Goal: Task Accomplishment & Management: Manage account settings

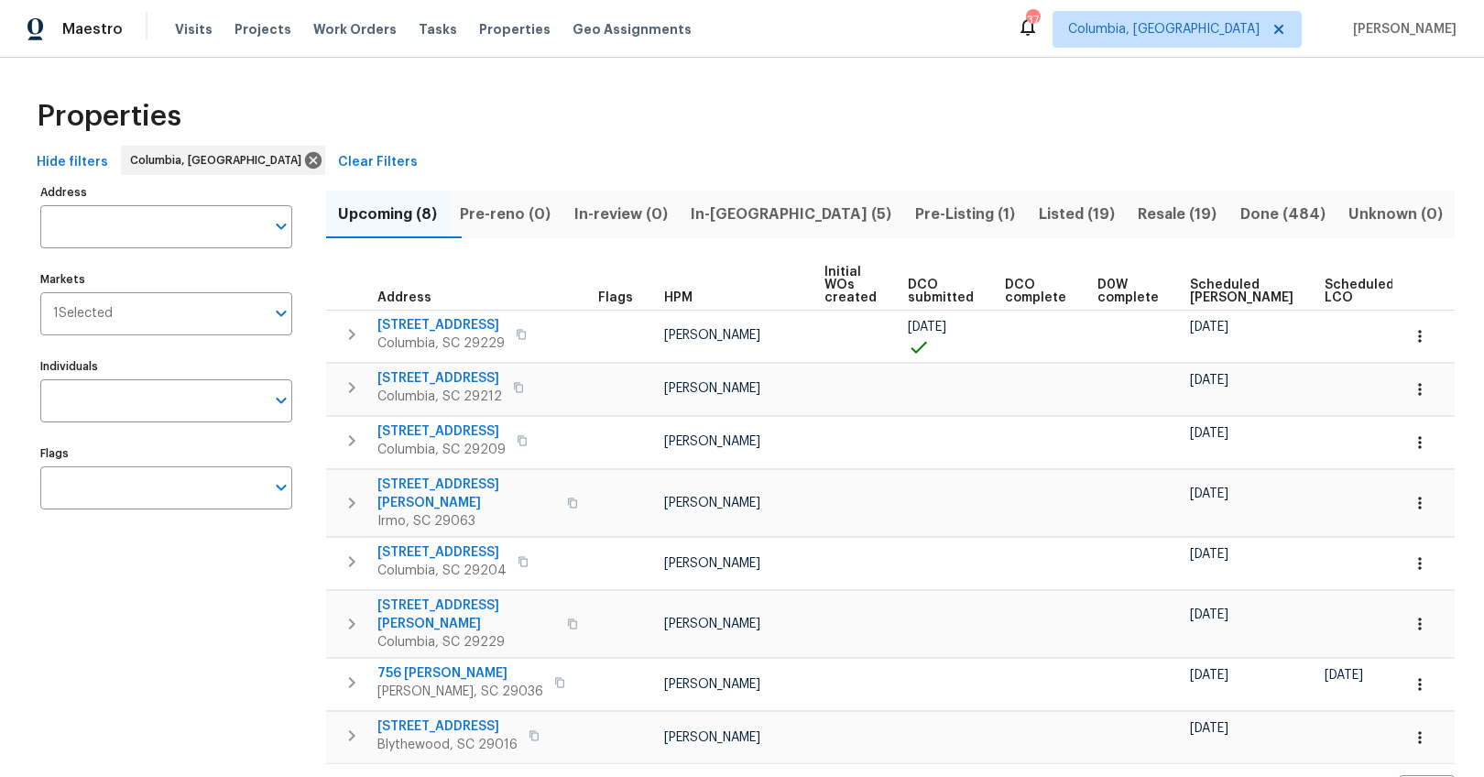
click at [1043, 213] on span "Listed (19)" at bounding box center [1077, 215] width 78 height 26
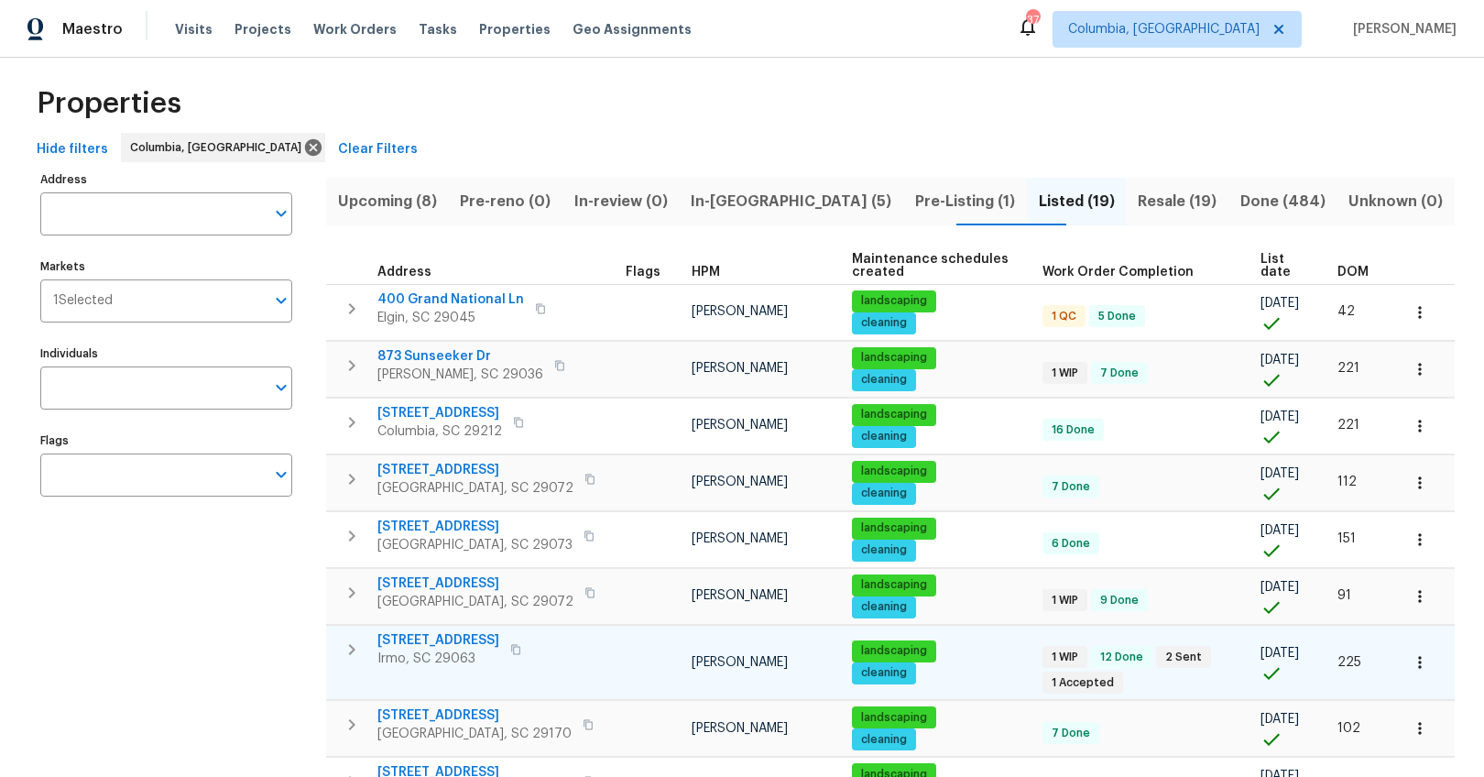
scroll to position [16, 0]
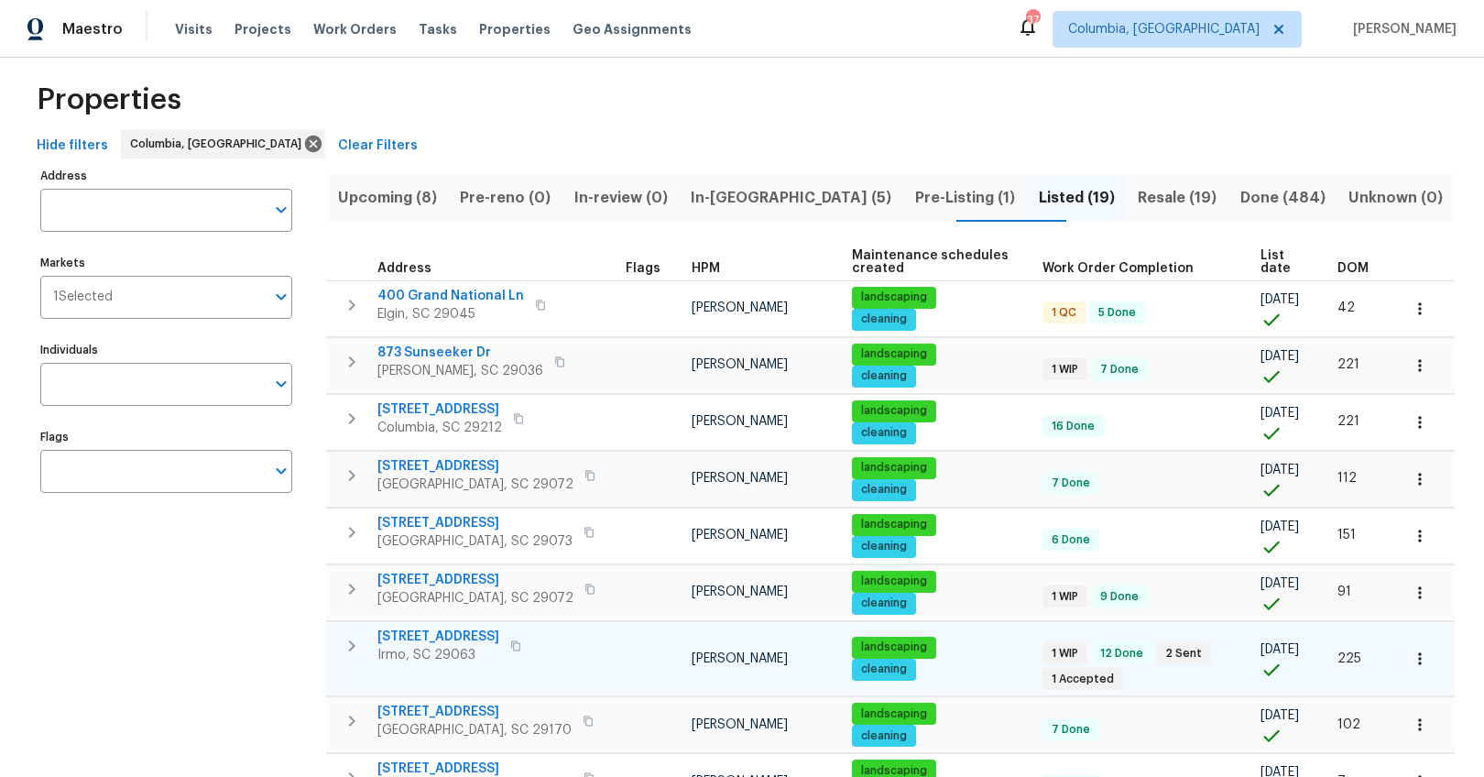
click at [457, 632] on span "457 Kingshead Ct" at bounding box center [438, 636] width 122 height 18
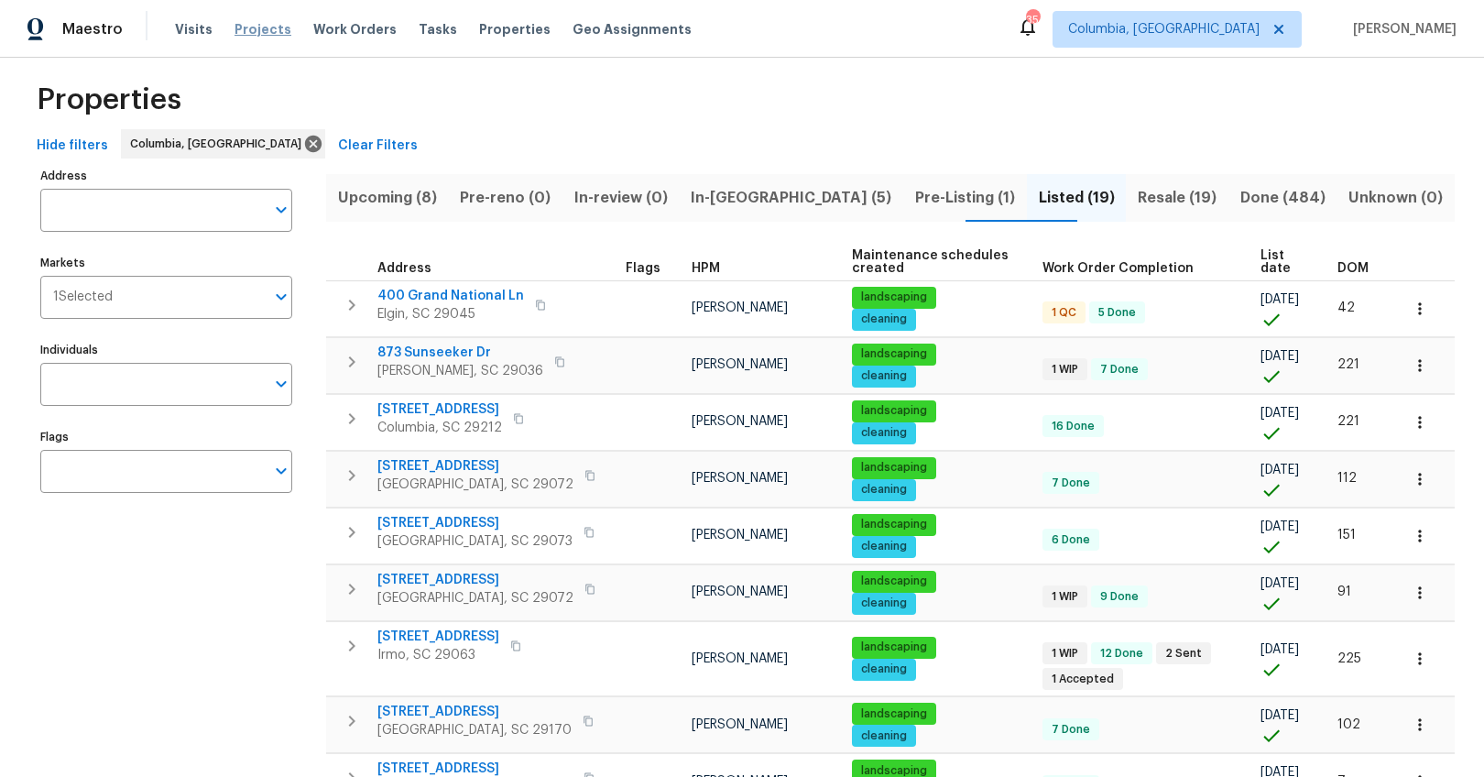
click at [255, 33] on span "Projects" at bounding box center [263, 29] width 57 height 18
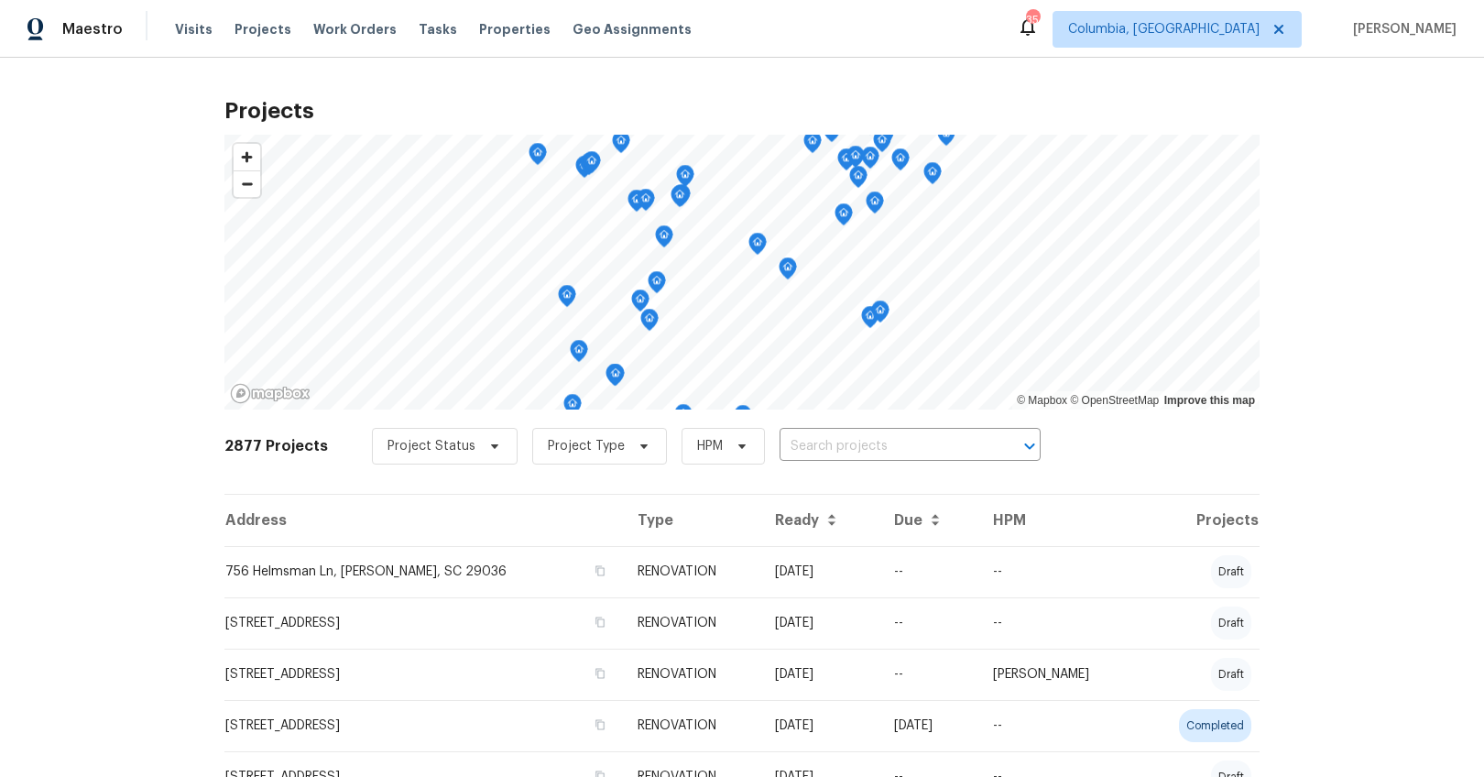
click at [876, 447] on input "text" at bounding box center [885, 446] width 210 height 28
type input "873 sun"
click at [870, 470] on ul "873 Sunseeker Dr, Chapin, SC 29036" at bounding box center [891, 486] width 267 height 45
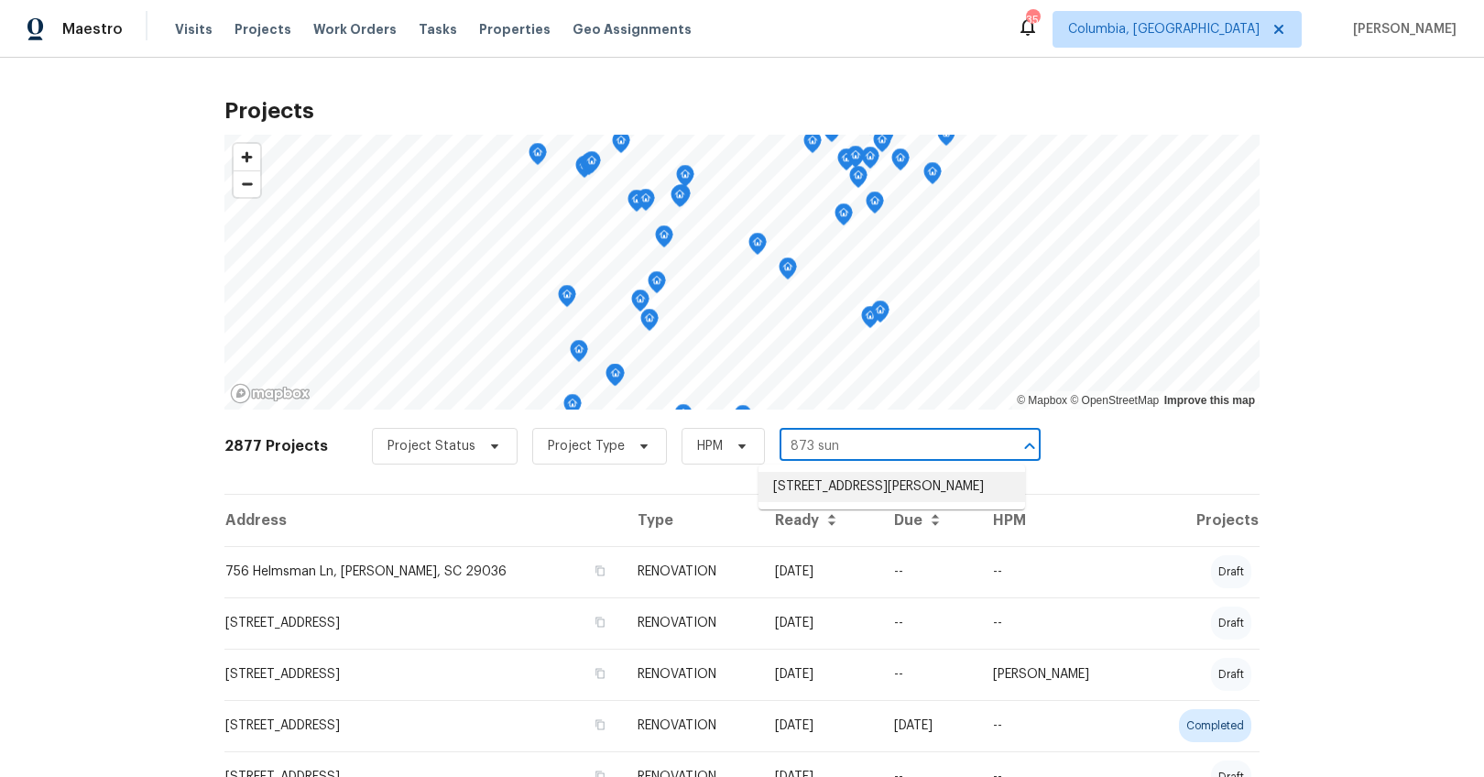
click at [867, 486] on li "873 Sunseeker Dr, Chapin, SC 29036" at bounding box center [891, 487] width 267 height 30
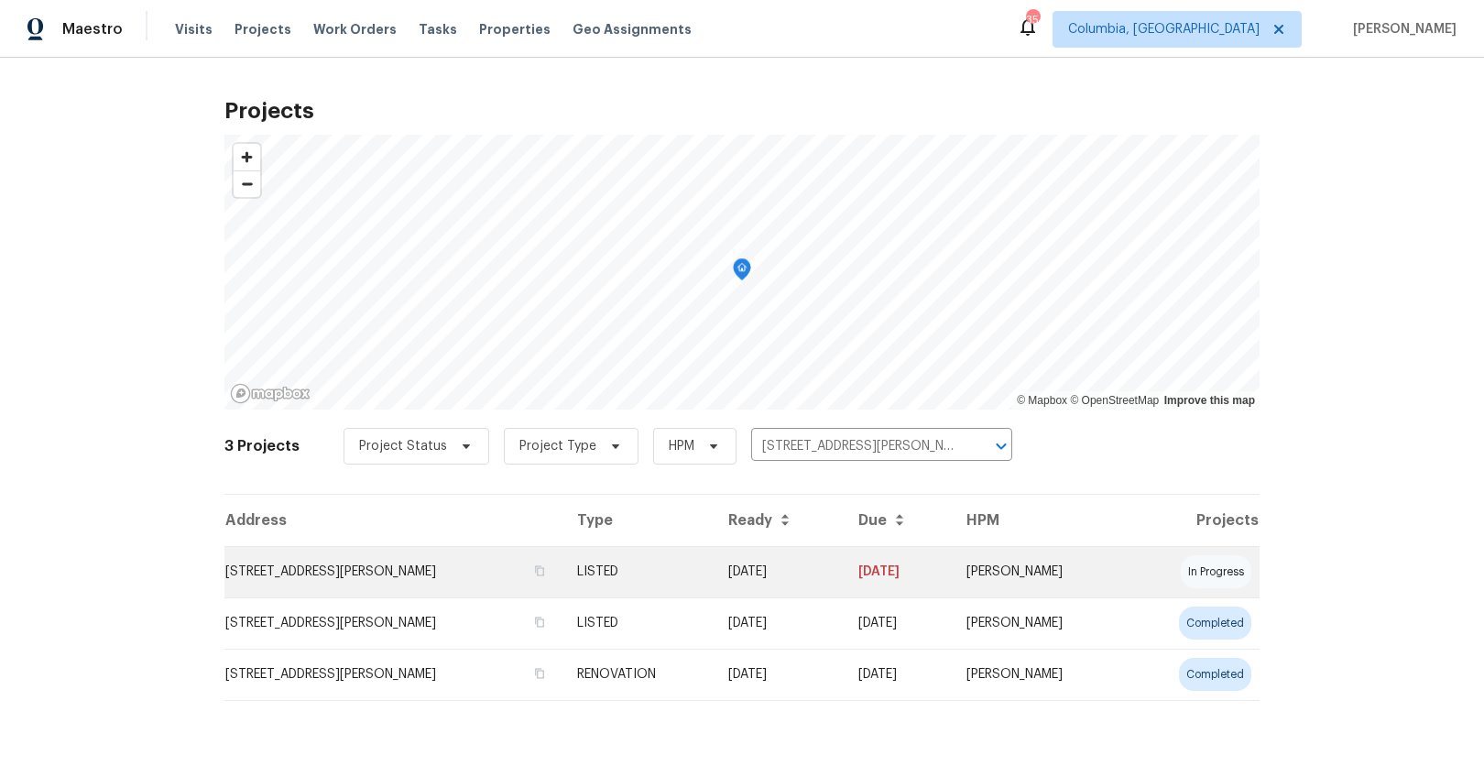
click at [262, 573] on td "873 Sunseeker Dr, Chapin, SC 29036" at bounding box center [393, 571] width 338 height 51
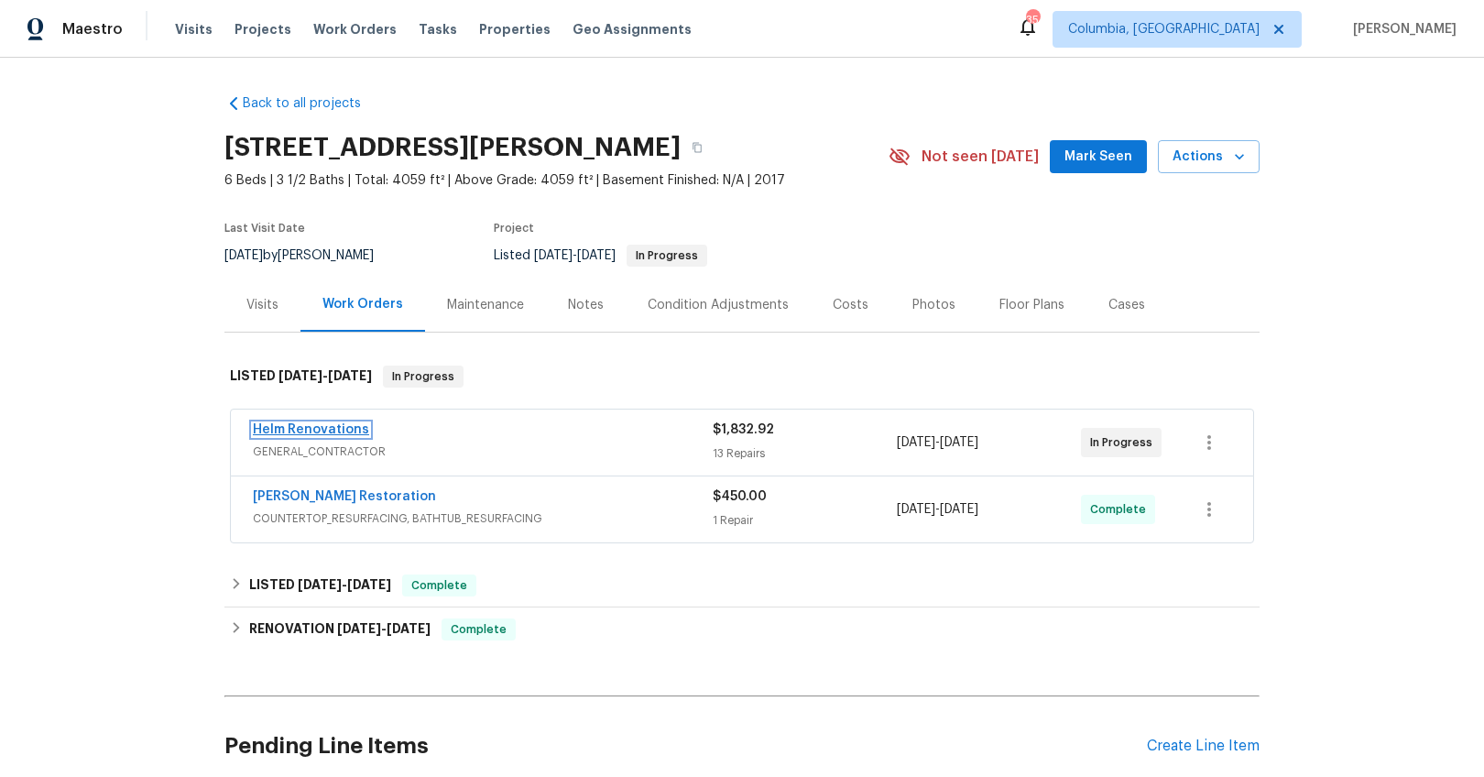
click at [329, 428] on link "Helm Renovations" at bounding box center [311, 429] width 116 height 13
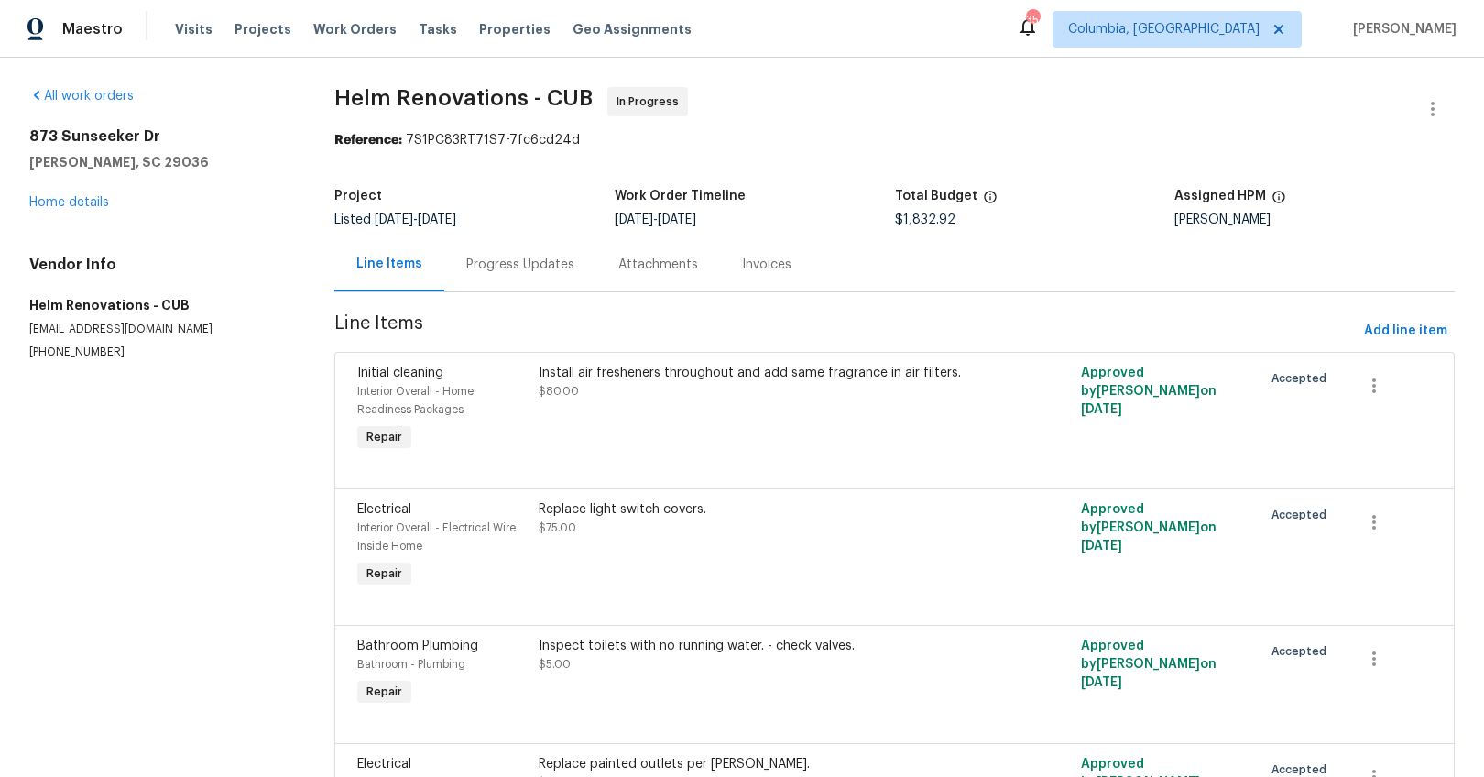
click at [510, 267] on div "Progress Updates" at bounding box center [520, 265] width 108 height 18
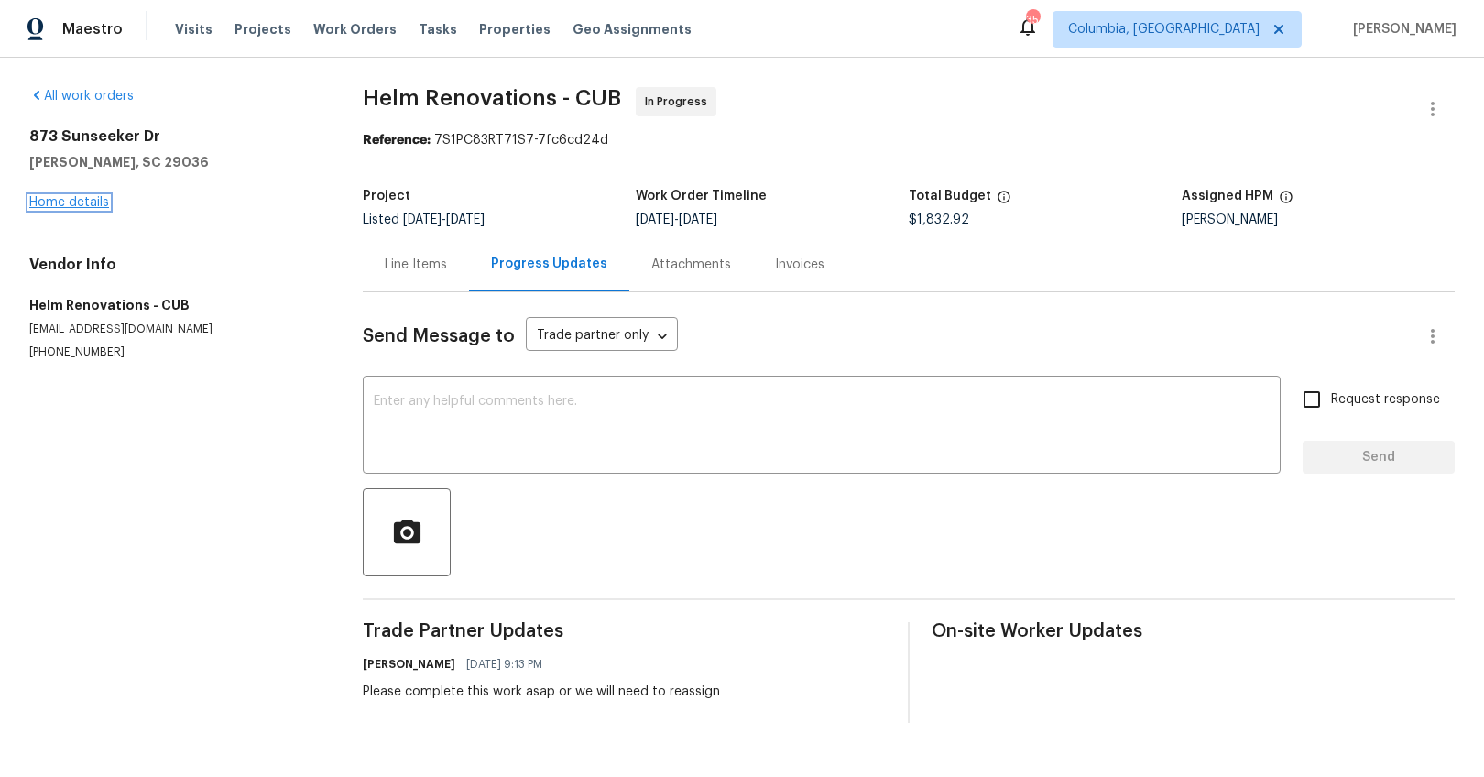
click at [82, 202] on link "Home details" at bounding box center [69, 202] width 80 height 13
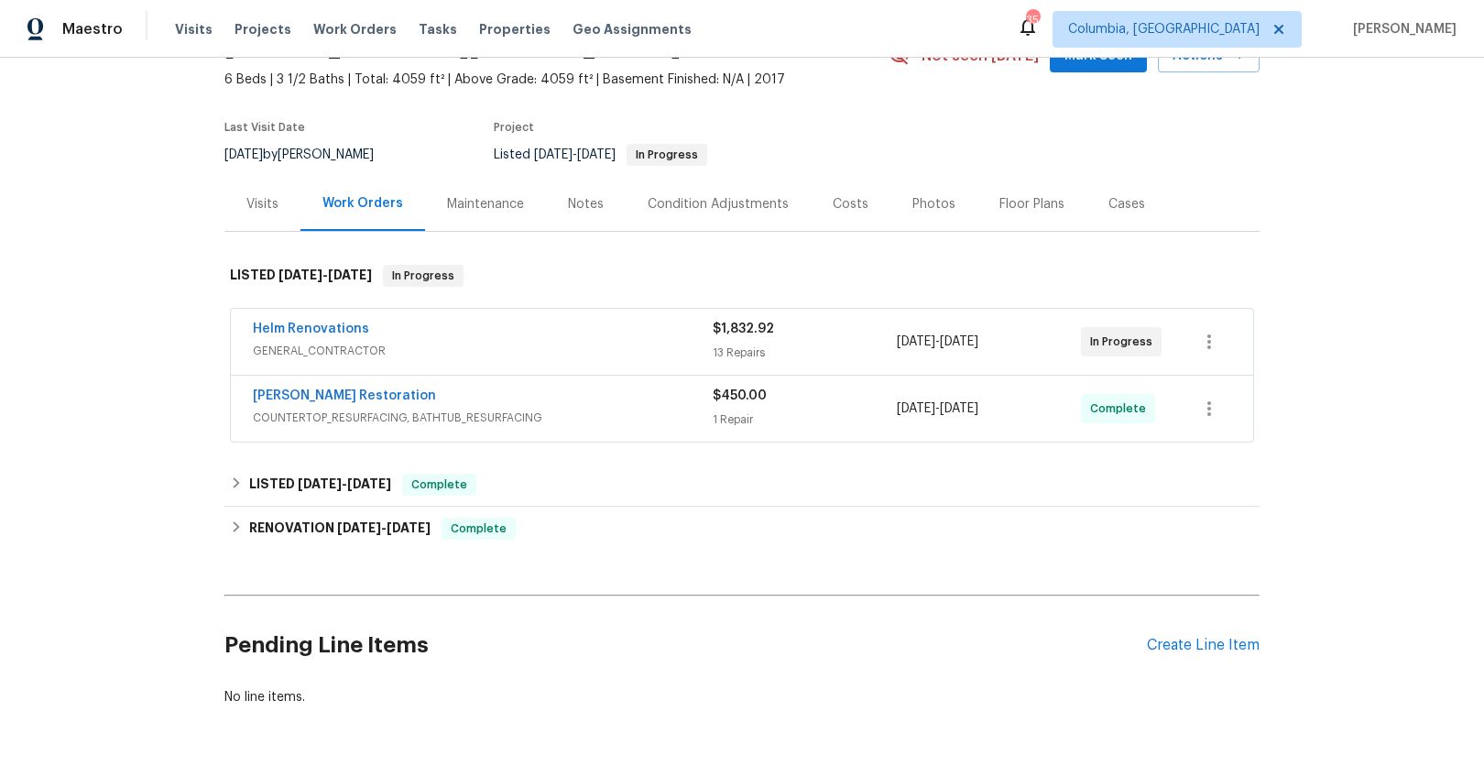
scroll to position [169, 0]
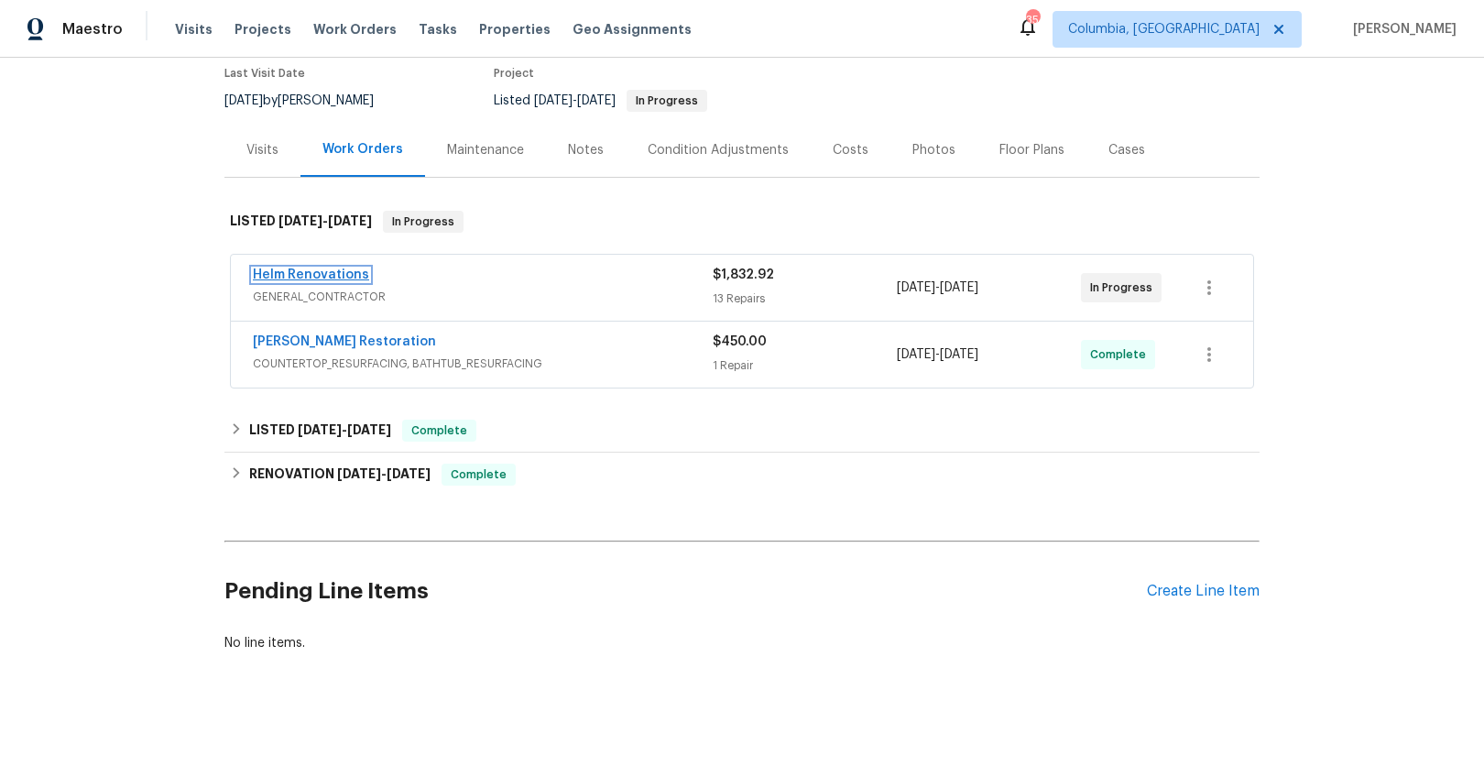
click at [318, 268] on link "Helm Renovations" at bounding box center [311, 274] width 116 height 13
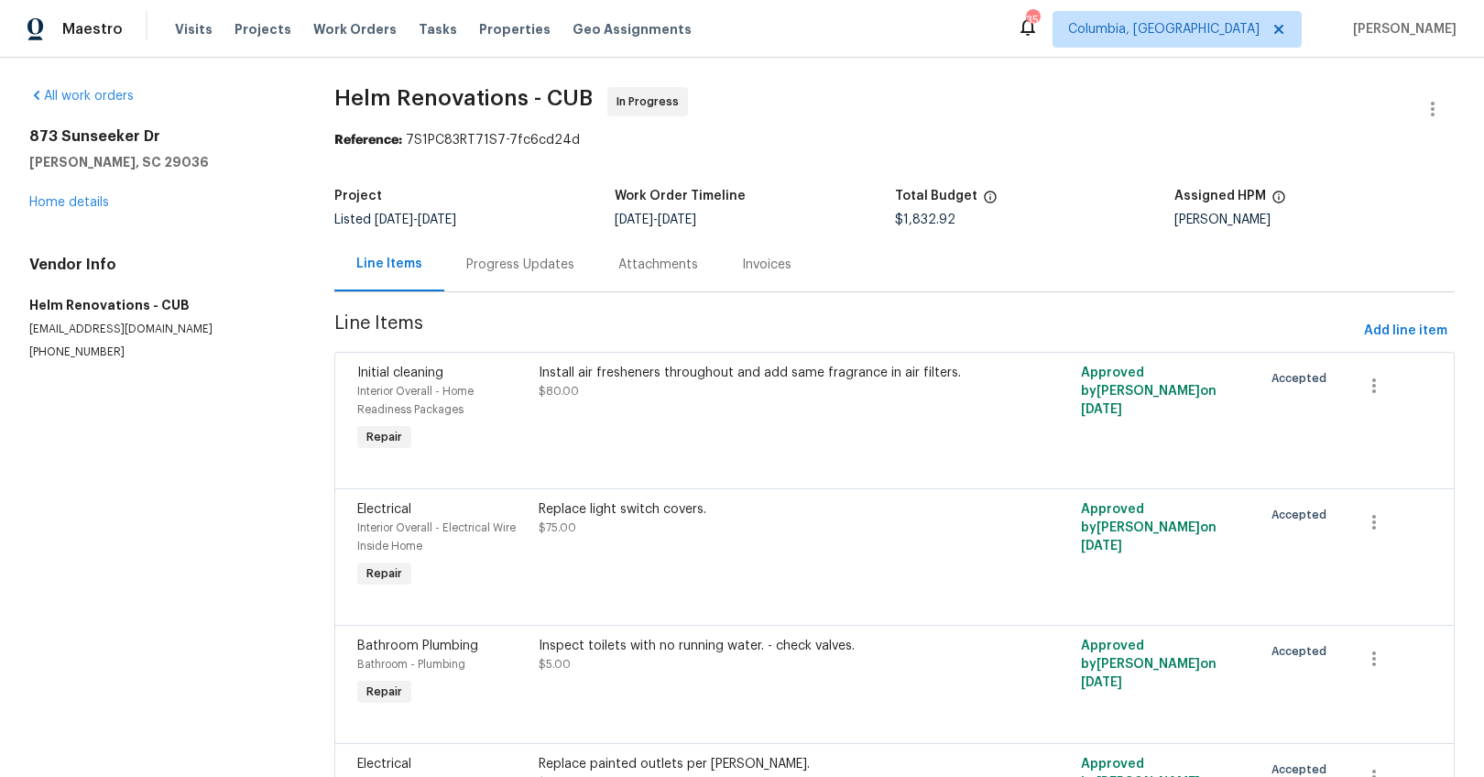
click at [494, 271] on div "Progress Updates" at bounding box center [520, 265] width 108 height 18
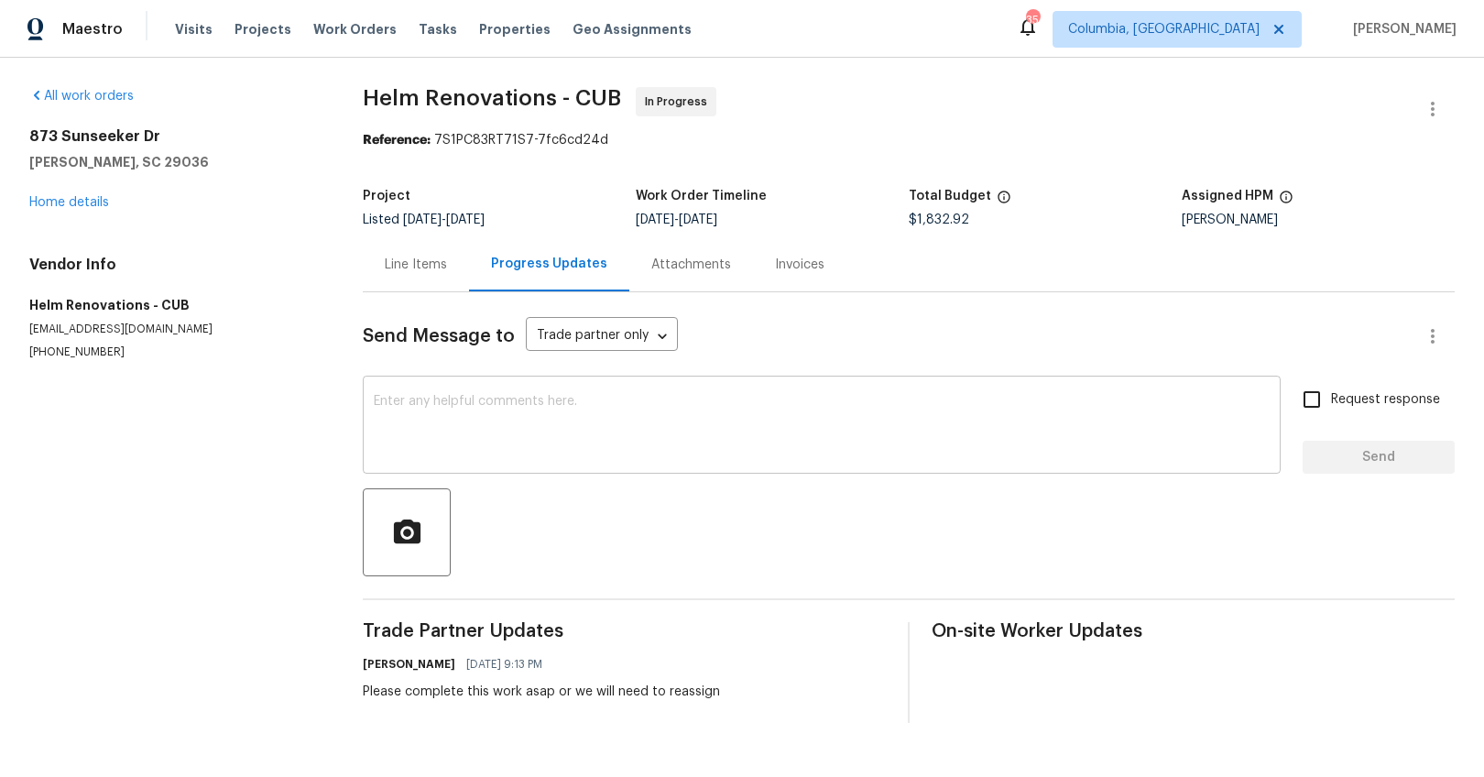
click at [491, 411] on textarea at bounding box center [822, 427] width 896 height 64
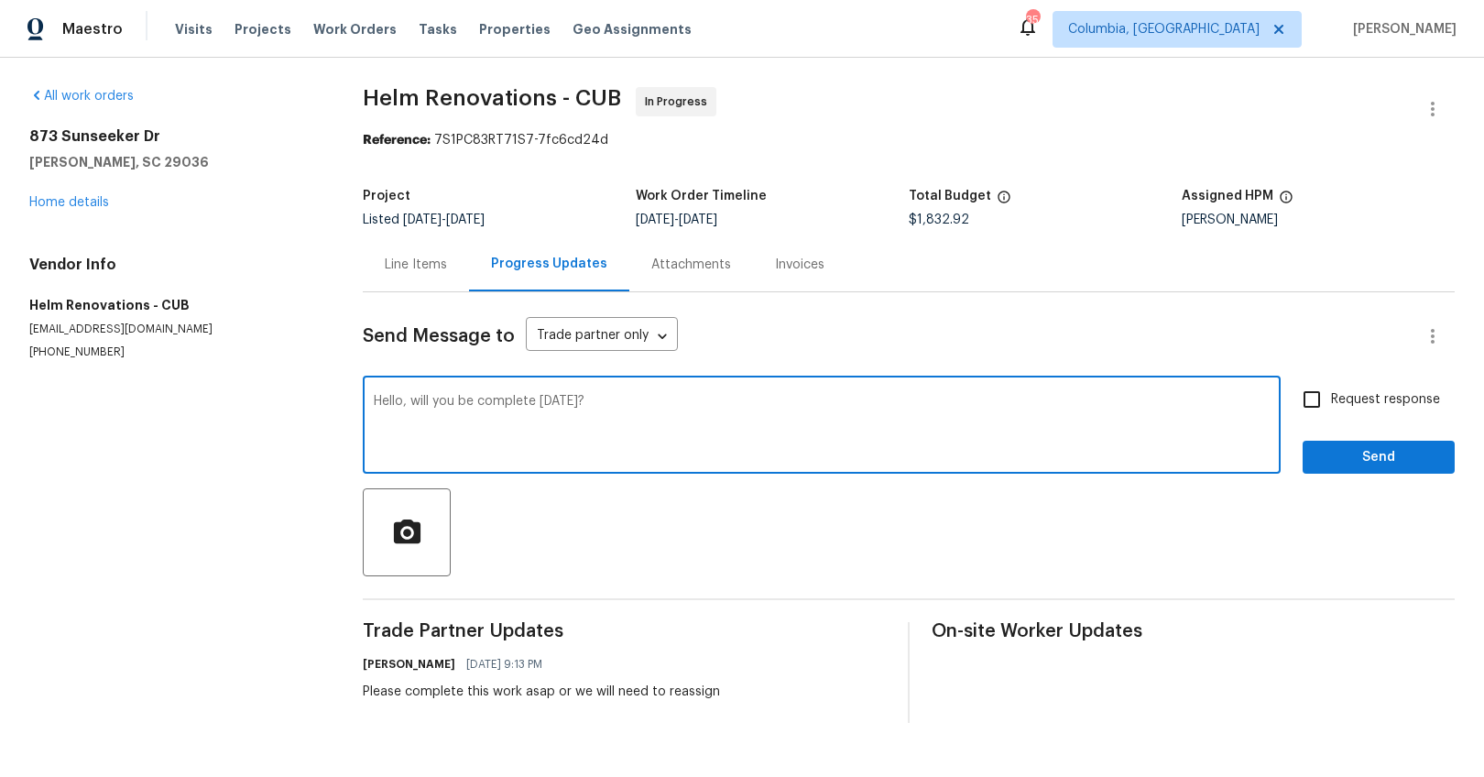
drag, startPoint x: 605, startPoint y: 401, endPoint x: 555, endPoint y: 406, distance: 49.7
click at [555, 406] on textarea "Hello, will you be complete tomorrow?" at bounding box center [822, 427] width 896 height 64
type textarea "Hello, will you be complete today?"
click at [1406, 394] on span "Request response" at bounding box center [1385, 399] width 109 height 19
click at [1331, 394] on input "Request response" at bounding box center [1312, 399] width 38 height 38
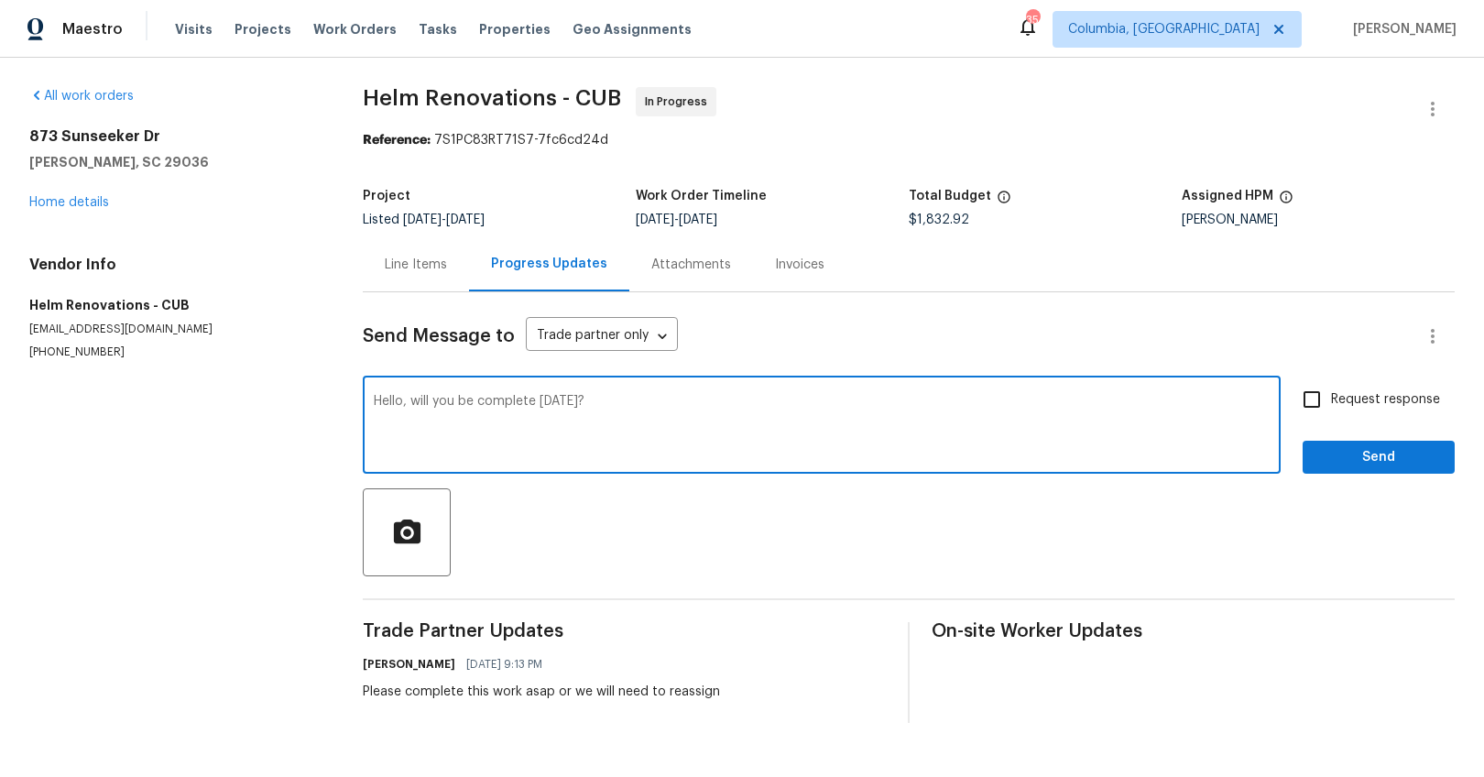
checkbox input "true"
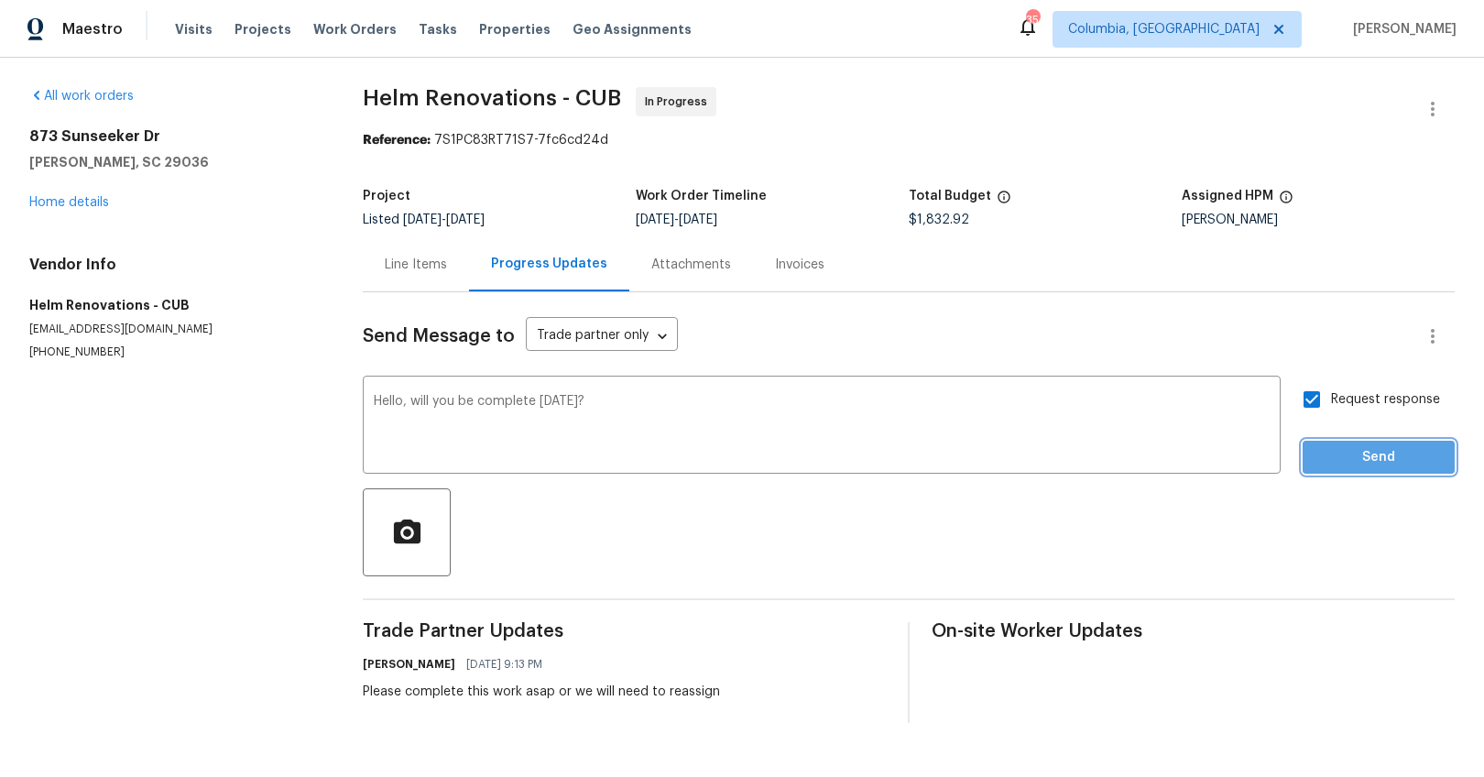
click at [1383, 473] on button "Send" at bounding box center [1379, 458] width 152 height 34
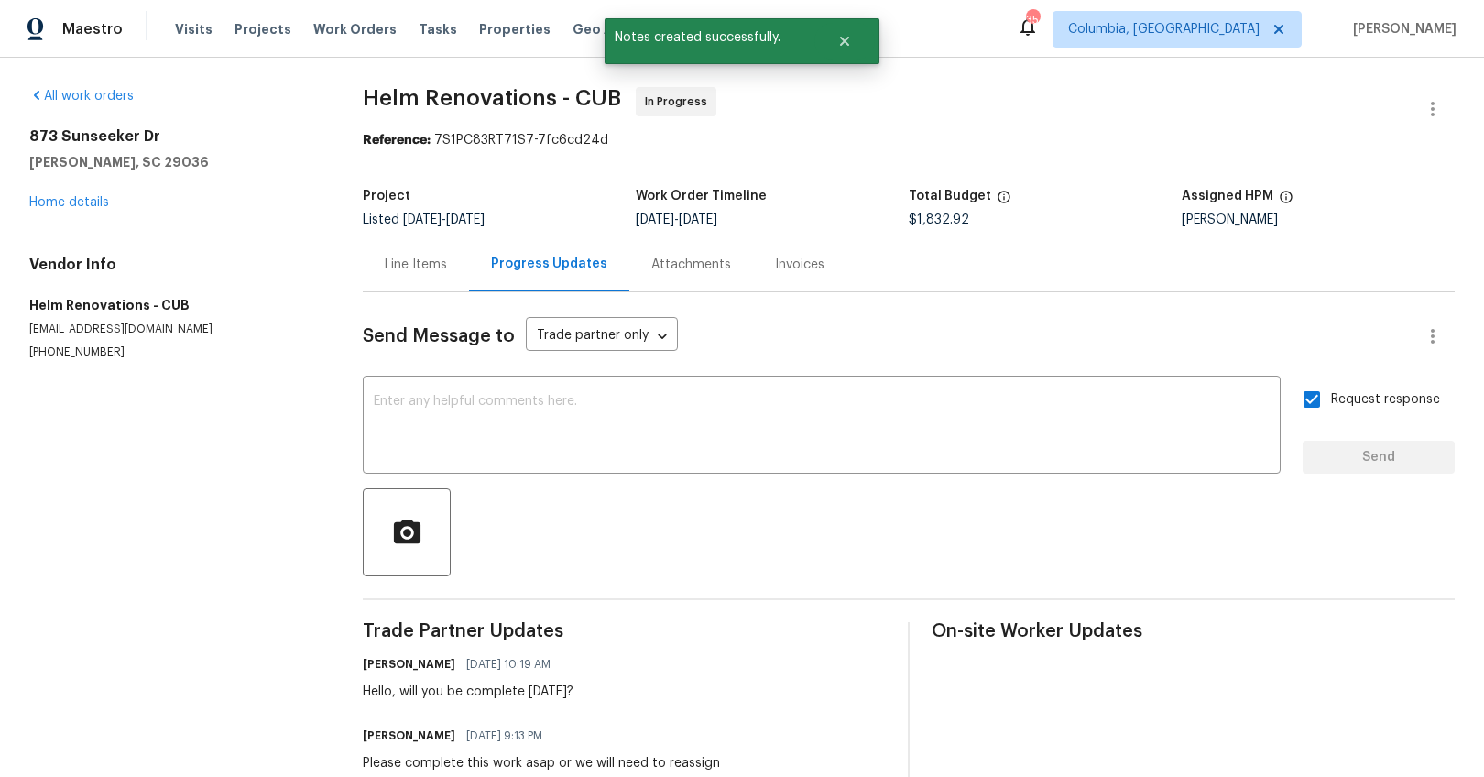
click at [409, 261] on div "Line Items" at bounding box center [416, 265] width 62 height 18
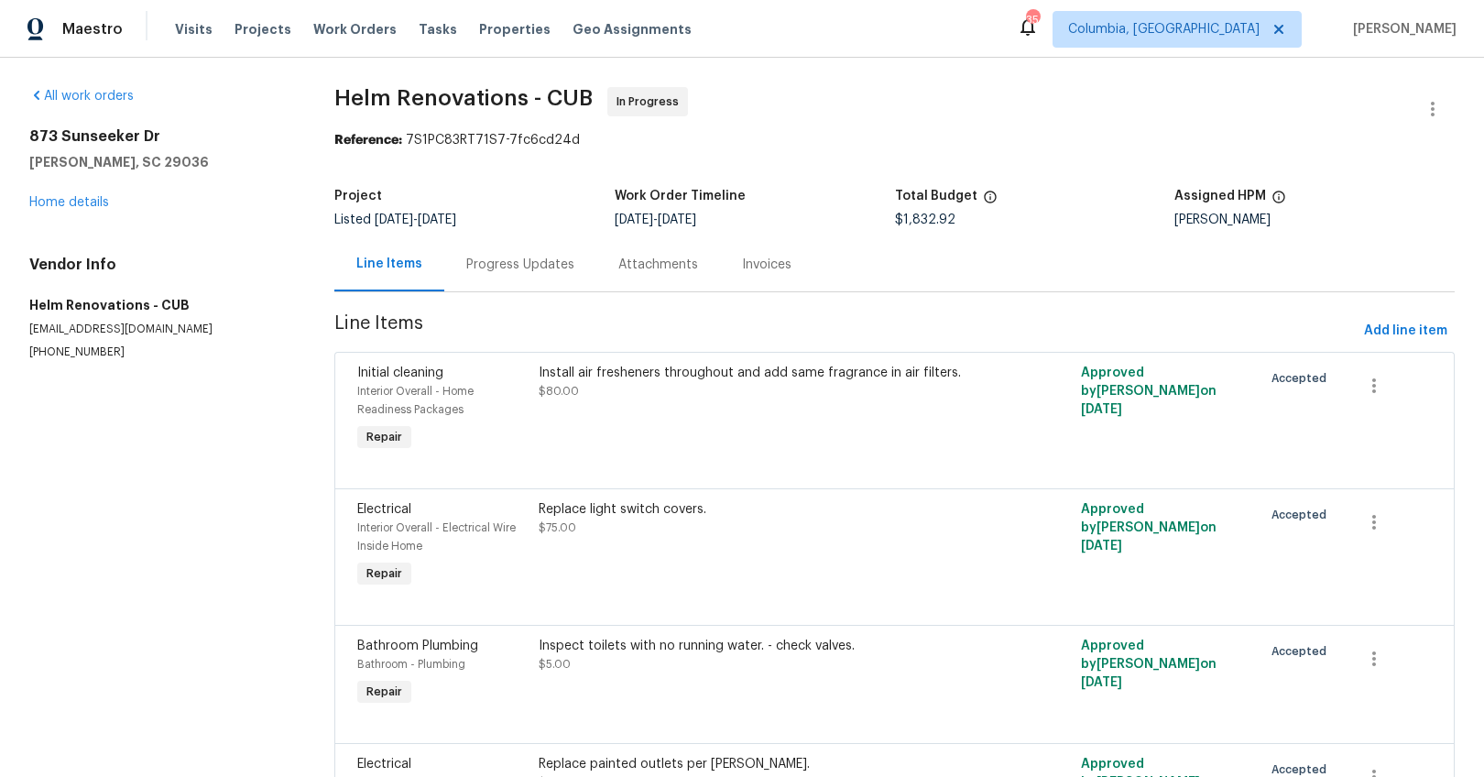
scroll to position [73, 0]
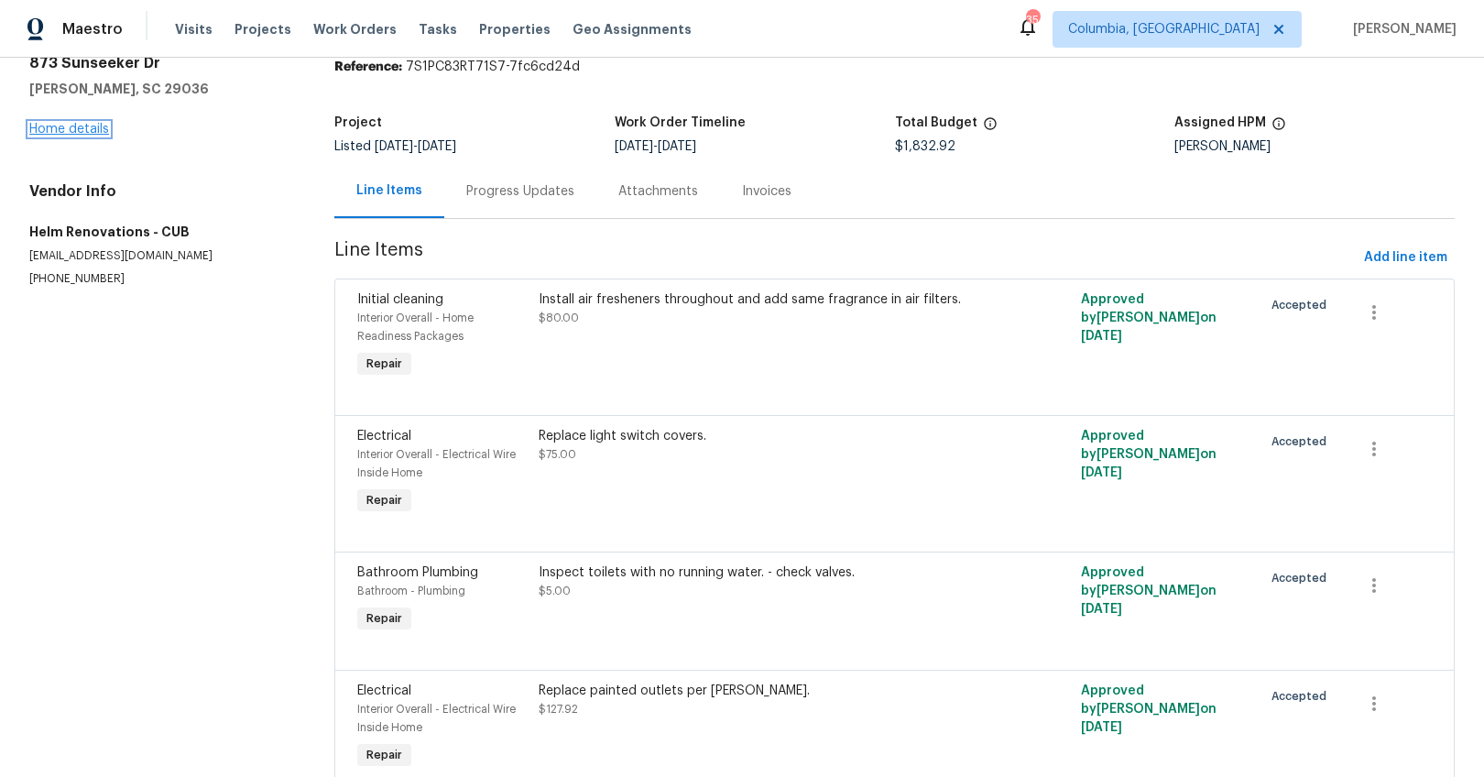
click at [94, 130] on link "Home details" at bounding box center [69, 129] width 80 height 13
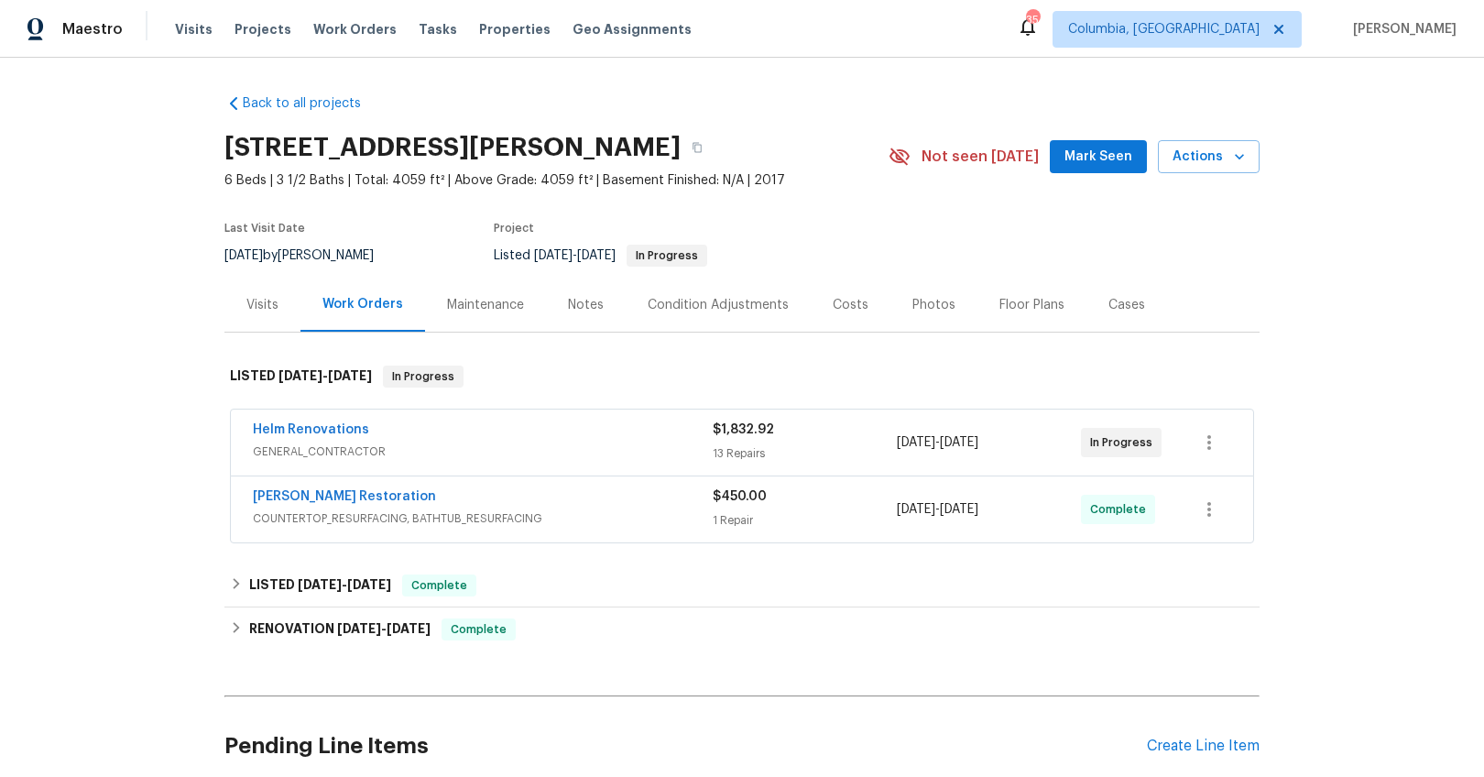
click at [594, 318] on div "Notes" at bounding box center [586, 305] width 80 height 54
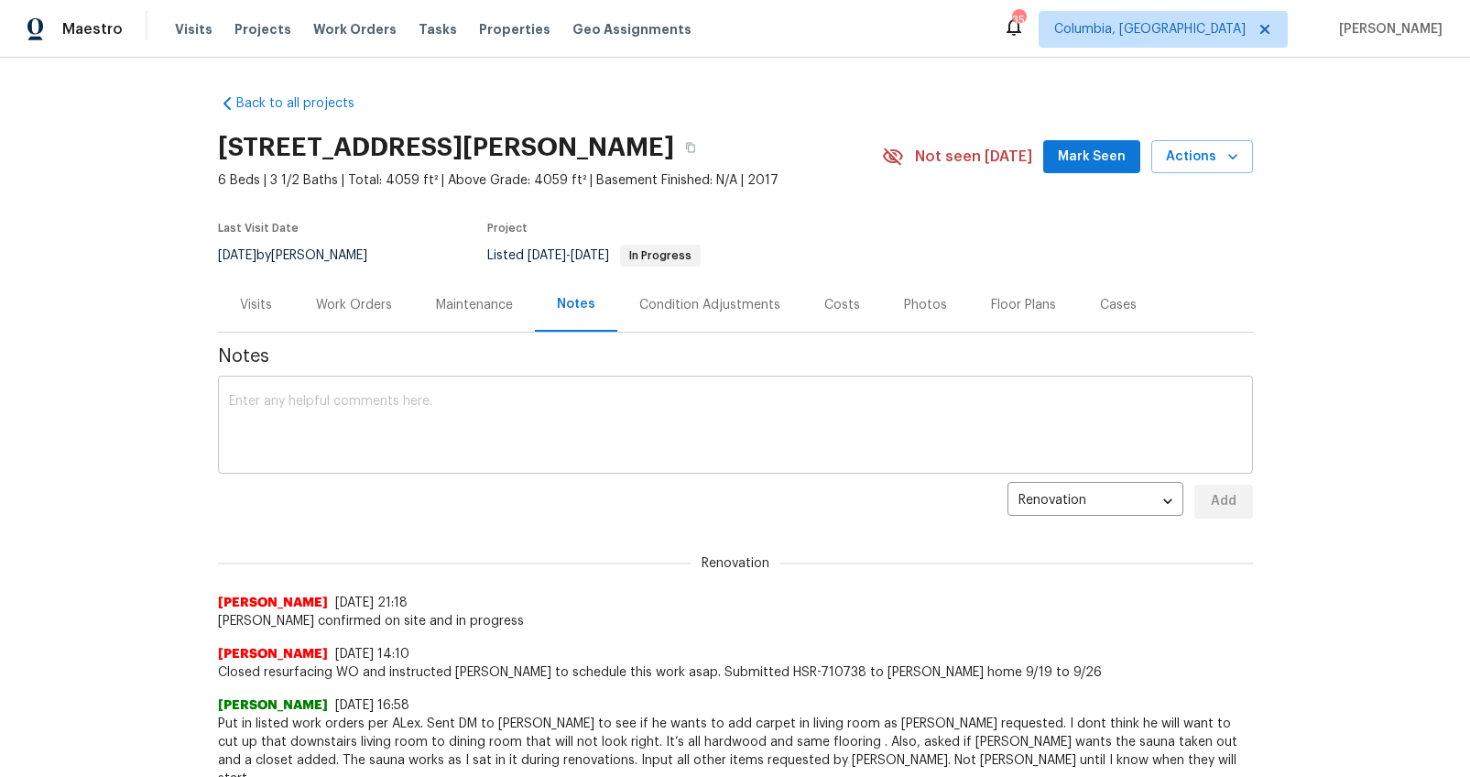
click at [529, 439] on textarea at bounding box center [735, 427] width 1013 height 64
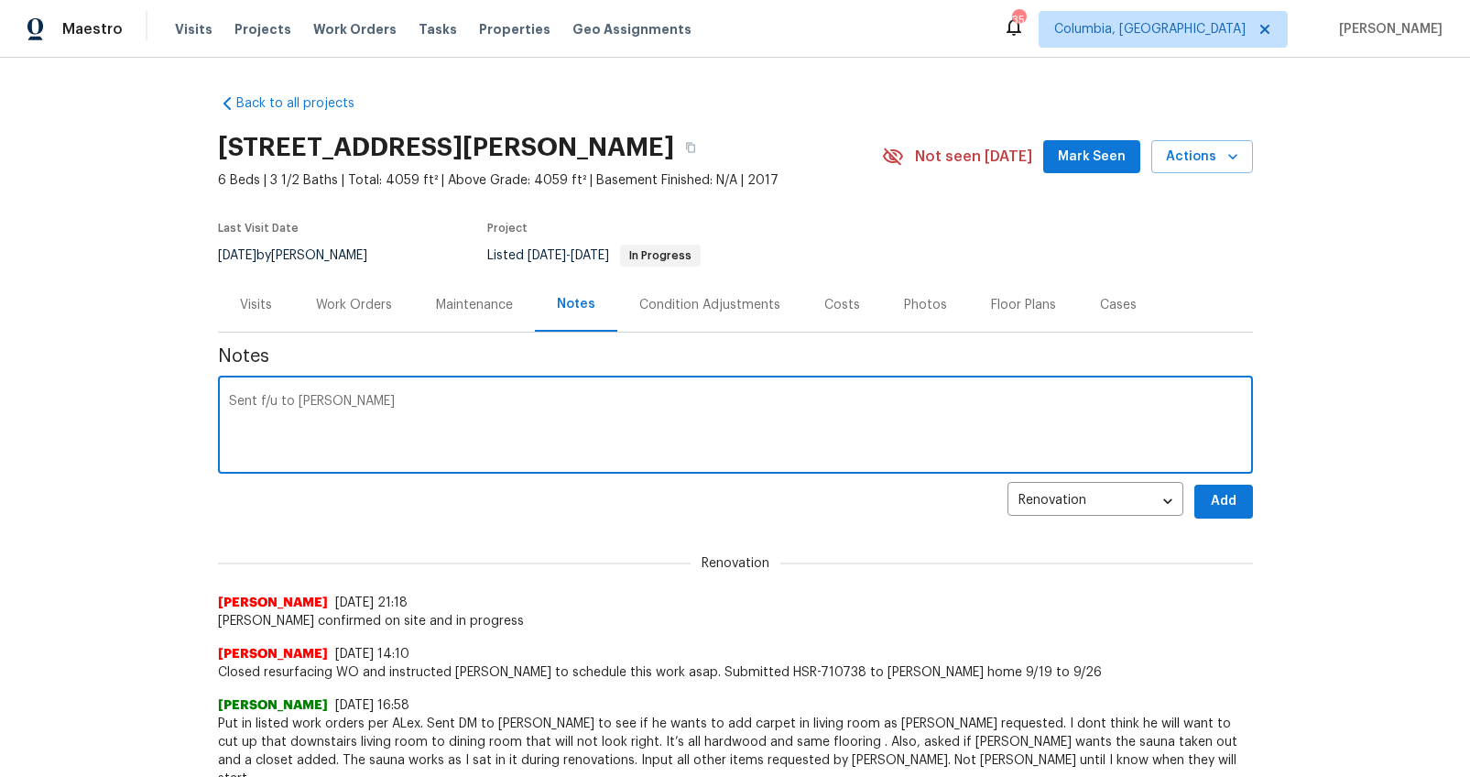
type textarea "Sent f/u to Helms"
click at [1217, 510] on span "Add" at bounding box center [1223, 501] width 29 height 23
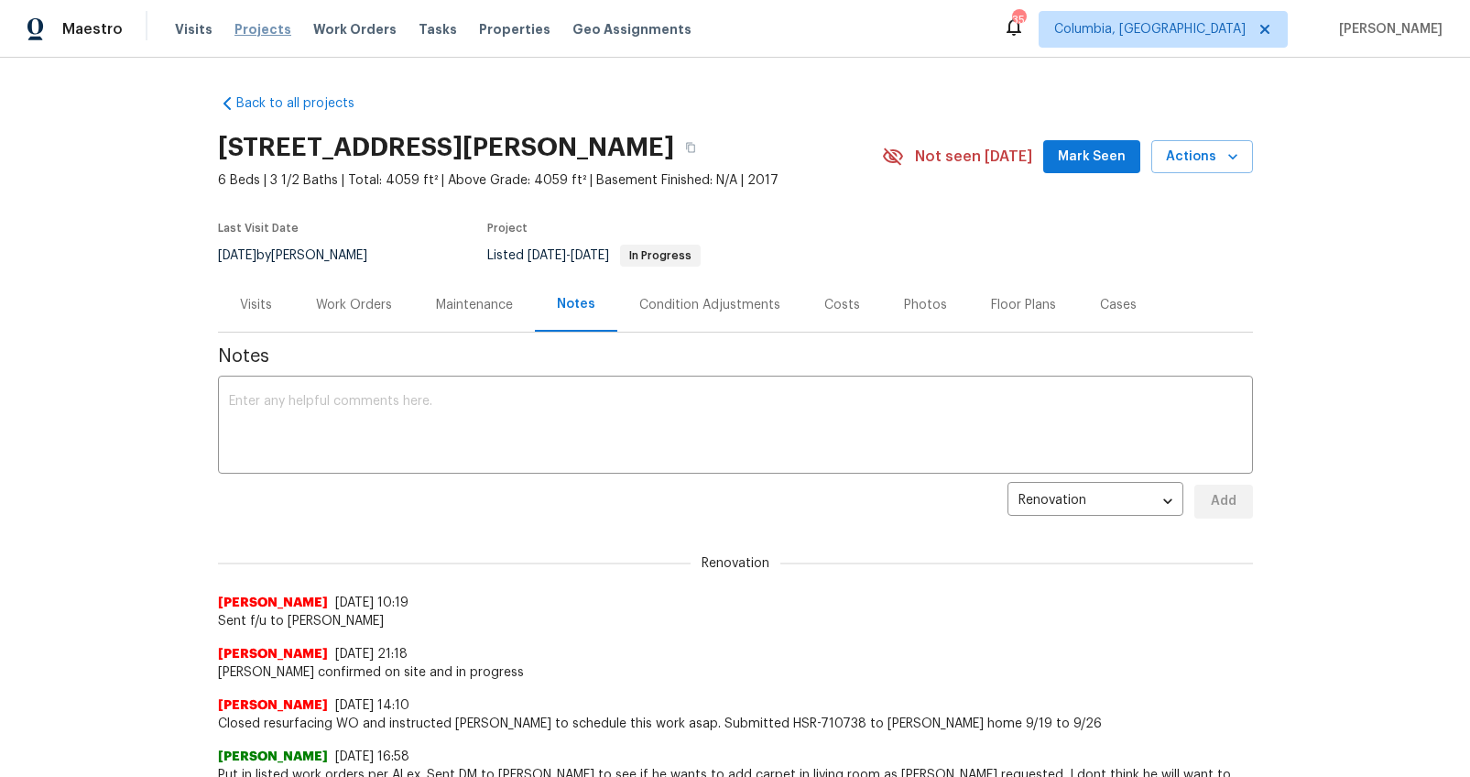
click at [245, 26] on span "Projects" at bounding box center [263, 29] width 57 height 18
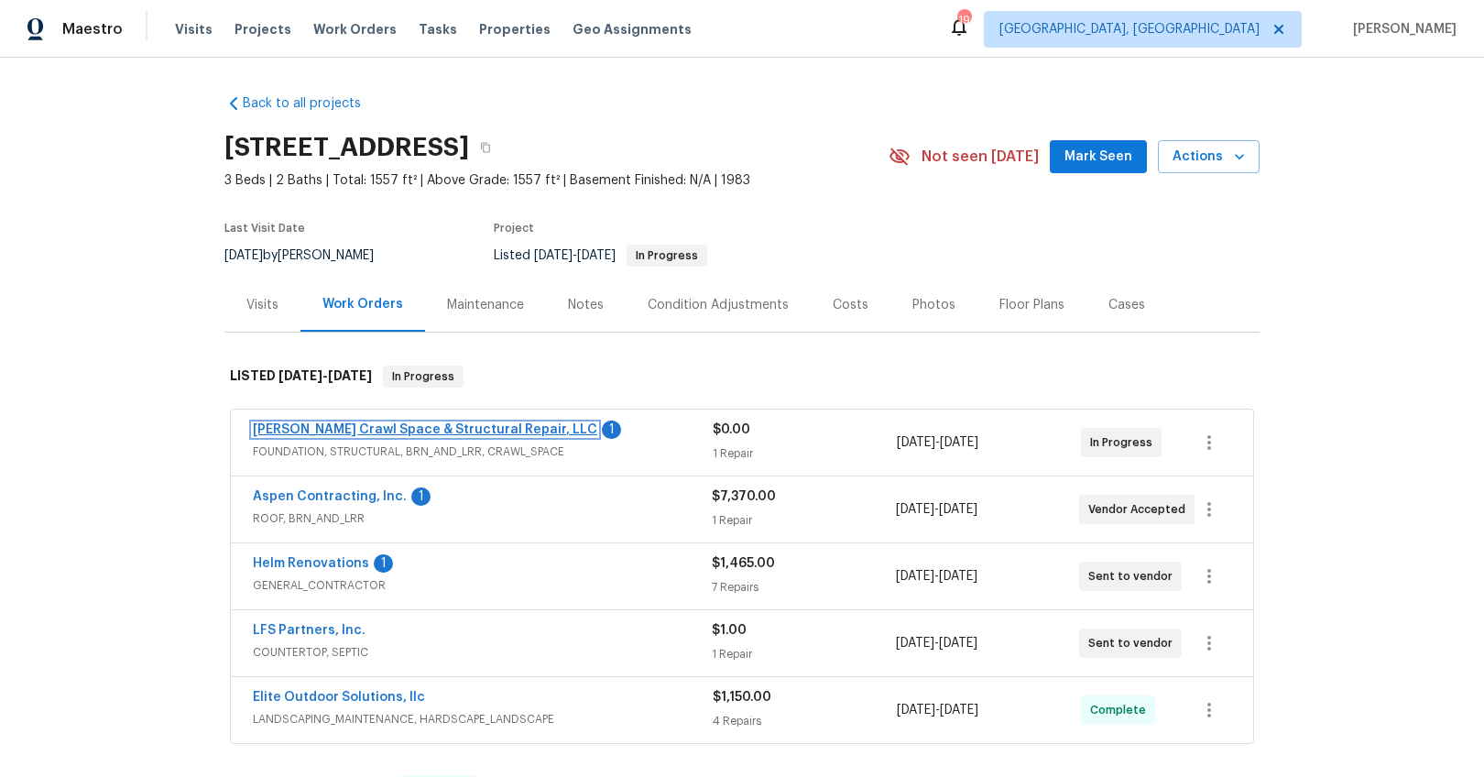
click at [407, 430] on link "[PERSON_NAME] Crawl Space & Structural Repair, LLC" at bounding box center [425, 429] width 344 height 13
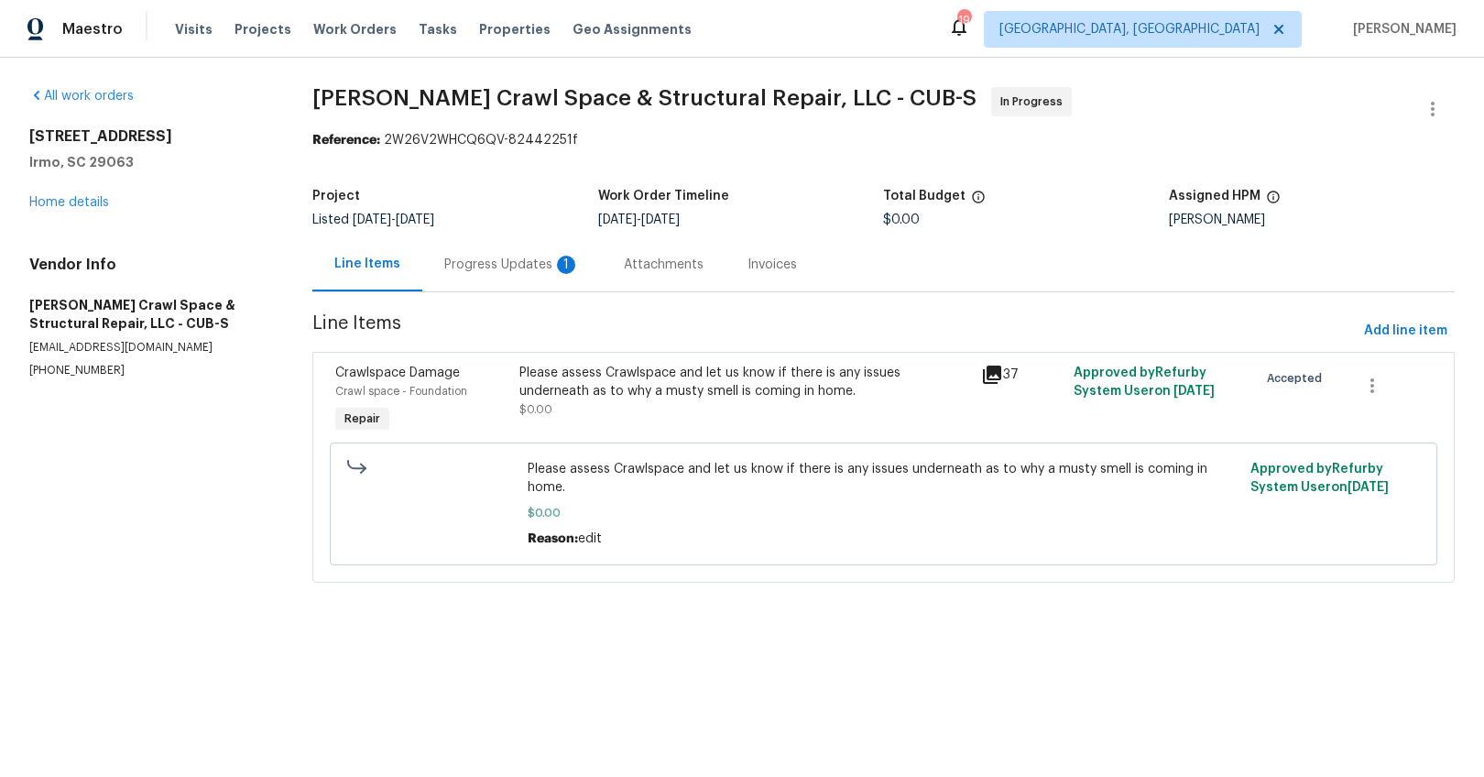
click at [469, 279] on div "Progress Updates 1" at bounding box center [512, 264] width 180 height 54
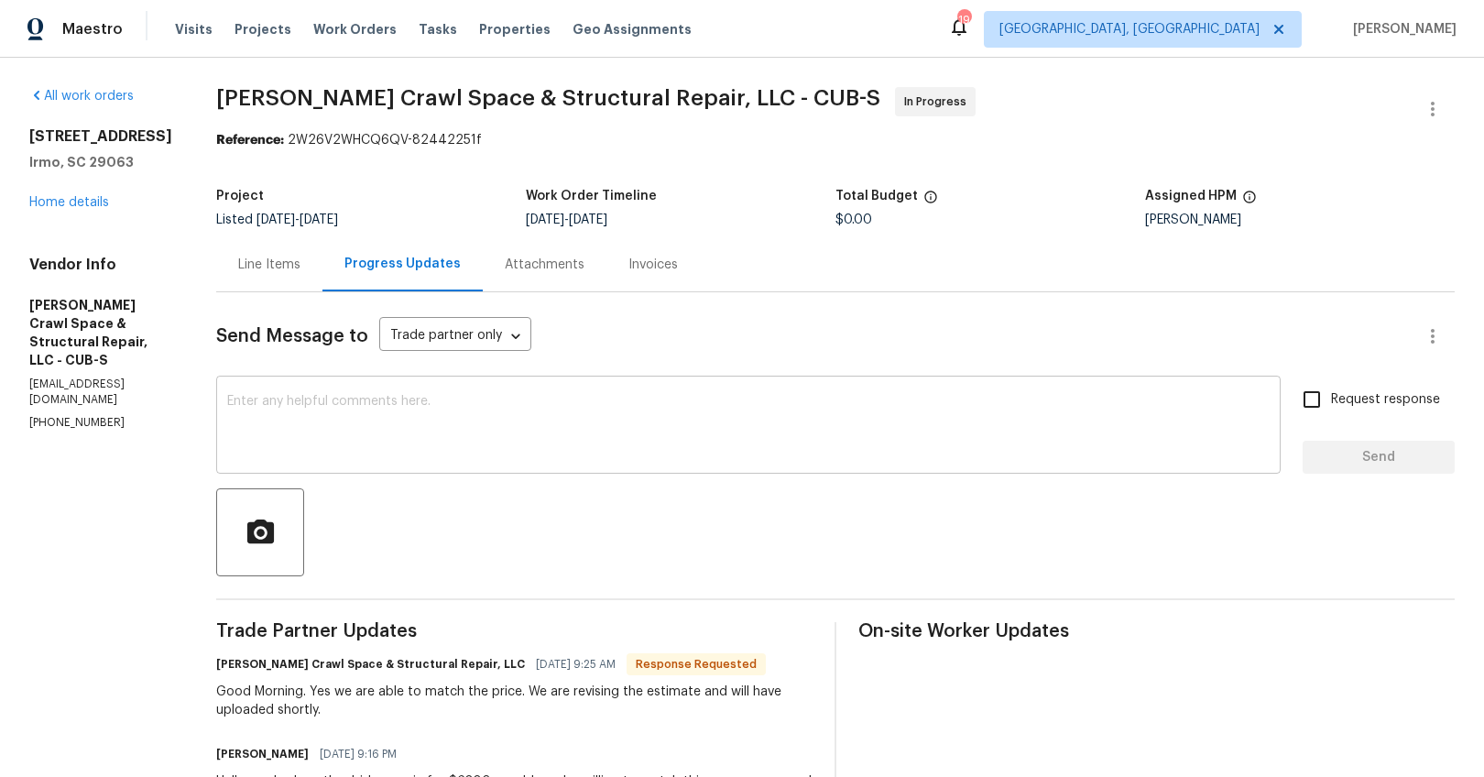
click at [520, 432] on textarea at bounding box center [748, 427] width 1042 height 64
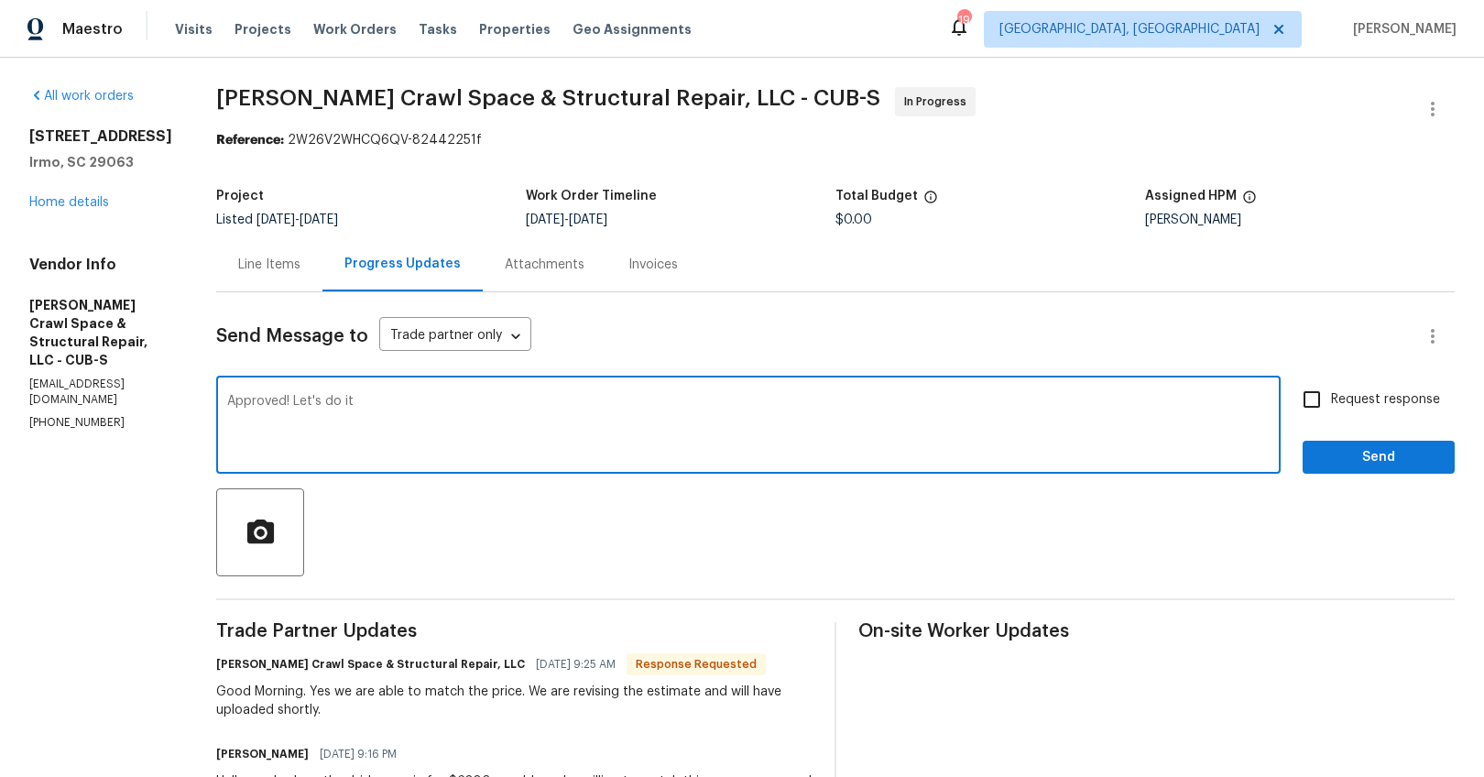
type textarea "Approved! Let's do it"
click at [1313, 404] on input "Request response" at bounding box center [1312, 399] width 38 height 38
checkbox input "true"
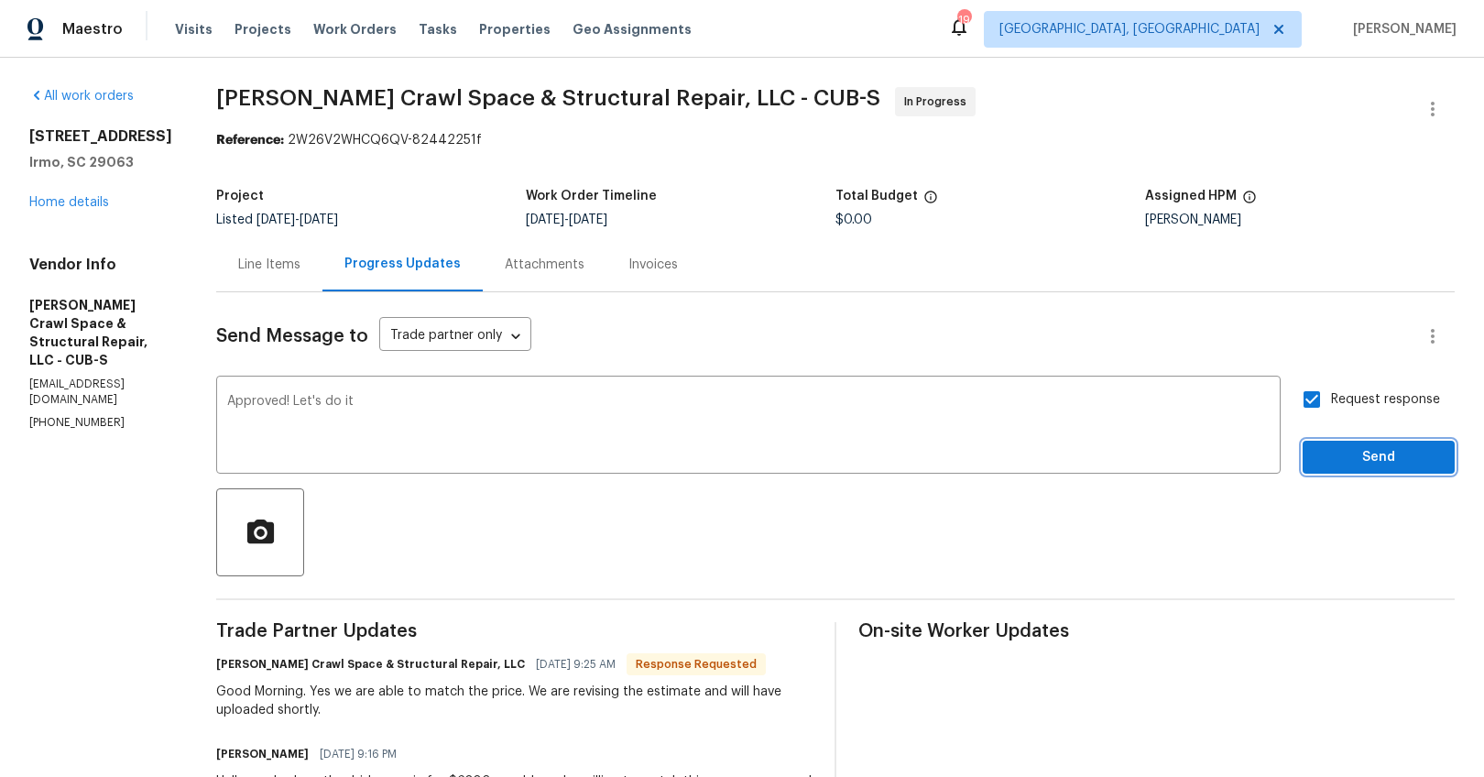
click at [1317, 451] on span "Send" at bounding box center [1378, 457] width 123 height 23
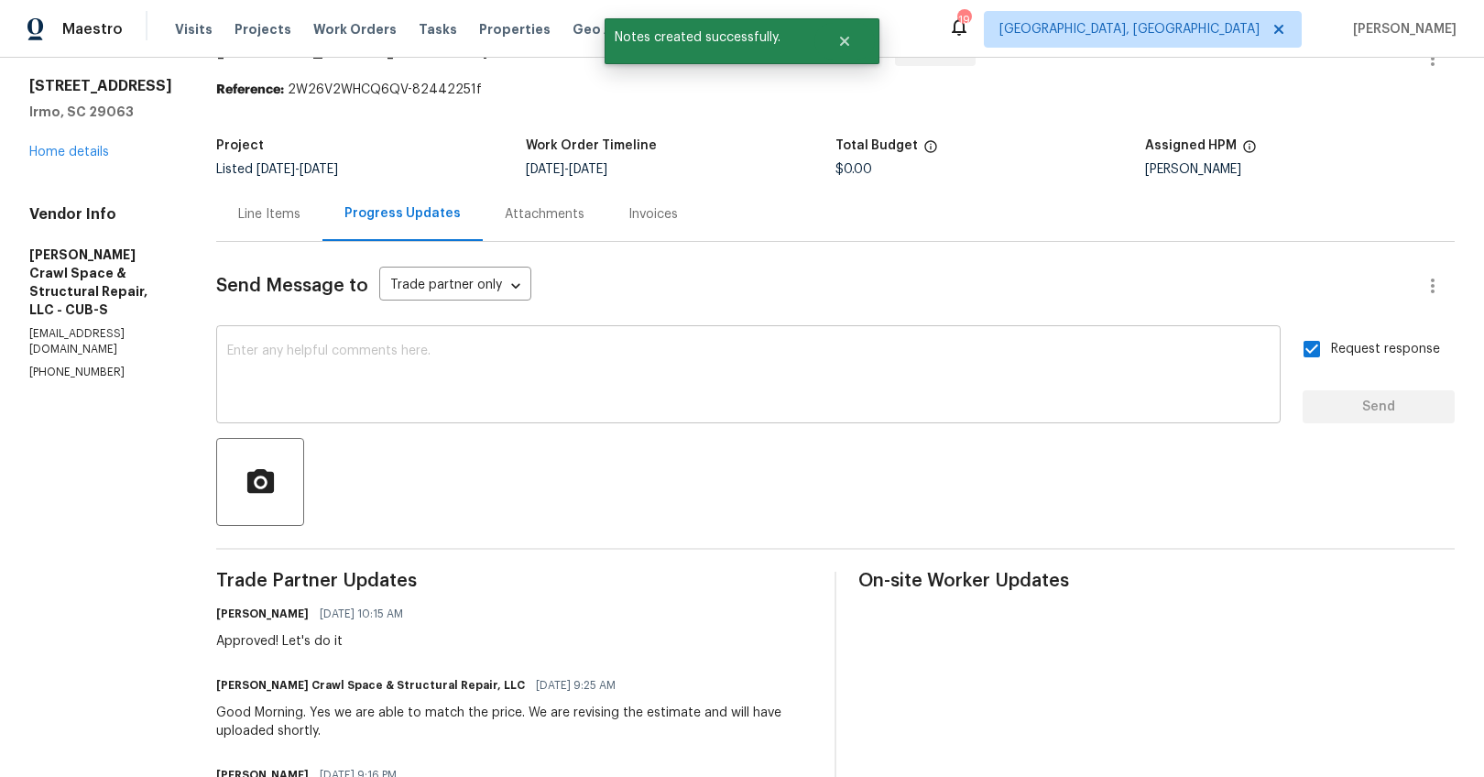
scroll to position [37, 0]
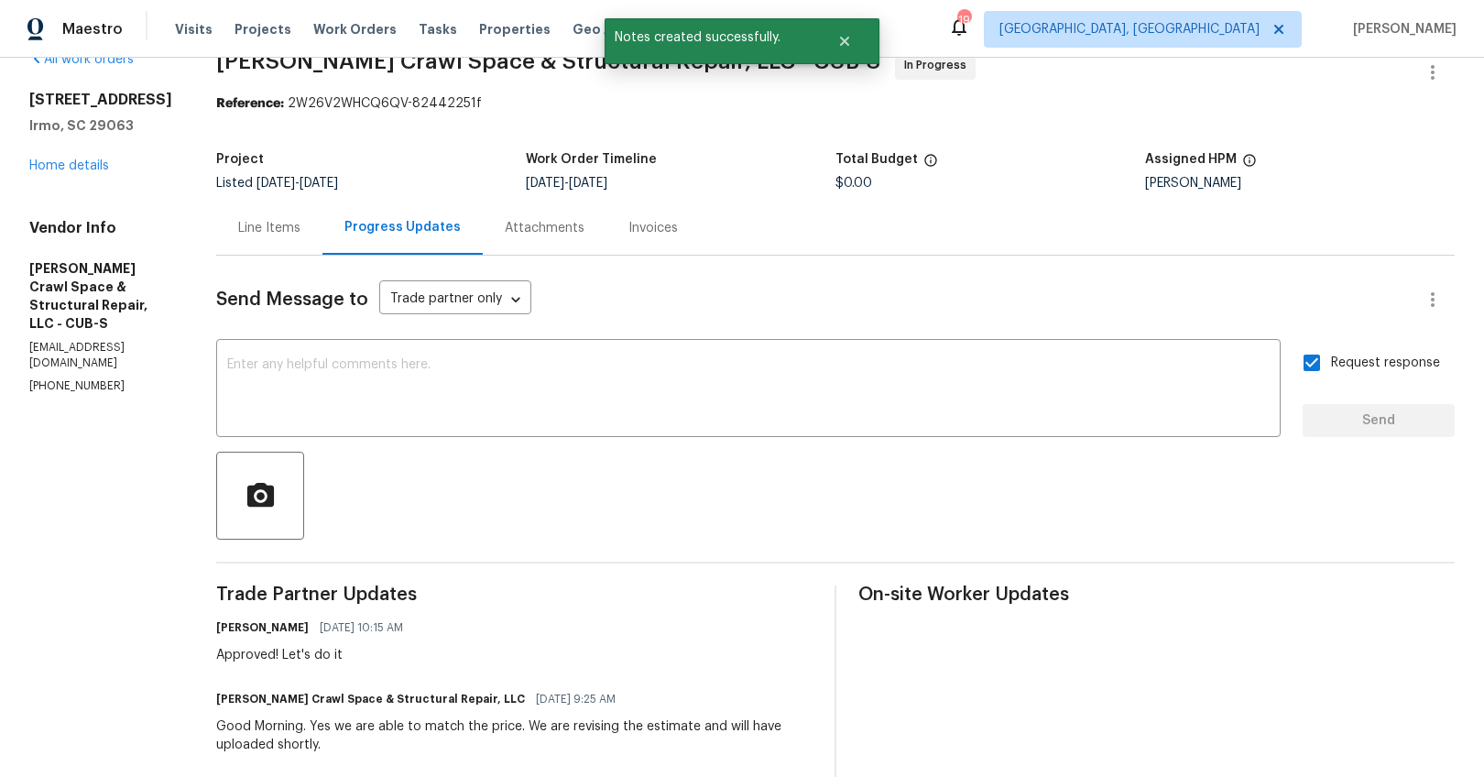
click at [300, 236] on div "Line Items" at bounding box center [269, 228] width 62 height 18
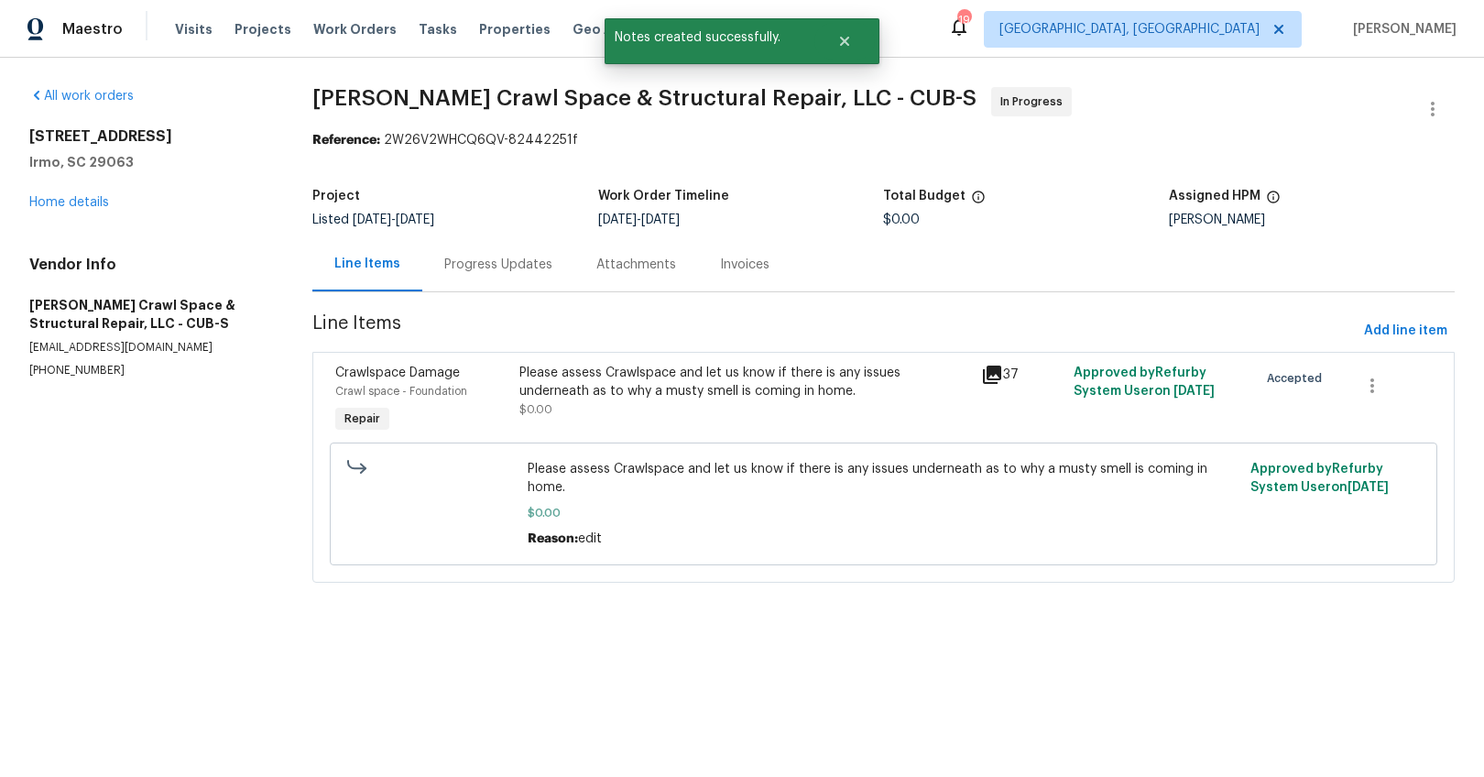
click at [665, 387] on div "Please assess Crawlspace and let us know if there is any issues underneath as t…" at bounding box center [744, 382] width 451 height 37
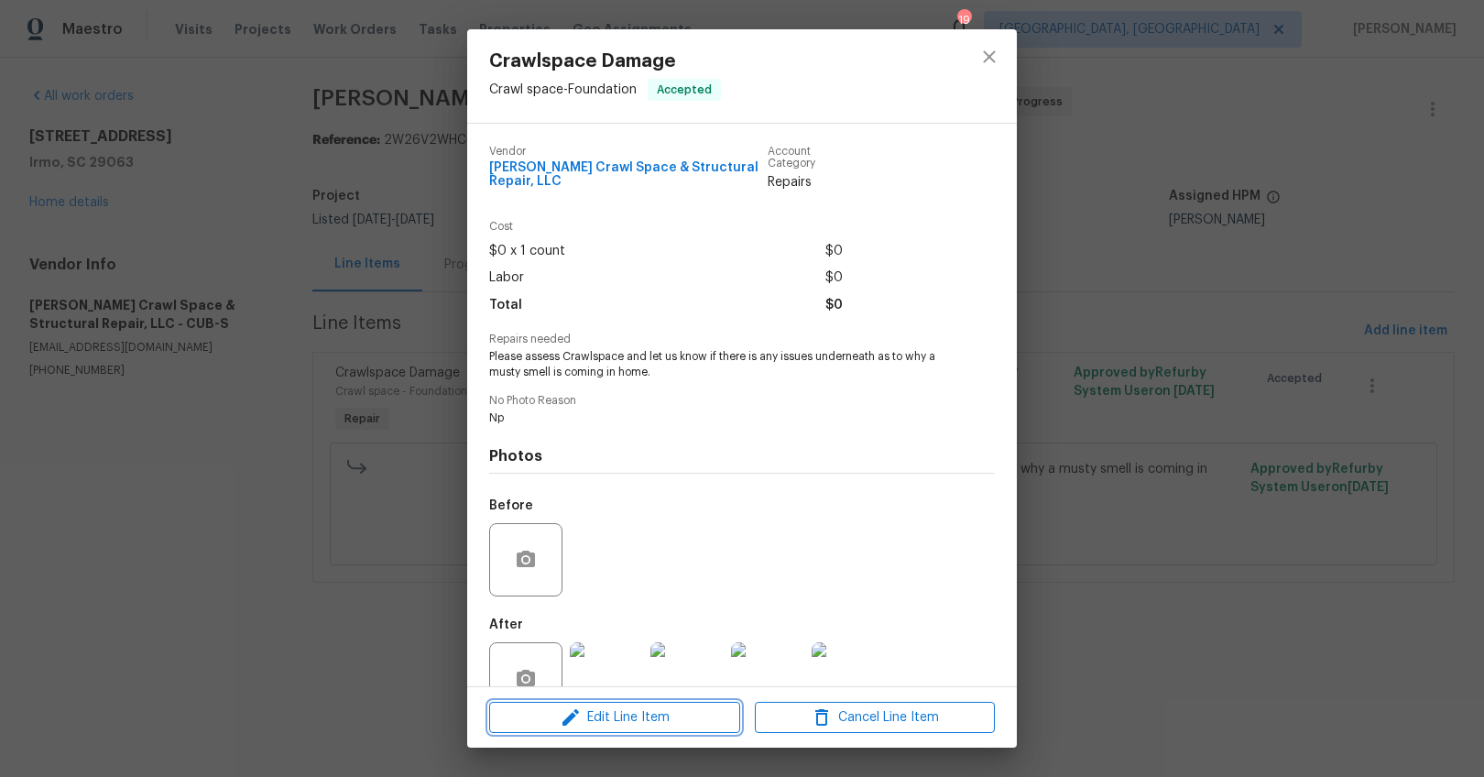
click at [653, 709] on span "Edit Line Item" at bounding box center [615, 717] width 240 height 23
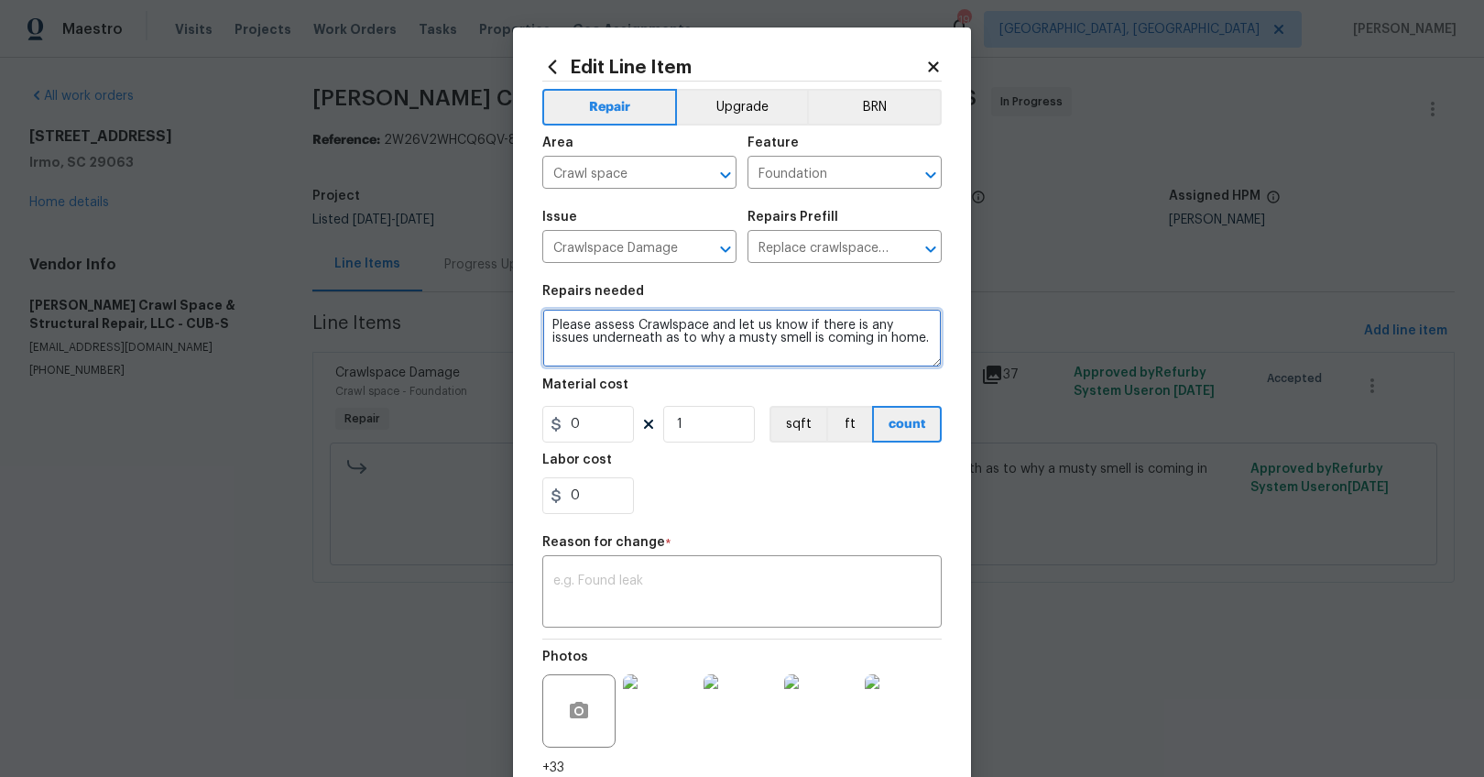
click at [922, 341] on textarea "Please assess Crawlspace and let us know if there is any issues underneath as t…" at bounding box center [741, 338] width 399 height 59
type textarea "Please assess Crawlspace and let us know if there is any issues underneath as t…"
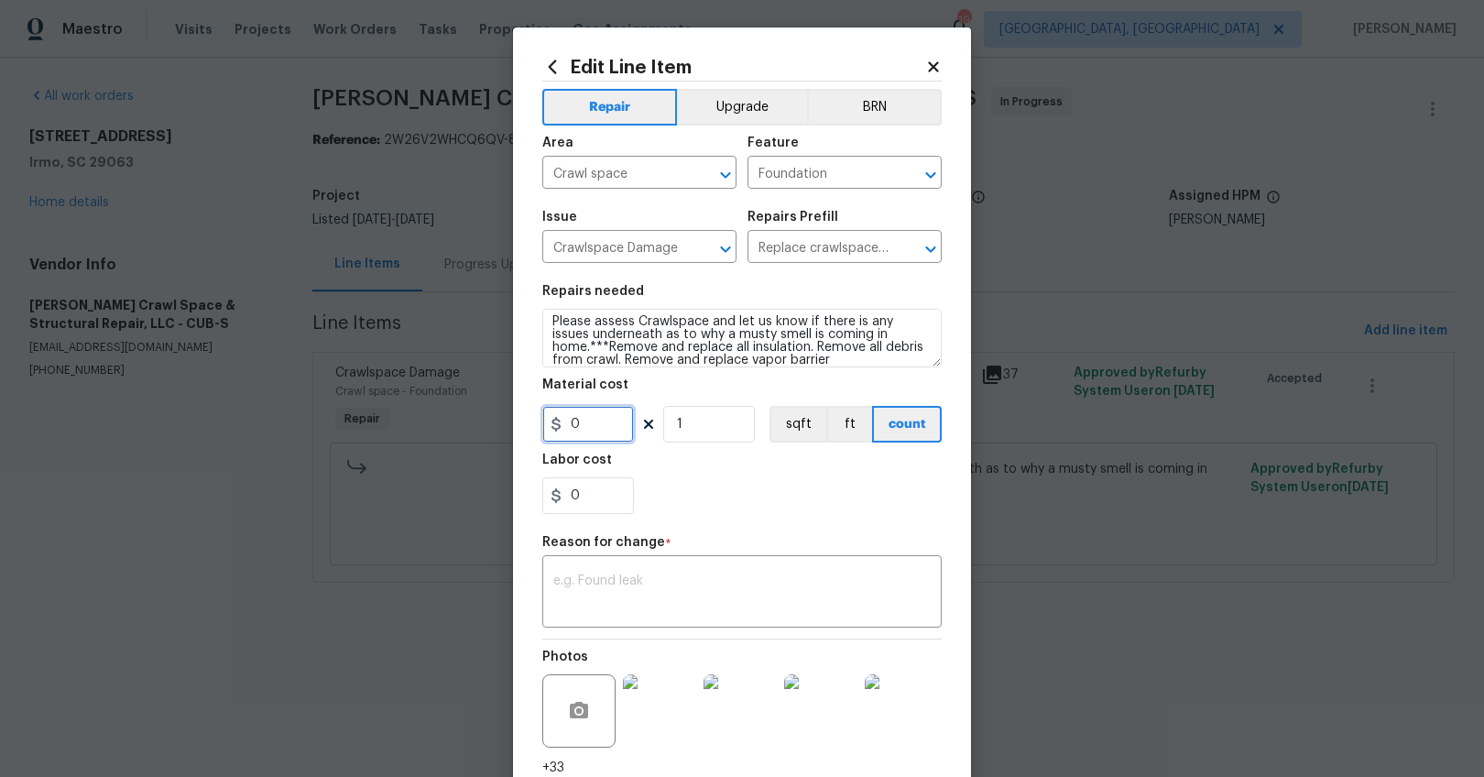
click at [595, 427] on input "0" at bounding box center [588, 424] width 92 height 37
type input "6882"
click at [662, 597] on textarea at bounding box center [741, 593] width 377 height 38
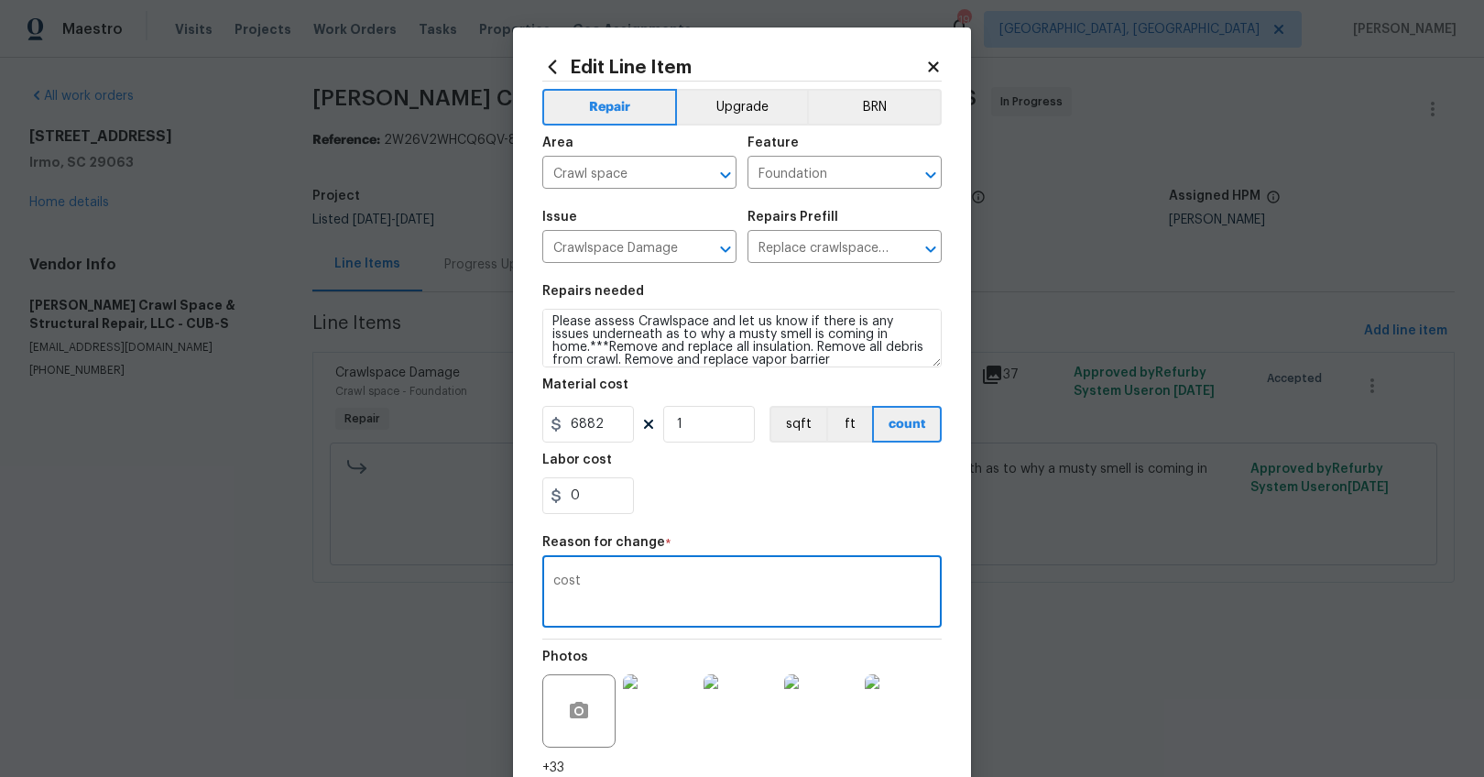
scroll to position [144, 0]
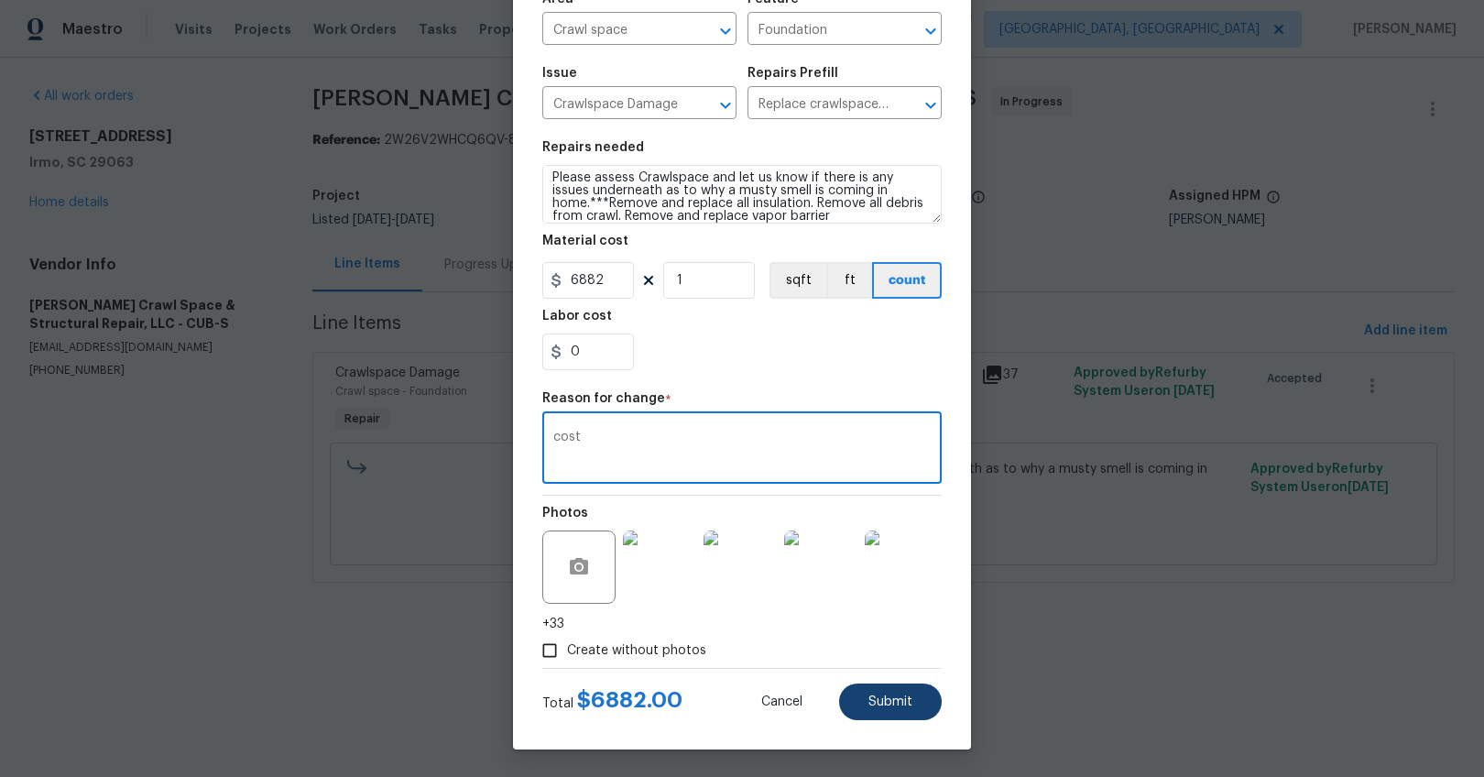
type textarea "cost"
click at [882, 704] on span "Submit" at bounding box center [890, 702] width 44 height 14
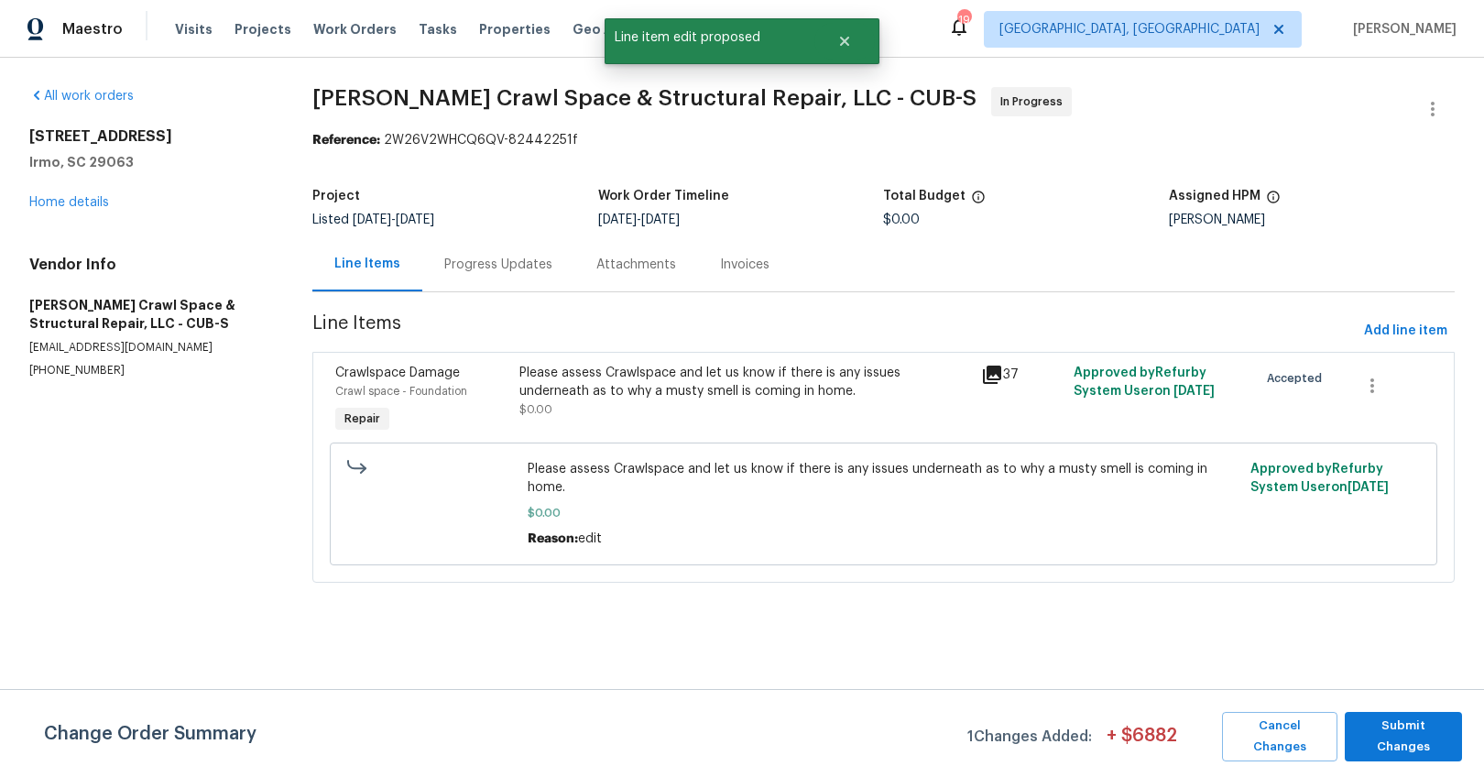
scroll to position [0, 0]
click at [1392, 725] on span "Submit Changes" at bounding box center [1403, 736] width 99 height 42
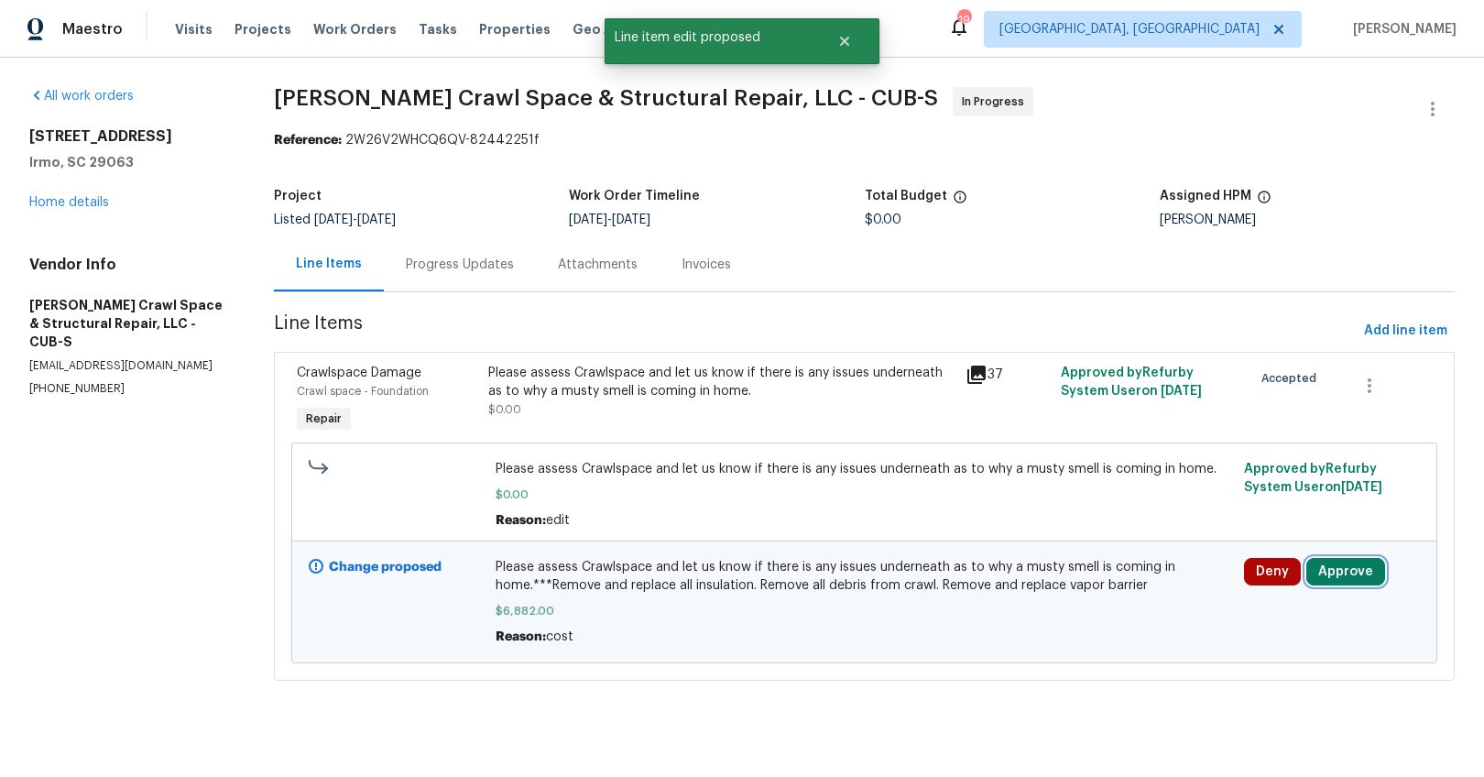
click at [1332, 575] on button "Approve" at bounding box center [1345, 571] width 79 height 27
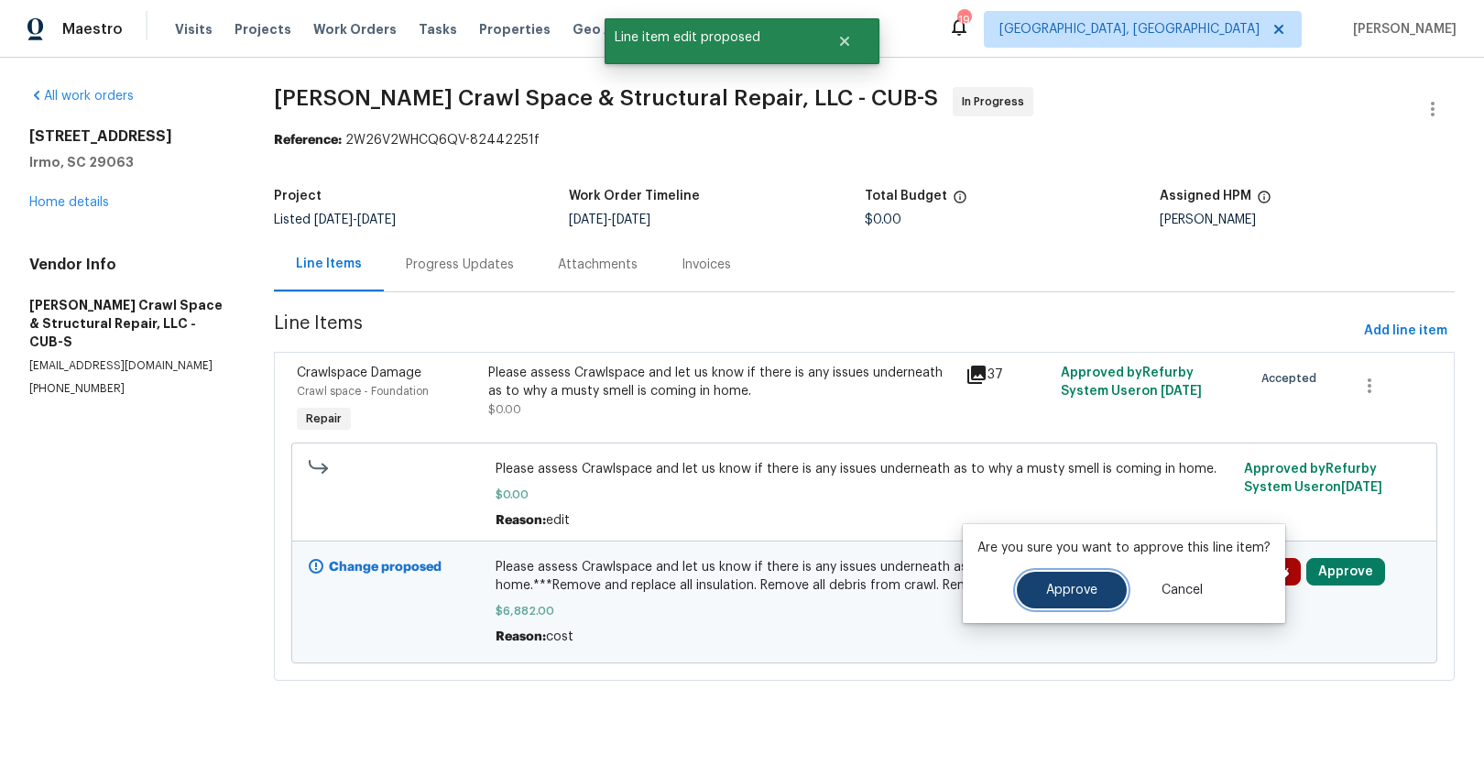
click at [1074, 577] on button "Approve" at bounding box center [1072, 590] width 110 height 37
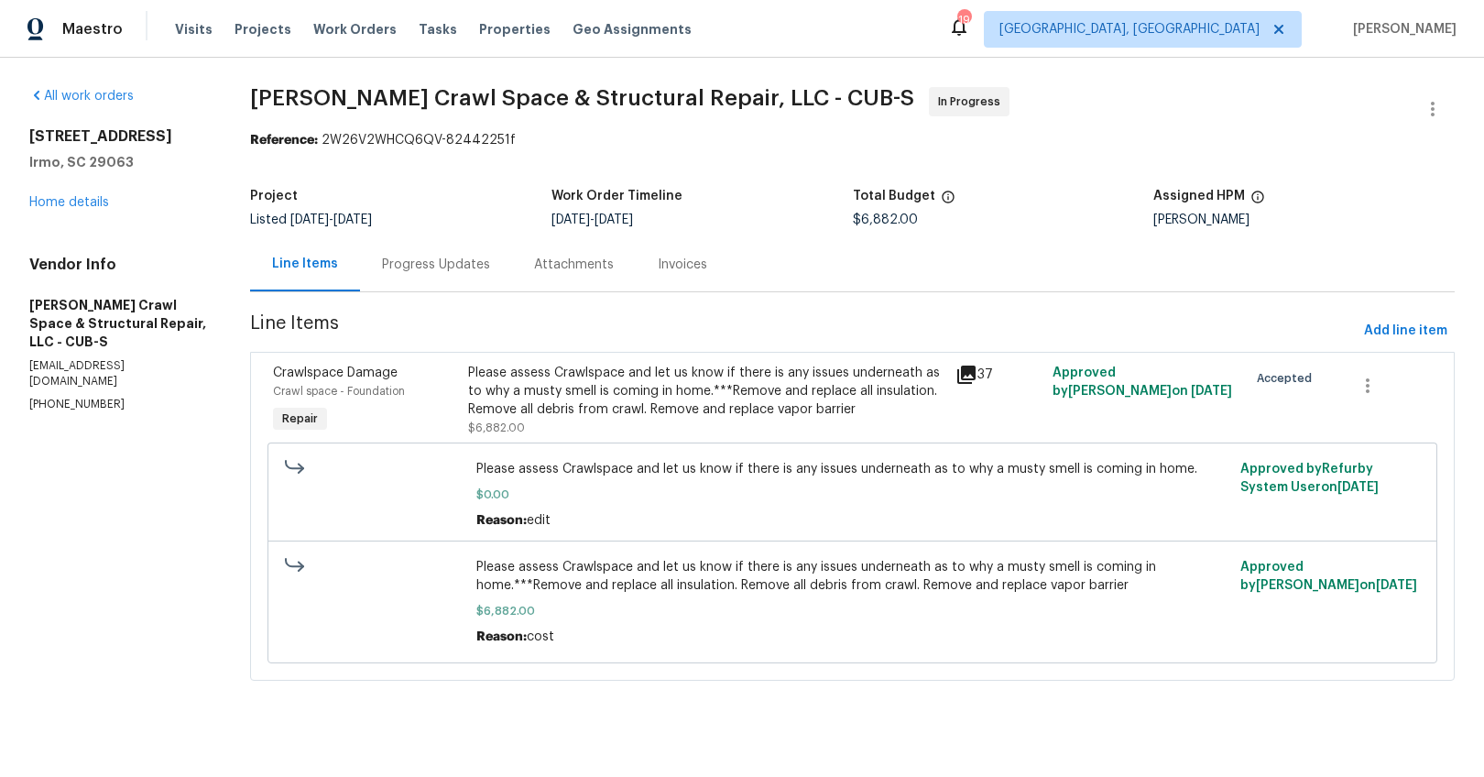
click at [465, 278] on div "Progress Updates" at bounding box center [436, 264] width 152 height 54
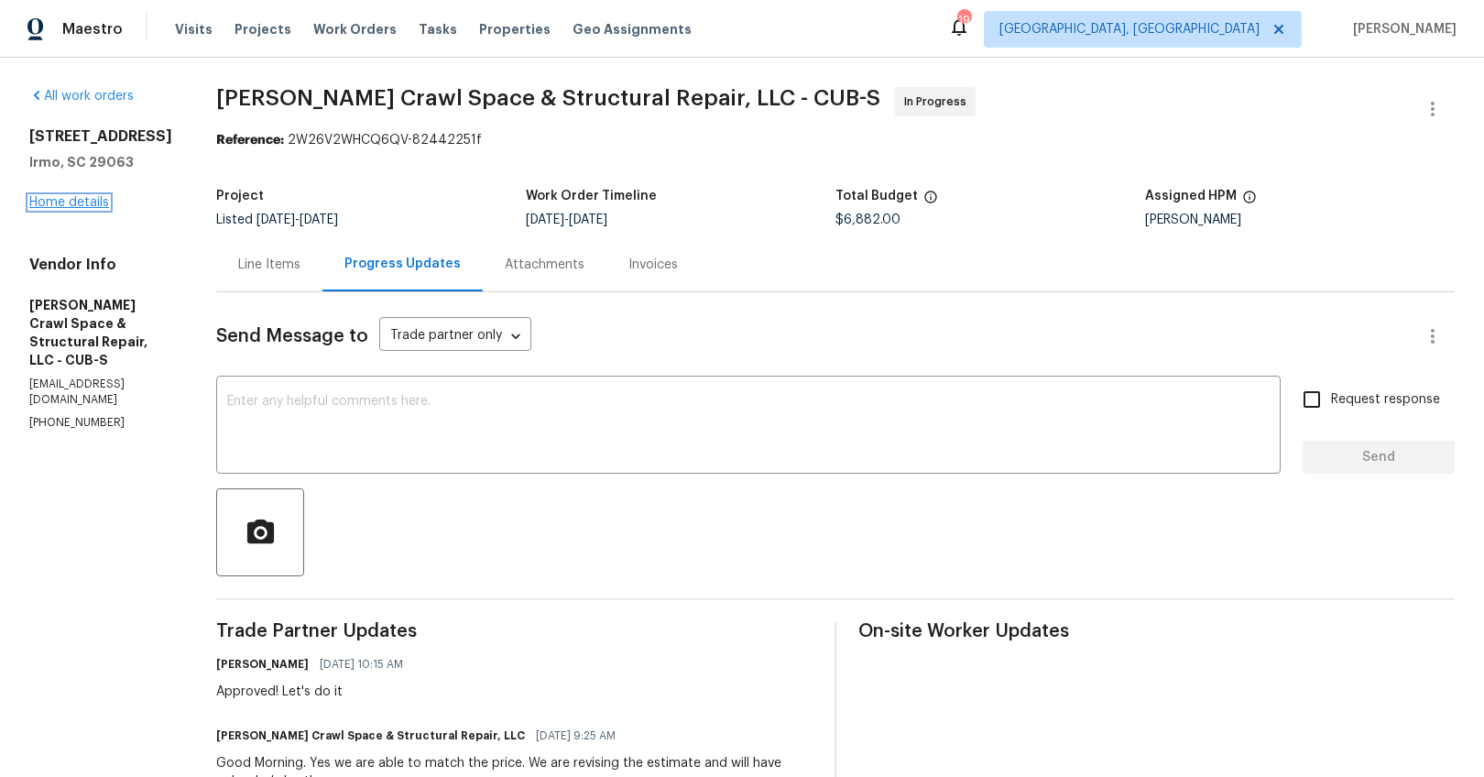
click at [95, 207] on link "Home details" at bounding box center [69, 202] width 80 height 13
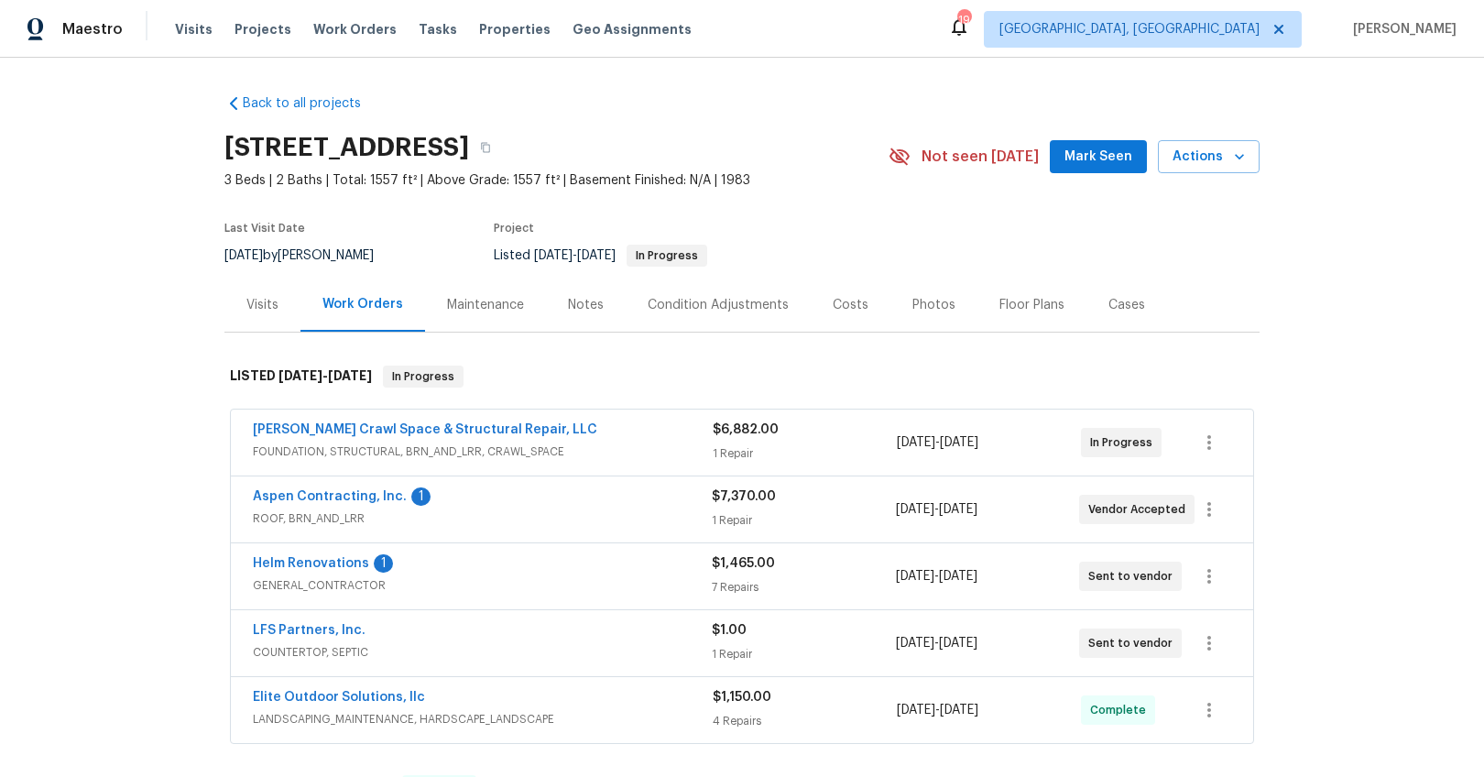
click at [586, 311] on div "Notes" at bounding box center [586, 305] width 36 height 18
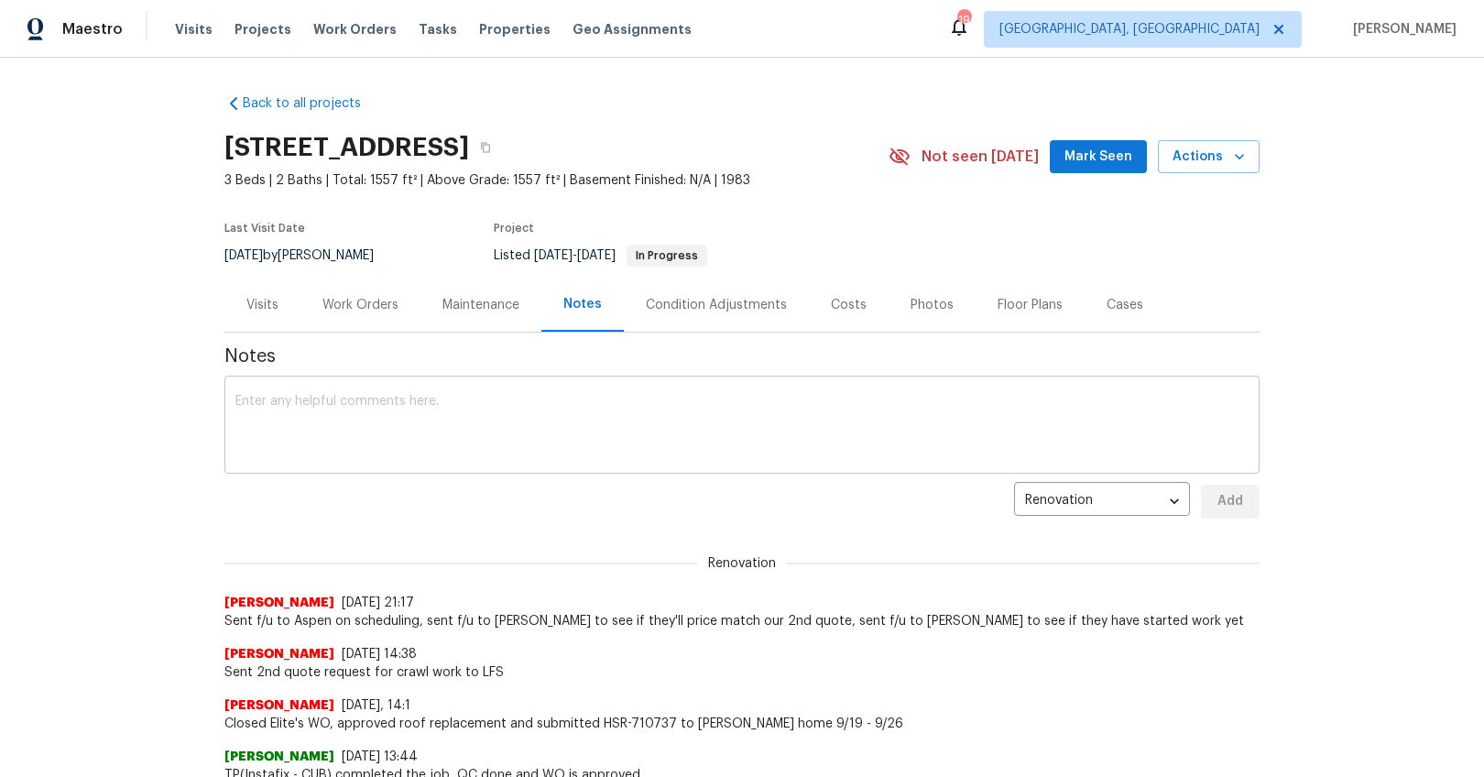
click at [543, 417] on textarea at bounding box center [741, 427] width 1013 height 64
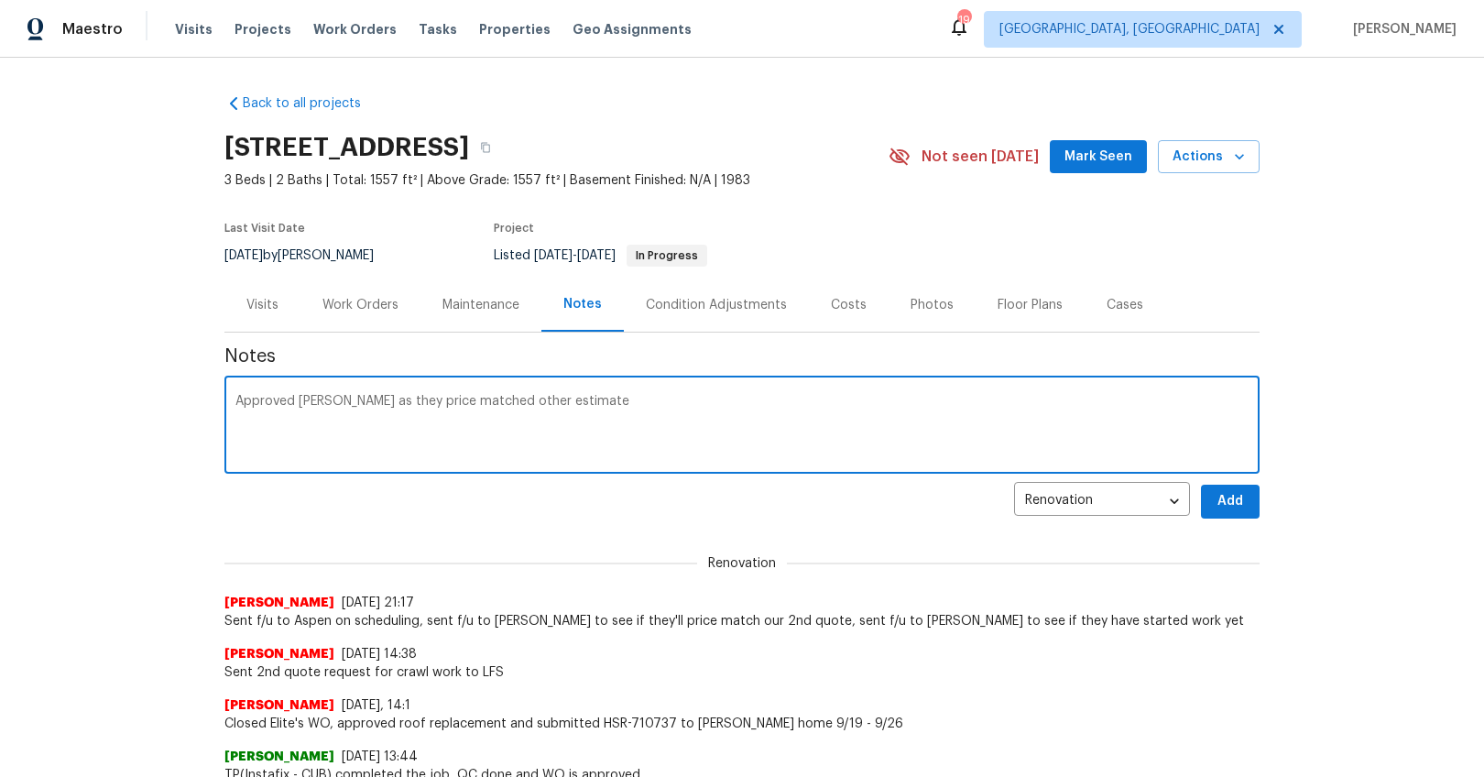
click at [334, 399] on textarea "Approved Falcone as they price matched other estimate" at bounding box center [741, 427] width 1013 height 64
type textarea "Approved Falcone for $6882 as they price matched other estimate"
click at [1216, 497] on span "Add" at bounding box center [1230, 501] width 29 height 23
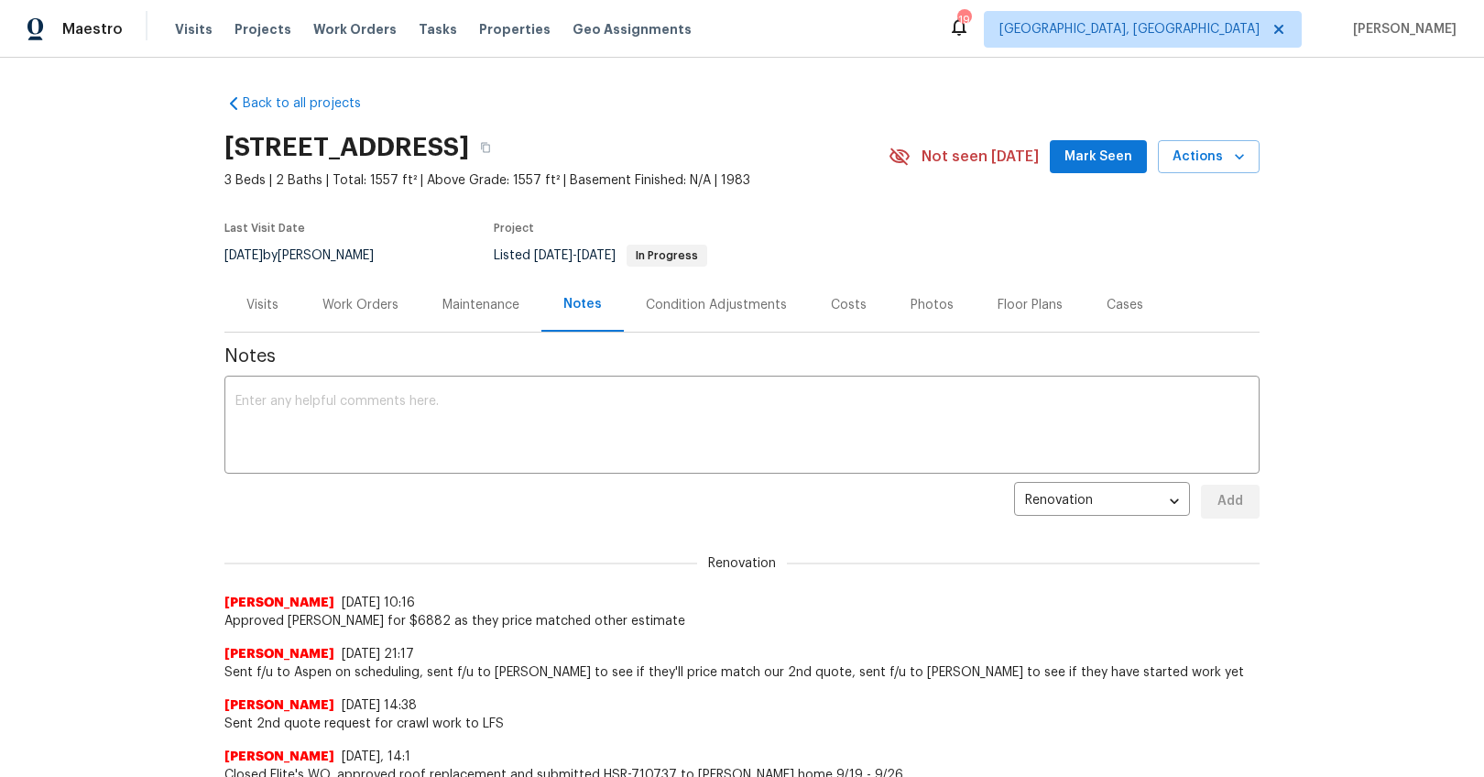
click at [371, 304] on div "Work Orders" at bounding box center [360, 305] width 76 height 18
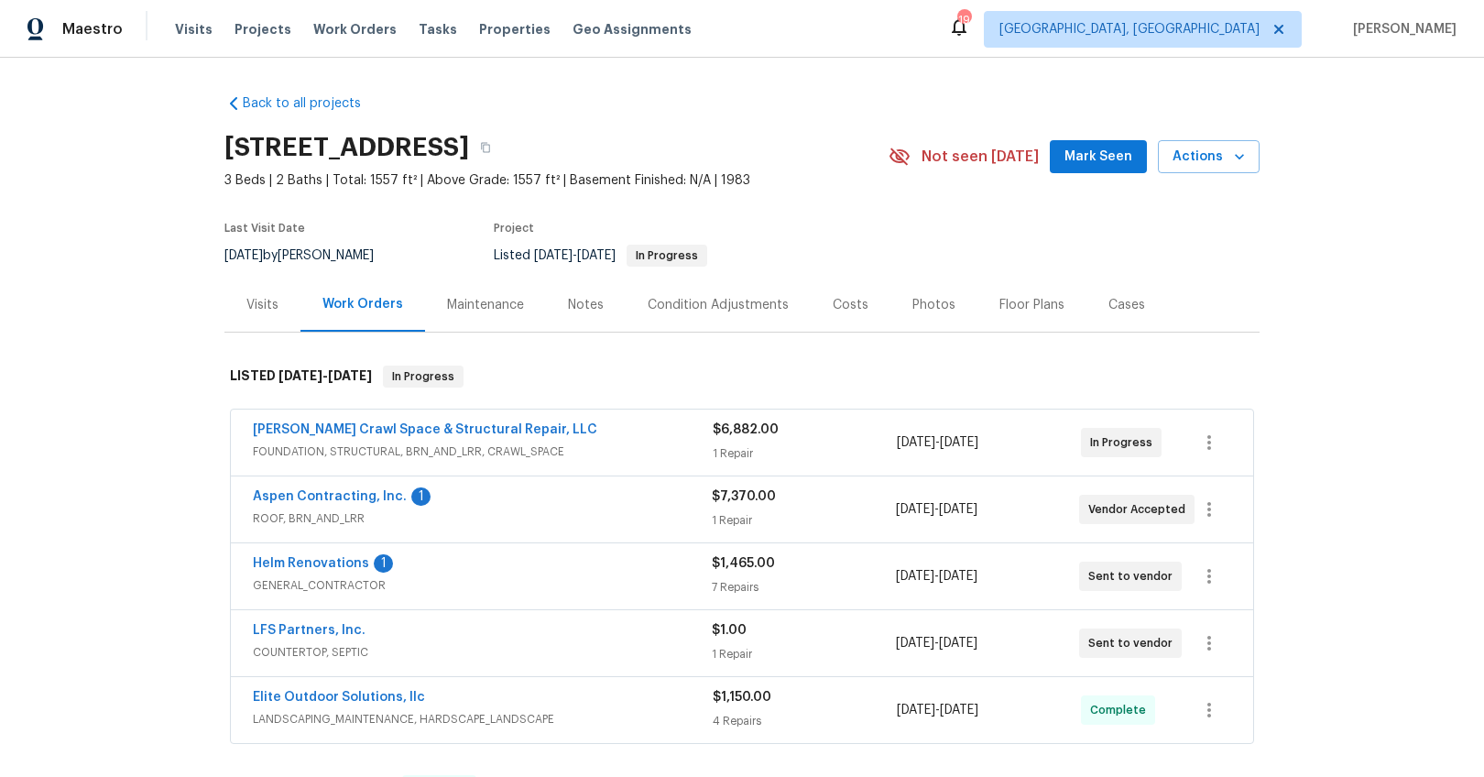
scroll to position [137, 0]
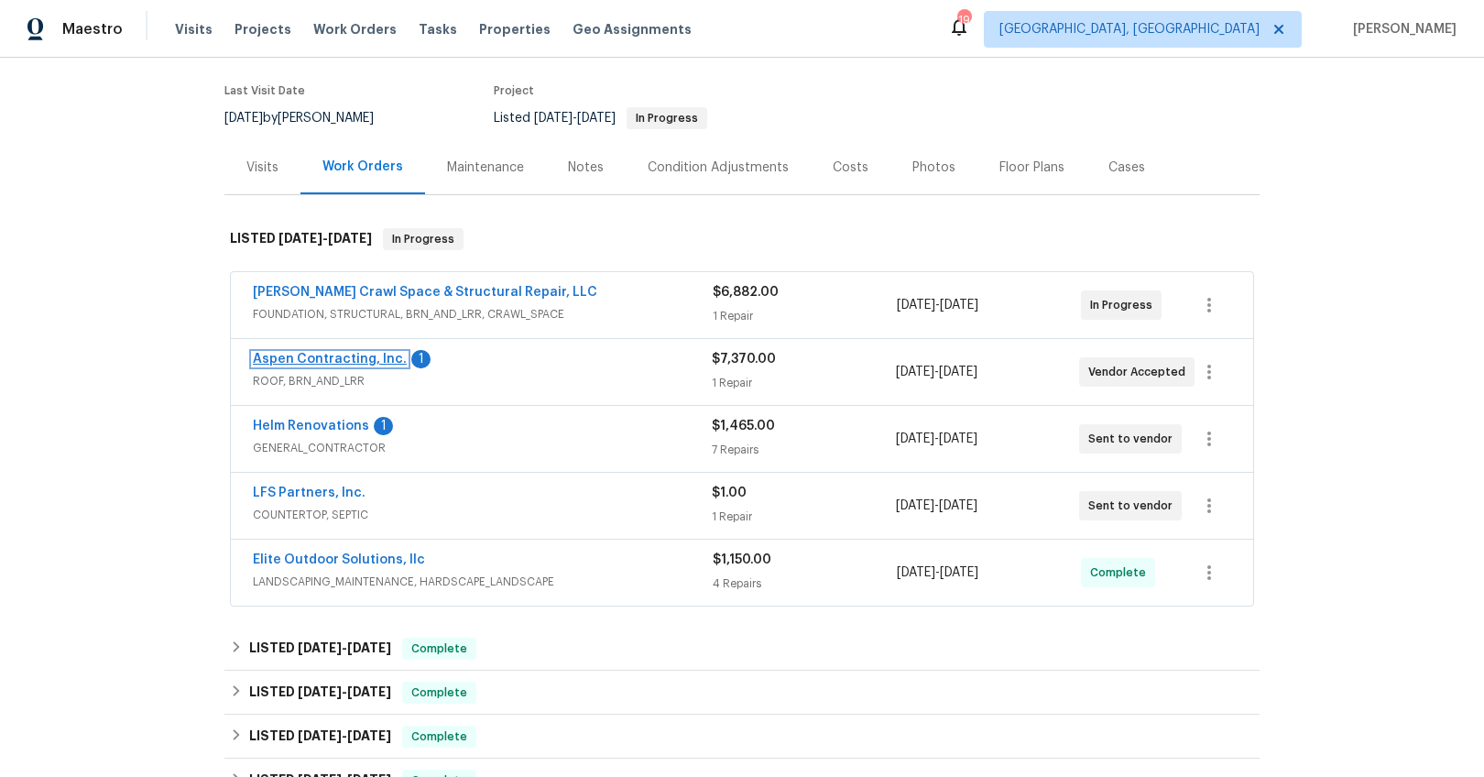
click at [350, 359] on link "Aspen Contracting, Inc." at bounding box center [330, 359] width 154 height 13
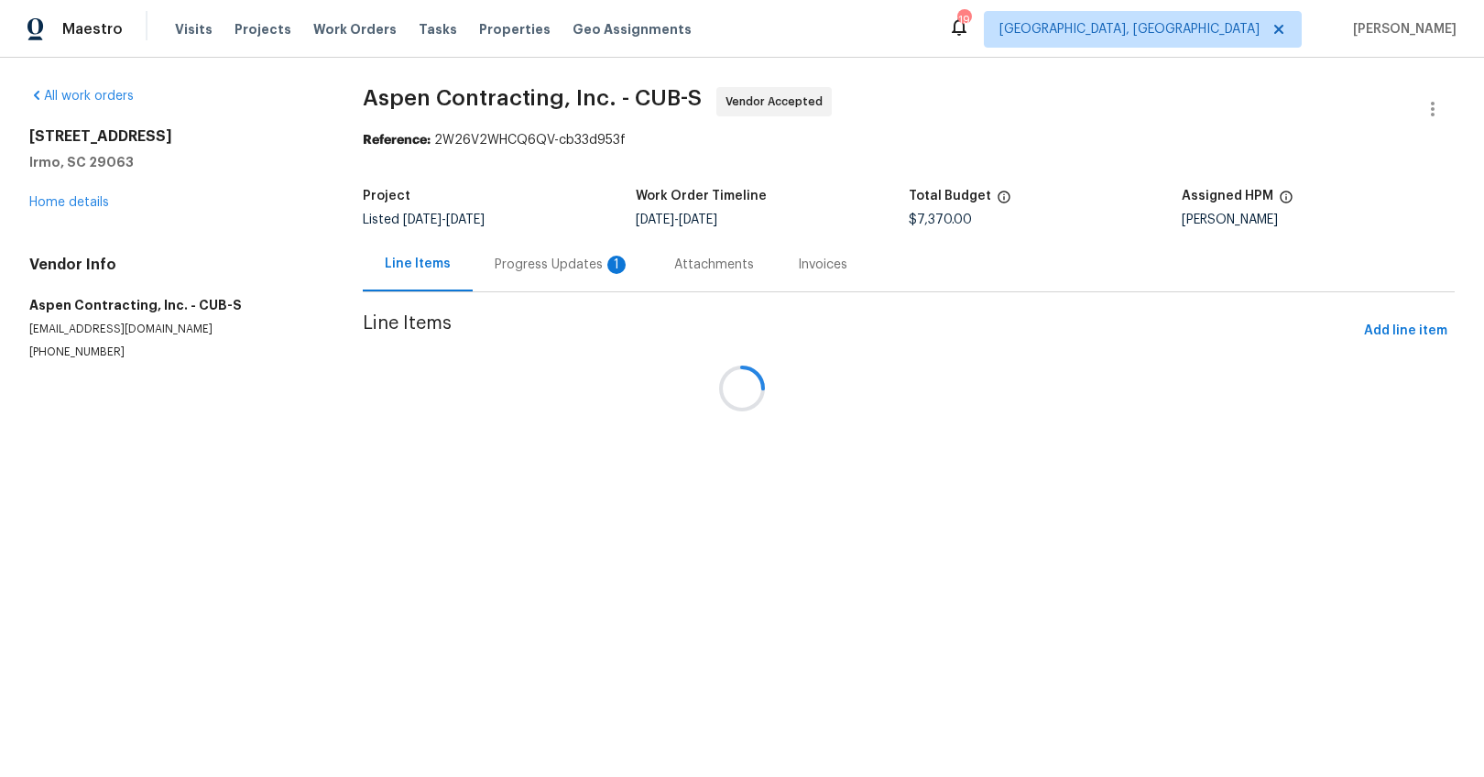
click at [502, 258] on div at bounding box center [742, 388] width 1484 height 777
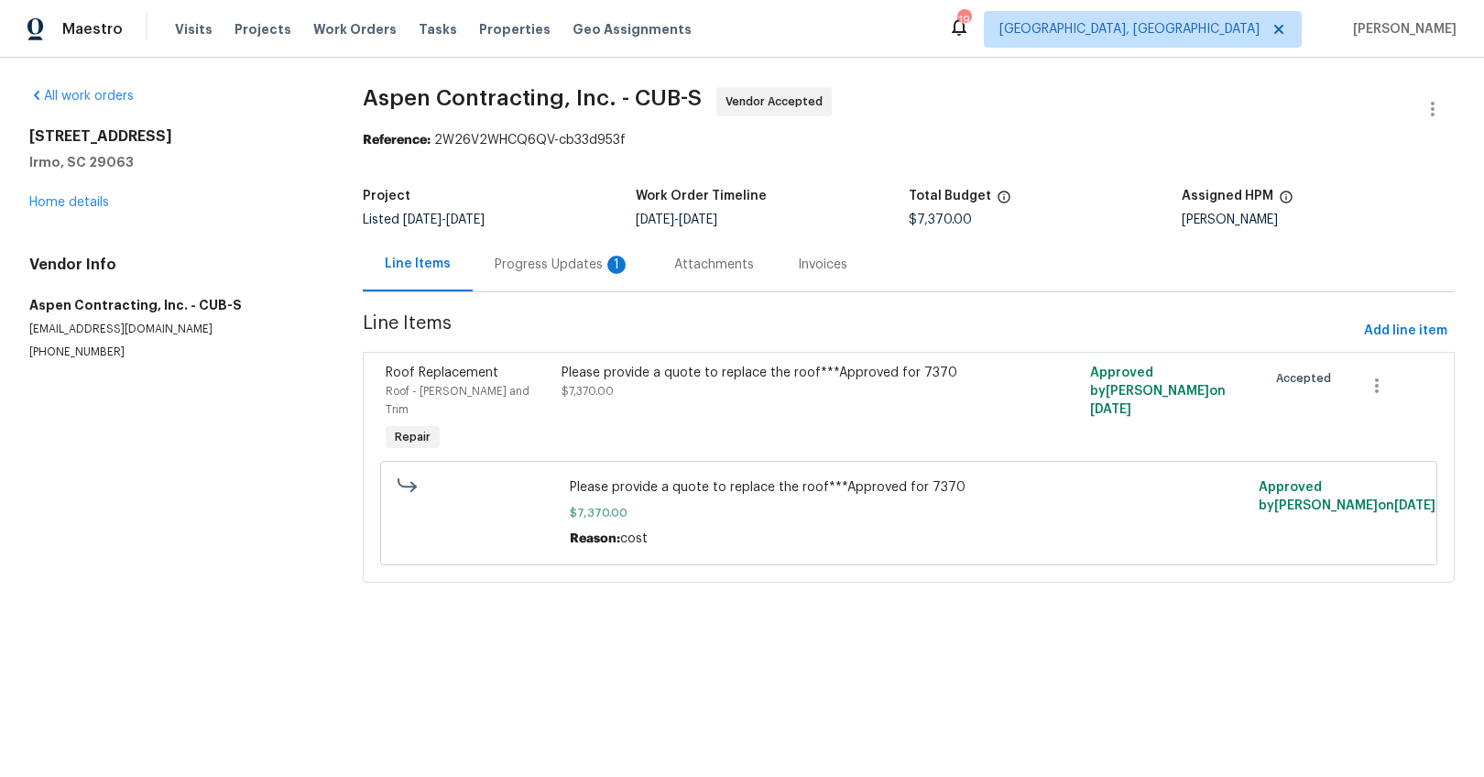
click at [497, 272] on div "Progress Updates 1" at bounding box center [563, 265] width 136 height 18
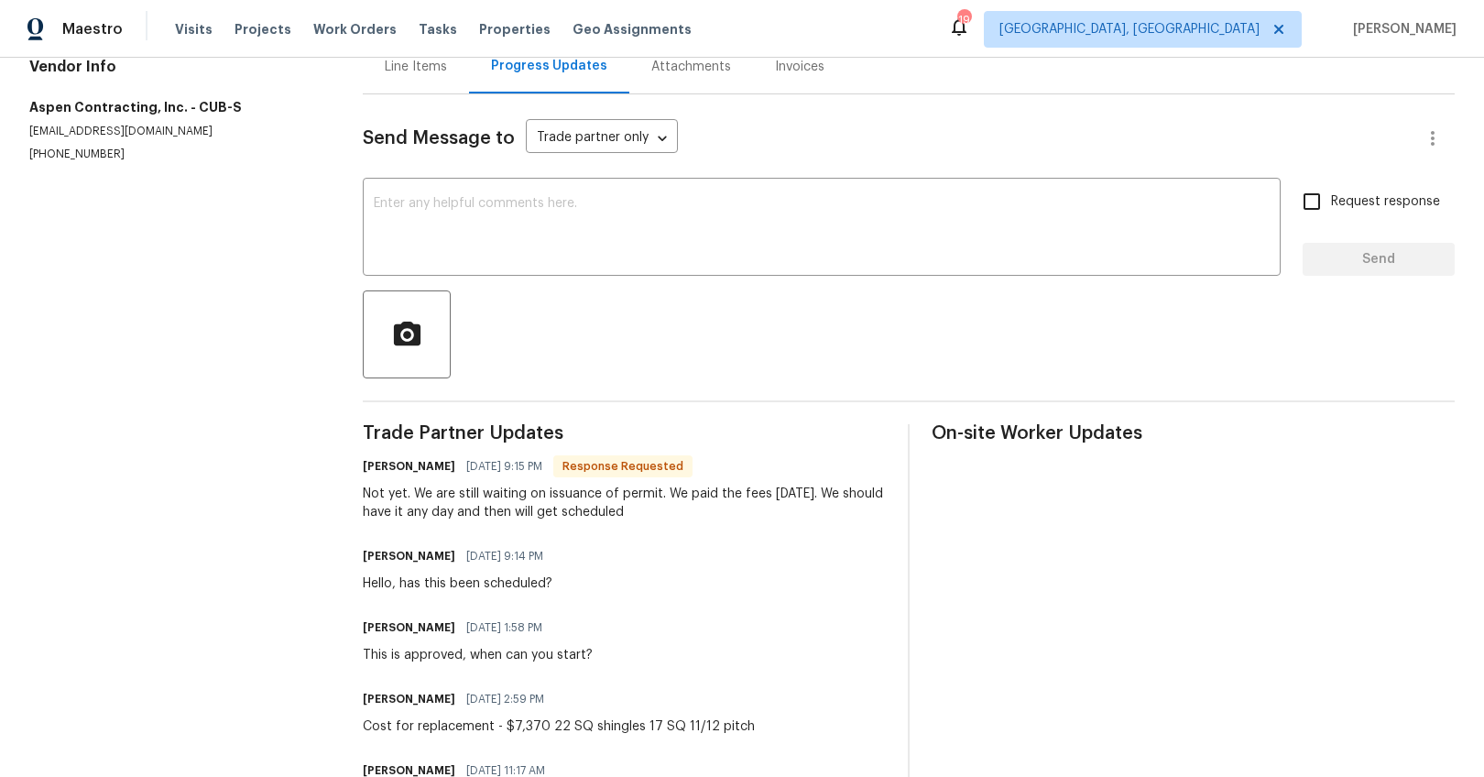
scroll to position [286, 0]
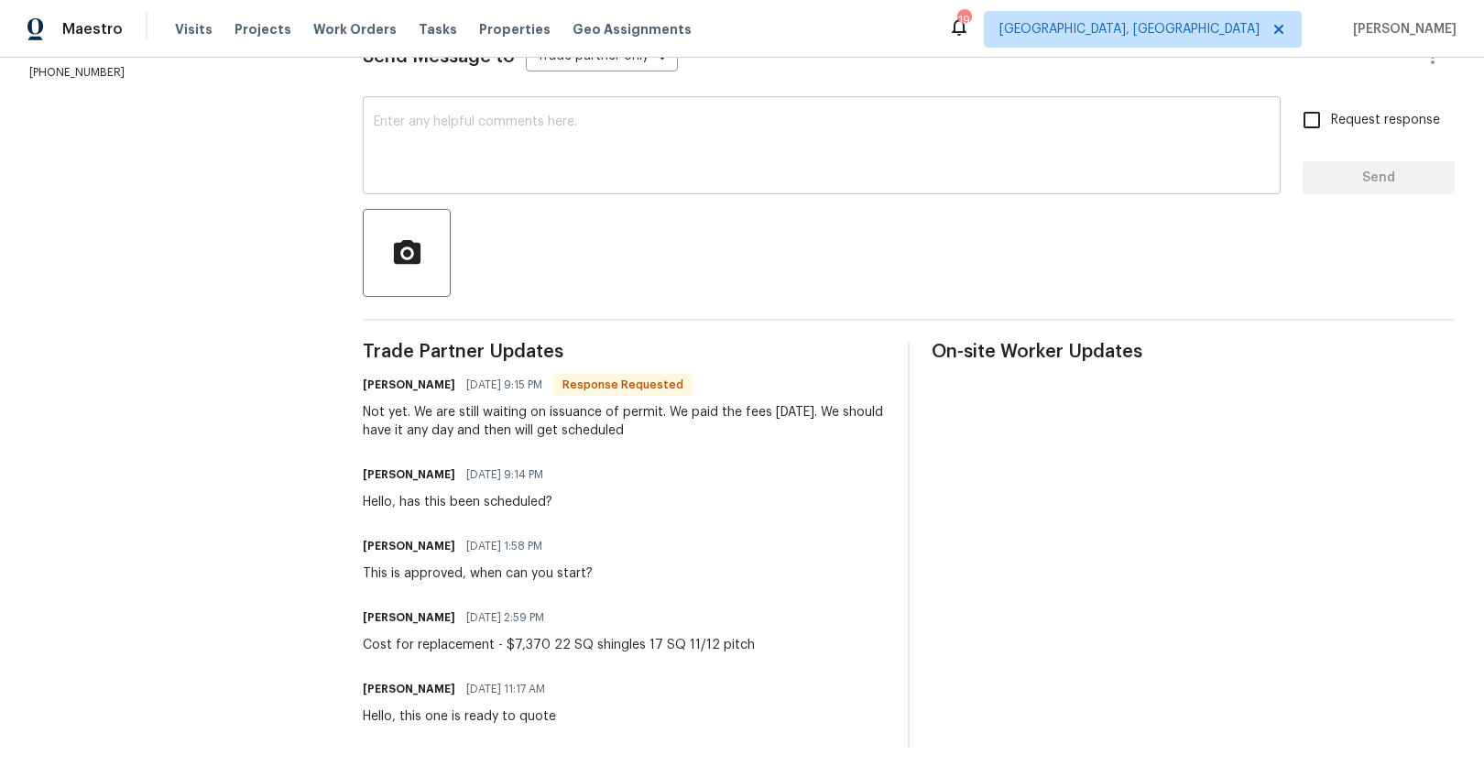
click at [622, 169] on textarea at bounding box center [822, 147] width 896 height 64
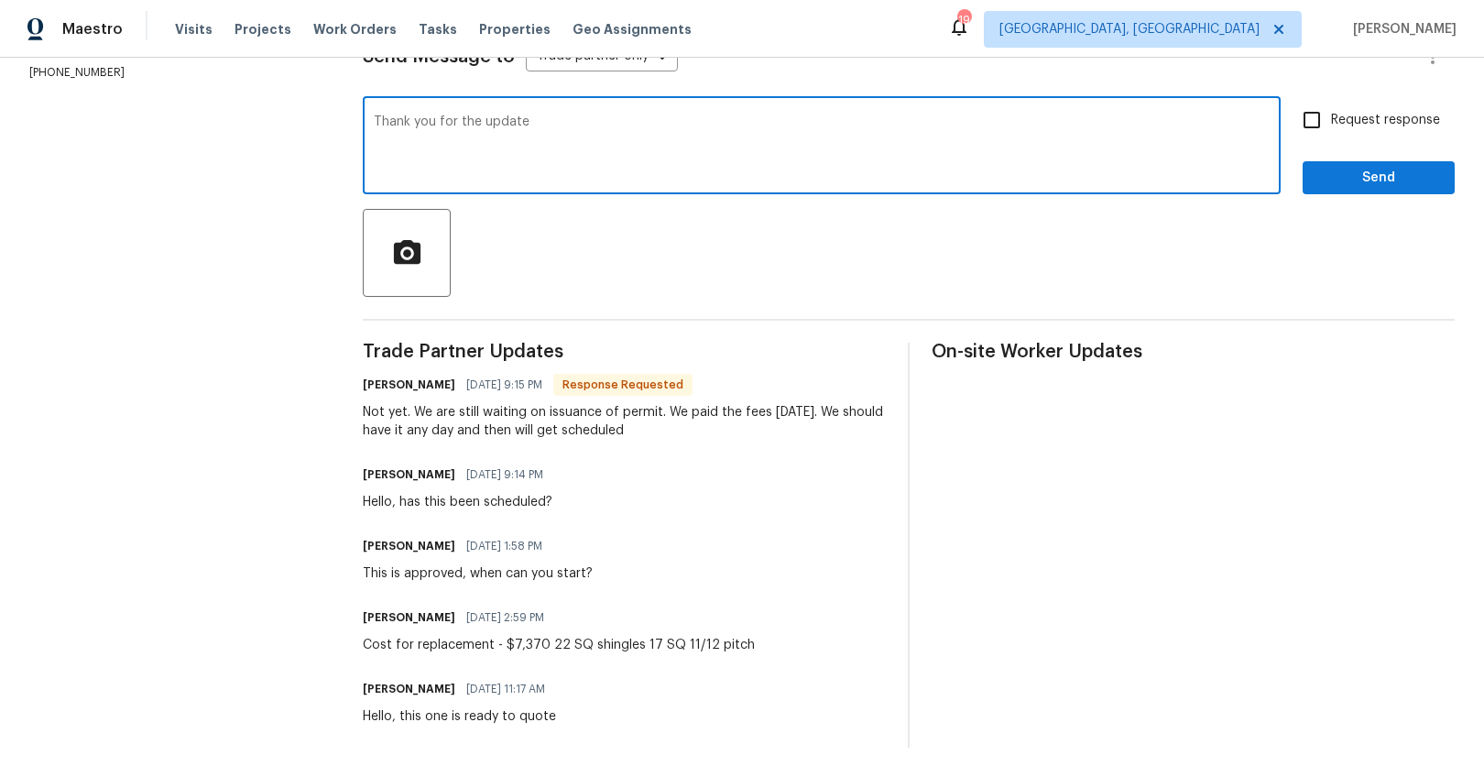
type textarea "Thank you for the update"
click at [1344, 111] on span "Request response" at bounding box center [1385, 120] width 109 height 19
click at [1331, 111] on input "Request response" at bounding box center [1312, 120] width 38 height 38
checkbox input "true"
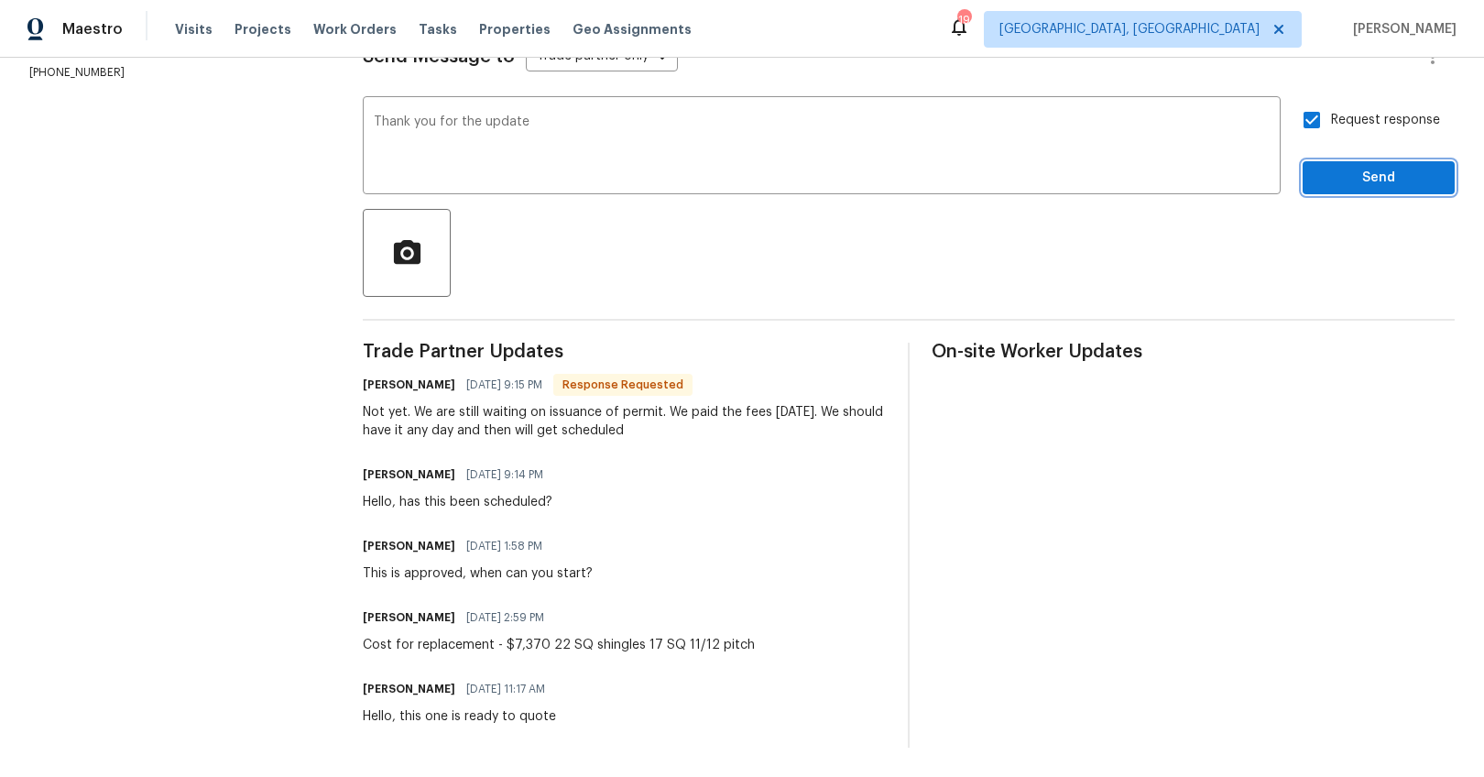
click at [1353, 182] on span "Send" at bounding box center [1378, 178] width 123 height 23
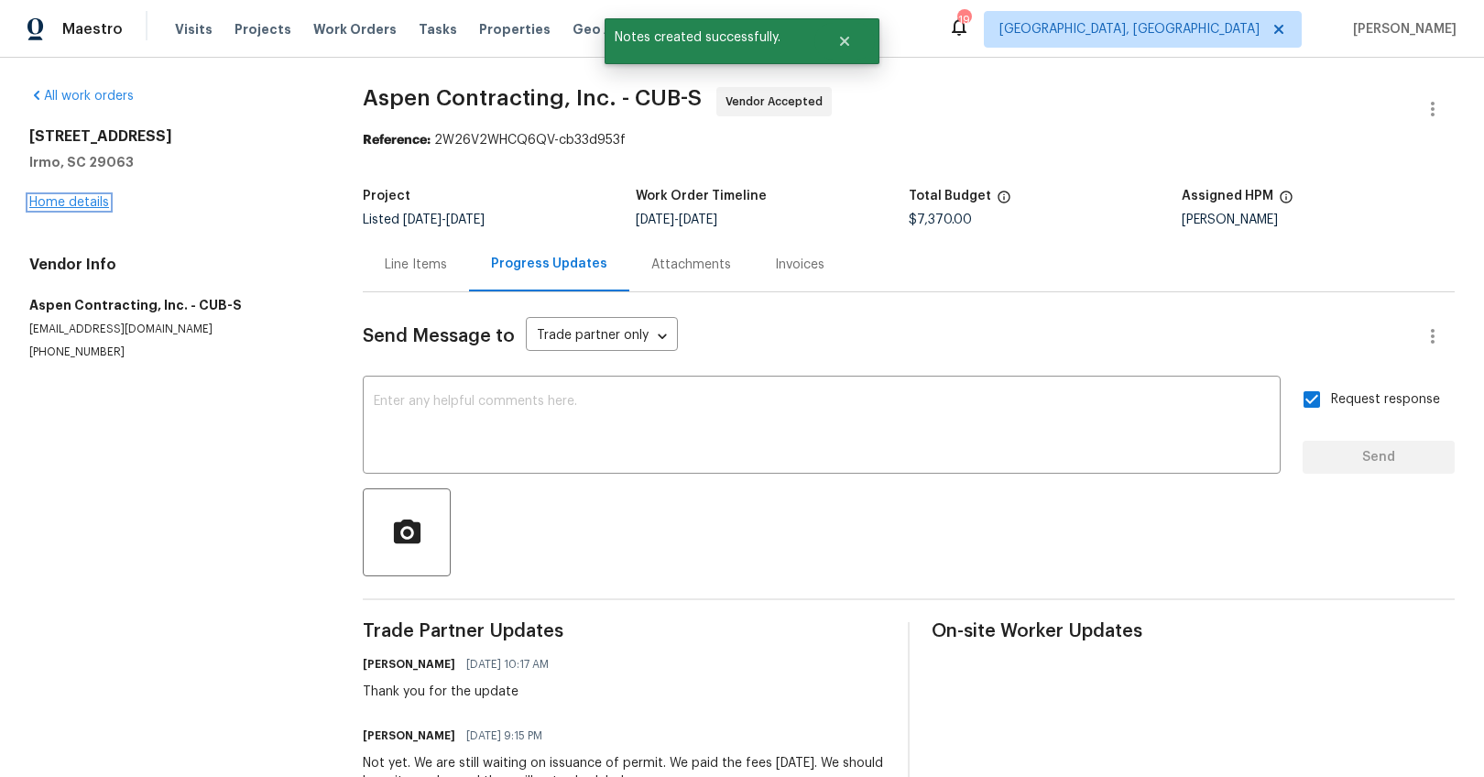
click at [71, 200] on link "Home details" at bounding box center [69, 202] width 80 height 13
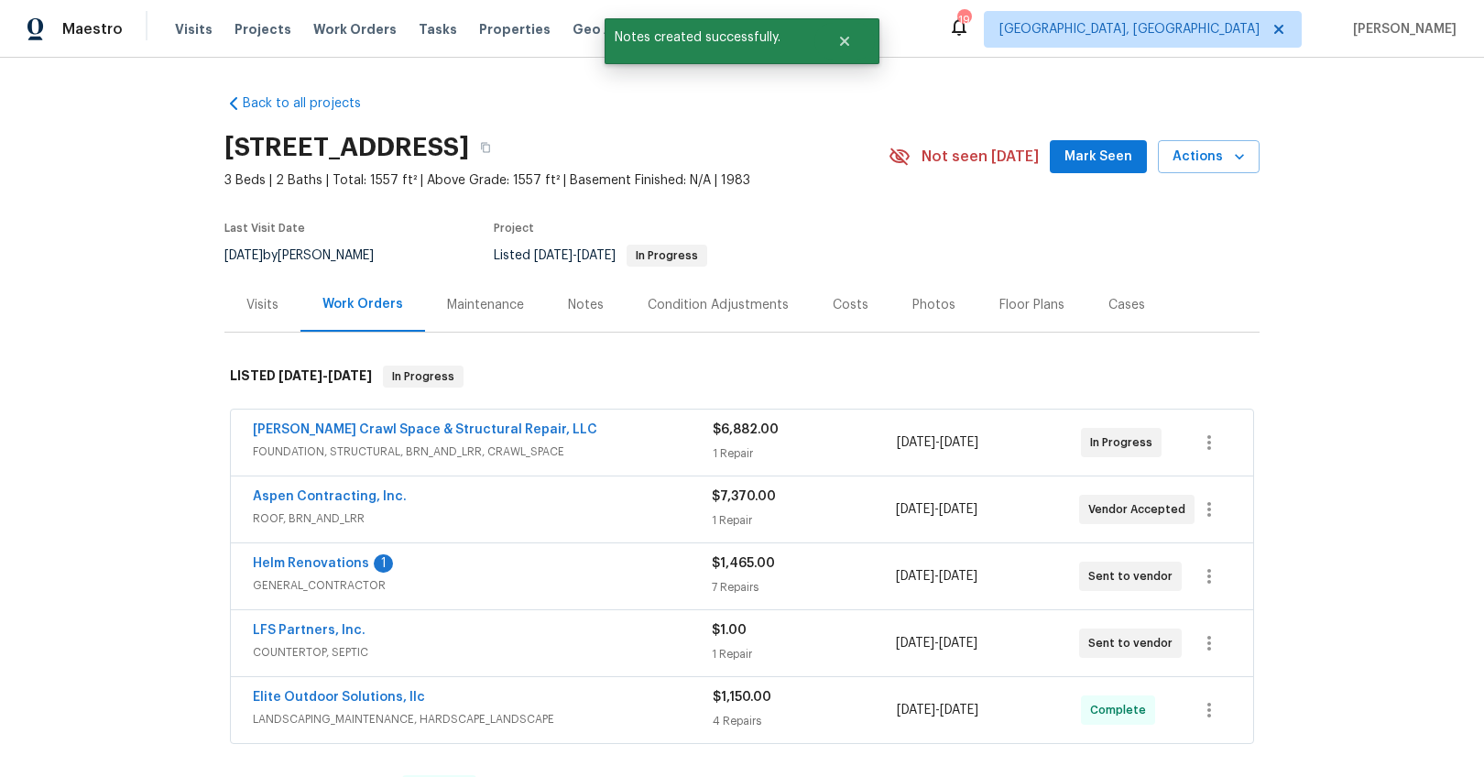
scroll to position [226, 0]
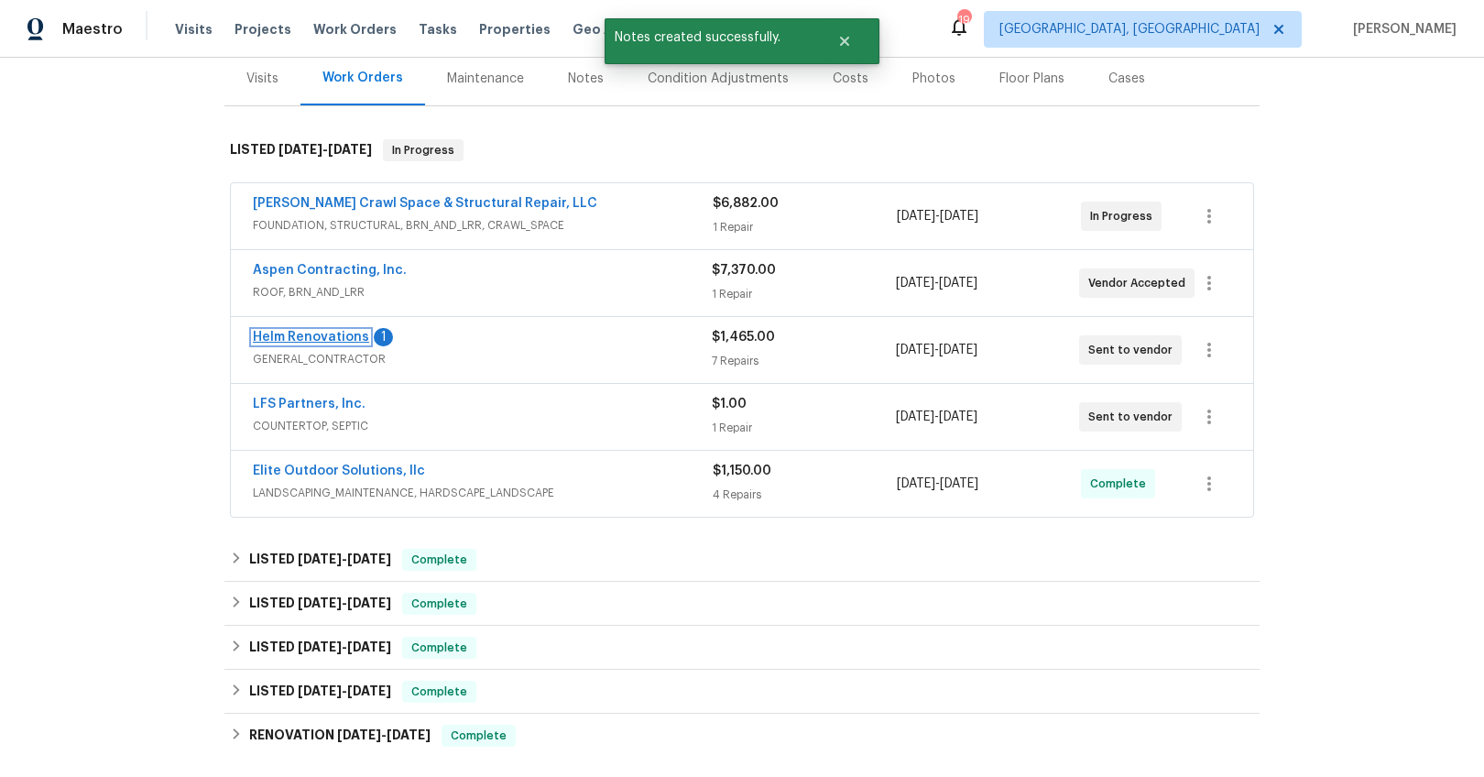
click at [346, 339] on link "Helm Renovations" at bounding box center [311, 337] width 116 height 13
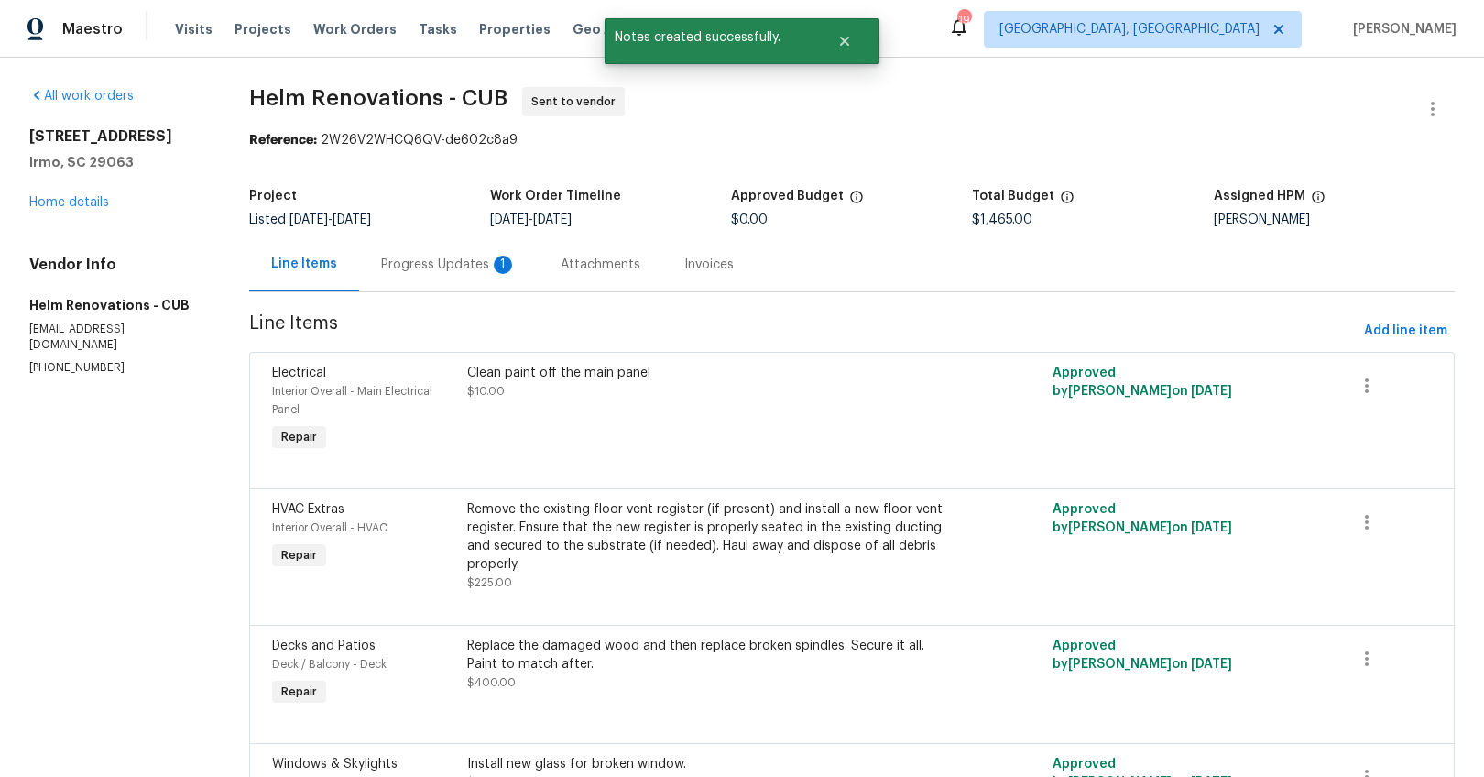
click at [460, 269] on div "Progress Updates 1" at bounding box center [449, 265] width 136 height 18
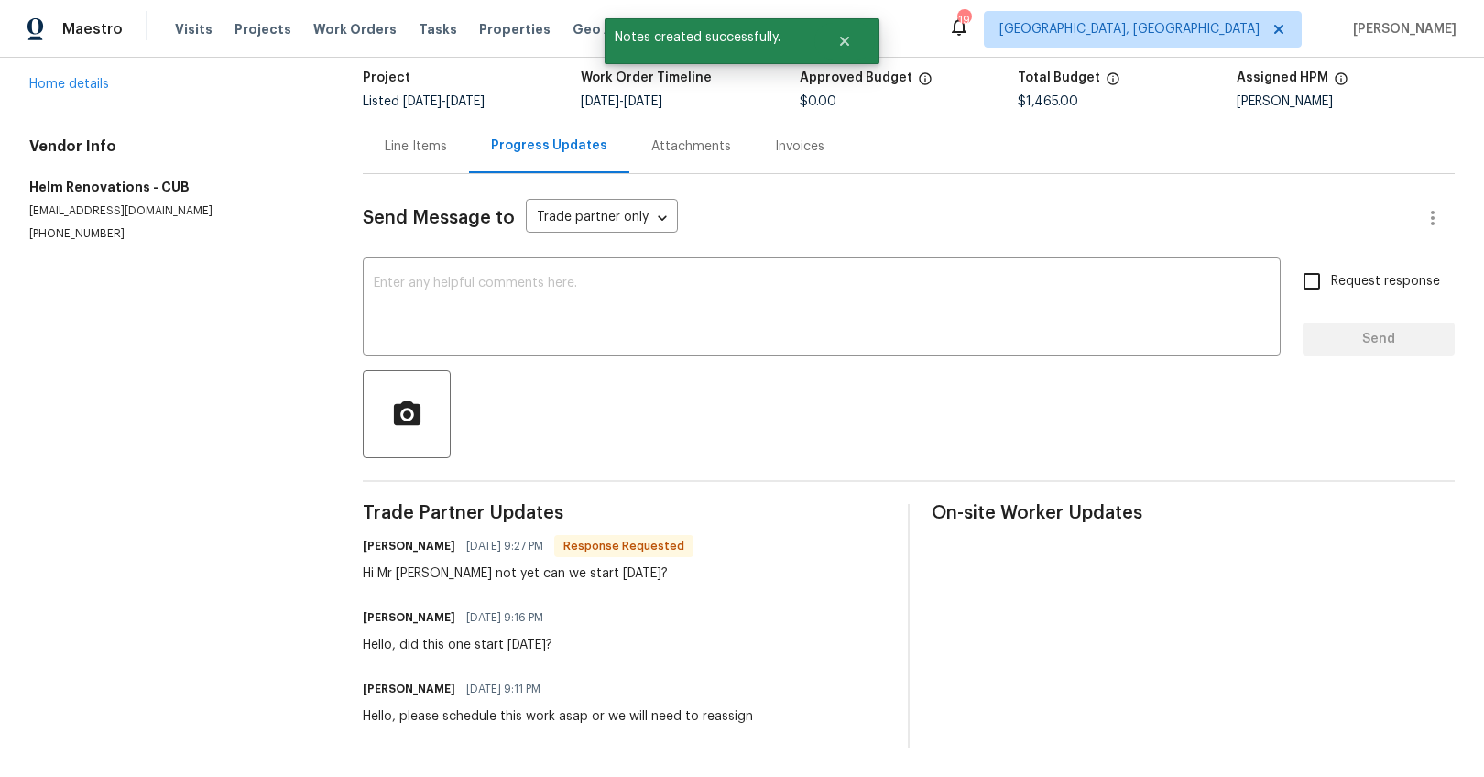
scroll to position [131, 0]
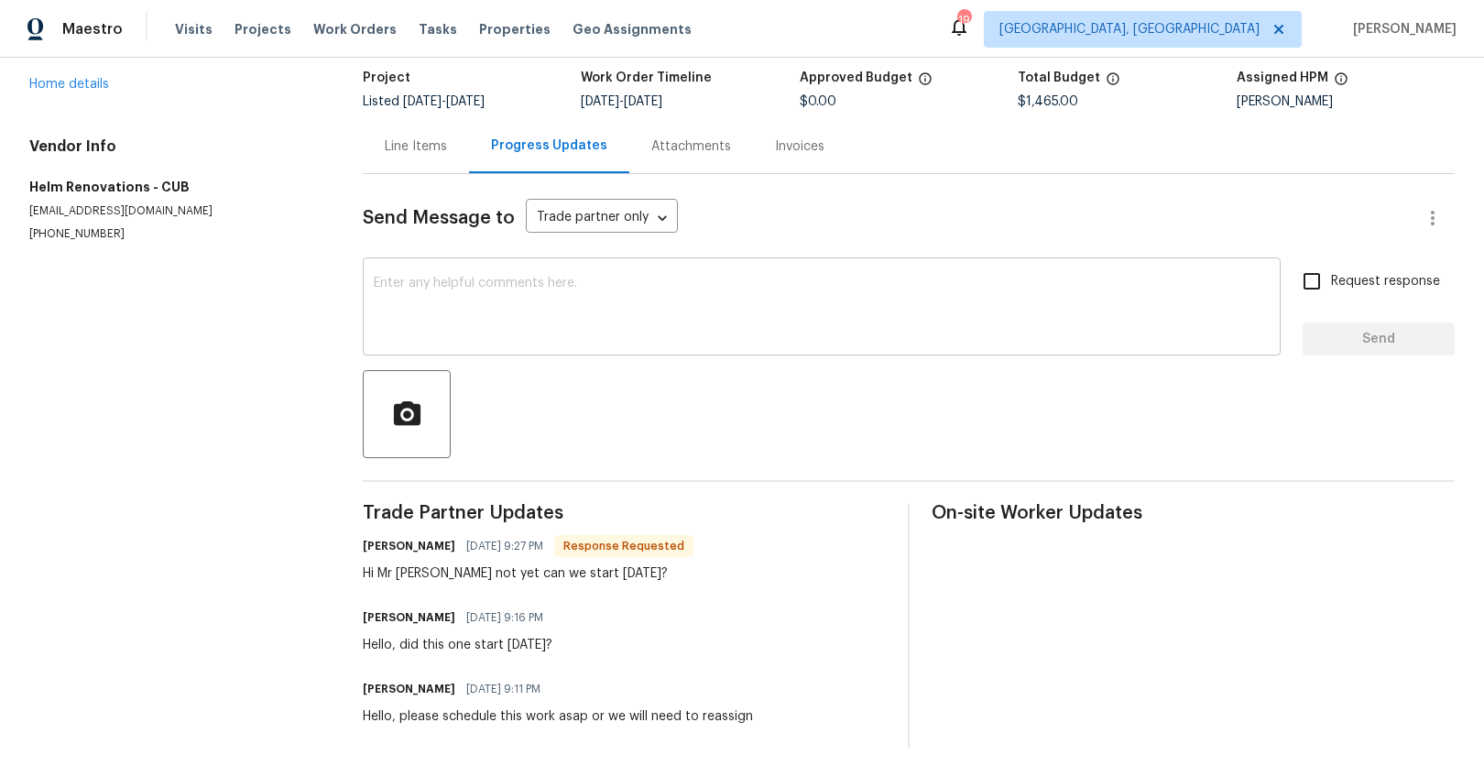
click at [536, 277] on textarea at bounding box center [822, 309] width 896 height 64
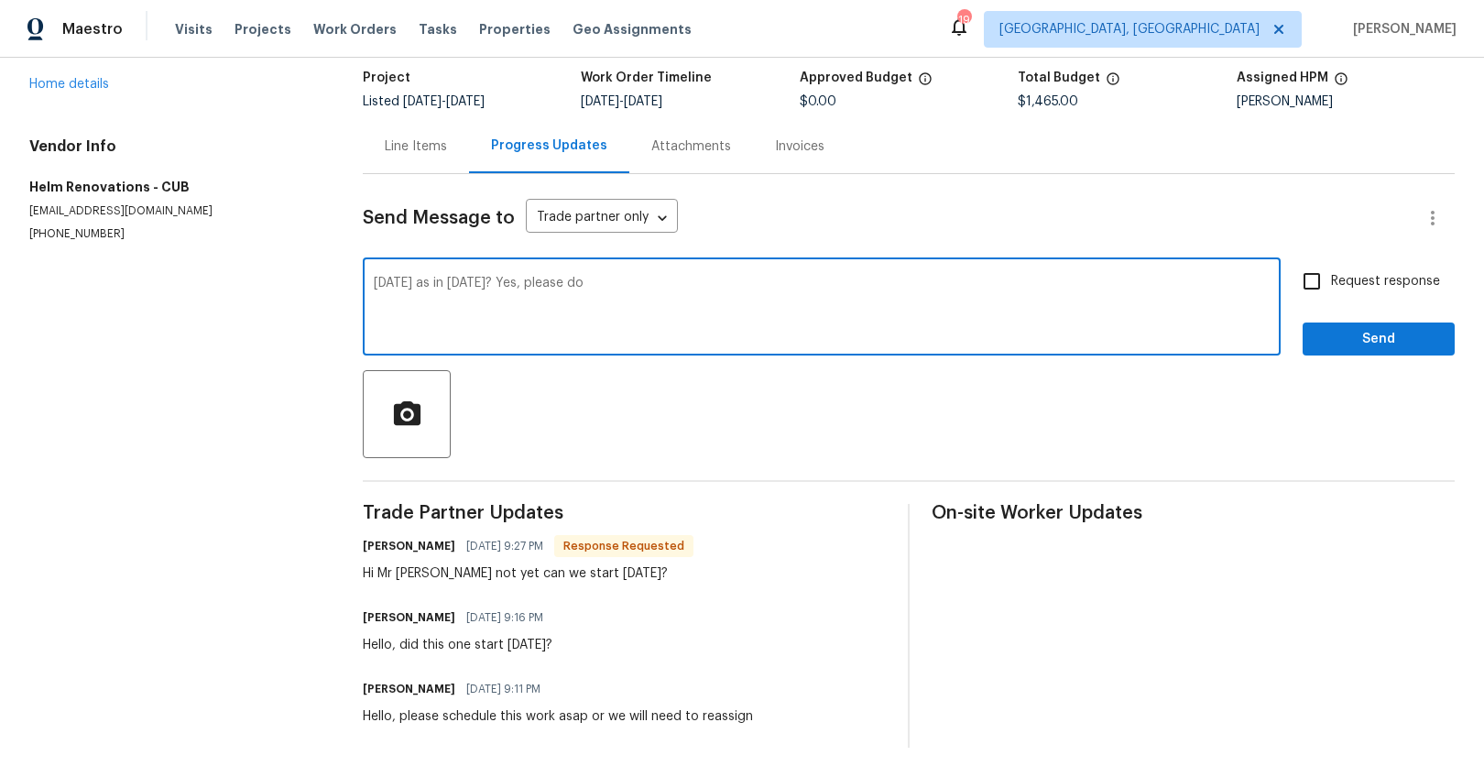
type textarea "Wednesday as in tomorrow? Yes, please do"
click at [1348, 272] on span "Request response" at bounding box center [1385, 281] width 109 height 19
click at [1331, 267] on input "Request response" at bounding box center [1312, 281] width 38 height 38
checkbox input "true"
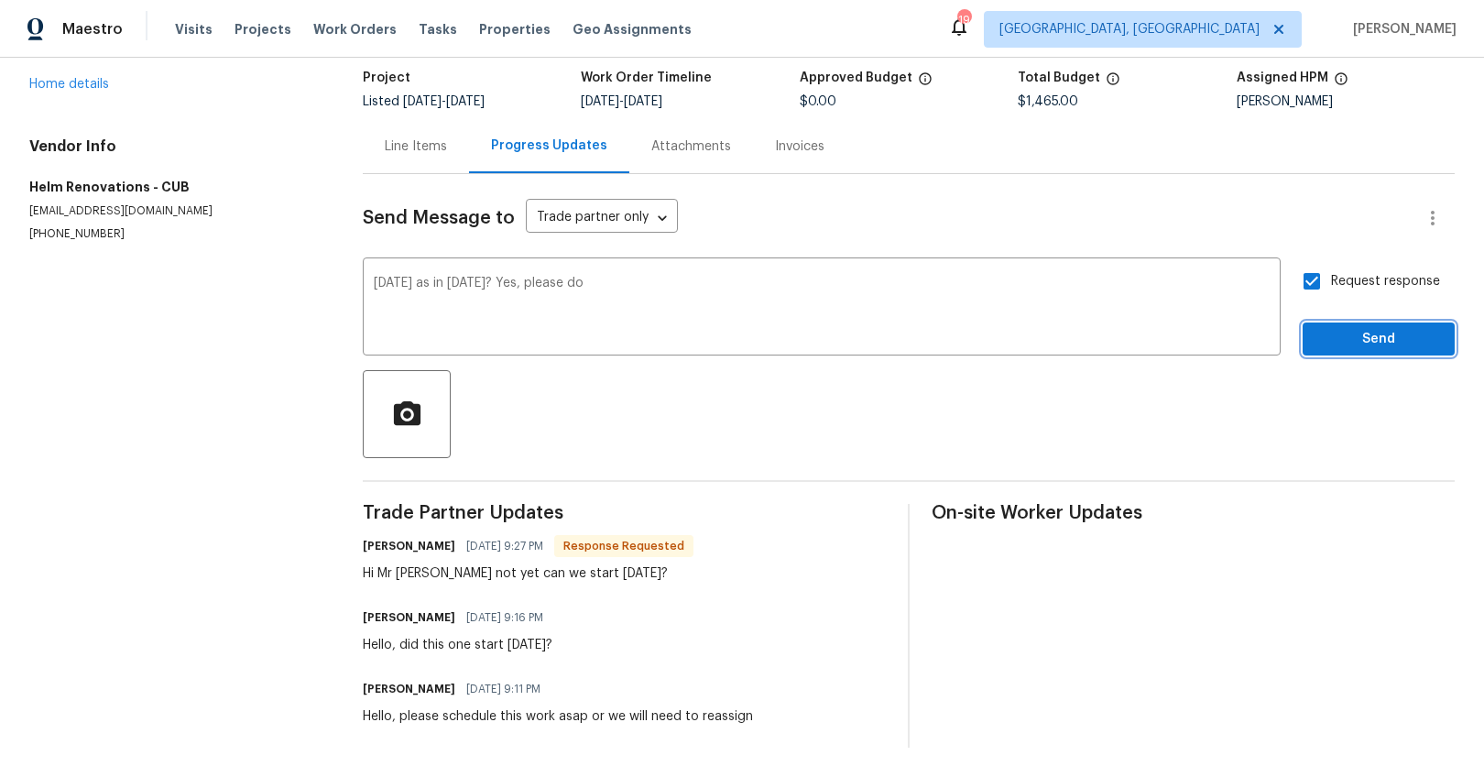
click at [1352, 328] on span "Send" at bounding box center [1378, 339] width 123 height 23
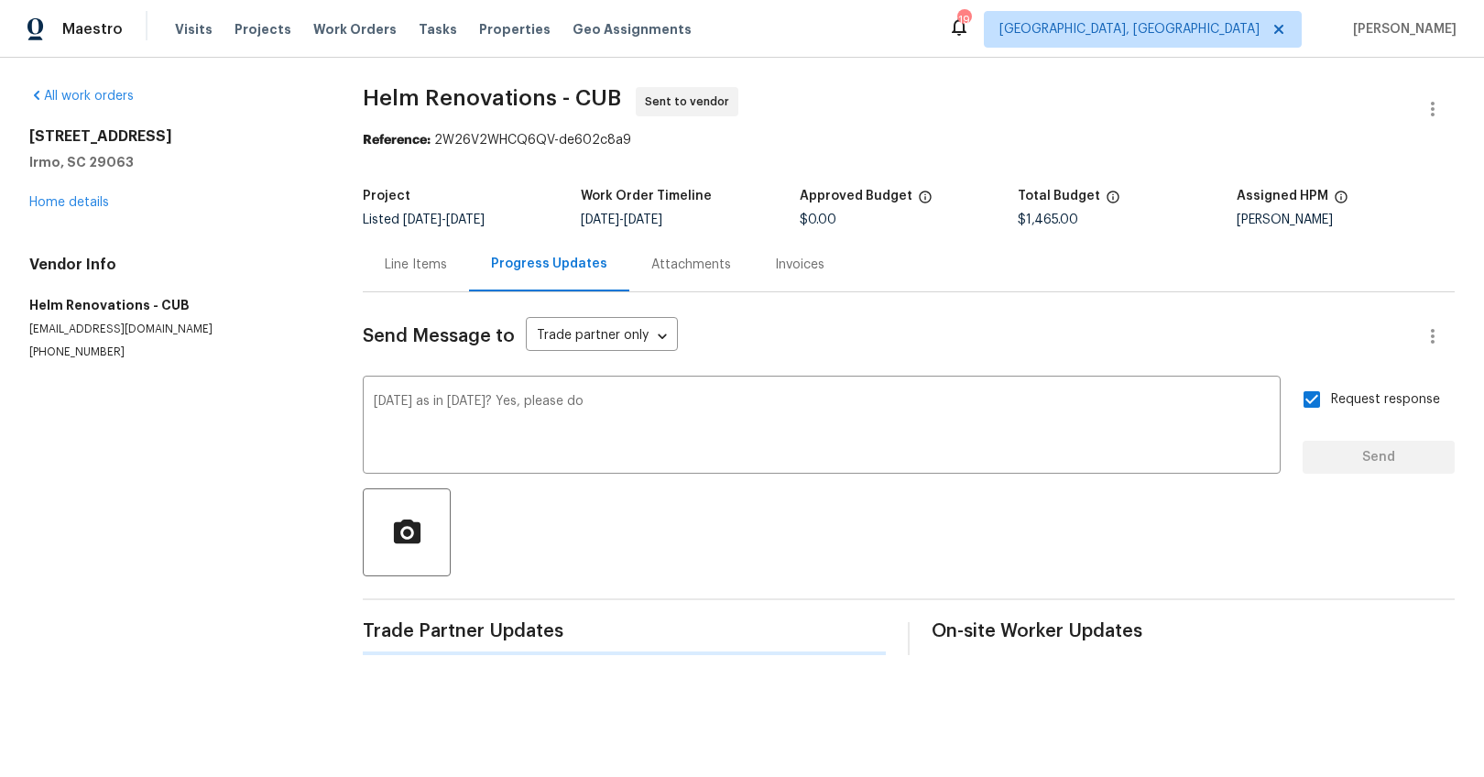
scroll to position [0, 0]
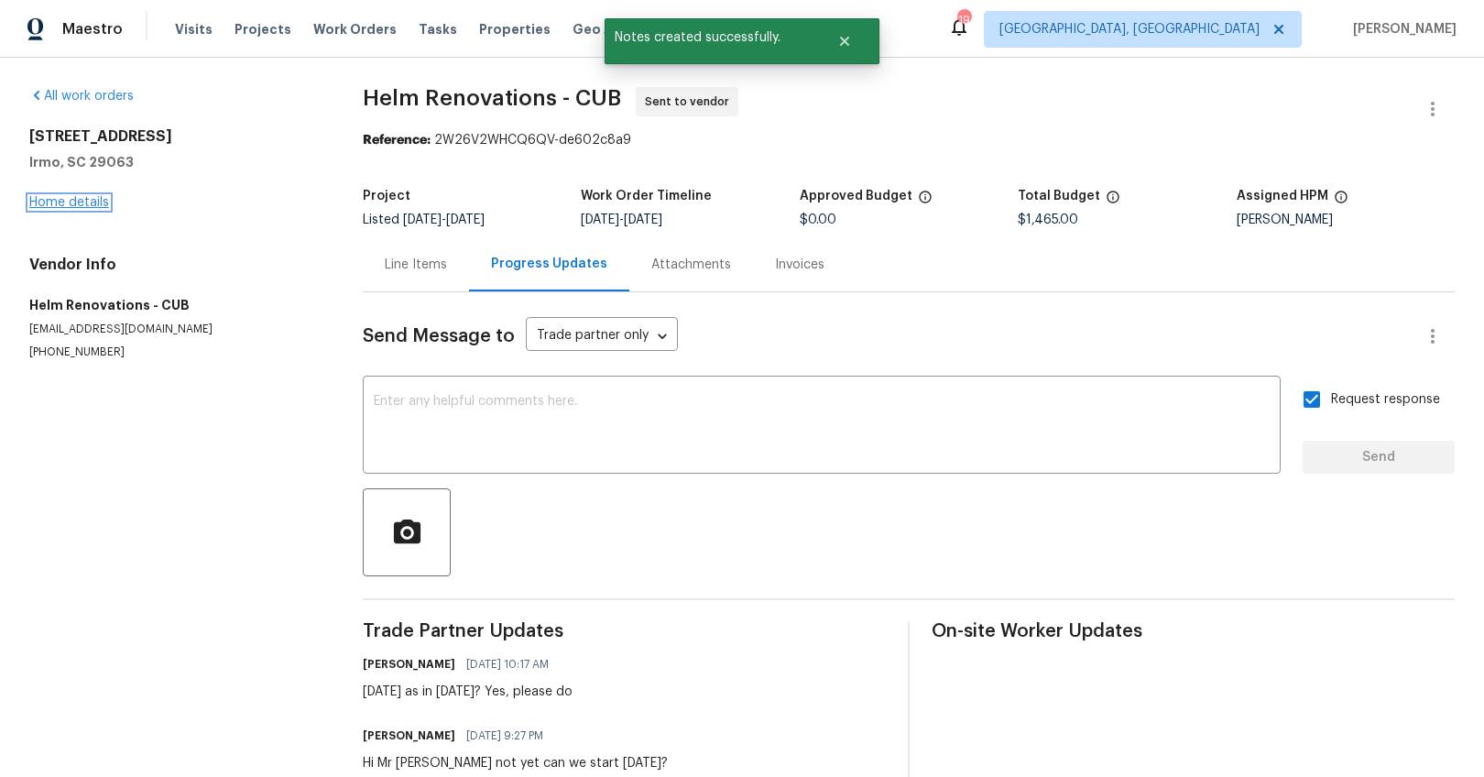
click at [96, 199] on link "Home details" at bounding box center [69, 202] width 80 height 13
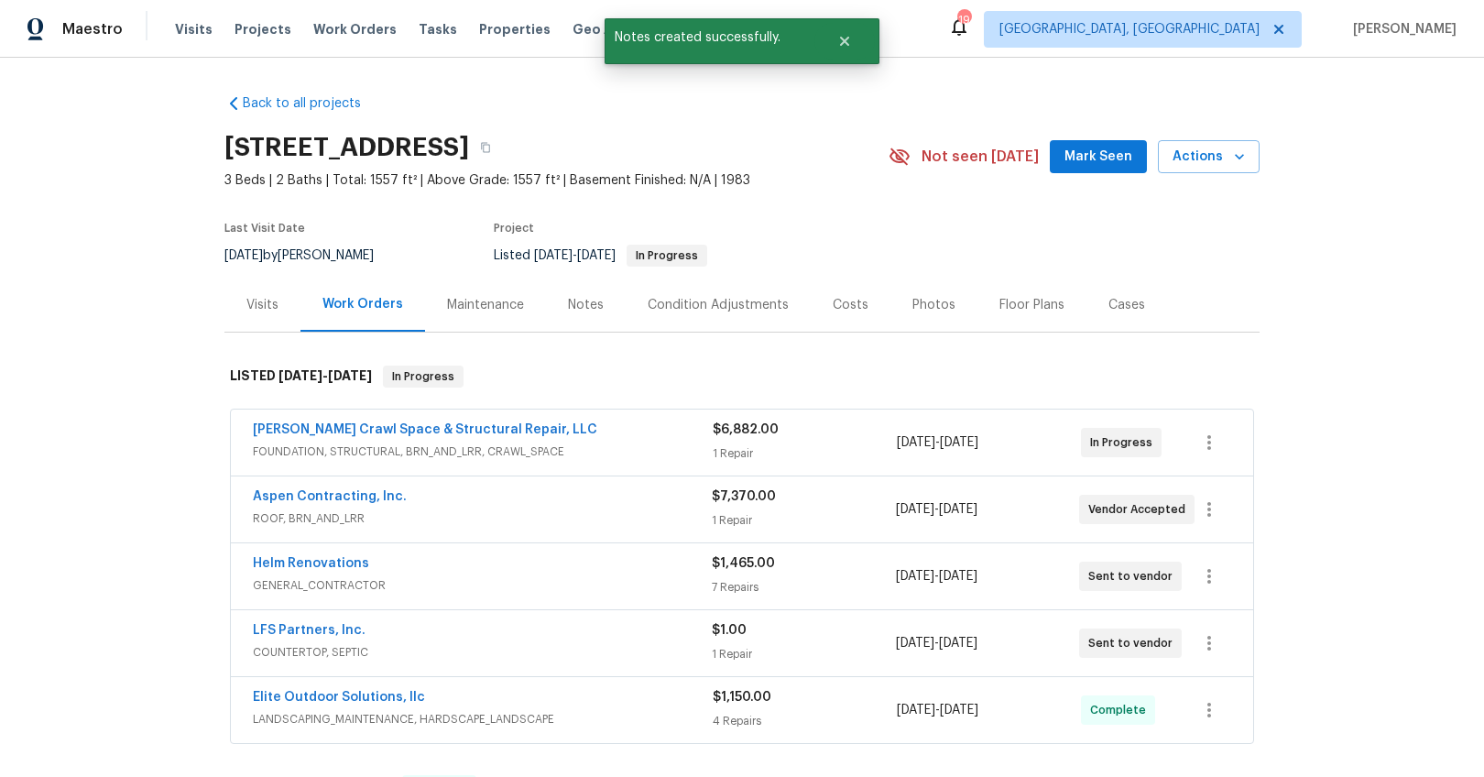
scroll to position [162, 0]
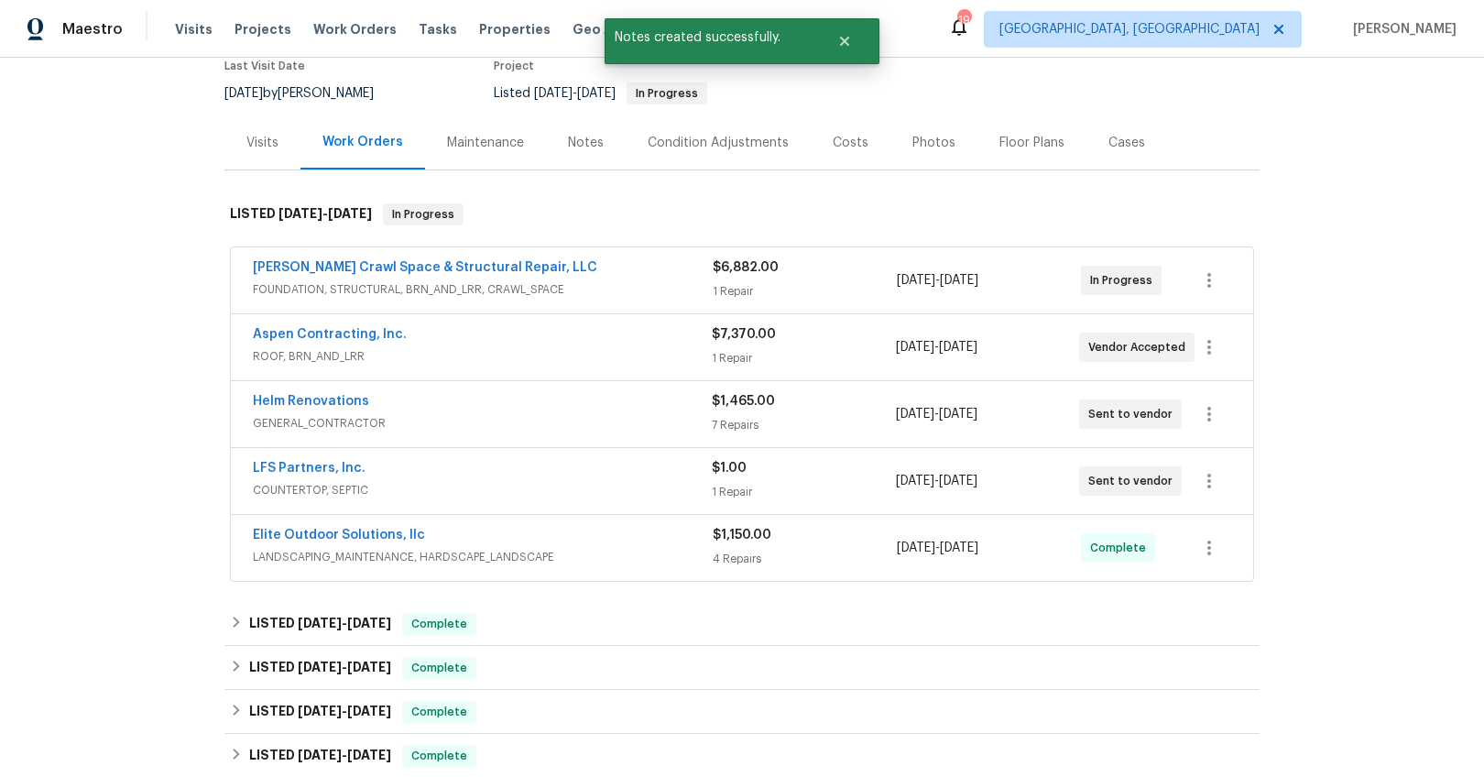
click at [585, 144] on div "Notes" at bounding box center [586, 143] width 36 height 18
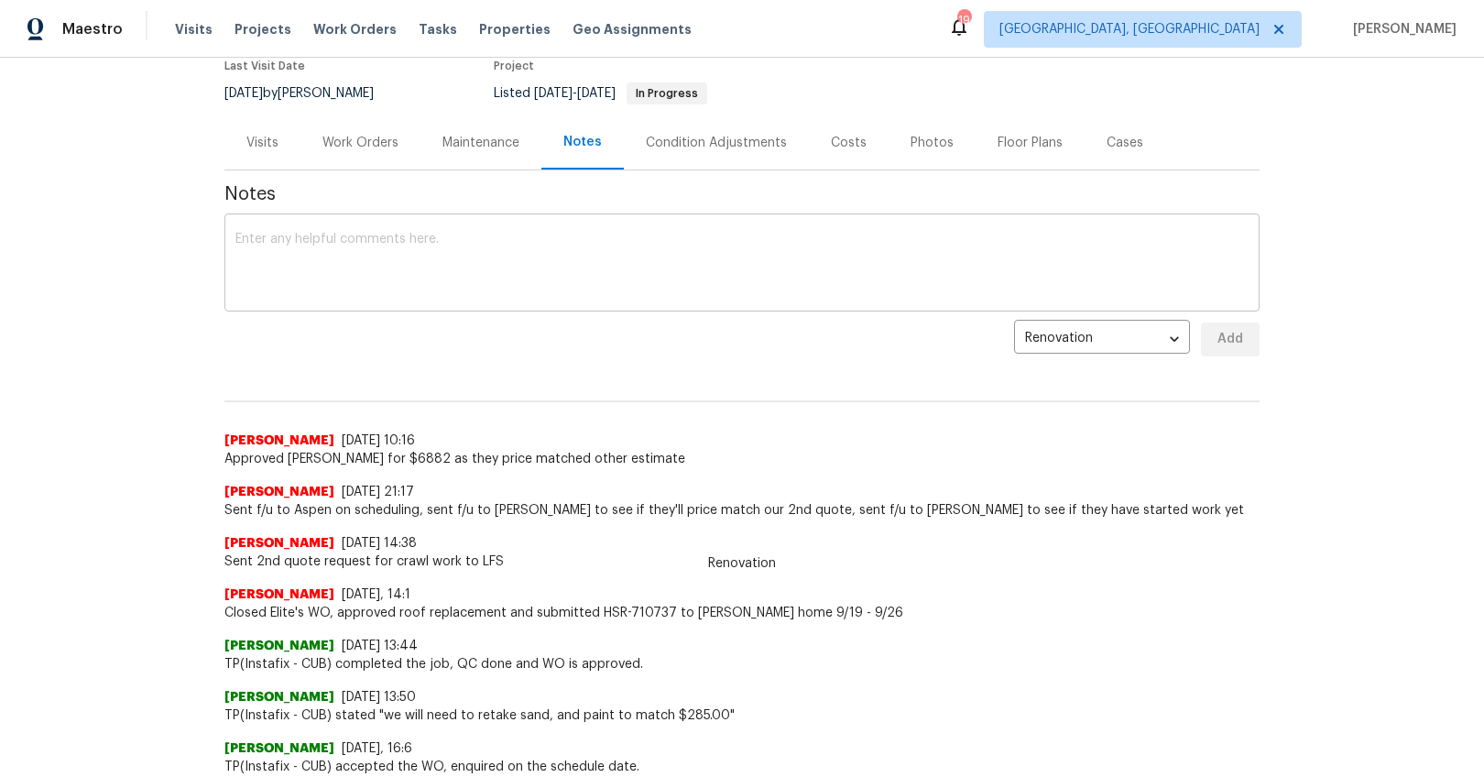
click at [549, 270] on textarea at bounding box center [741, 265] width 1013 height 64
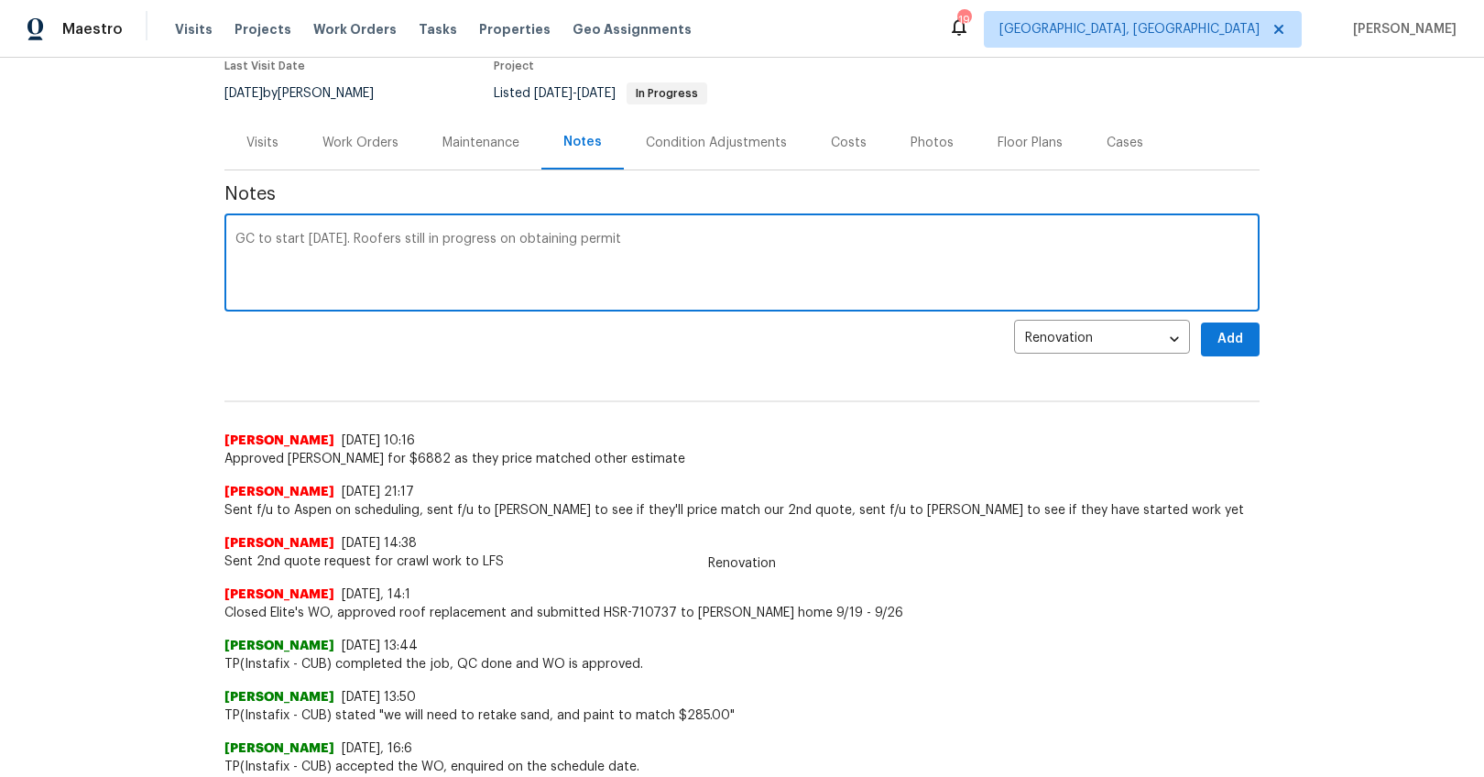
type textarea "GC to start tomorrow. Roofers still in progress on obtaining permit"
click at [1216, 330] on span "Add" at bounding box center [1230, 339] width 29 height 23
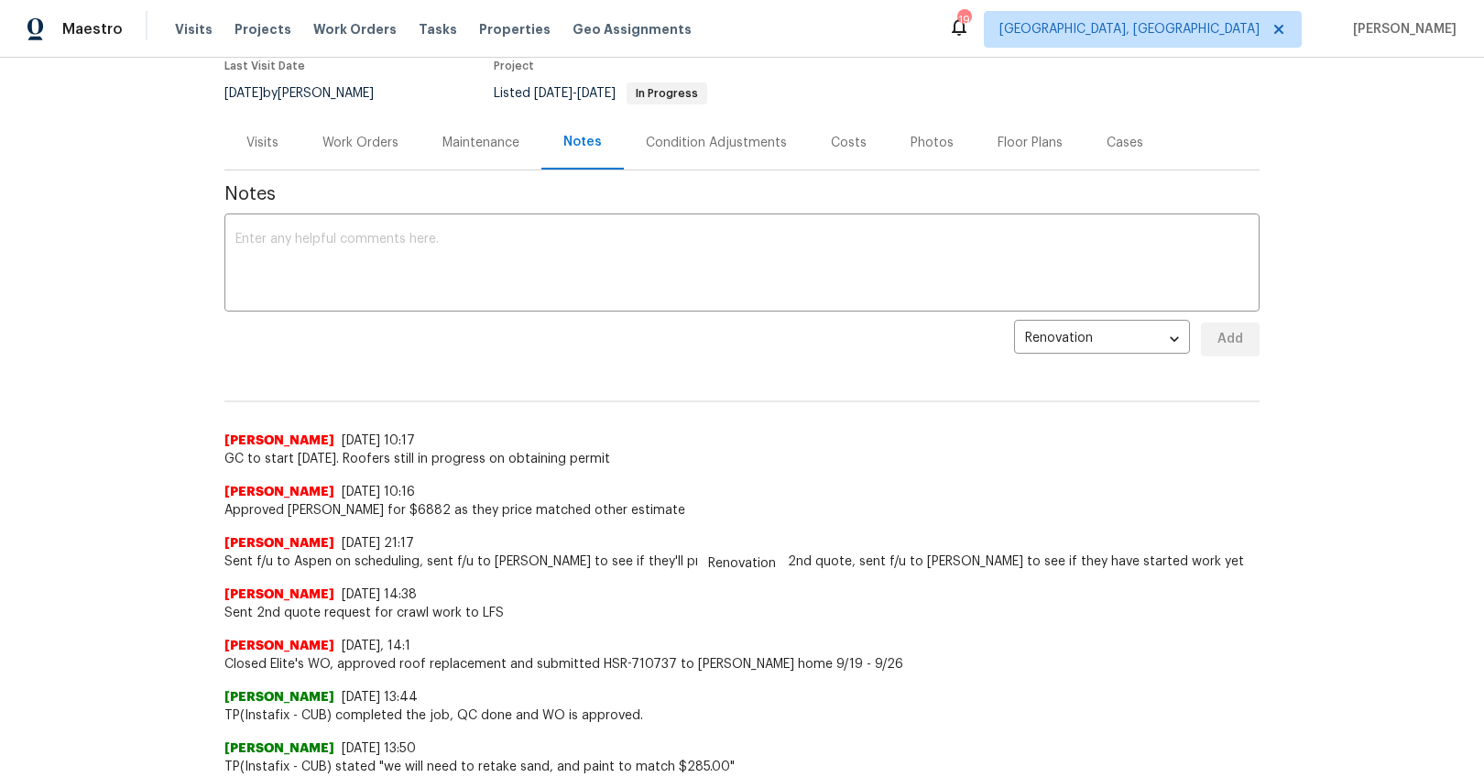
click at [345, 140] on div "Work Orders" at bounding box center [360, 143] width 76 height 18
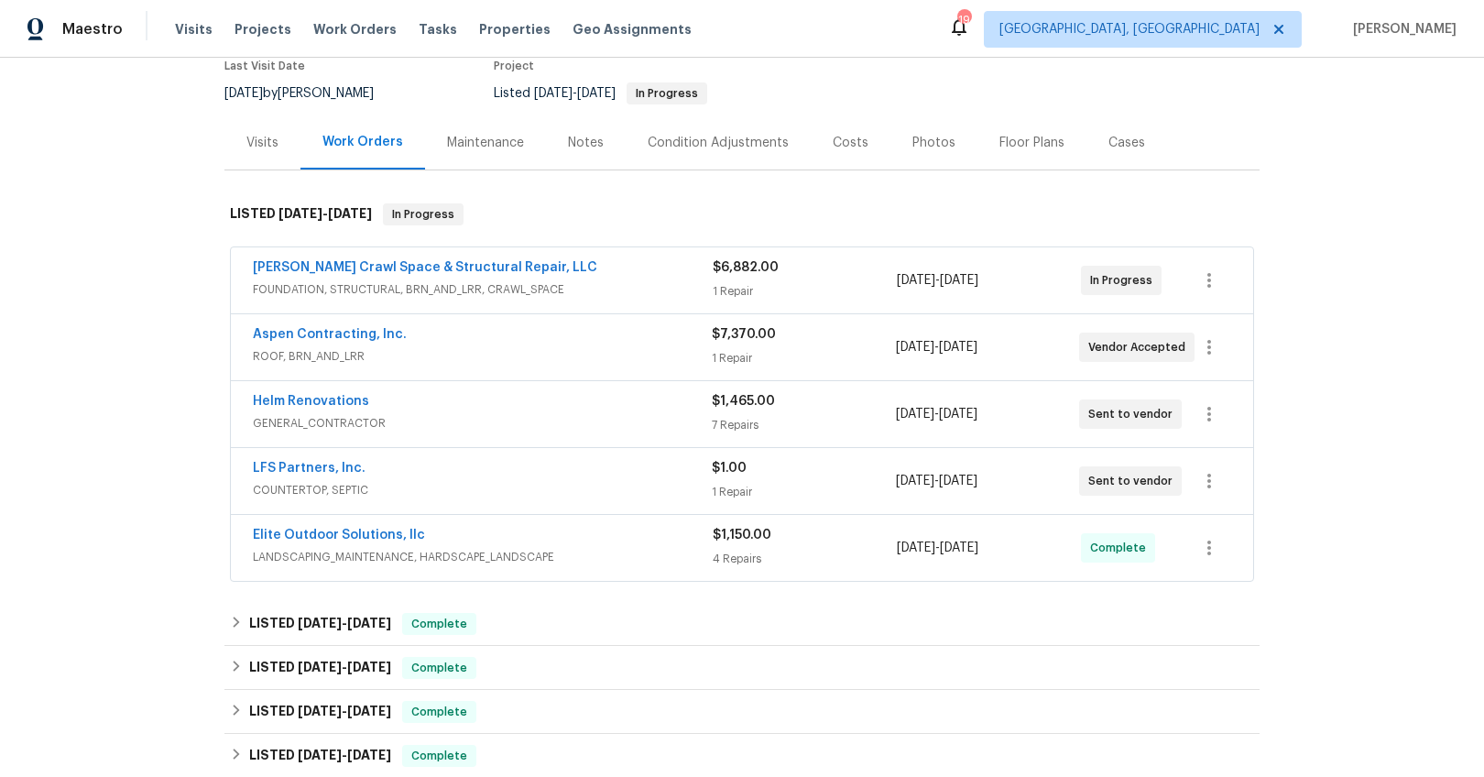
click at [836, 156] on div "Costs" at bounding box center [851, 142] width 80 height 54
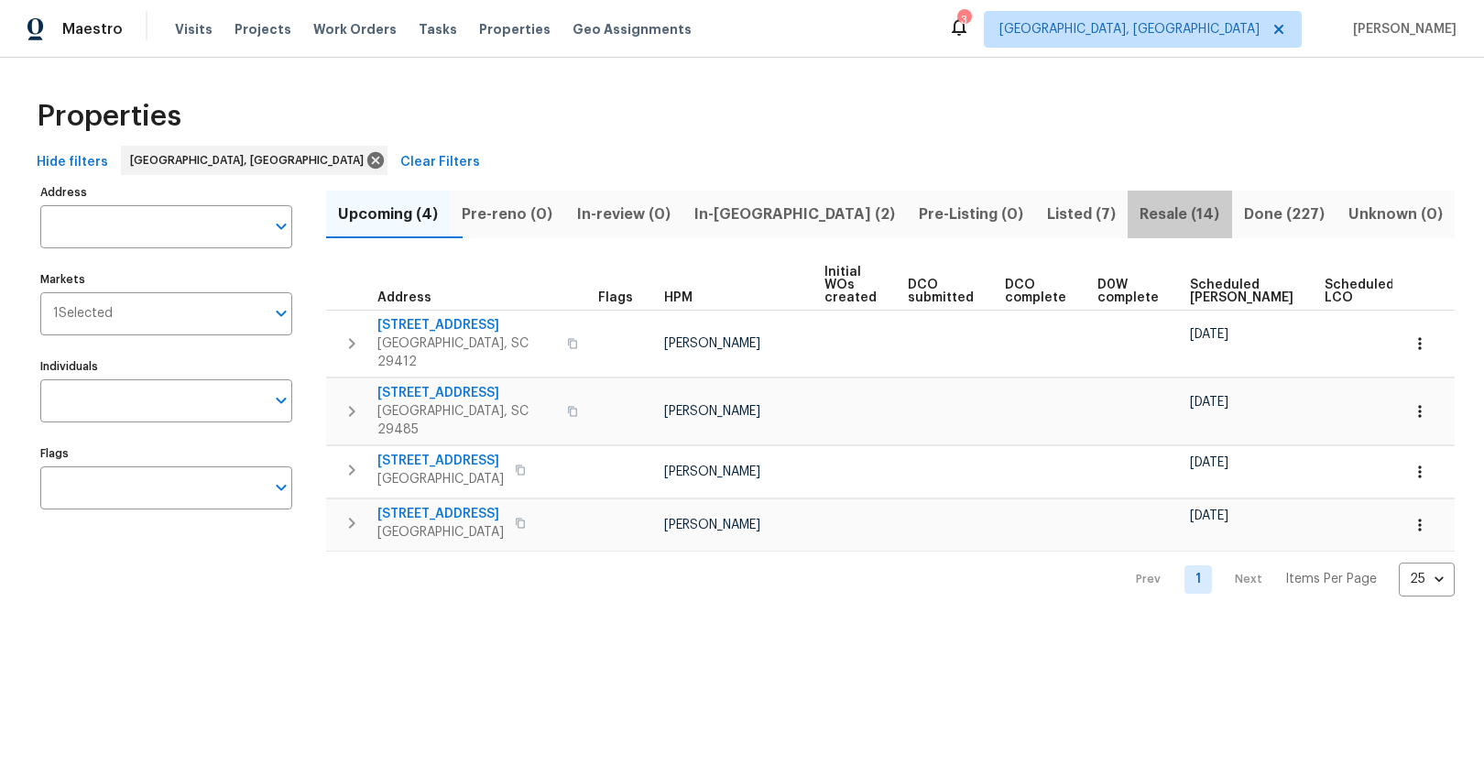
click at [1139, 217] on span "Resale (14)" at bounding box center [1180, 215] width 82 height 26
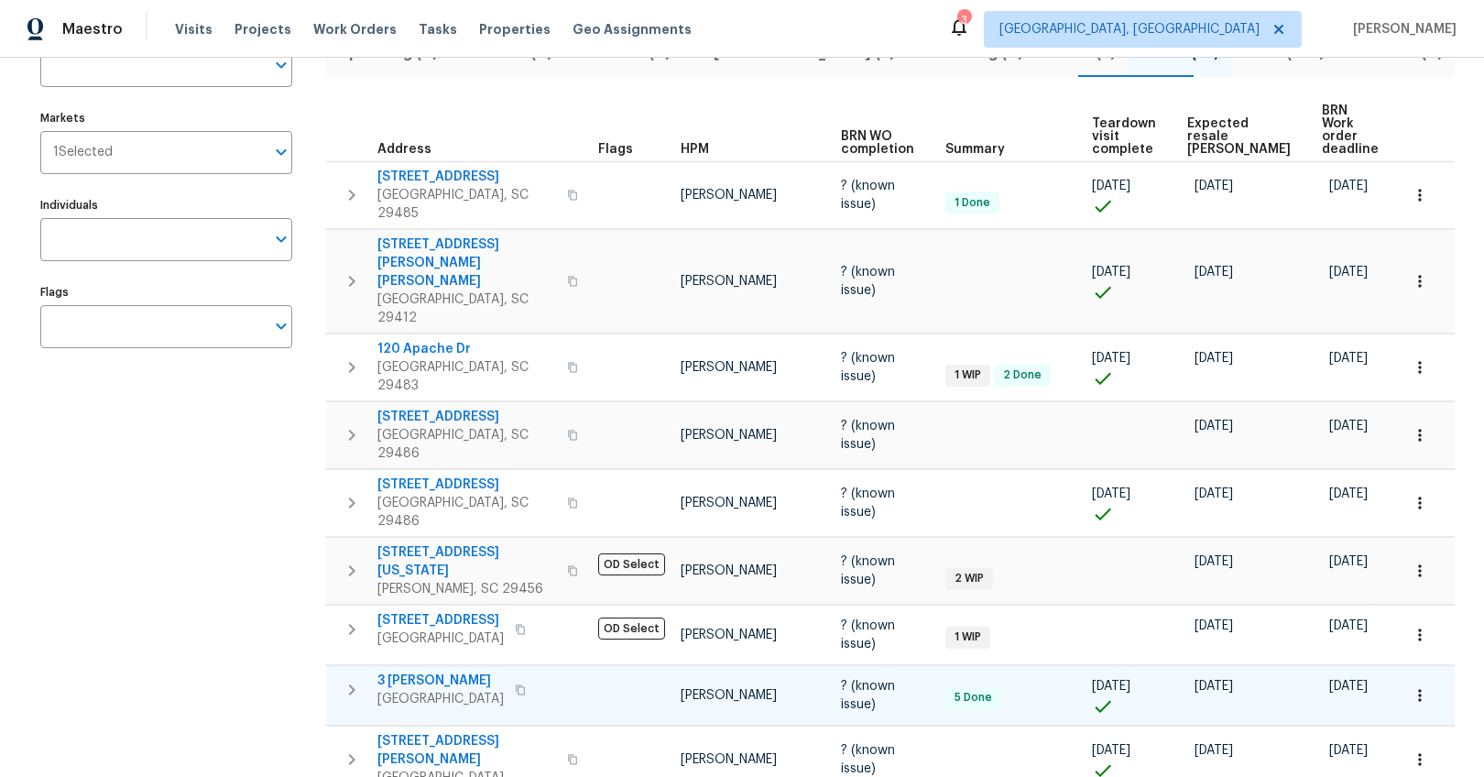
scroll to position [167, 0]
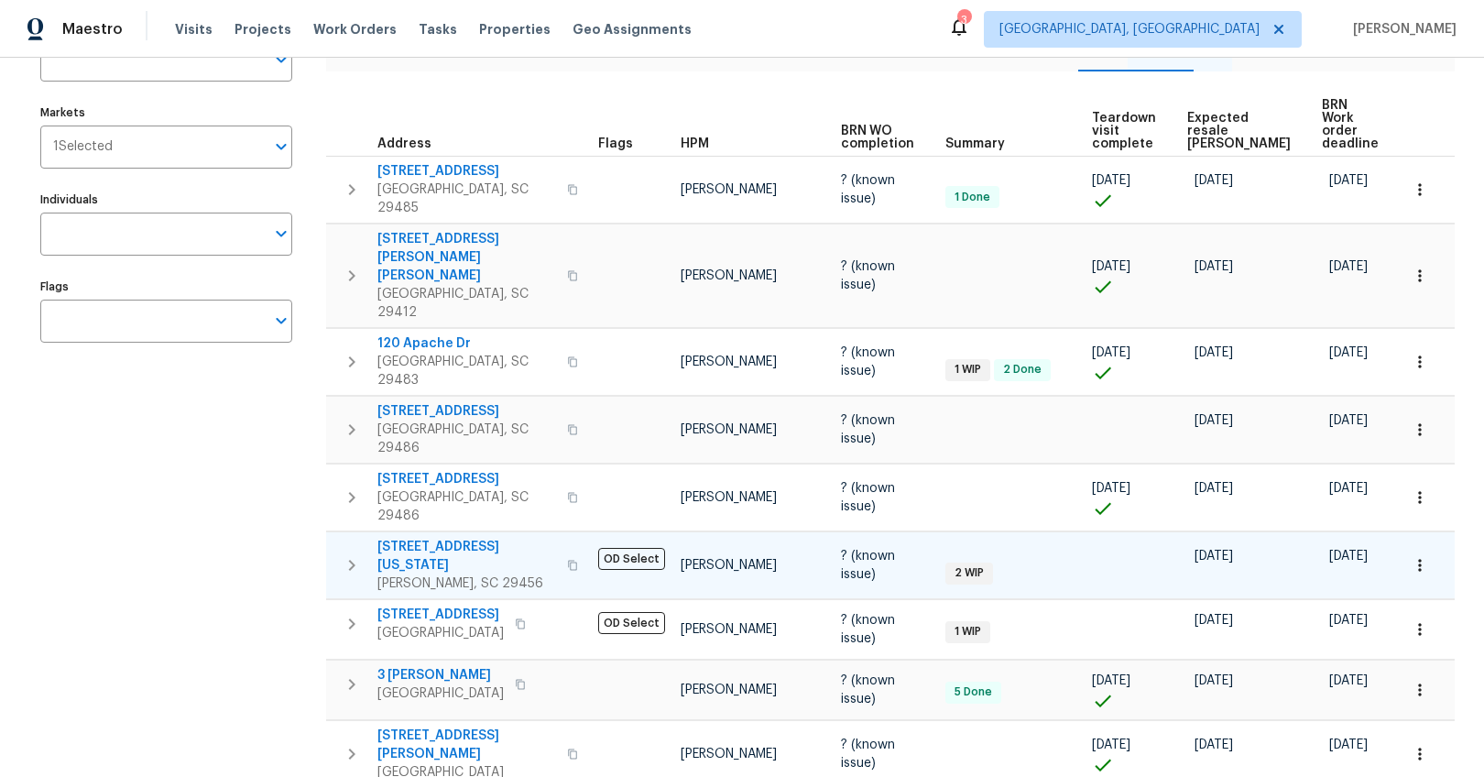
click at [427, 538] on span "[STREET_ADDRESS][US_STATE]" at bounding box center [466, 556] width 179 height 37
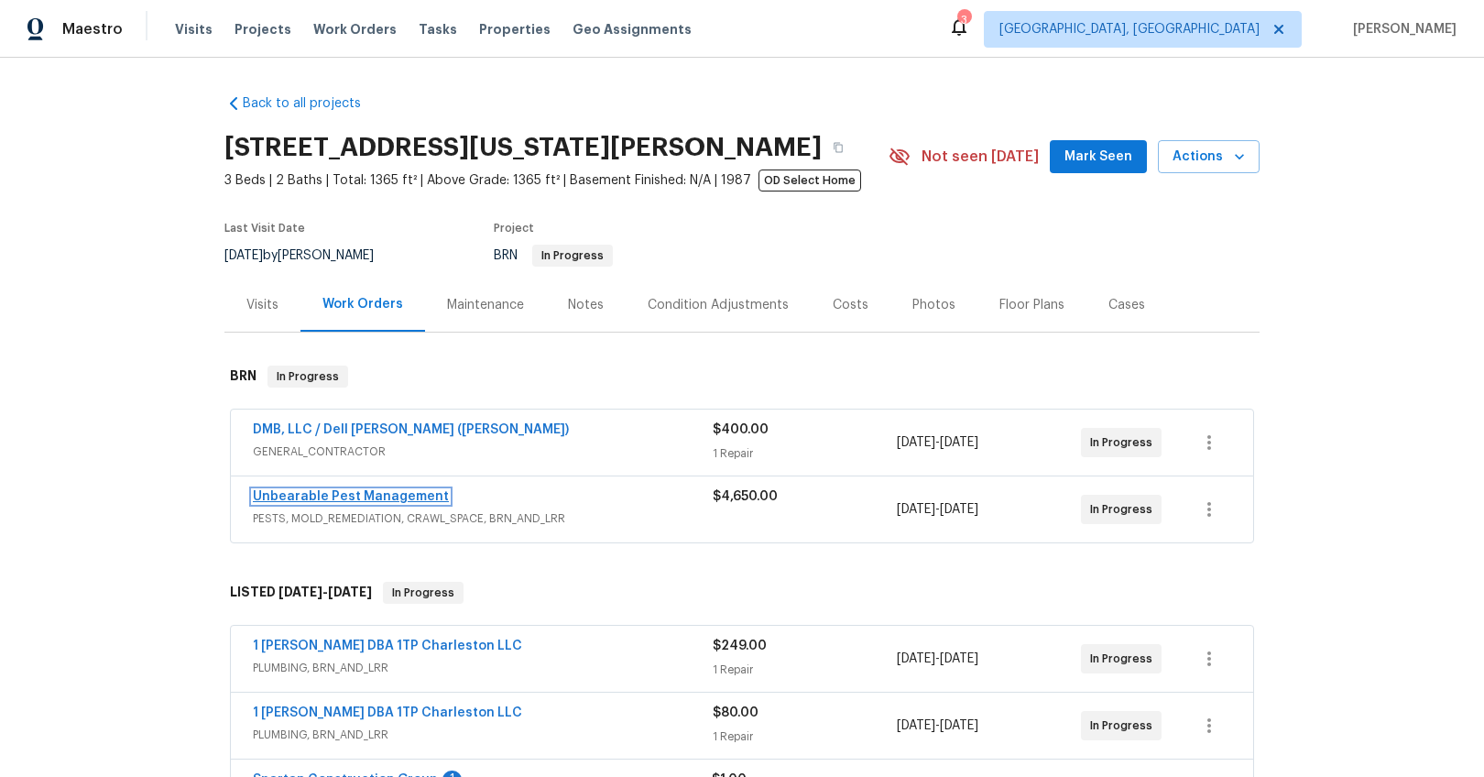
click at [408, 498] on link "Unbearable Pest Management" at bounding box center [351, 496] width 196 height 13
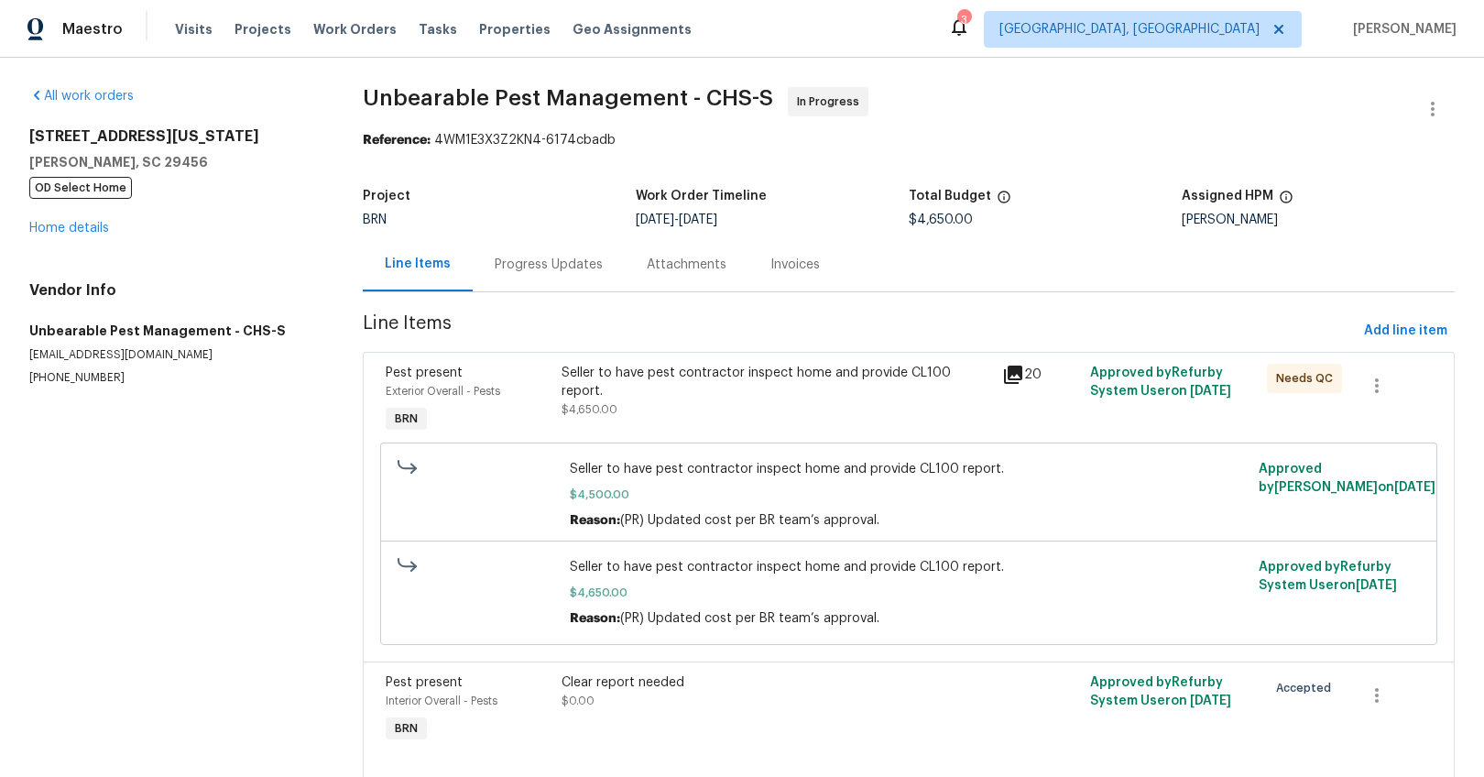
click at [495, 267] on div "Progress Updates" at bounding box center [549, 265] width 108 height 18
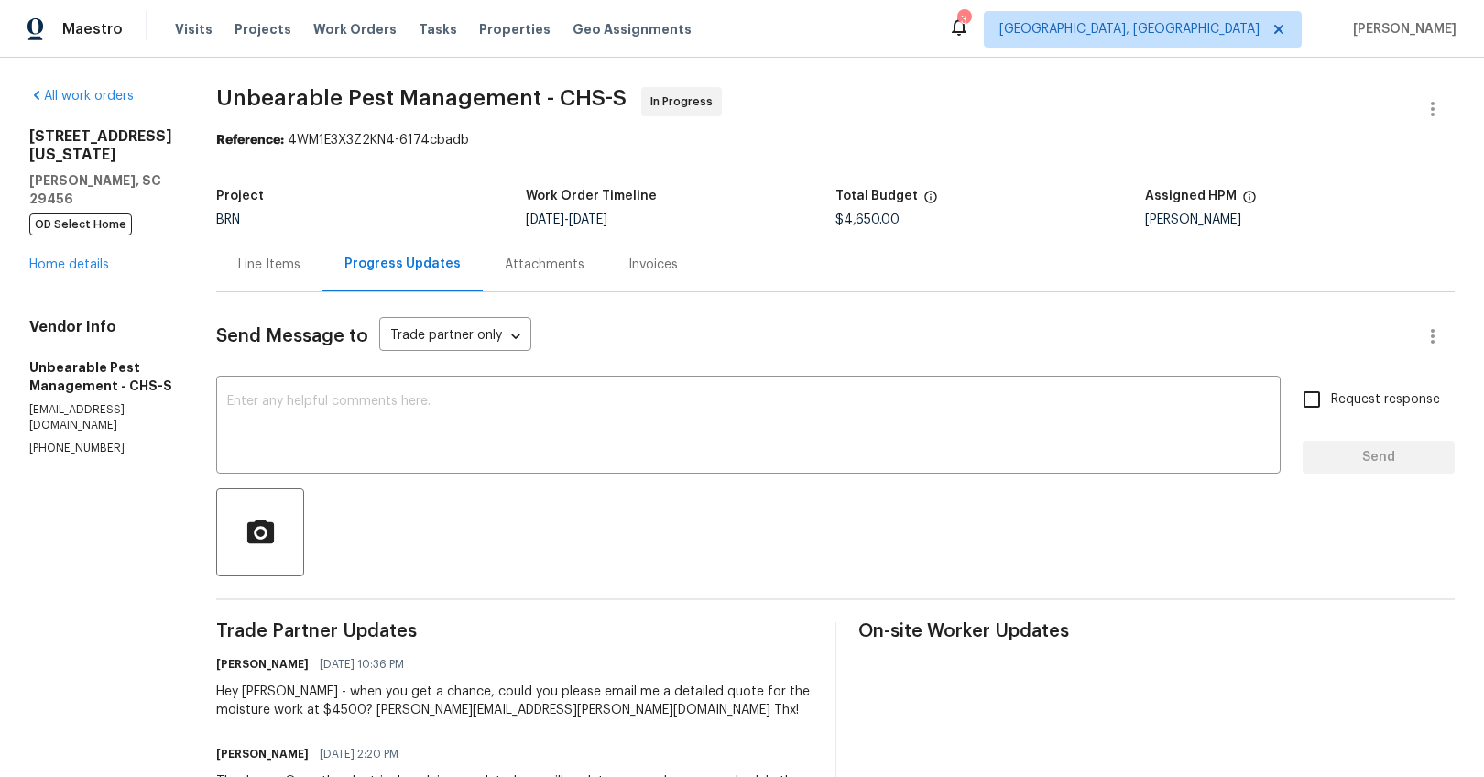
click at [301, 283] on div "Line Items" at bounding box center [269, 264] width 106 height 54
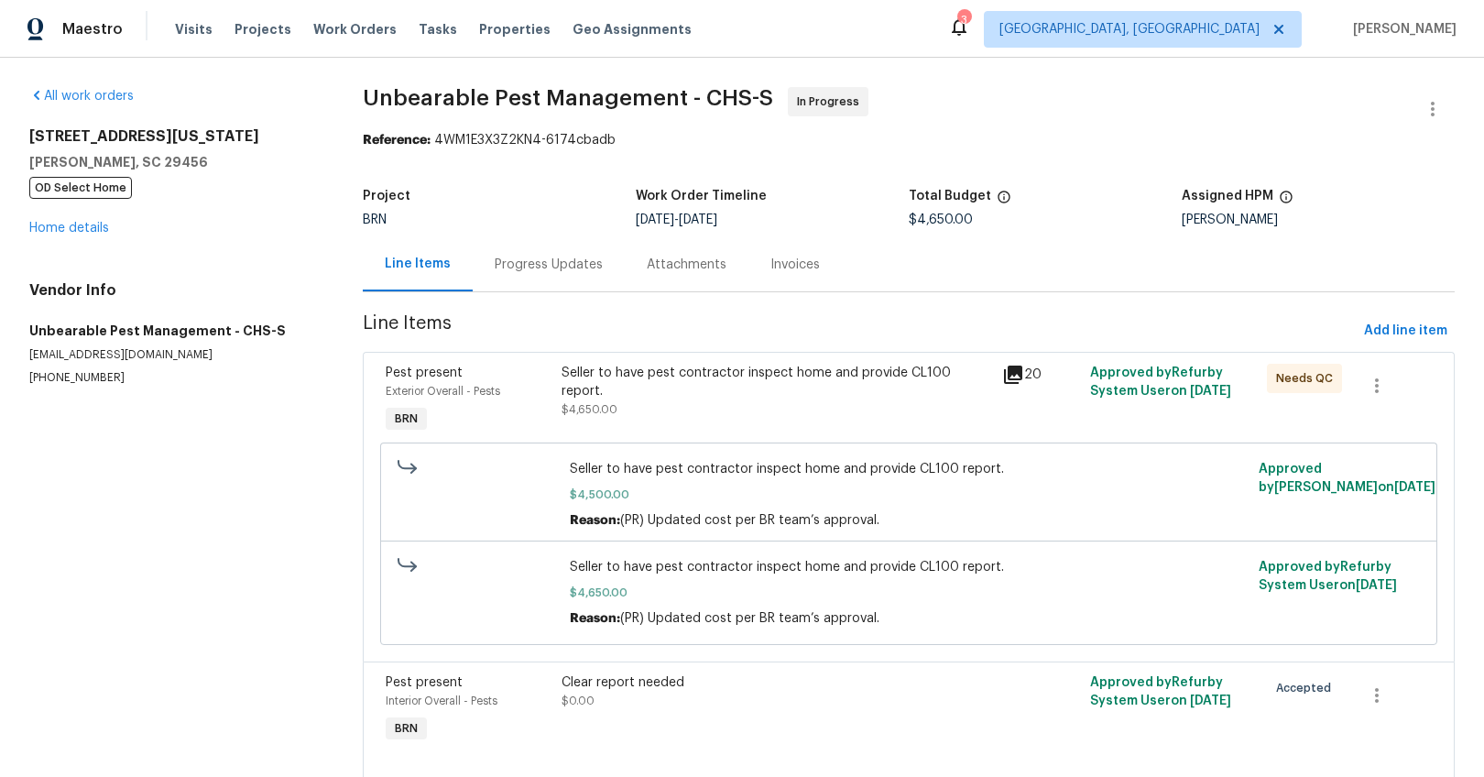
click at [786, 380] on div "Seller to have pest contractor inspect home and provide CL100 report." at bounding box center [777, 382] width 430 height 37
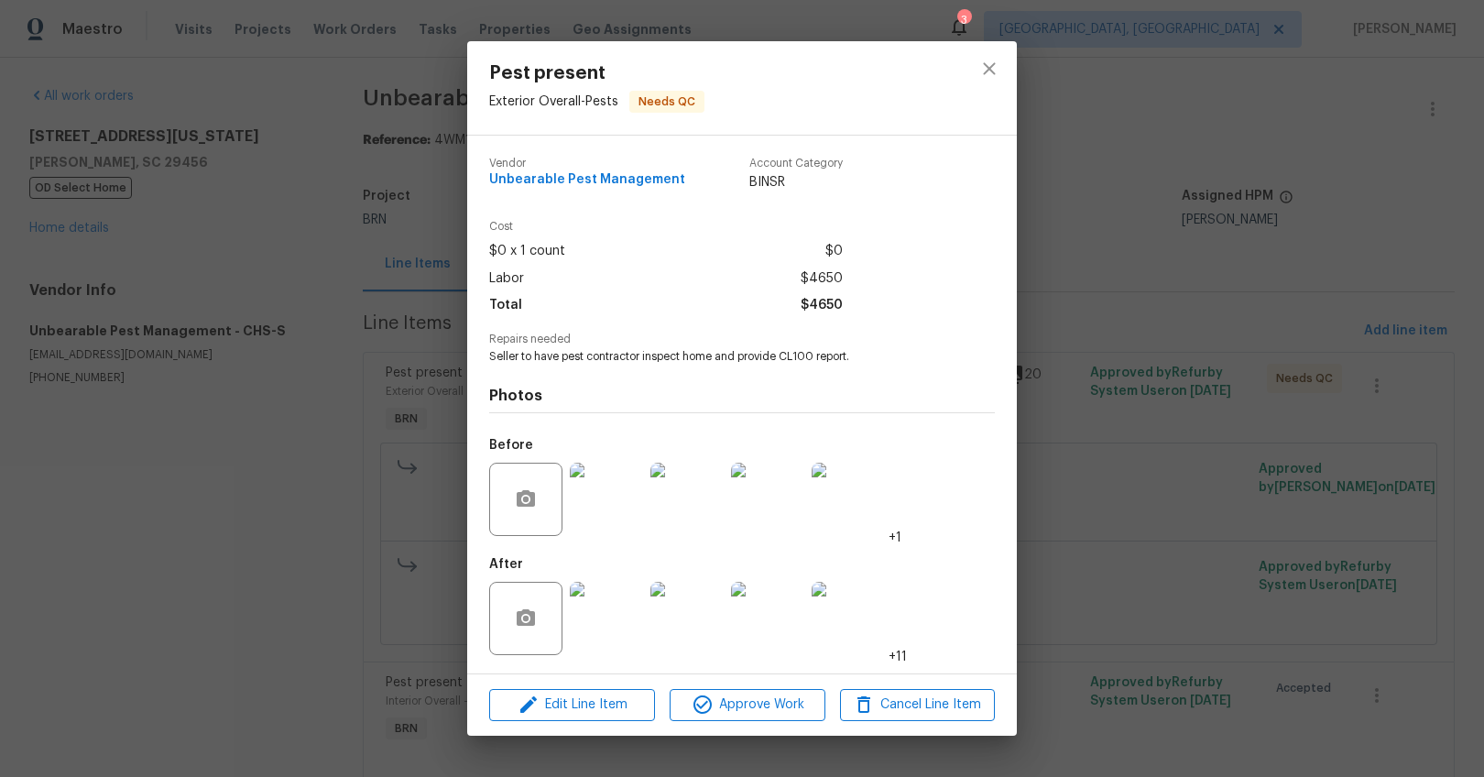
click at [635, 612] on img at bounding box center [606, 618] width 73 height 73
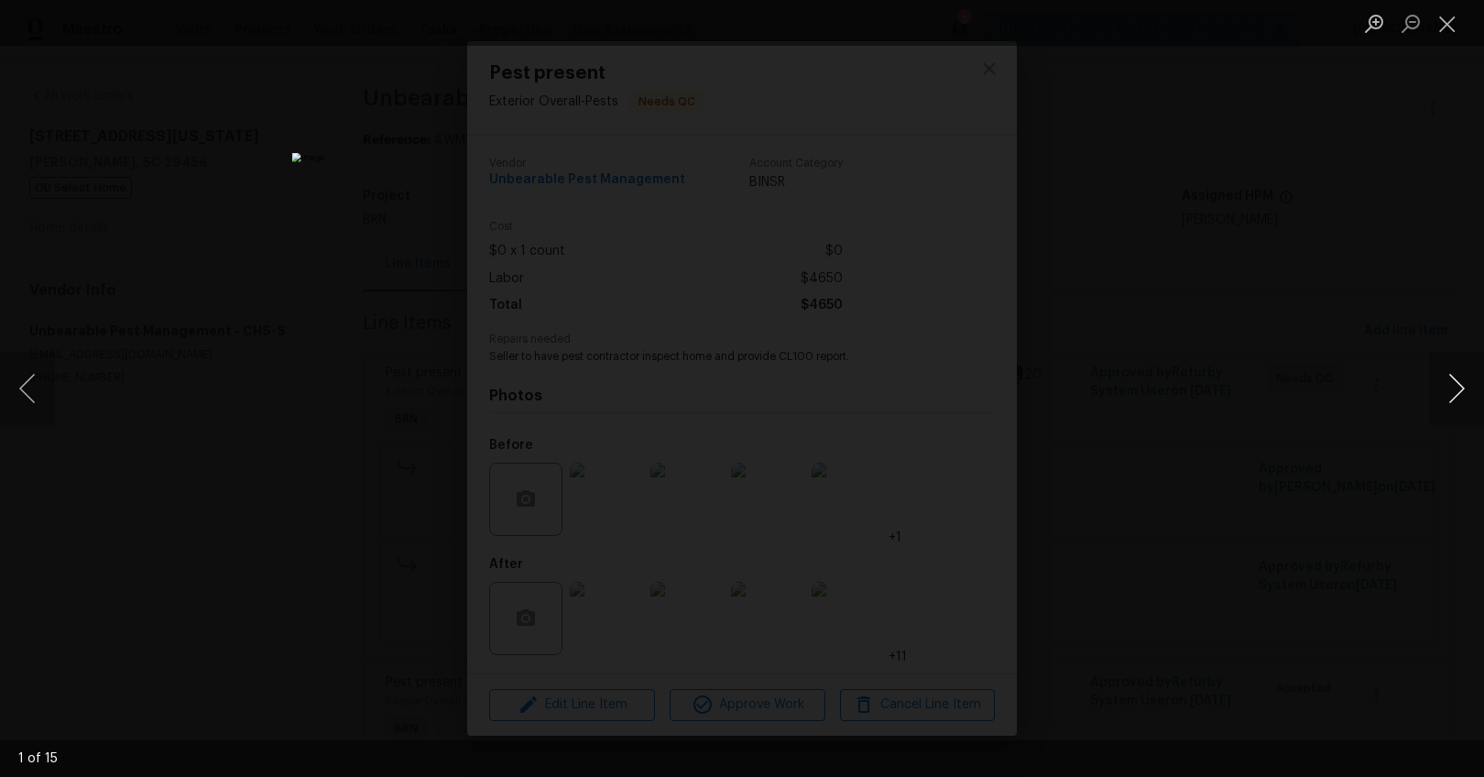
click at [1443, 387] on button "Next image" at bounding box center [1456, 388] width 55 height 73
click at [1449, 390] on button "Next image" at bounding box center [1456, 388] width 55 height 73
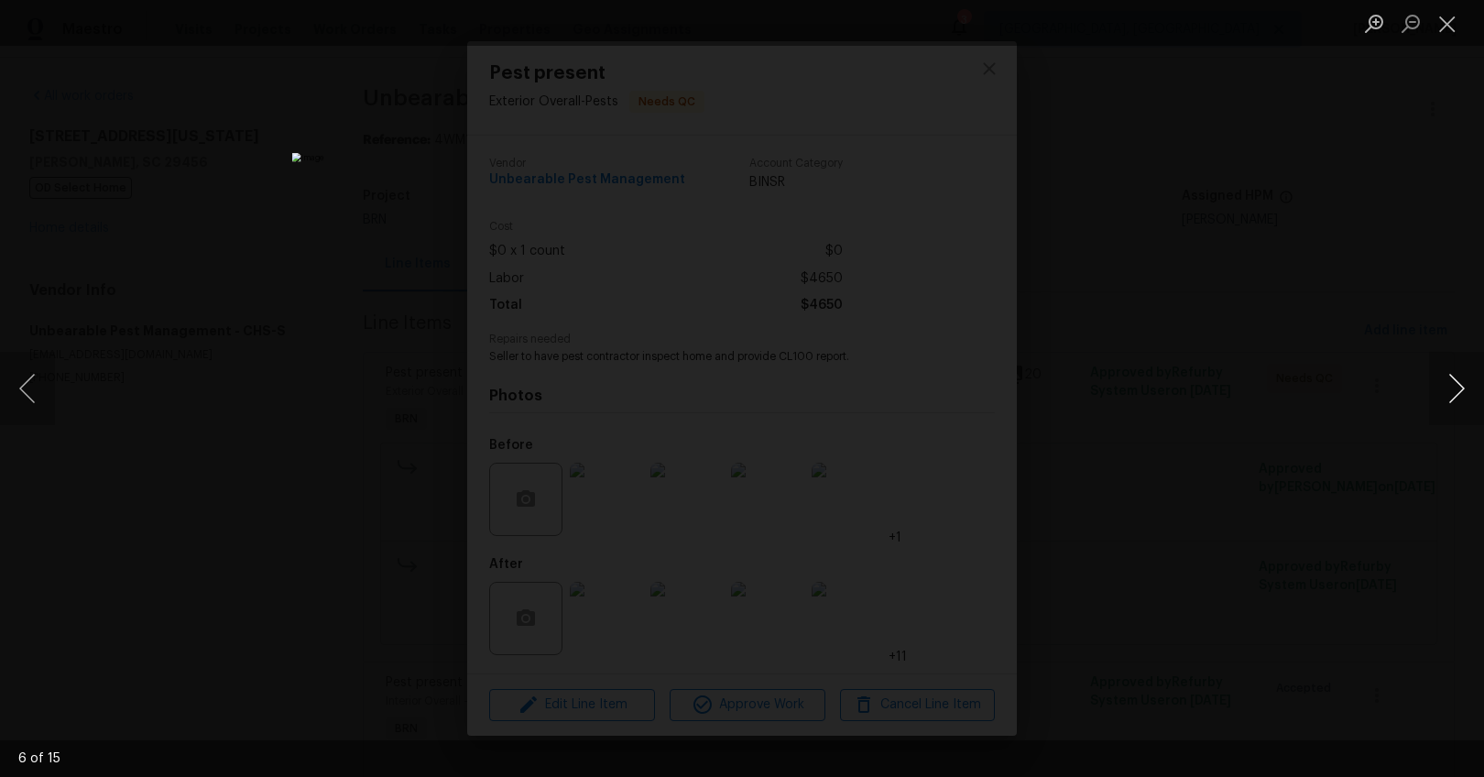
click at [1449, 390] on button "Next image" at bounding box center [1456, 388] width 55 height 73
click at [1448, 390] on button "Next image" at bounding box center [1456, 388] width 55 height 73
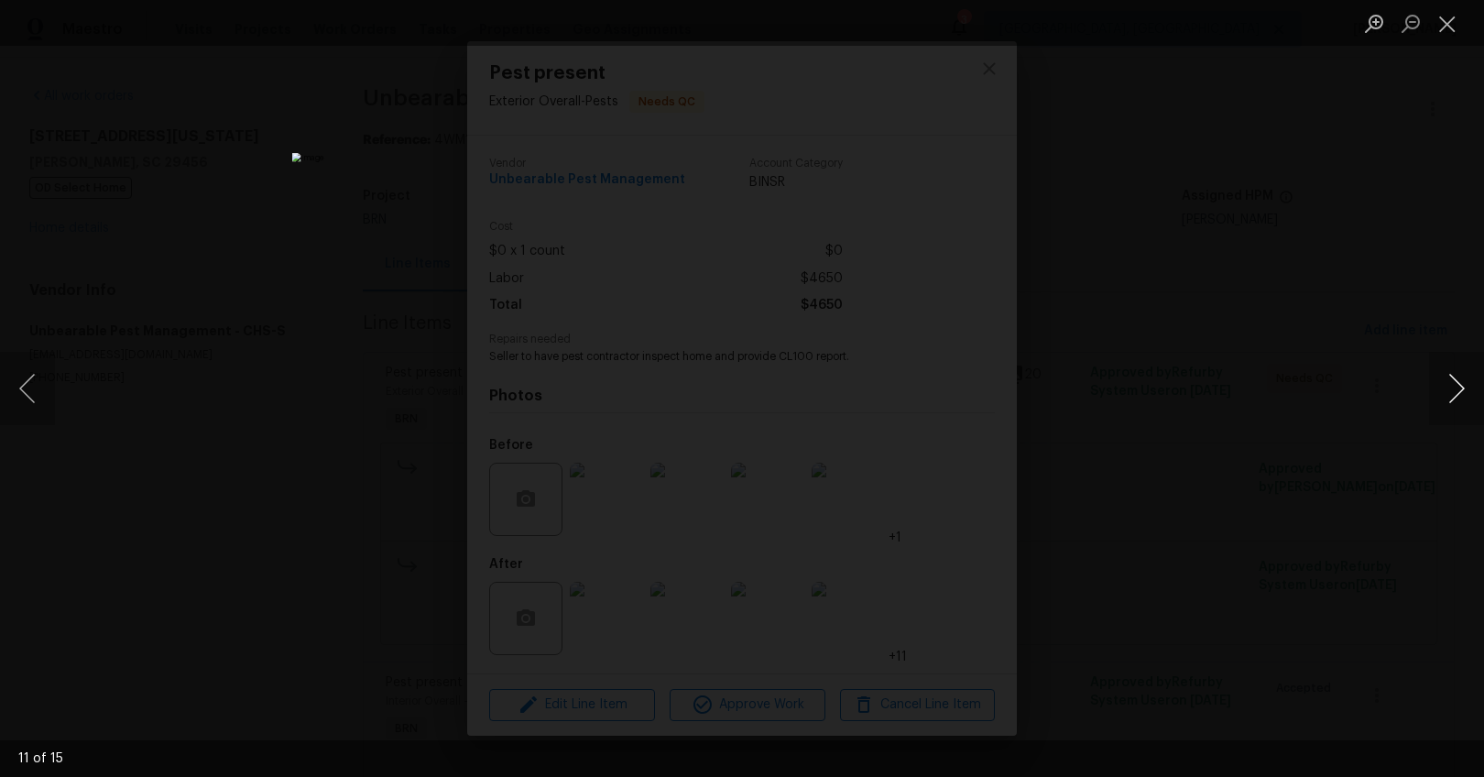
click at [1448, 390] on button "Next image" at bounding box center [1456, 388] width 55 height 73
click at [1302, 526] on div "Lightbox" at bounding box center [742, 388] width 1484 height 777
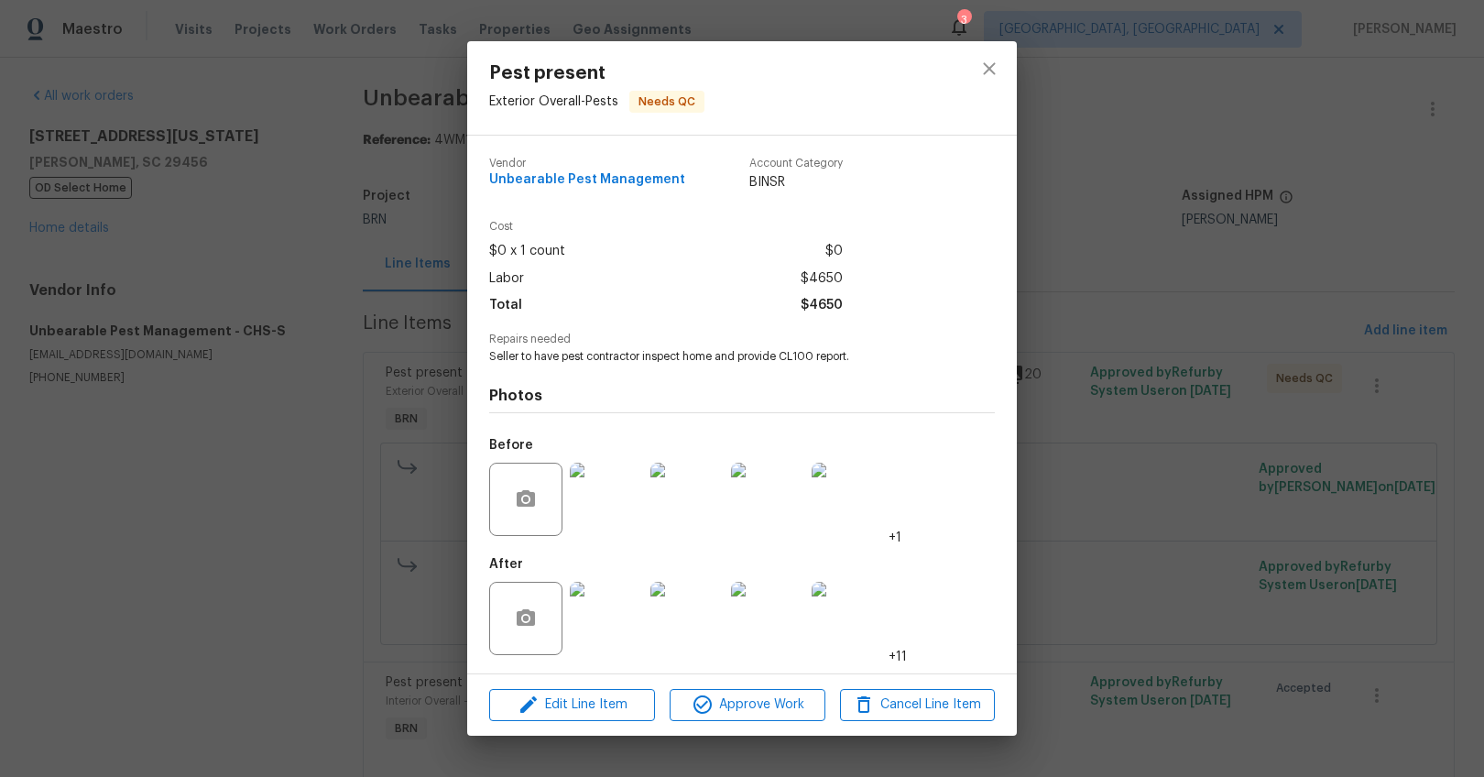
click at [1126, 493] on div "Pest present Exterior Overall - Pests Needs QC Vendor Unbearable Pest Managemen…" at bounding box center [742, 388] width 1484 height 777
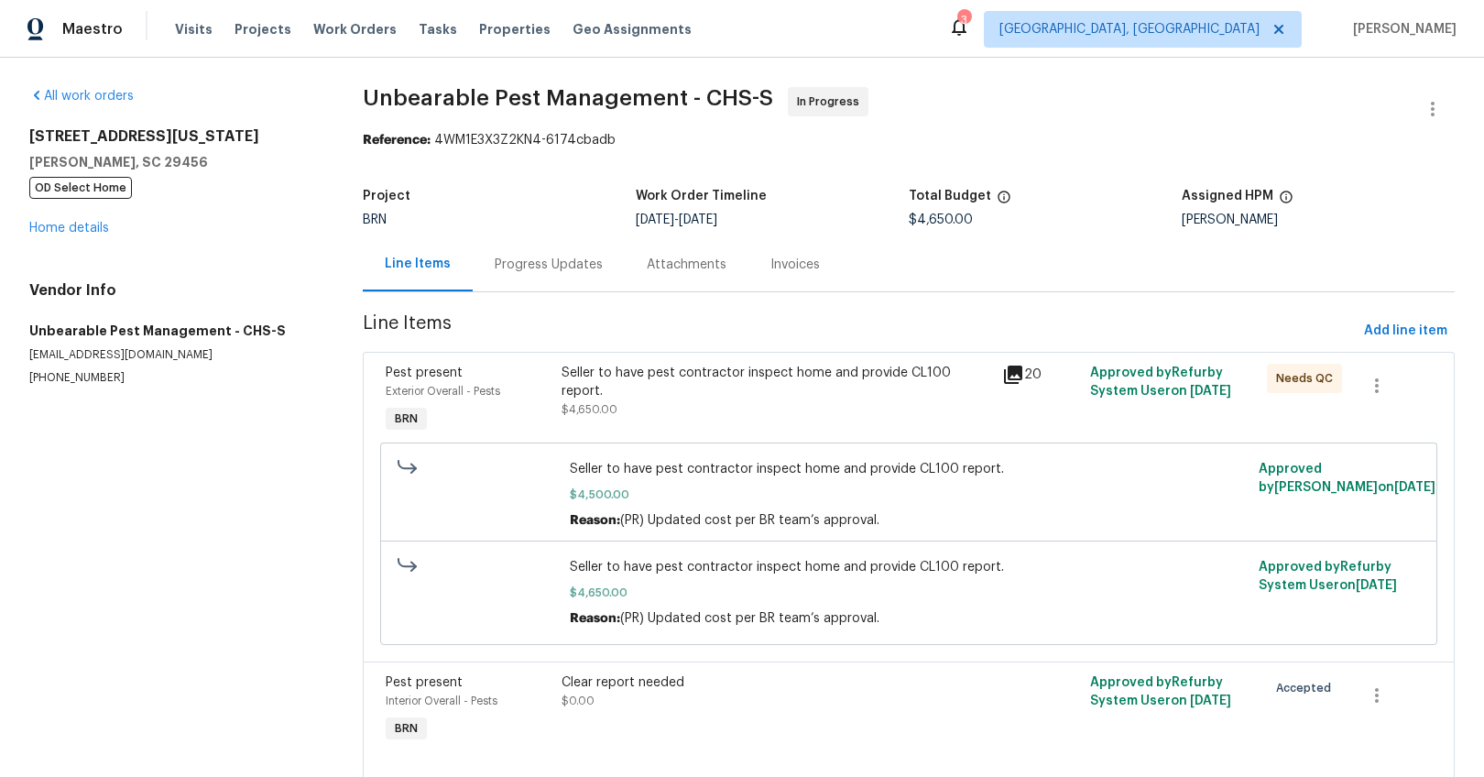
click at [530, 268] on div "Progress Updates" at bounding box center [549, 265] width 108 height 18
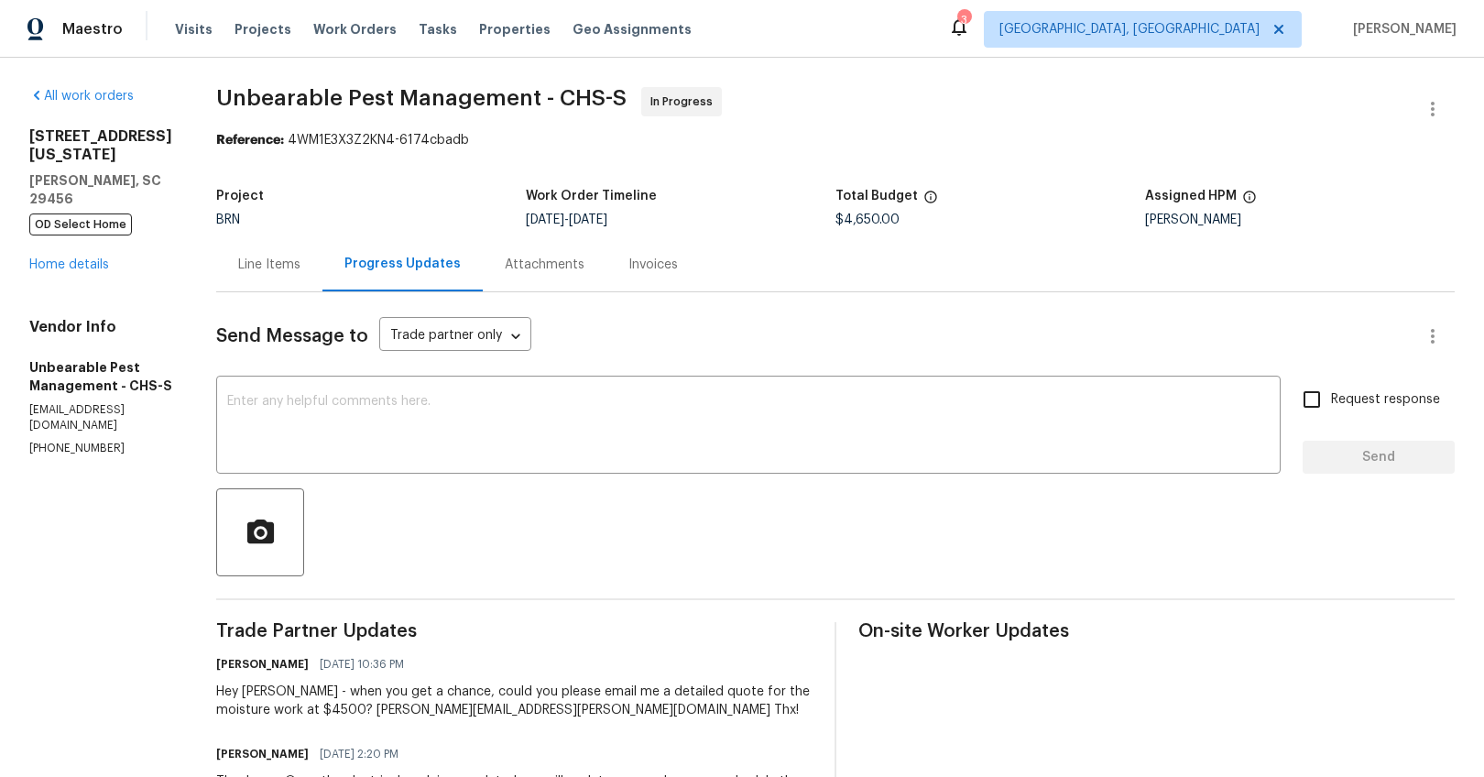
click at [248, 275] on div "Line Items" at bounding box center [269, 264] width 106 height 54
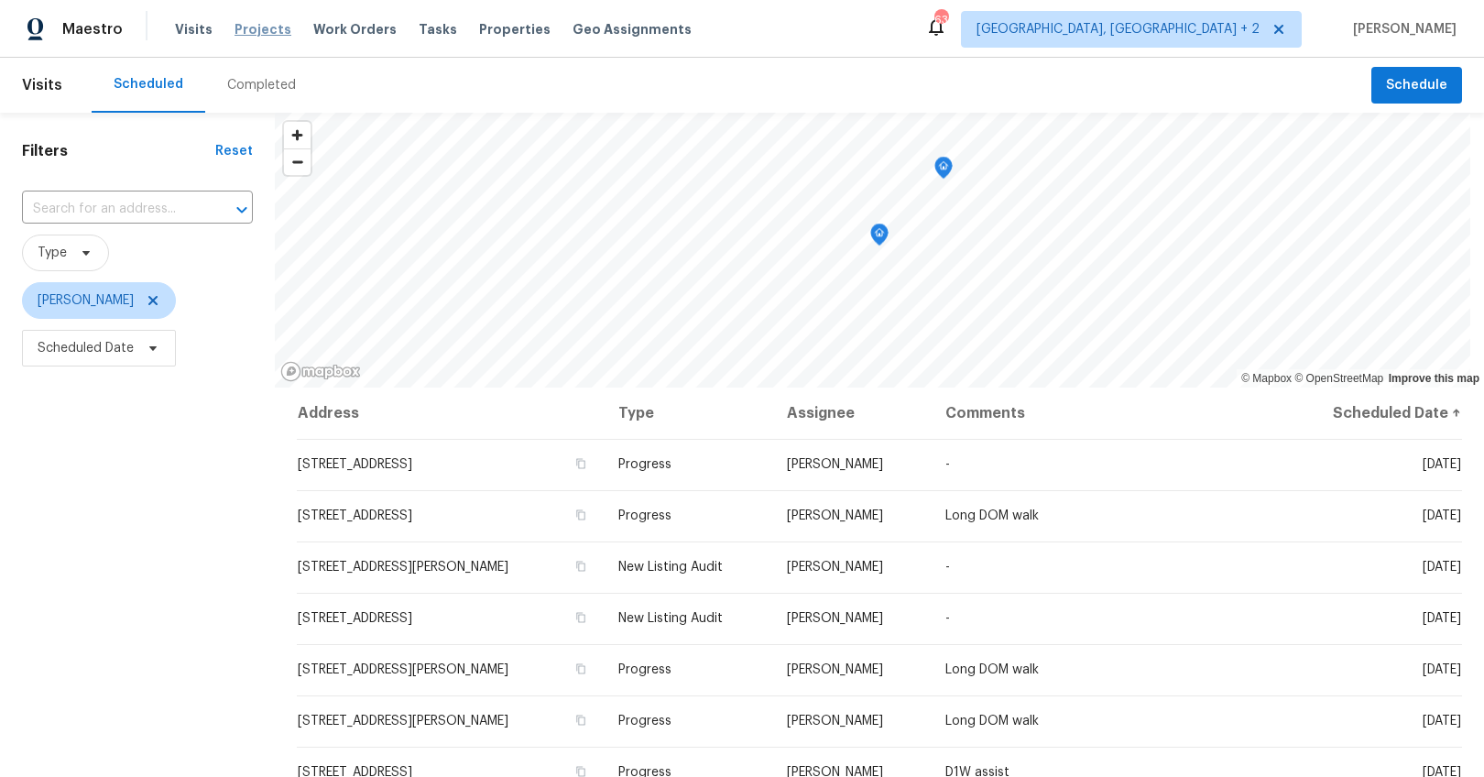
click at [245, 32] on span "Projects" at bounding box center [263, 29] width 57 height 18
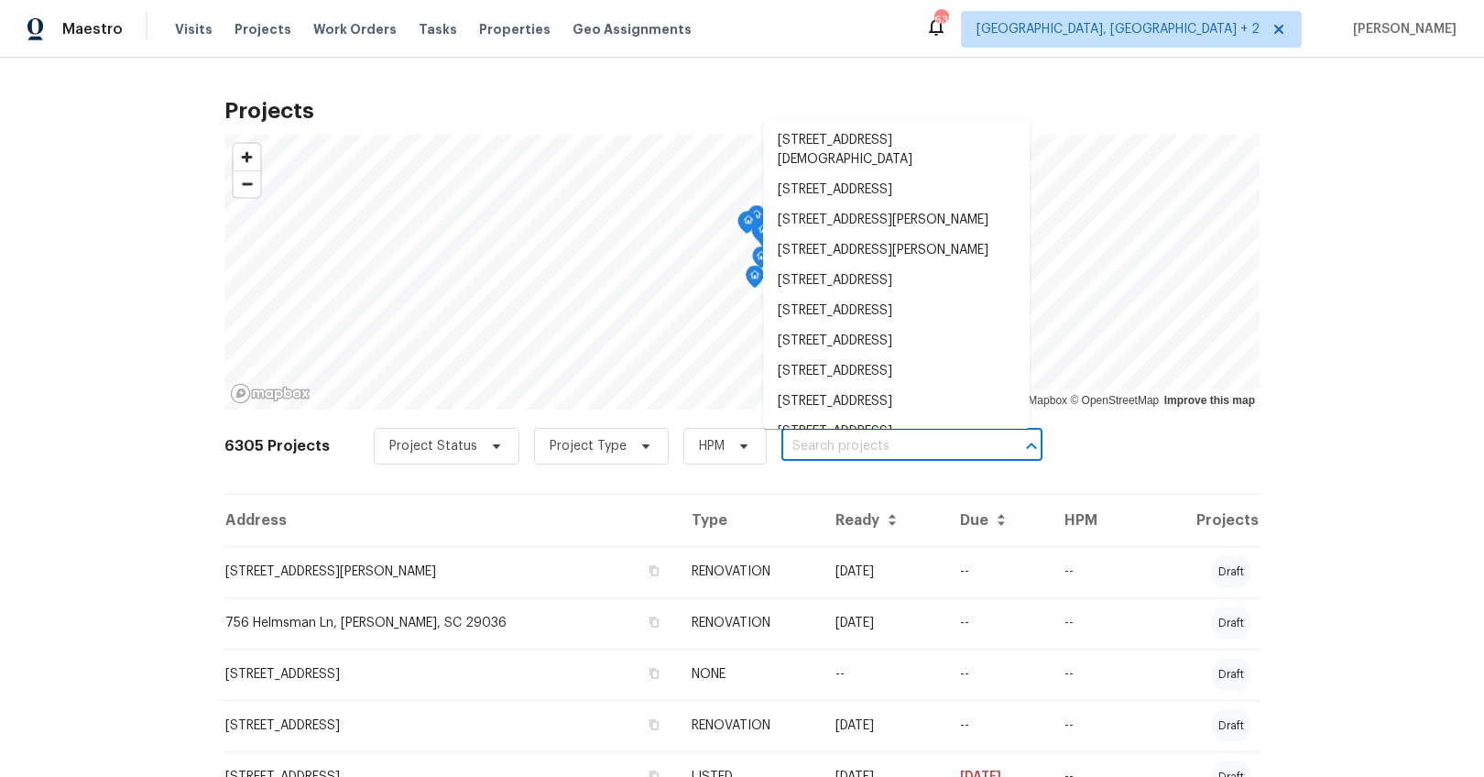
click at [839, 452] on input "text" at bounding box center [886, 446] width 210 height 28
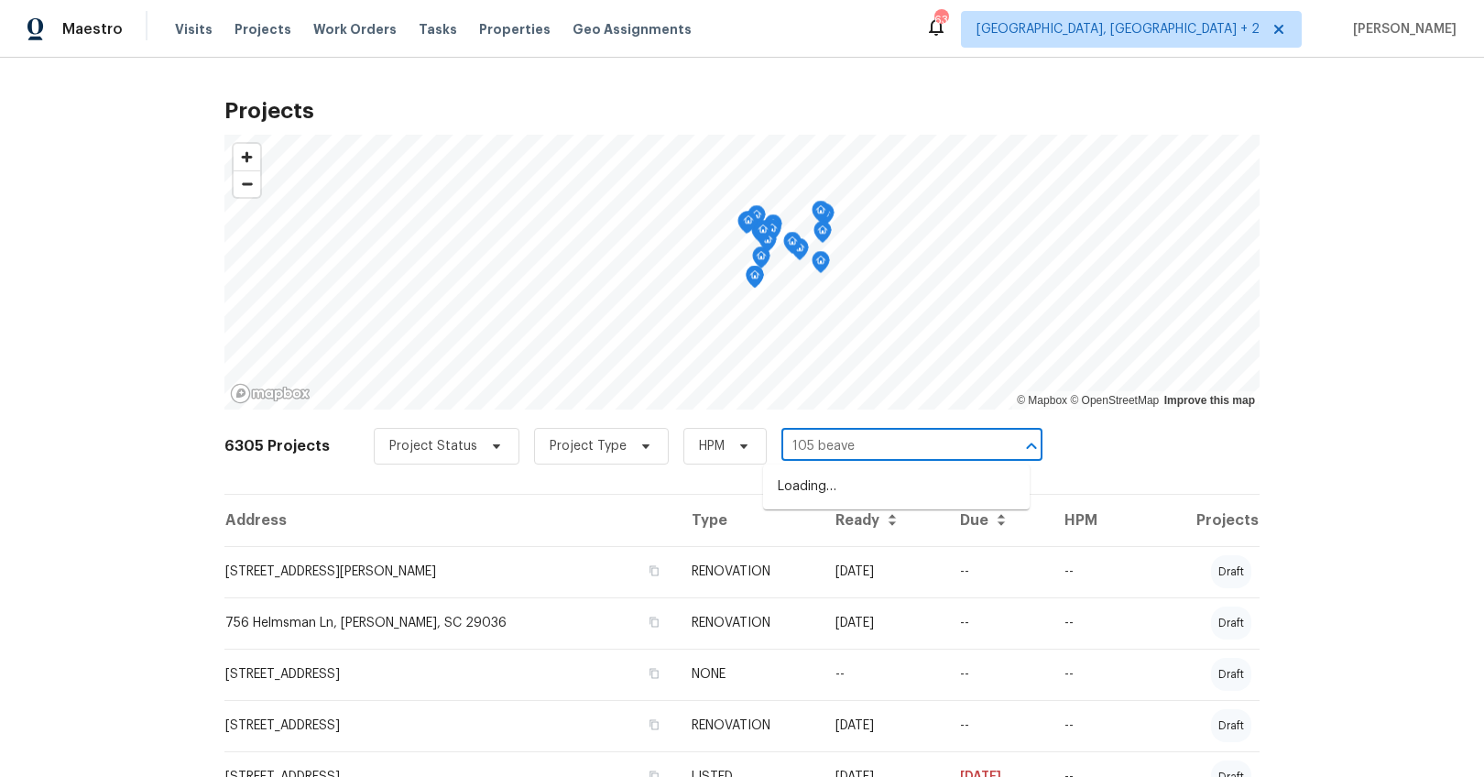
type input "105 beaver"
click at [845, 479] on li "[STREET_ADDRESS]" at bounding box center [896, 487] width 267 height 30
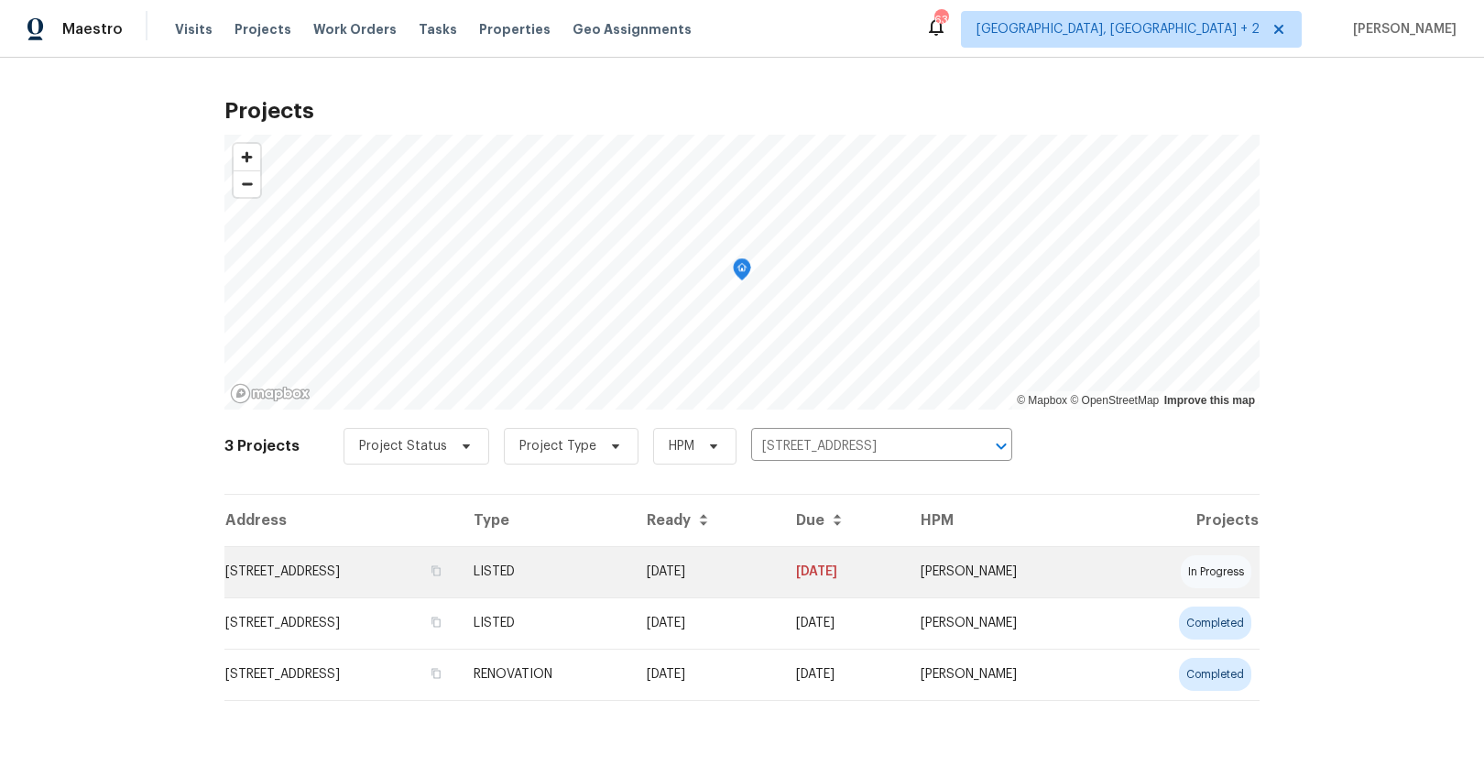
click at [388, 563] on td "[STREET_ADDRESS]" at bounding box center [341, 571] width 235 height 51
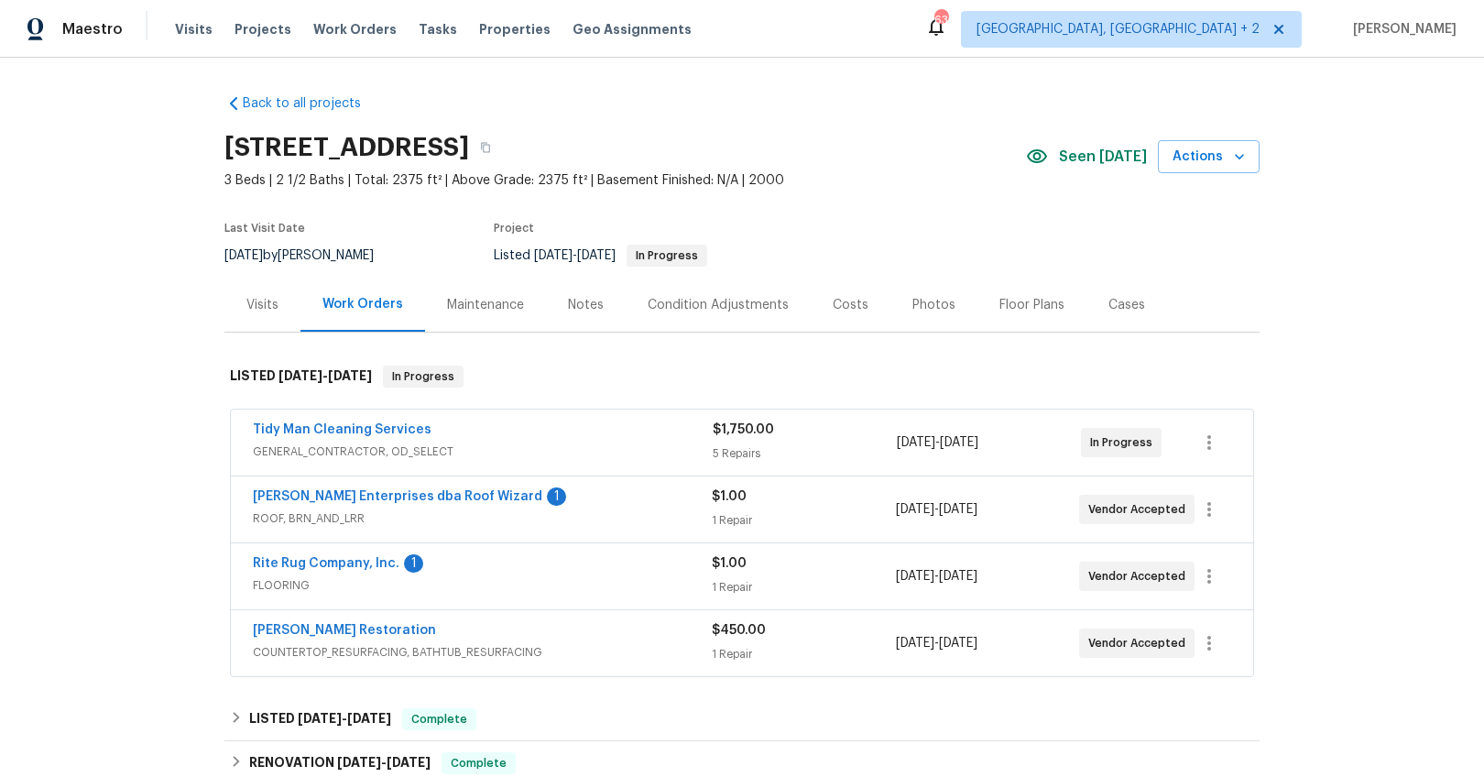
click at [303, 570] on span "Rite Rug Company, Inc." at bounding box center [326, 563] width 147 height 18
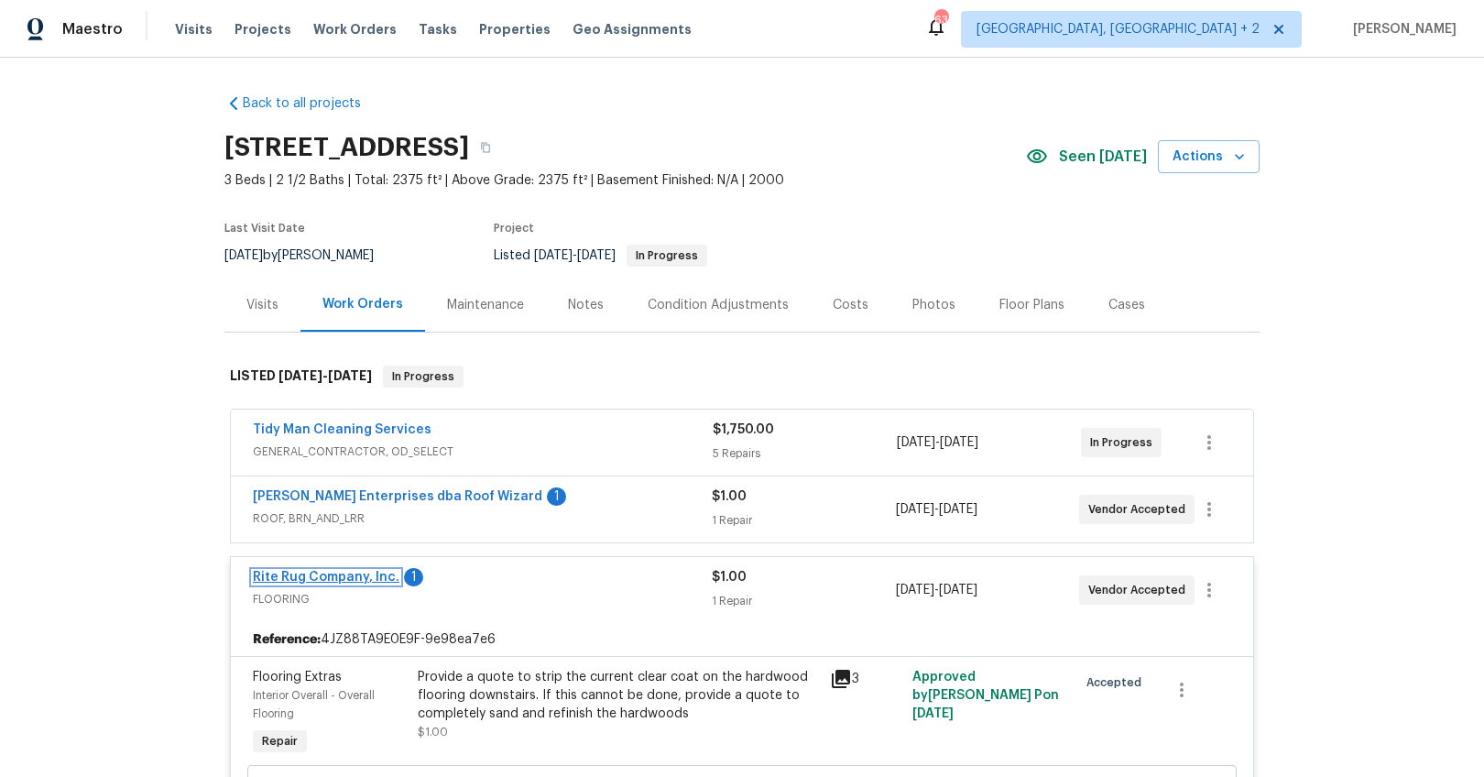
click at [306, 573] on link "Rite Rug Company, Inc." at bounding box center [326, 577] width 147 height 13
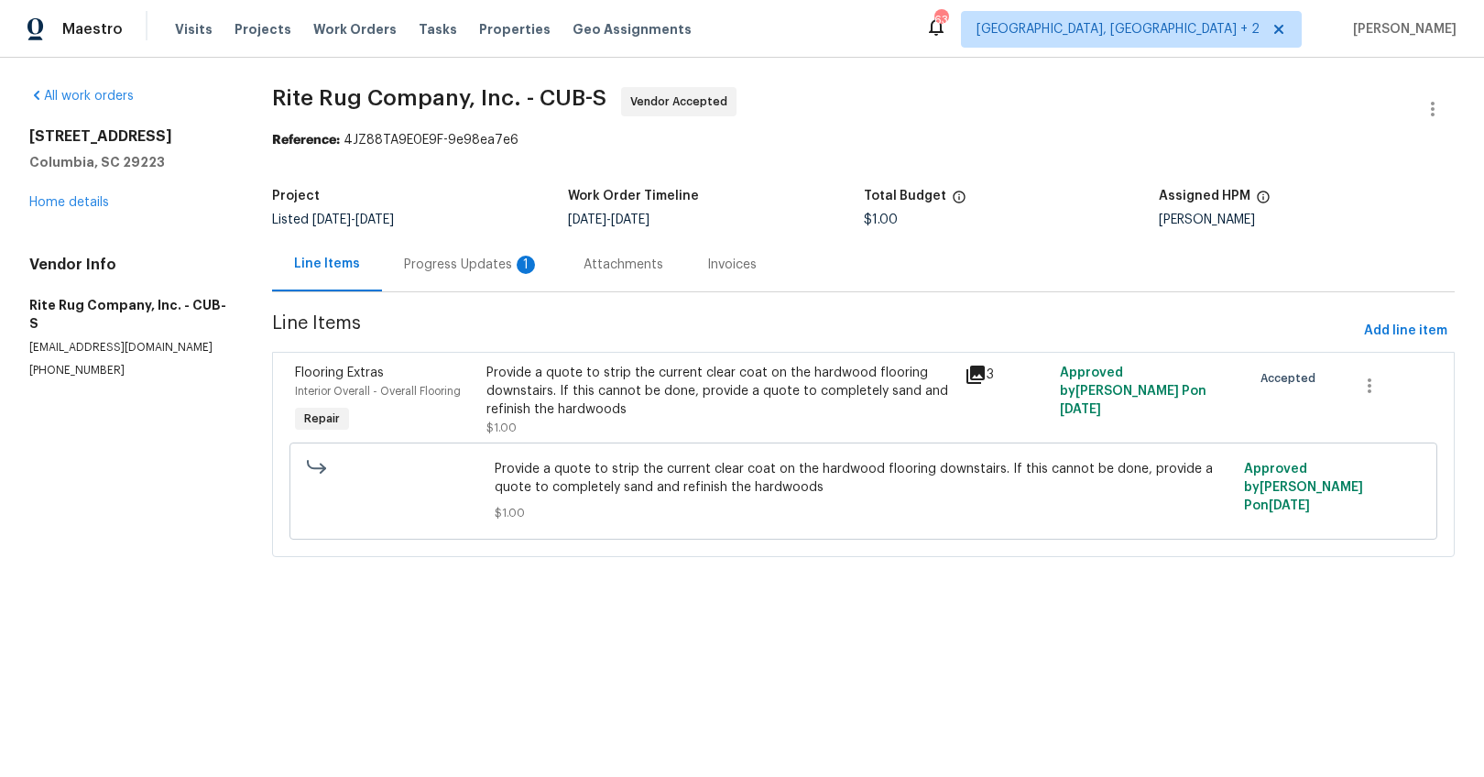
click at [478, 265] on div "Progress Updates 1" at bounding box center [472, 265] width 136 height 18
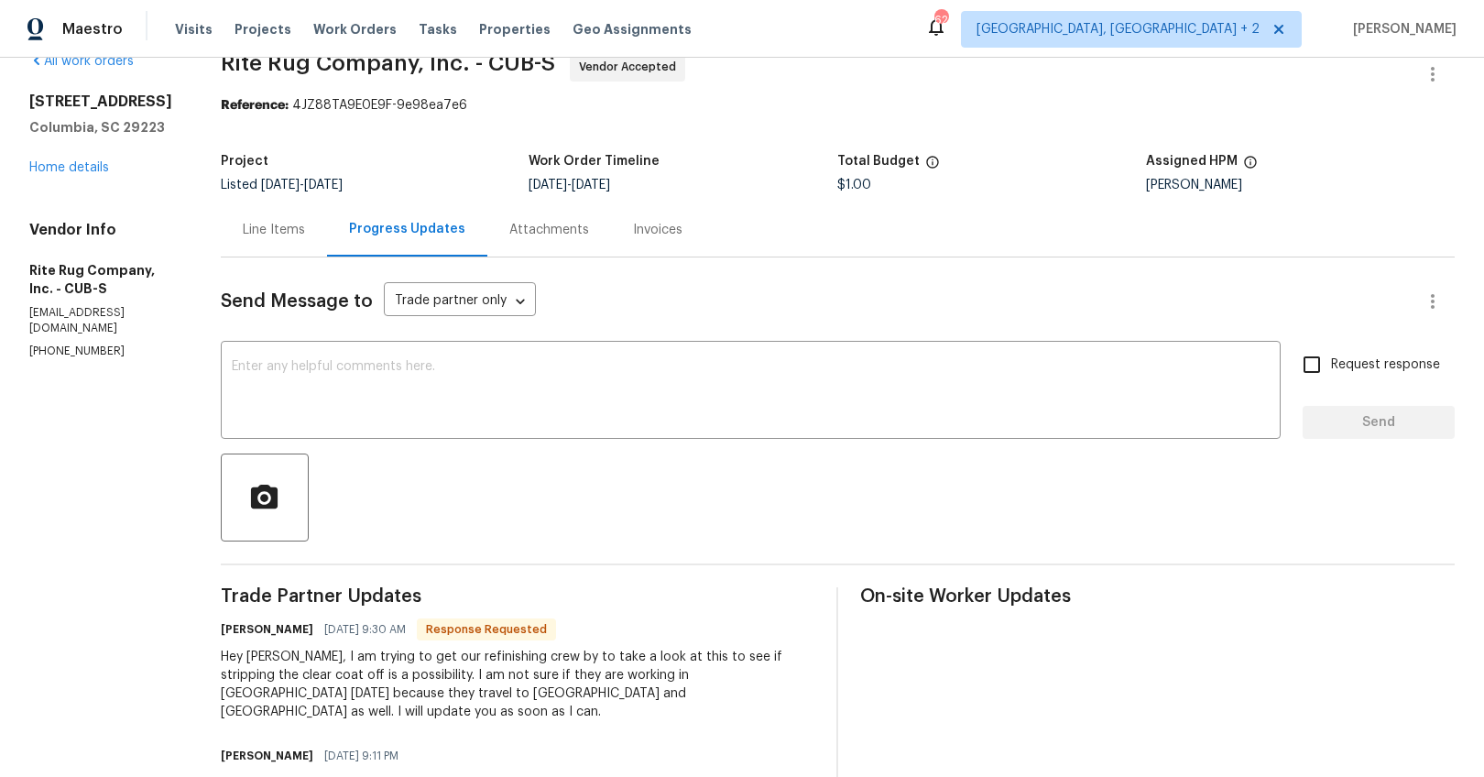
scroll to position [112, 0]
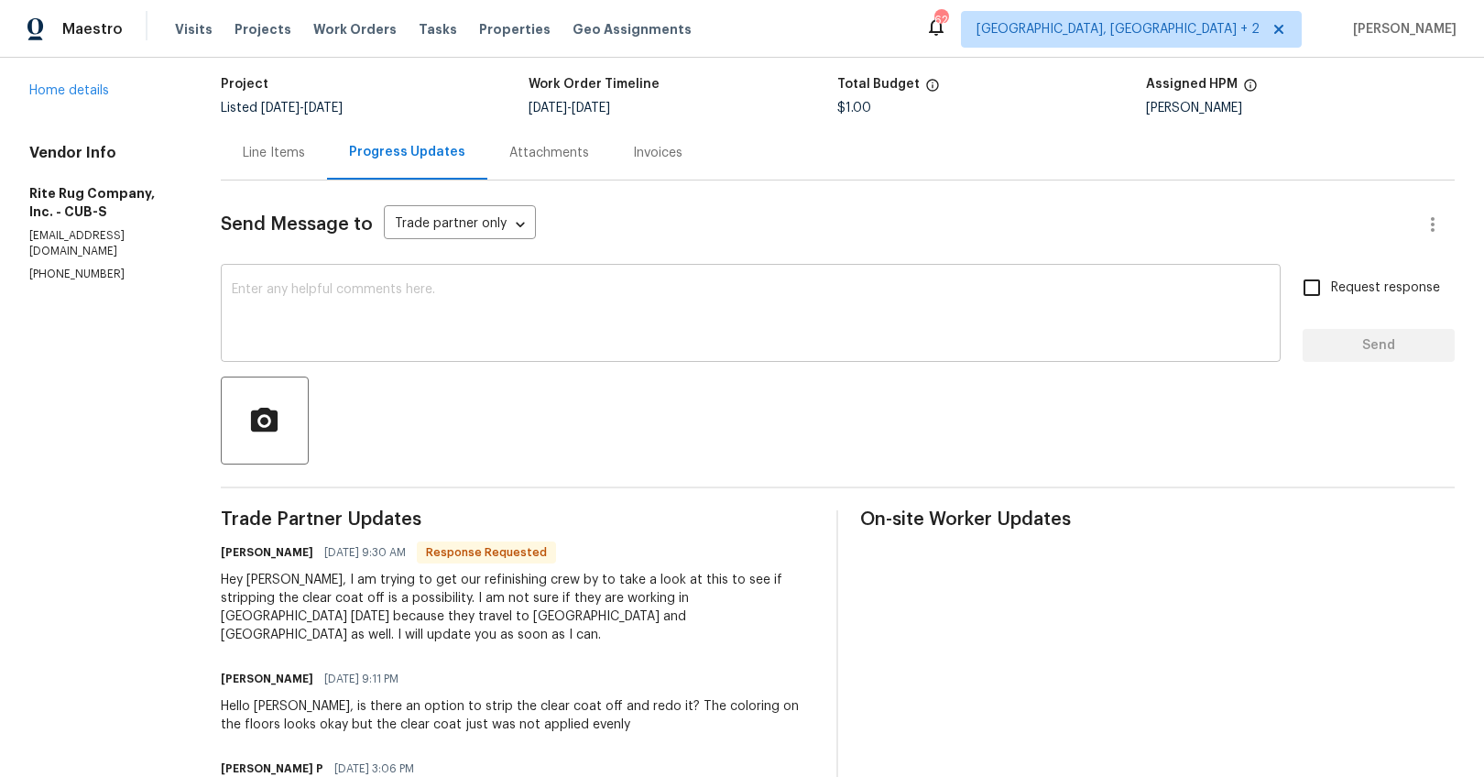
click at [500, 320] on textarea at bounding box center [751, 315] width 1038 height 64
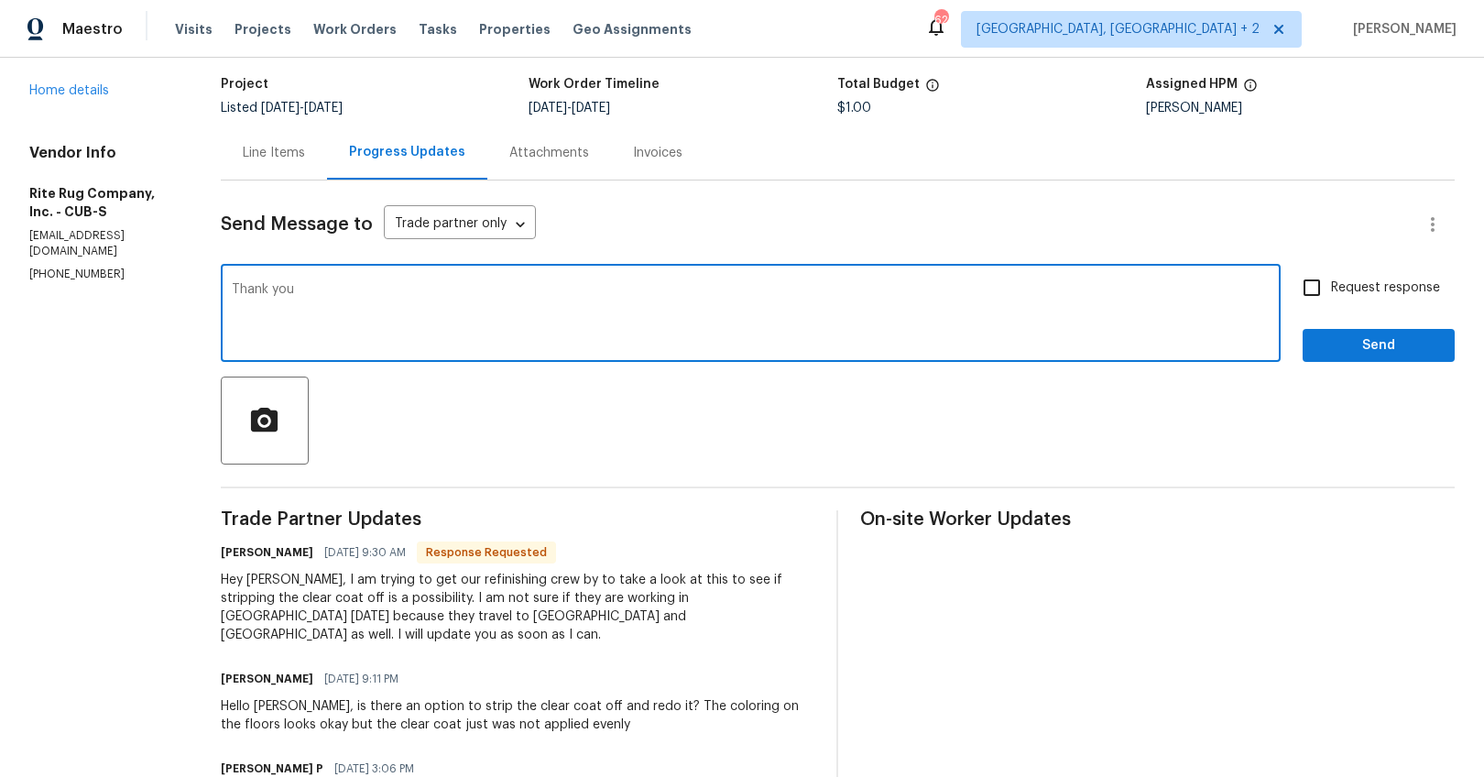
type textarea "Thank you"
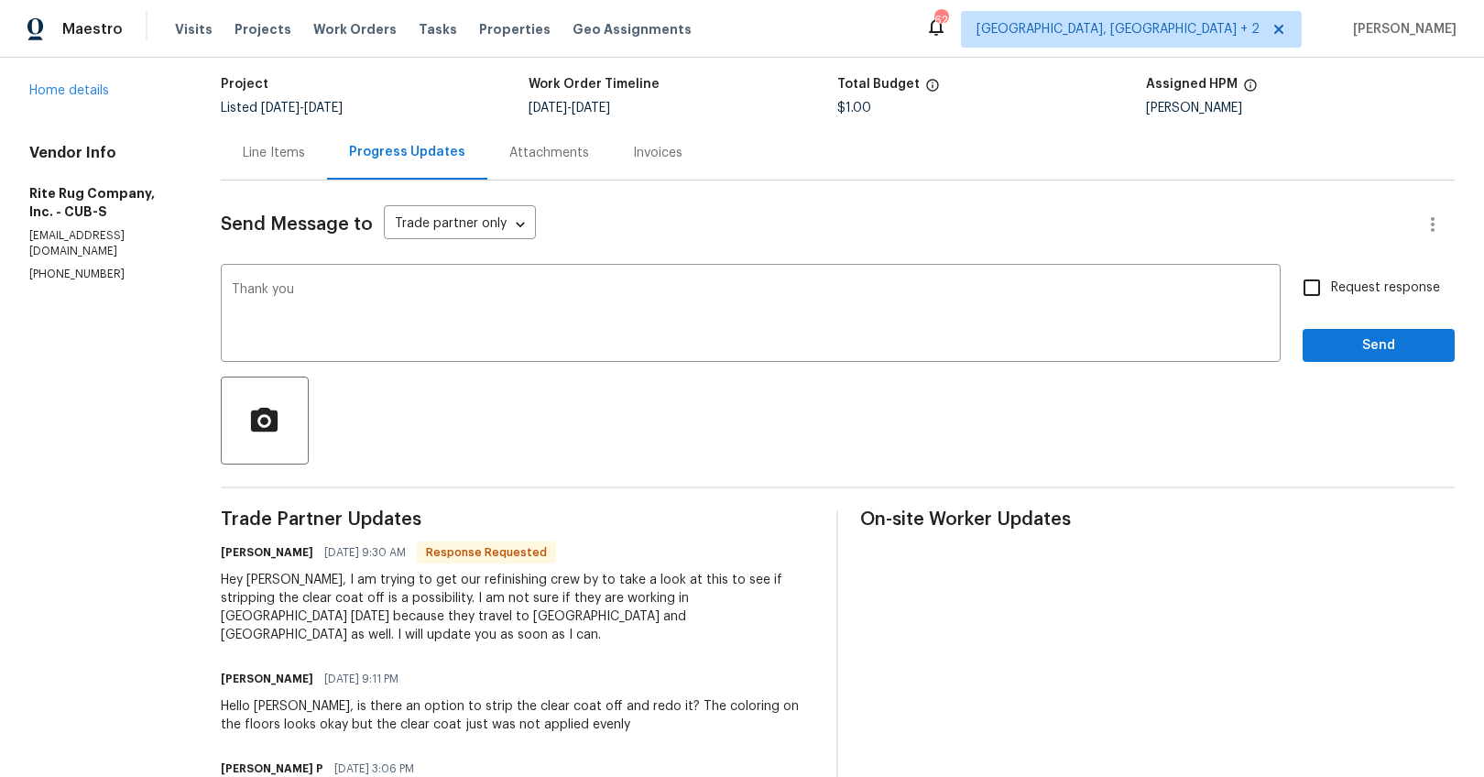
click at [1358, 289] on span "Request response" at bounding box center [1385, 287] width 109 height 19
click at [1331, 289] on input "Request response" at bounding box center [1312, 287] width 38 height 38
checkbox input "true"
click at [1347, 332] on button "Send" at bounding box center [1379, 346] width 152 height 34
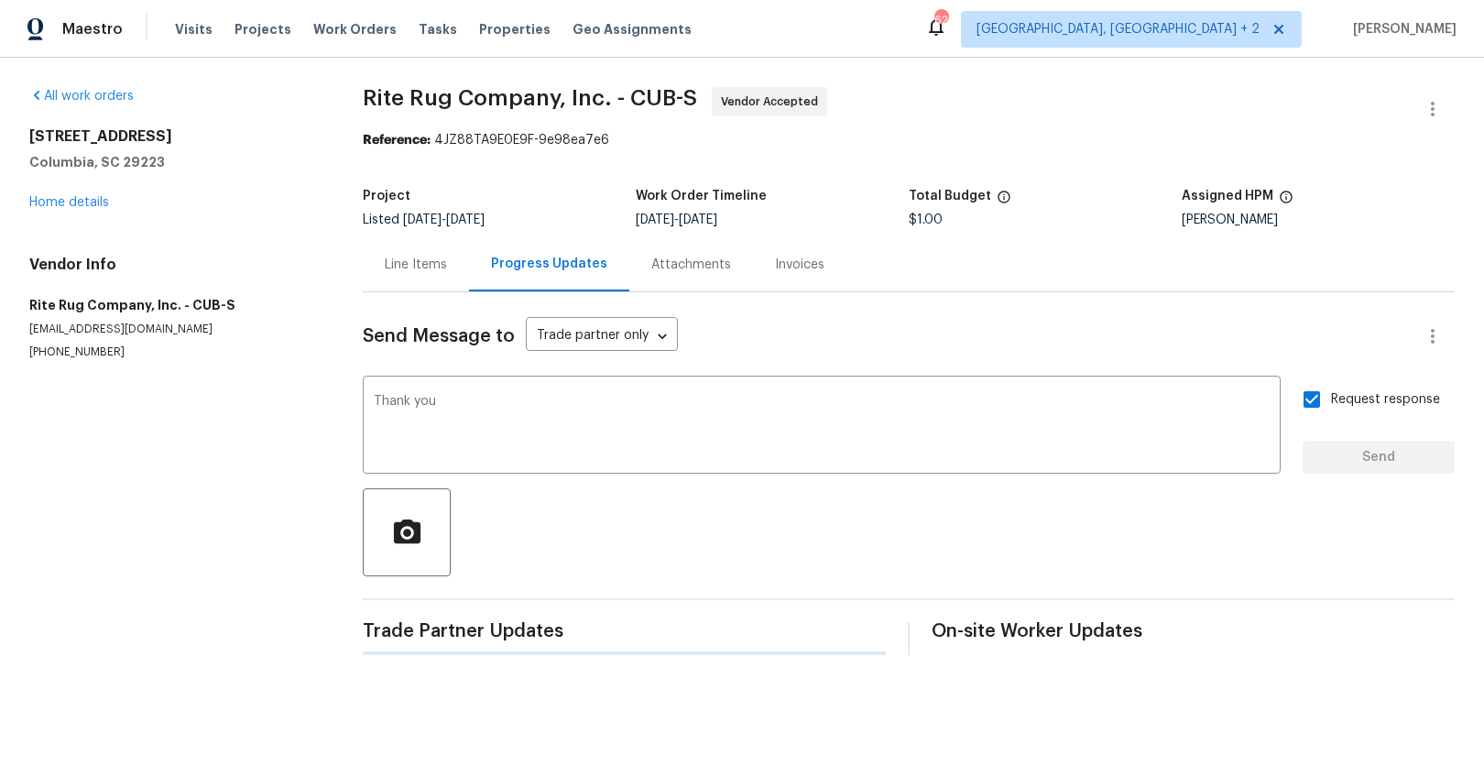
scroll to position [0, 0]
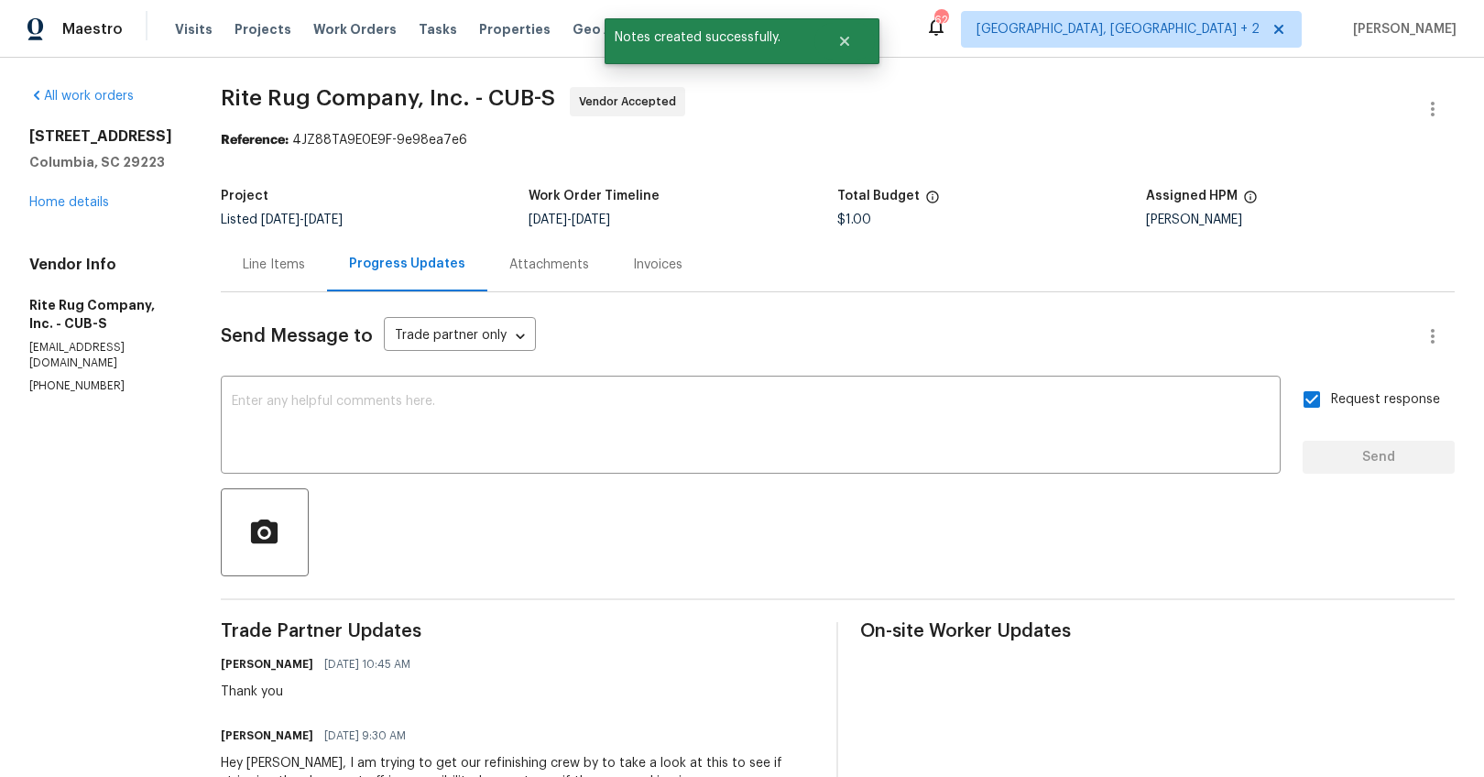
click at [278, 262] on div "Line Items" at bounding box center [274, 265] width 62 height 18
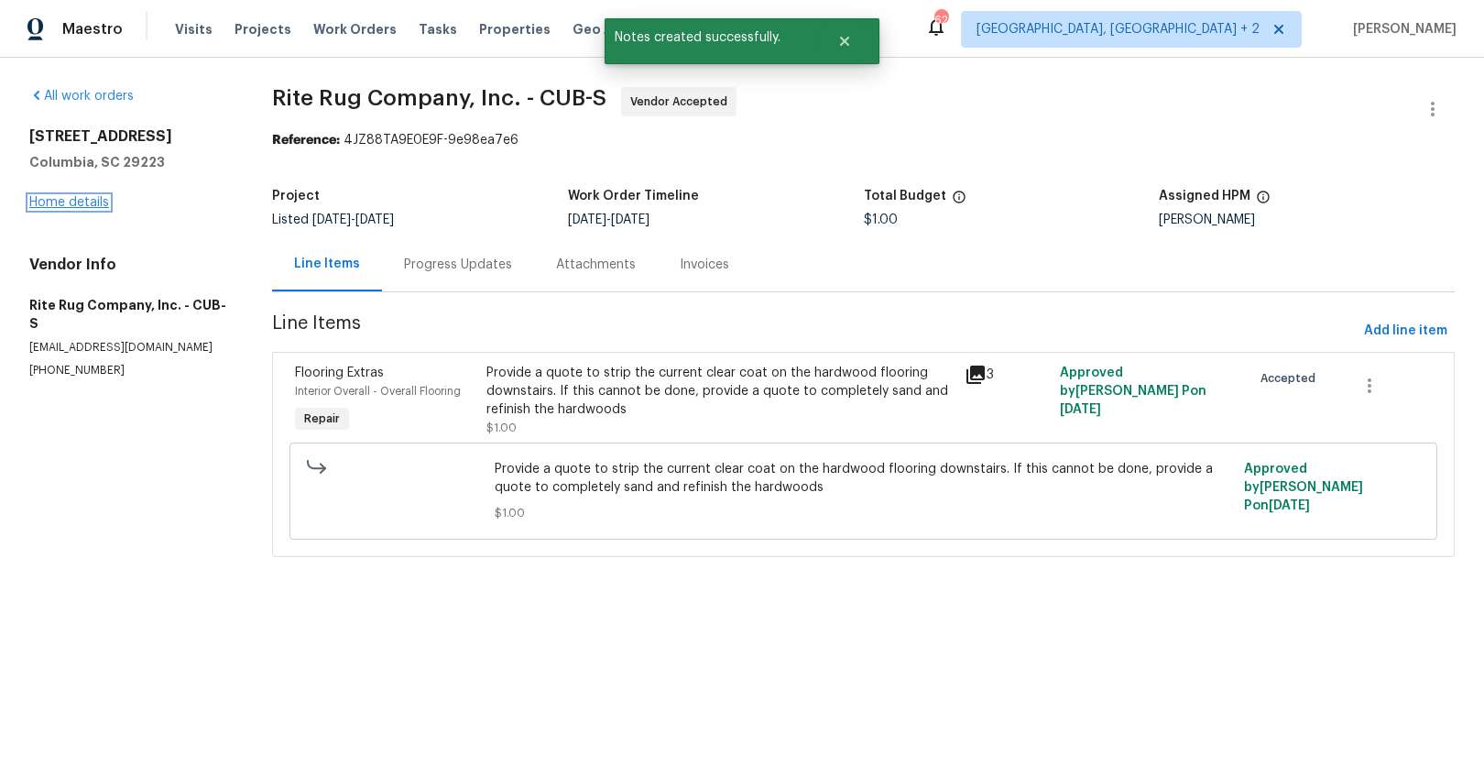
click at [77, 199] on link "Home details" at bounding box center [69, 202] width 80 height 13
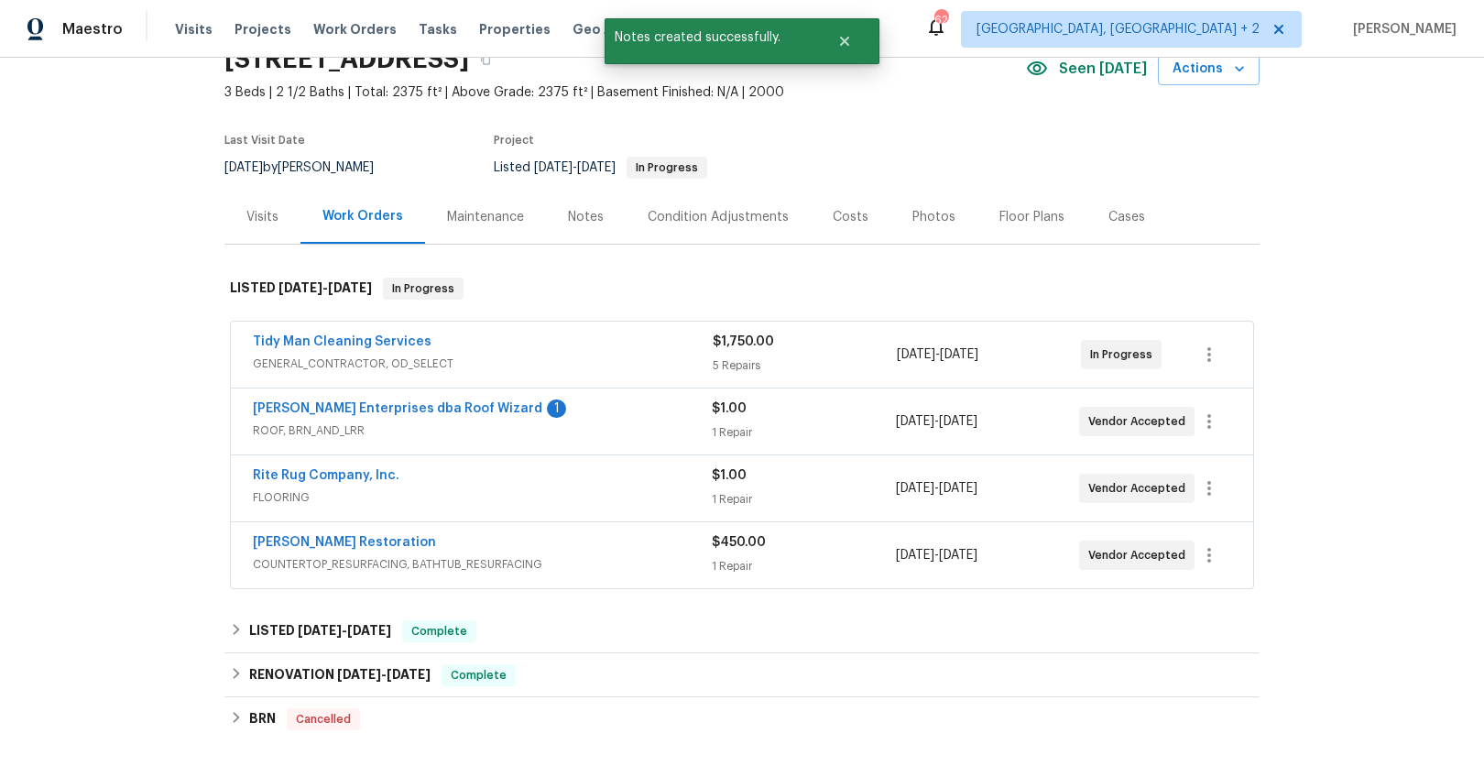
scroll to position [108, 0]
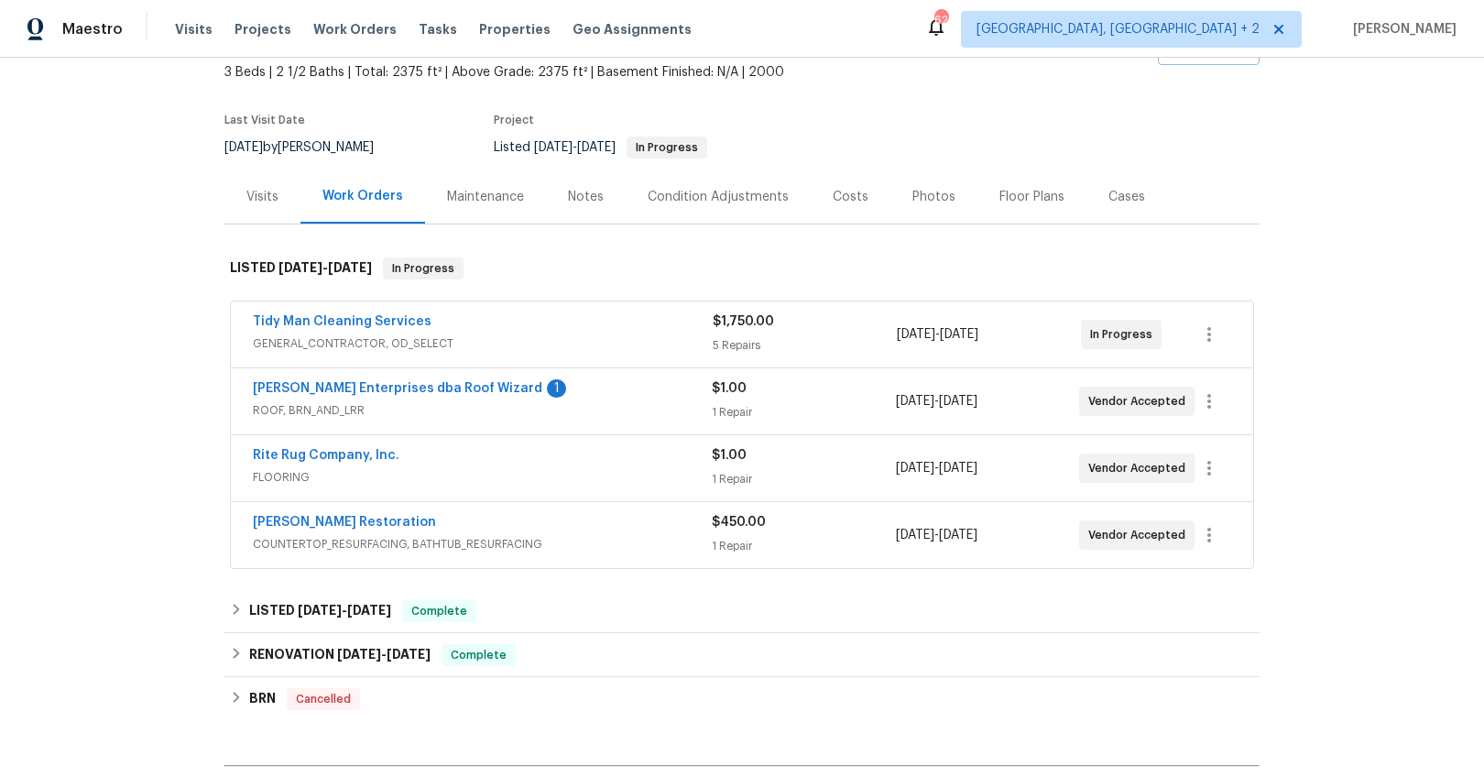
click at [452, 379] on span "[PERSON_NAME] Enterprises dba Roof Wizard" at bounding box center [397, 388] width 289 height 18
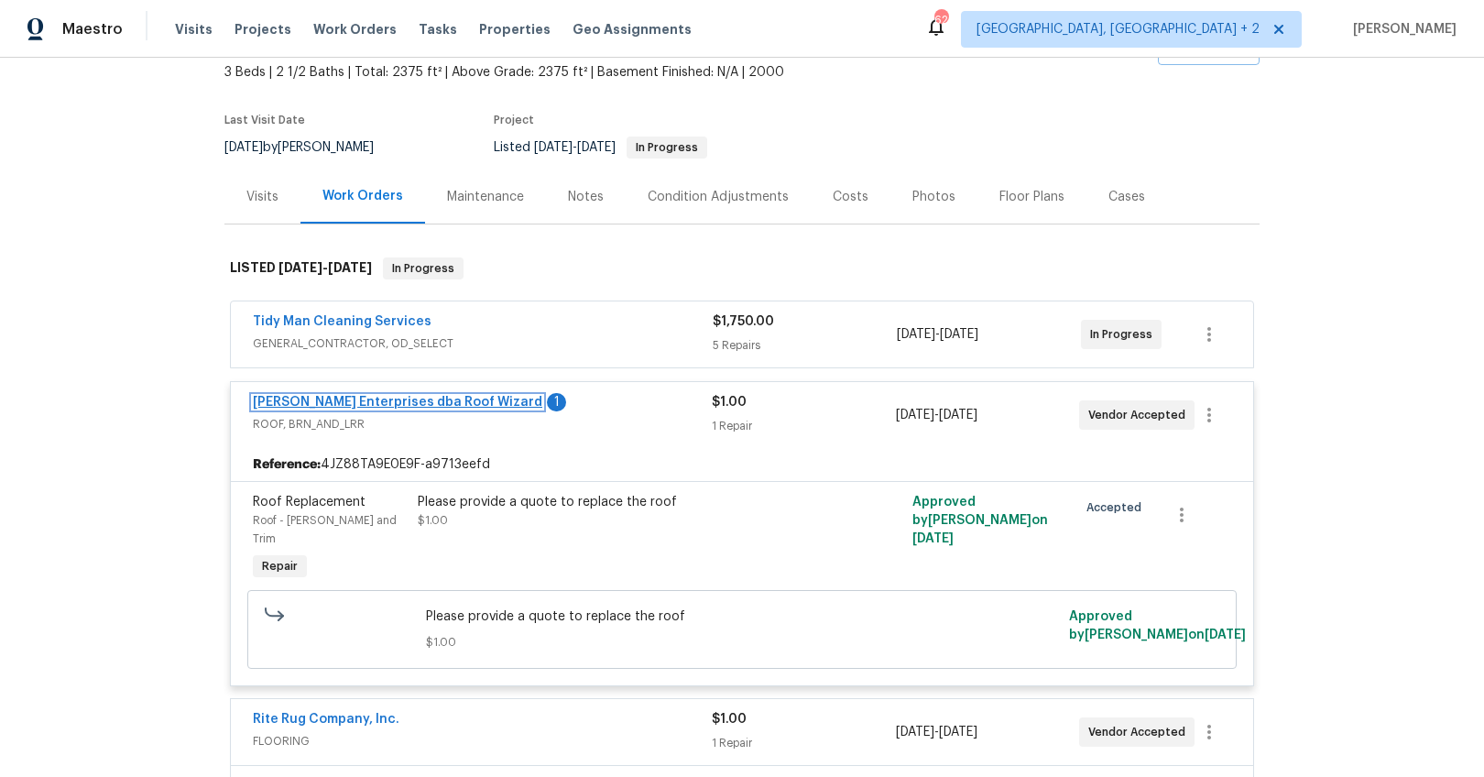
click at [434, 400] on link "[PERSON_NAME] Enterprises dba Roof Wizard" at bounding box center [397, 402] width 289 height 13
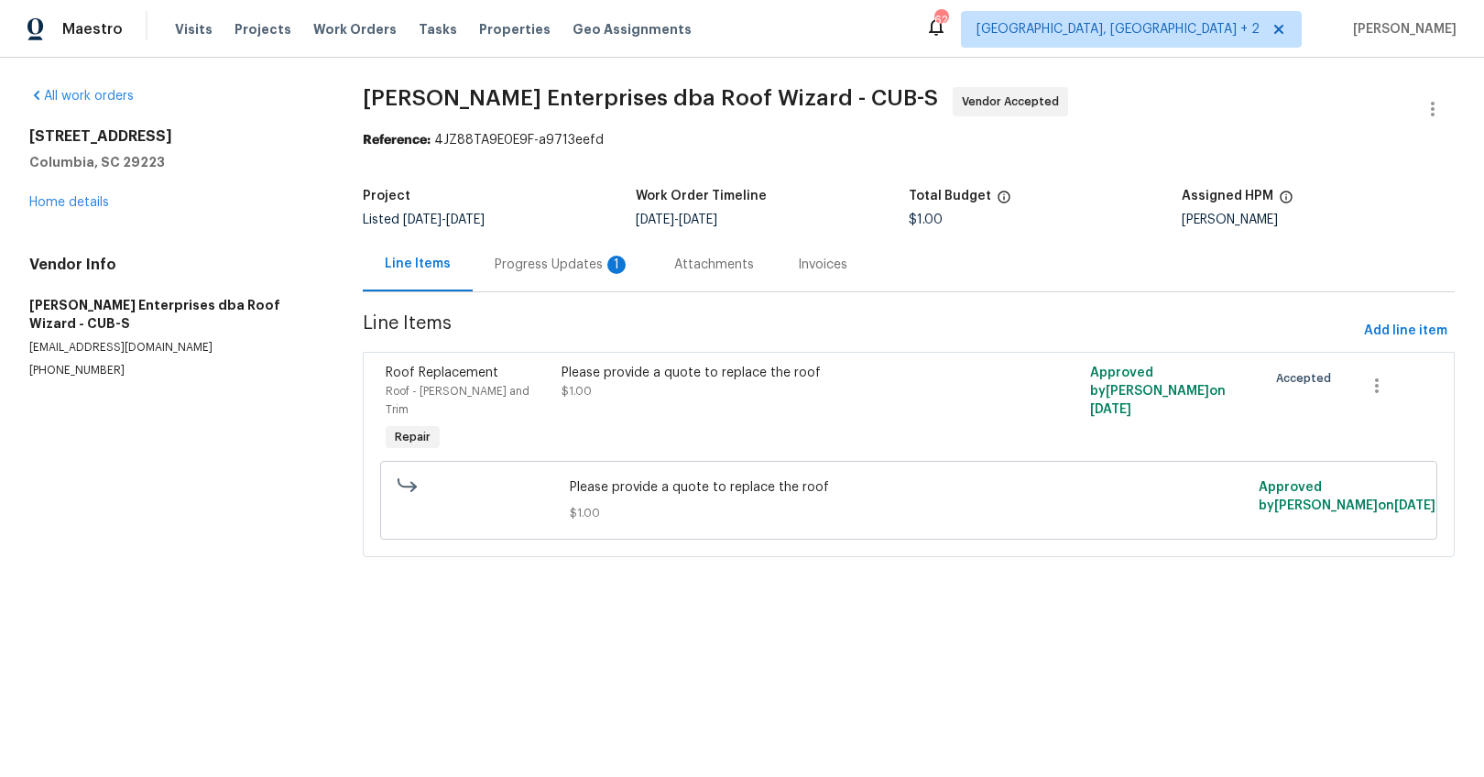
click at [528, 266] on div "Progress Updates 1" at bounding box center [563, 265] width 136 height 18
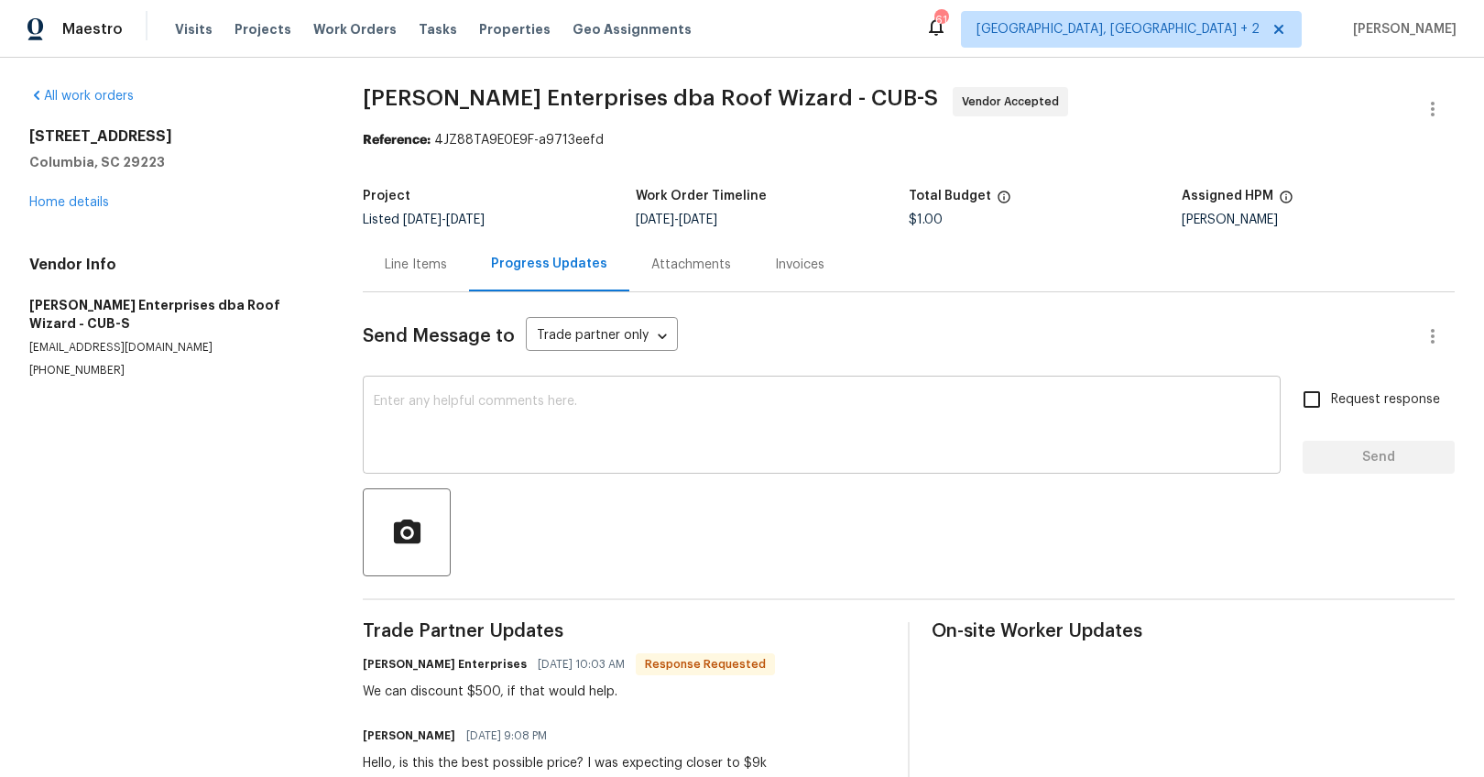
click at [396, 409] on textarea at bounding box center [822, 427] width 896 height 64
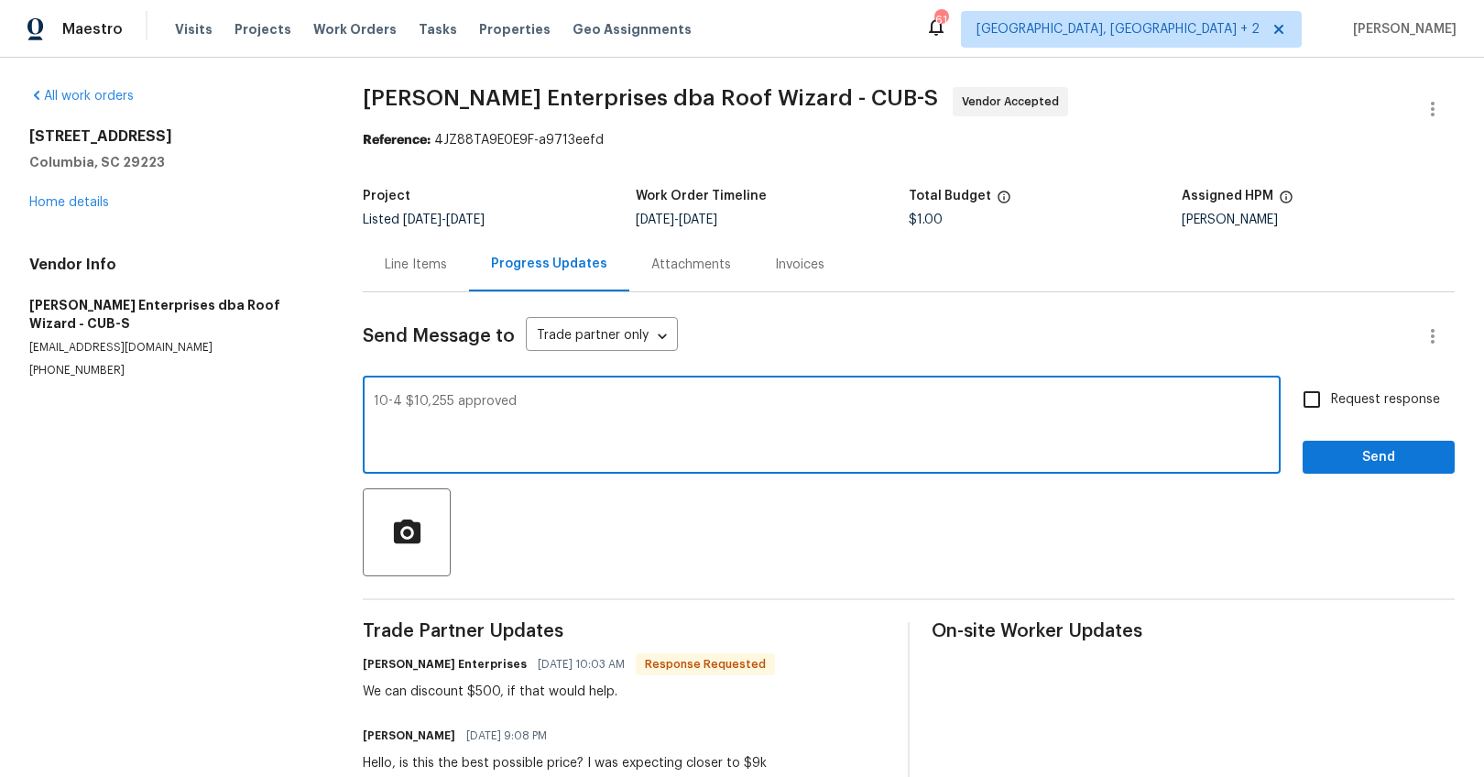
type textarea "10-4 $10,255 approved"
click at [1331, 406] on span "Request response" at bounding box center [1385, 399] width 109 height 19
click at [1325, 406] on input "Request response" at bounding box center [1312, 399] width 38 height 38
checkbox input "true"
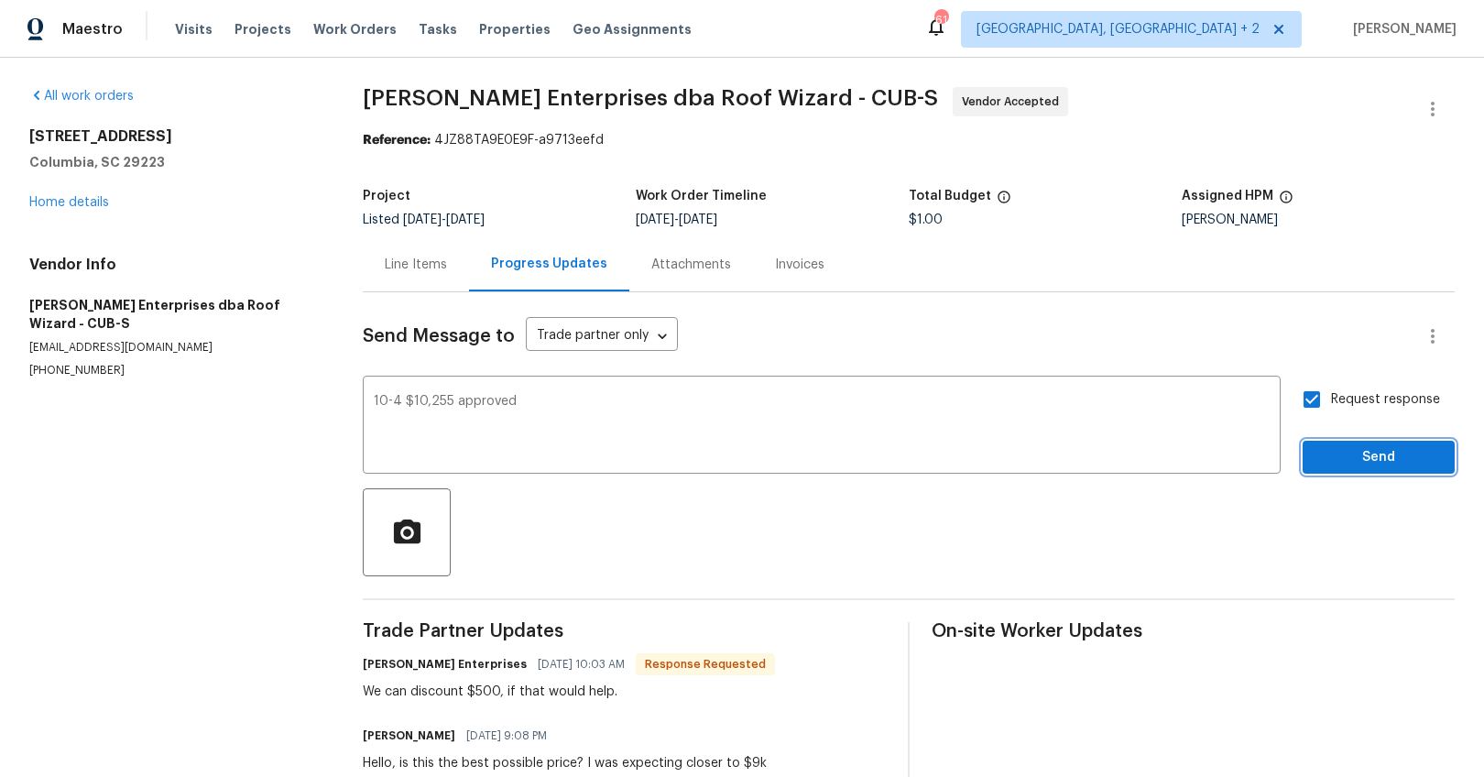
click at [1333, 456] on span "Send" at bounding box center [1378, 457] width 123 height 23
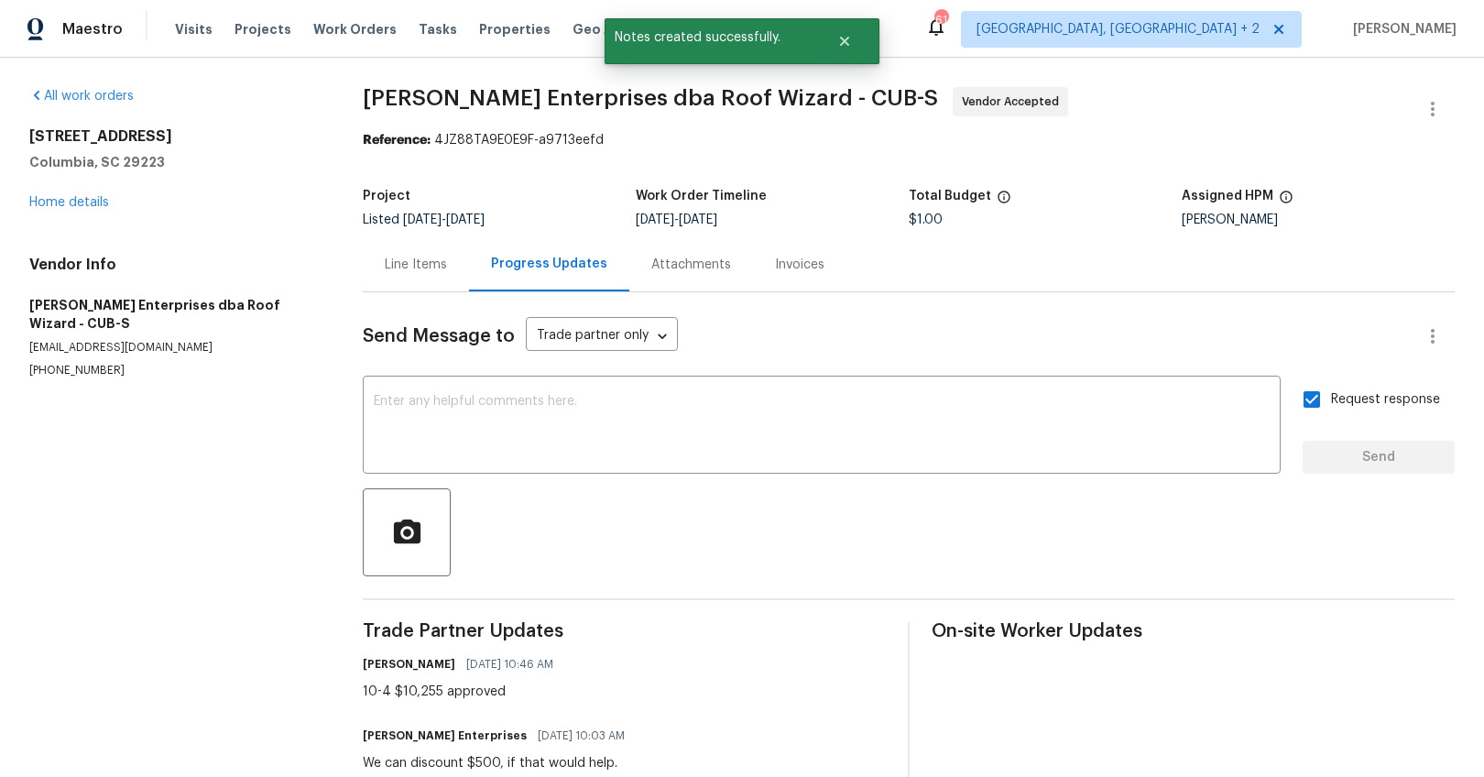
click at [402, 265] on div "Line Items" at bounding box center [416, 265] width 62 height 18
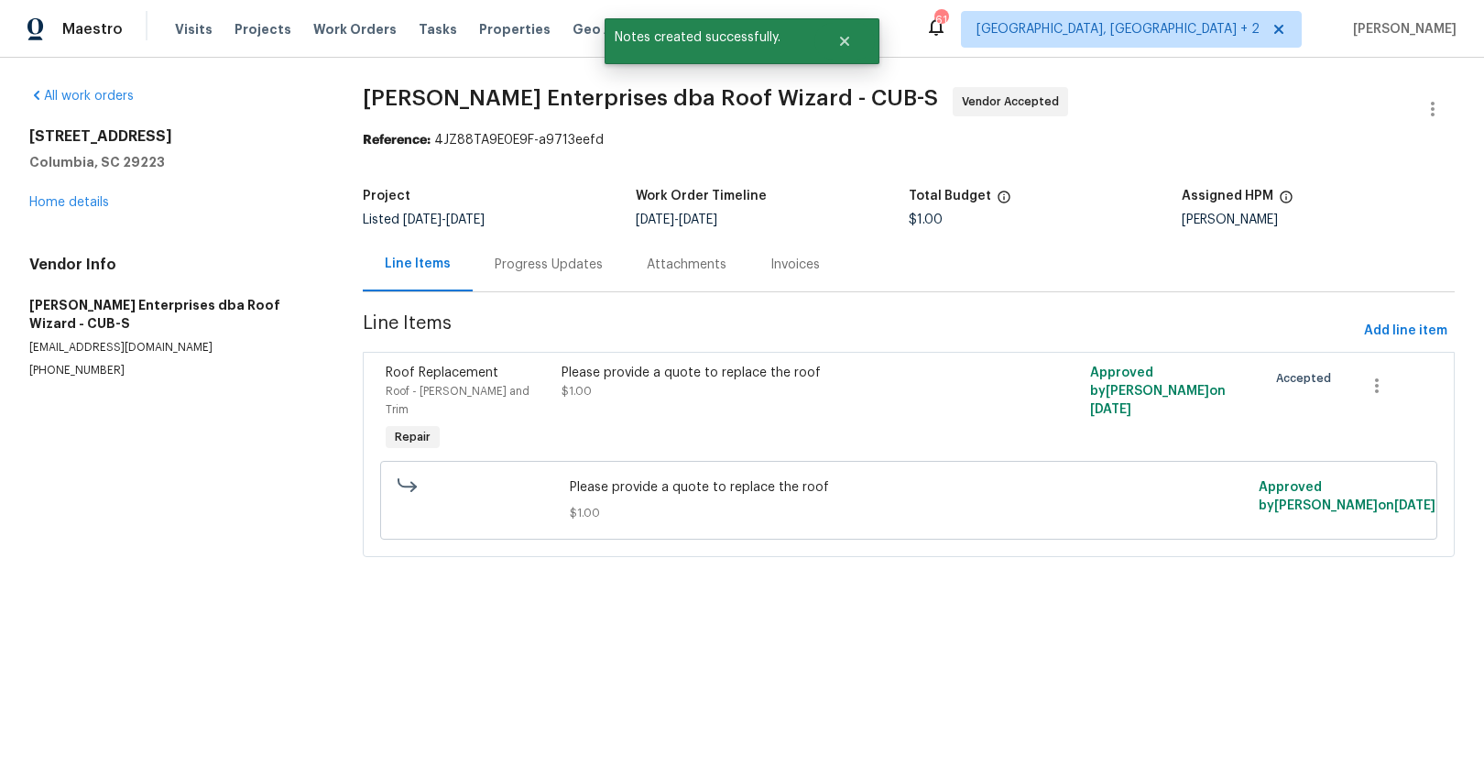
click at [704, 400] on div "Please provide a quote to replace the roof $1.00" at bounding box center [776, 409] width 441 height 103
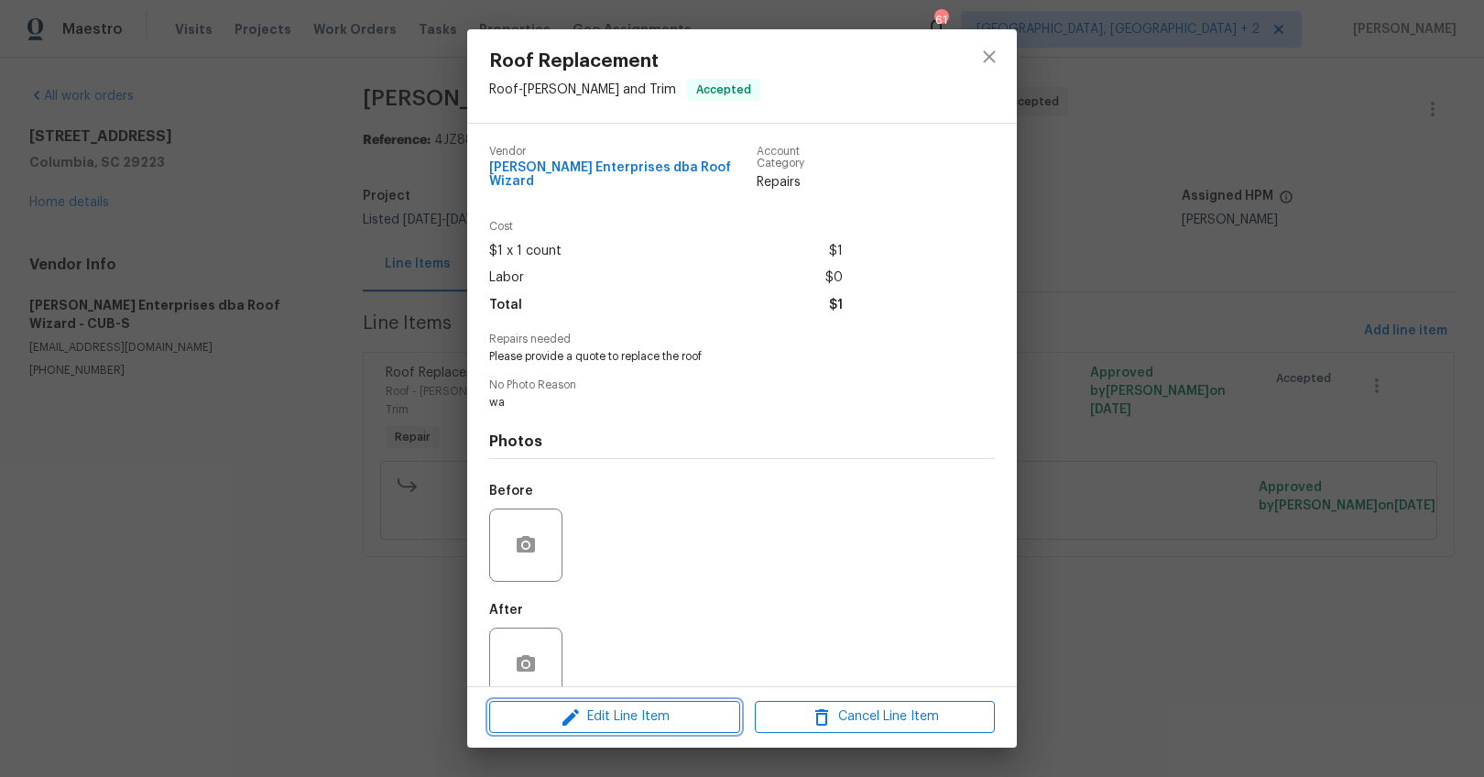
click at [691, 724] on span "Edit Line Item" at bounding box center [615, 716] width 240 height 23
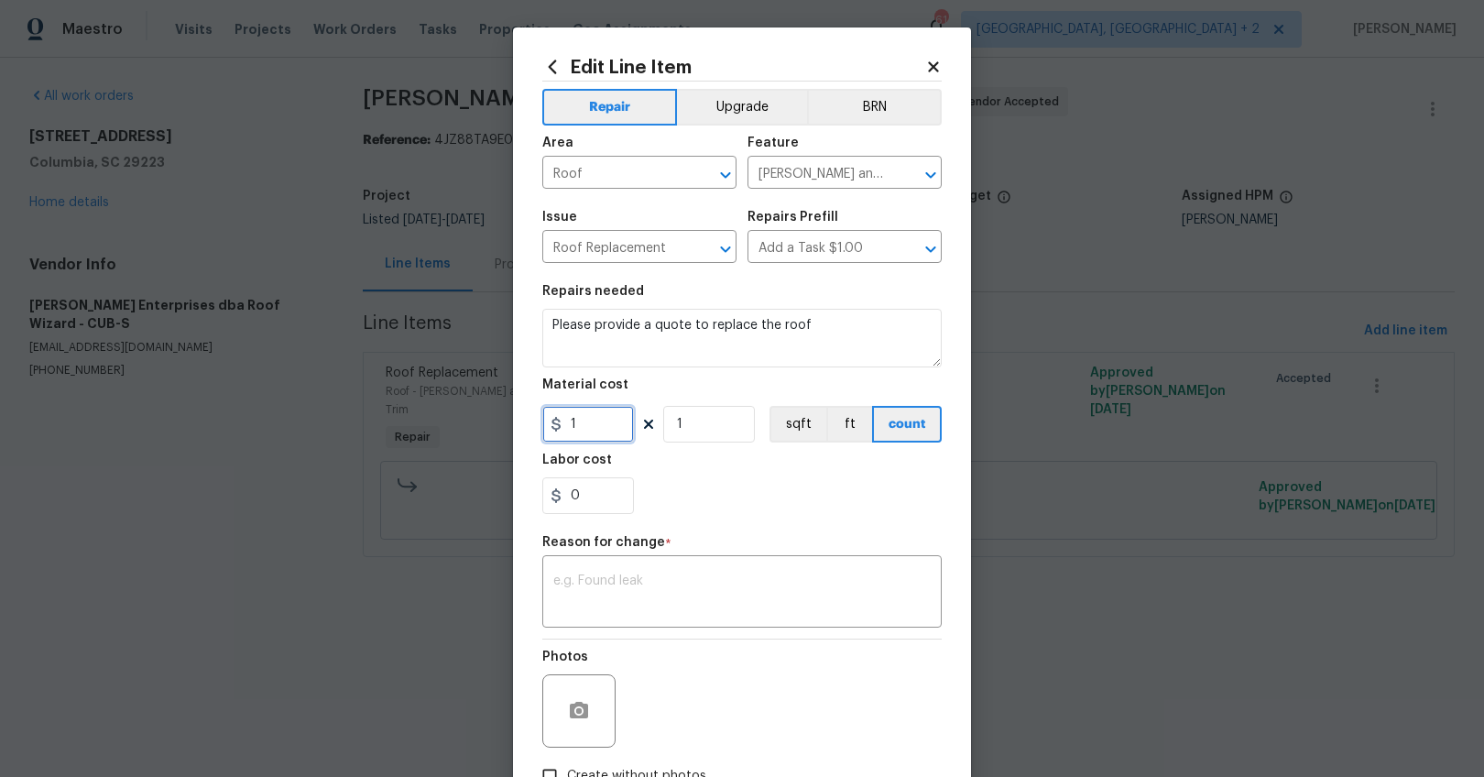
click at [589, 431] on input "1" at bounding box center [588, 424] width 92 height 37
type input "10255"
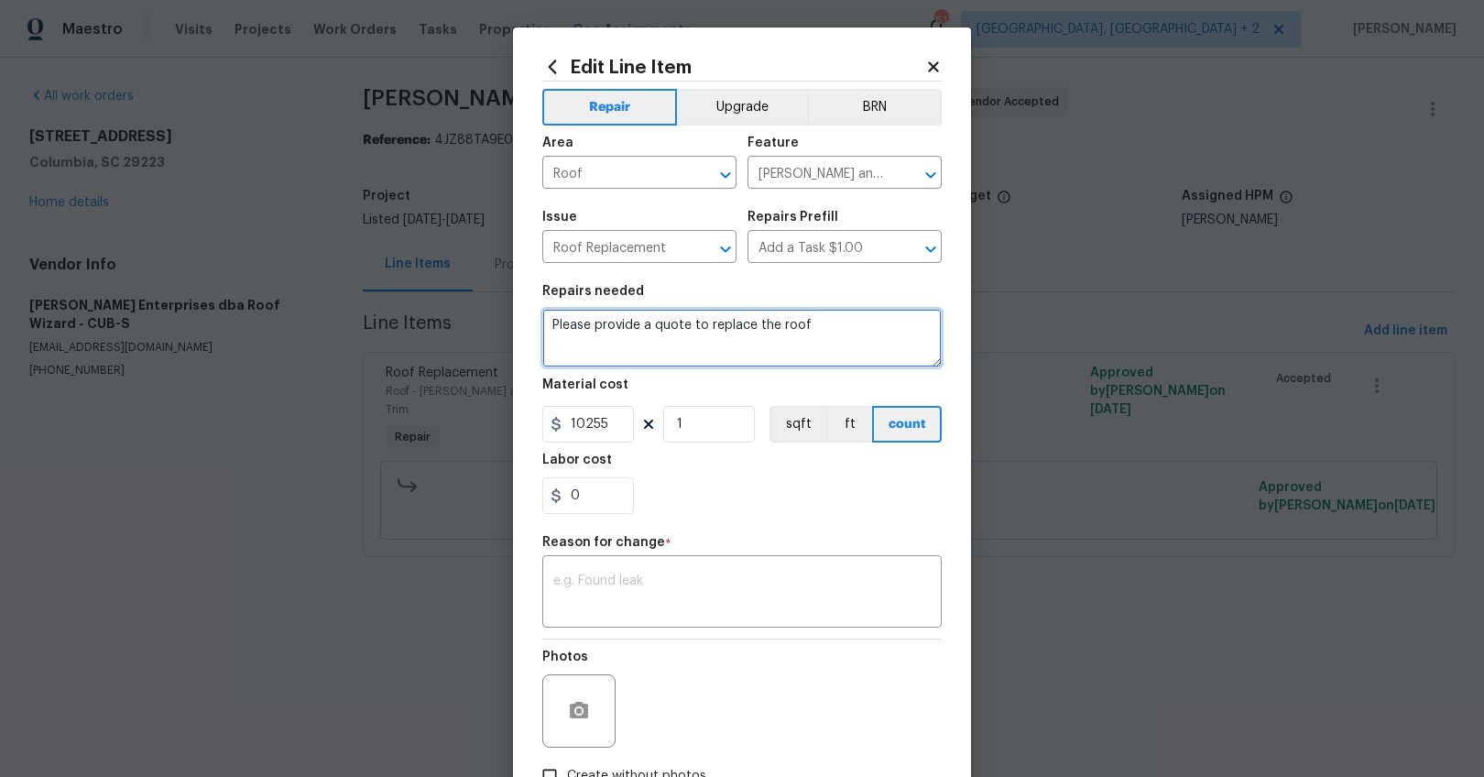
click at [873, 323] on textarea "Please provide a quote to replace the roof" at bounding box center [741, 338] width 399 height 59
type textarea "Please provide a quote to replace the roof***Full roof replacement approved"
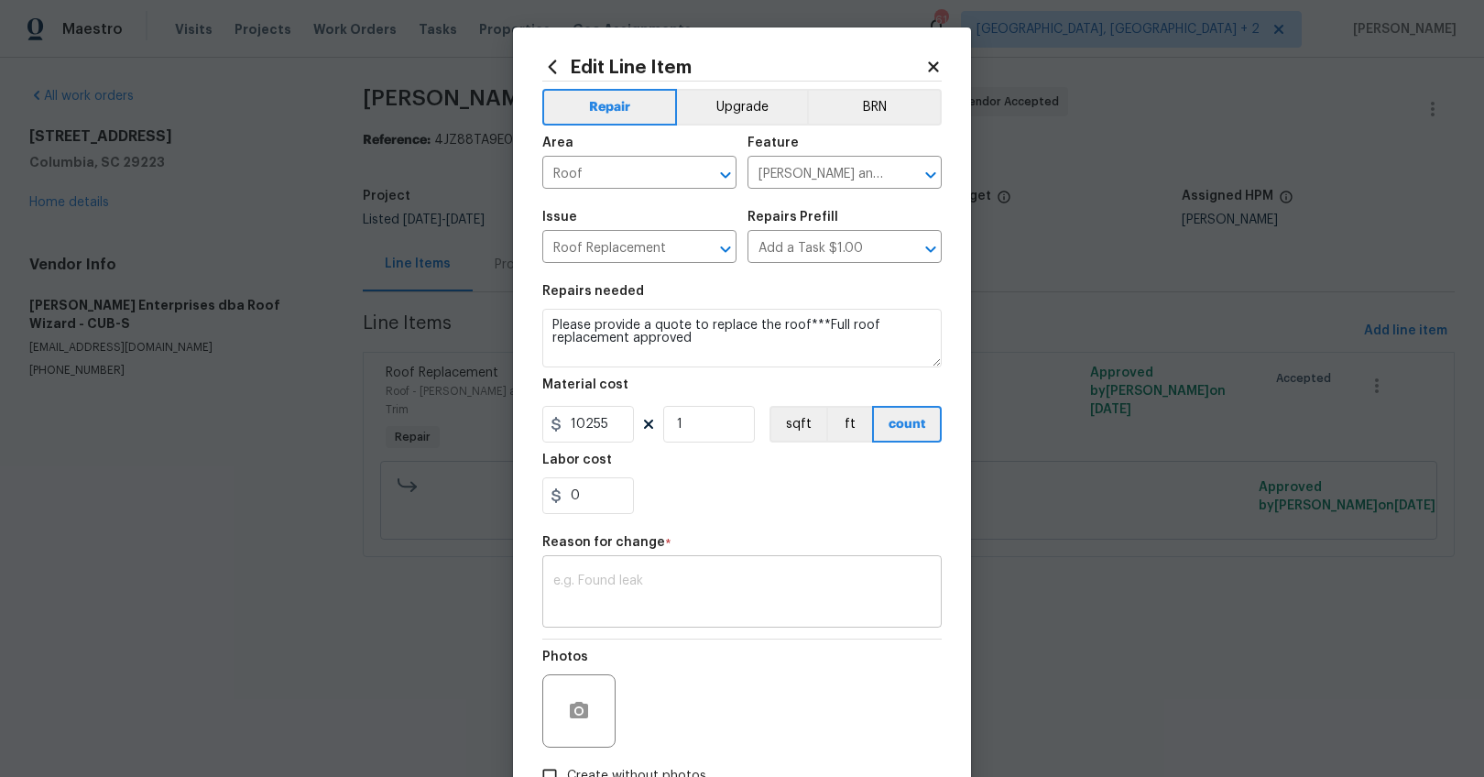
click at [716, 576] on textarea at bounding box center [741, 593] width 377 height 38
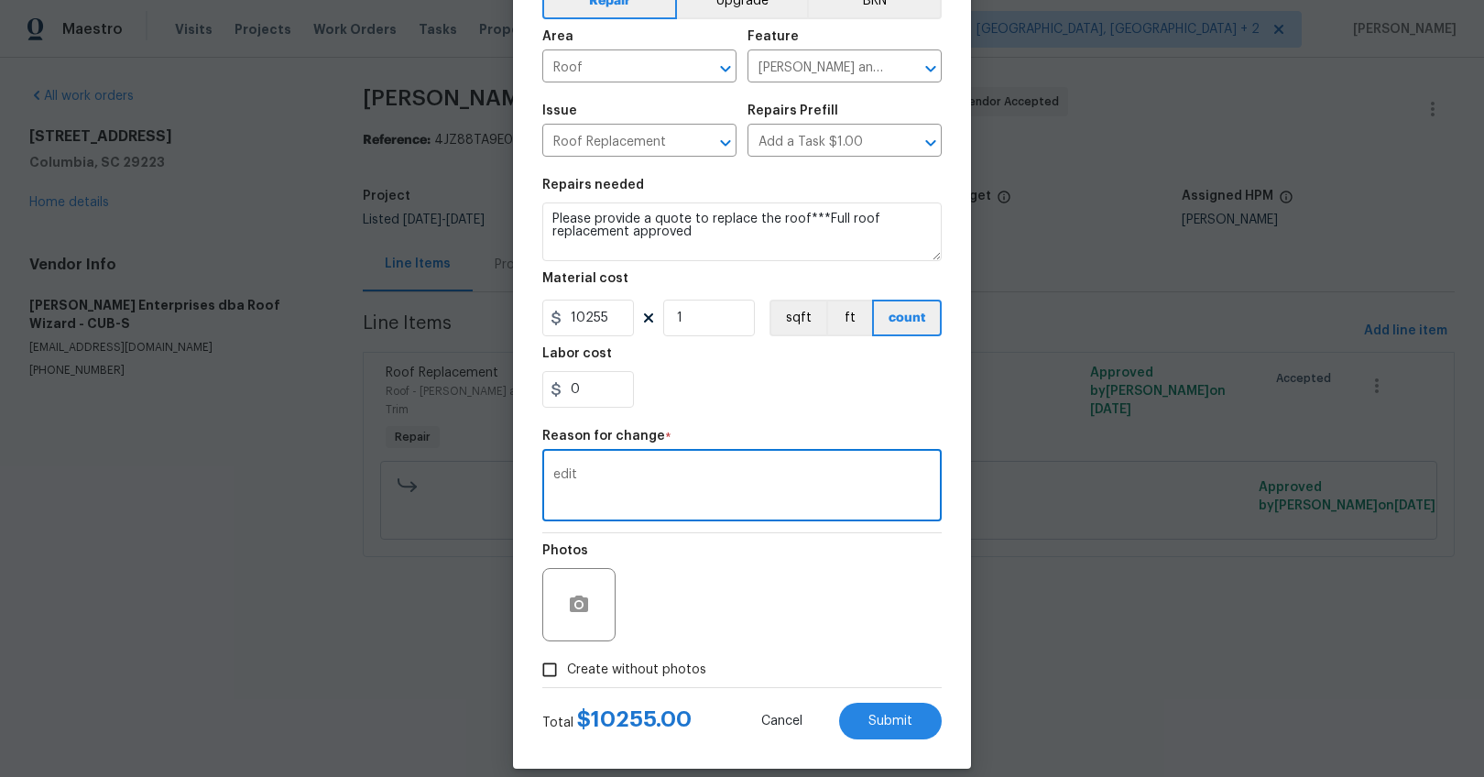
scroll to position [125, 0]
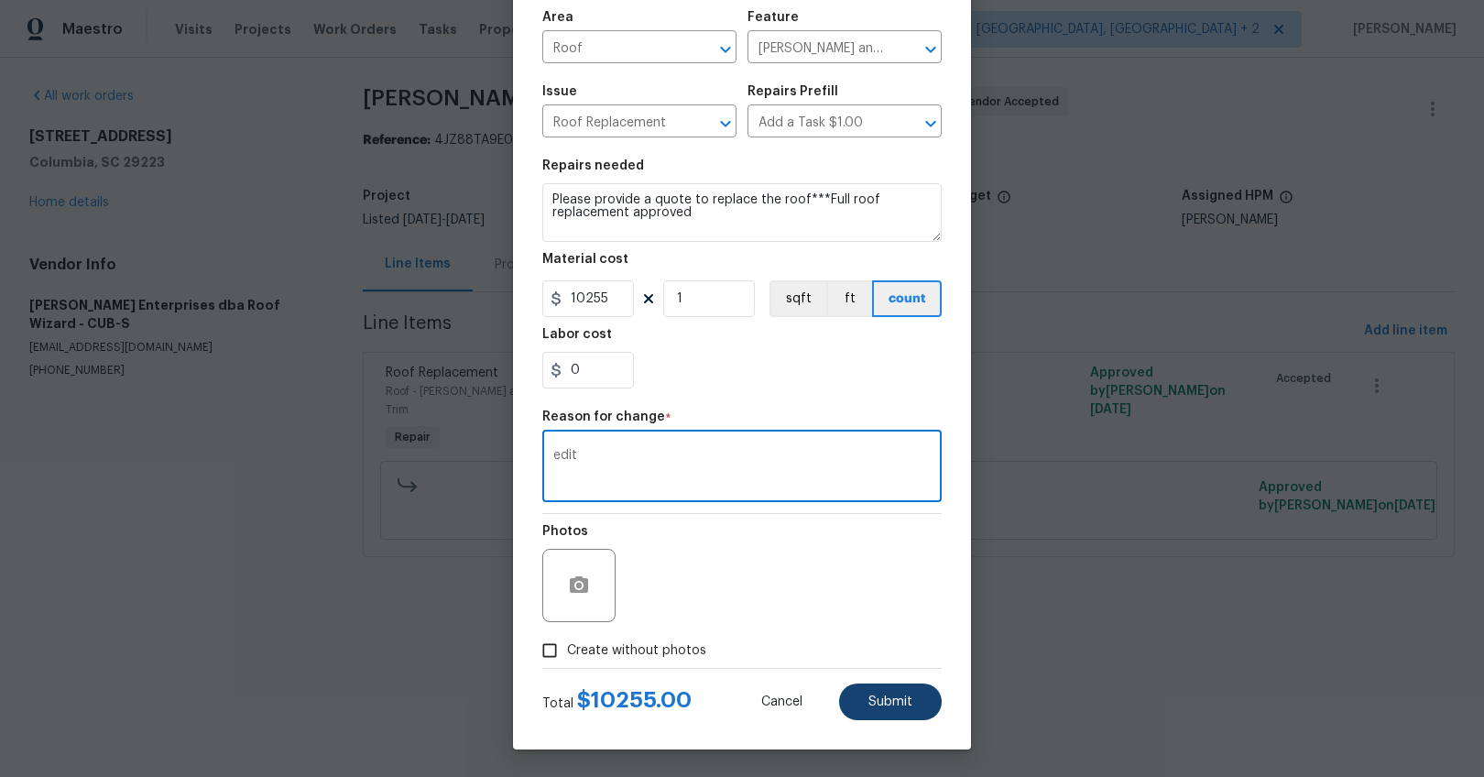
type textarea "edit"
click at [899, 702] on span "Submit" at bounding box center [890, 702] width 44 height 14
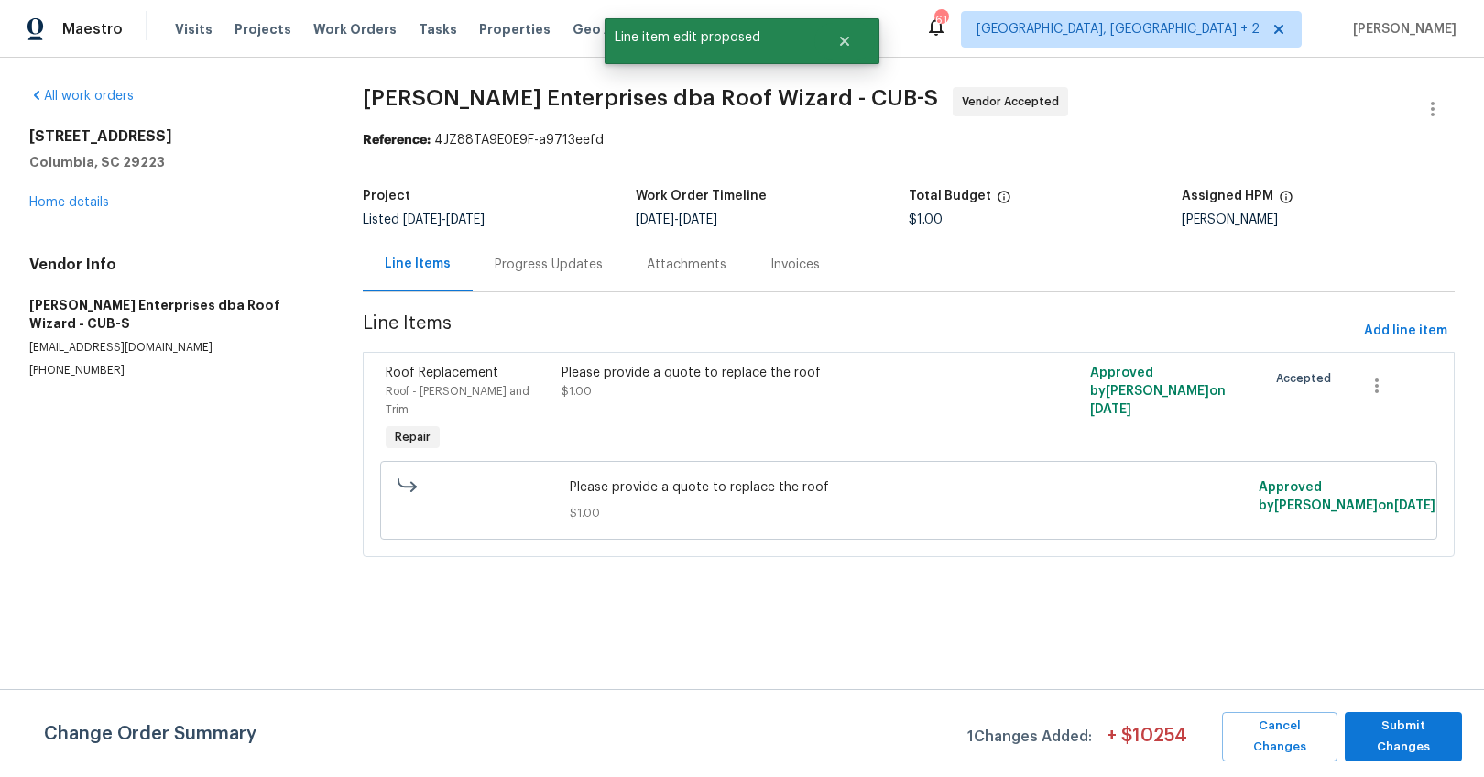
scroll to position [0, 0]
click at [1351, 723] on button "Submit Changes" at bounding box center [1403, 736] width 117 height 49
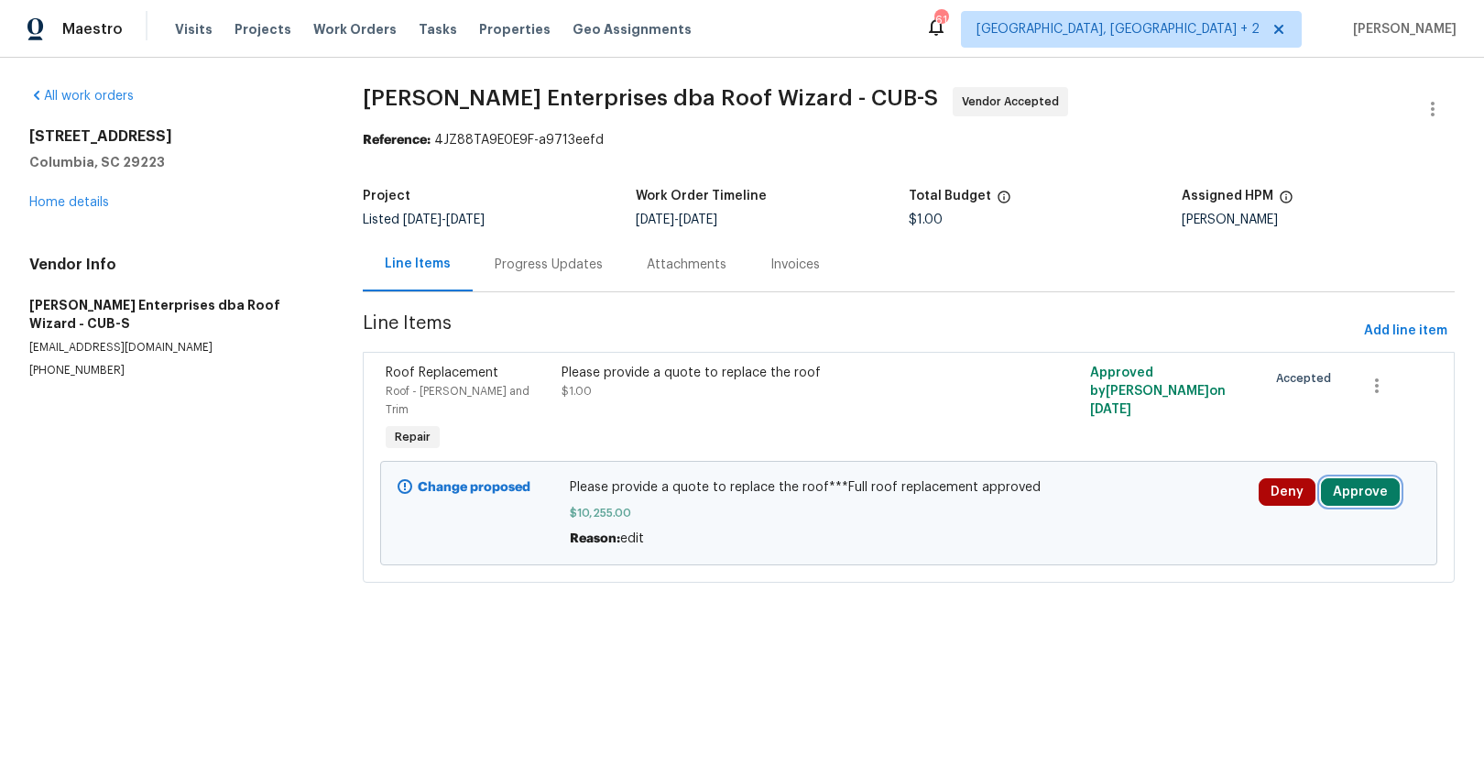
click at [1382, 478] on button "Approve" at bounding box center [1360, 491] width 79 height 27
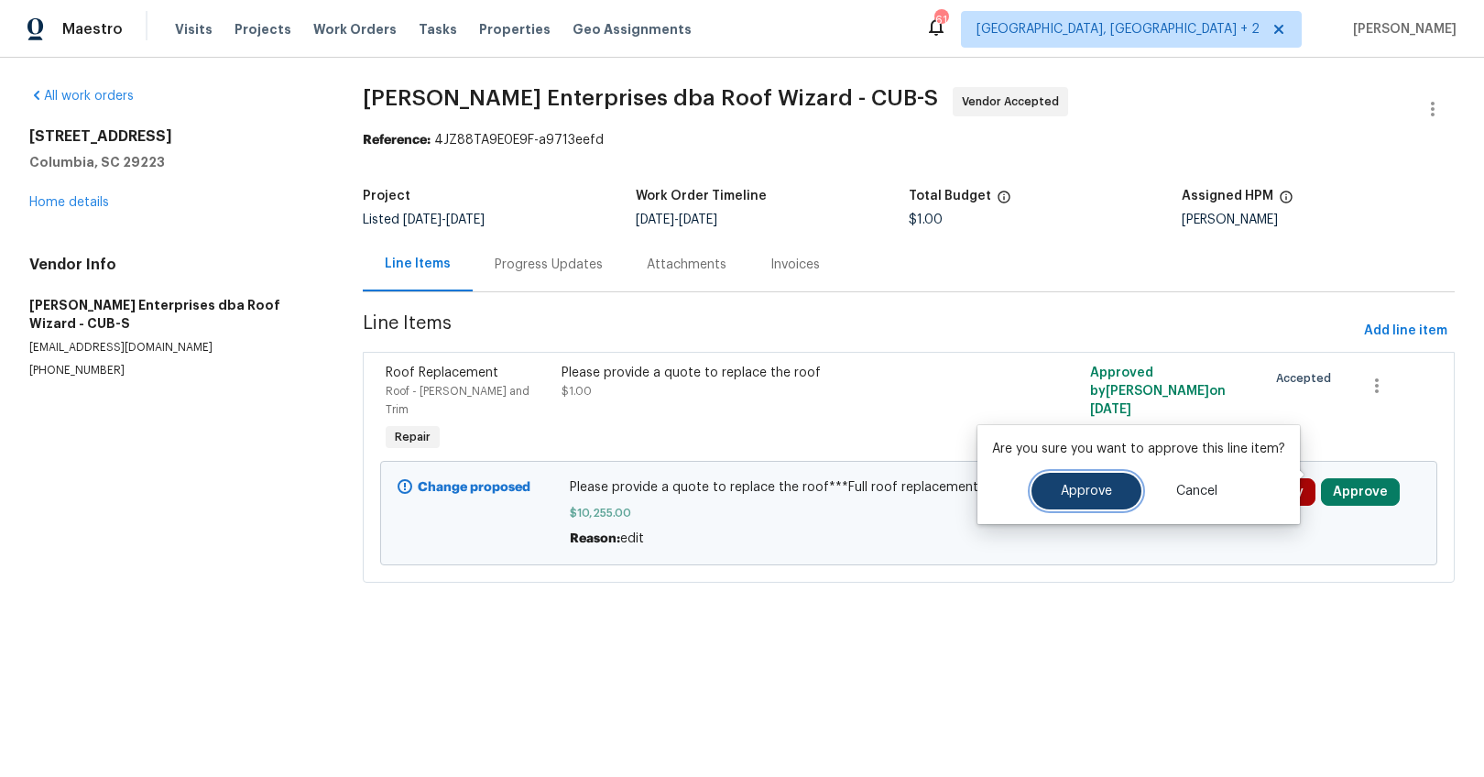
click at [1062, 487] on span "Approve" at bounding box center [1086, 492] width 51 height 14
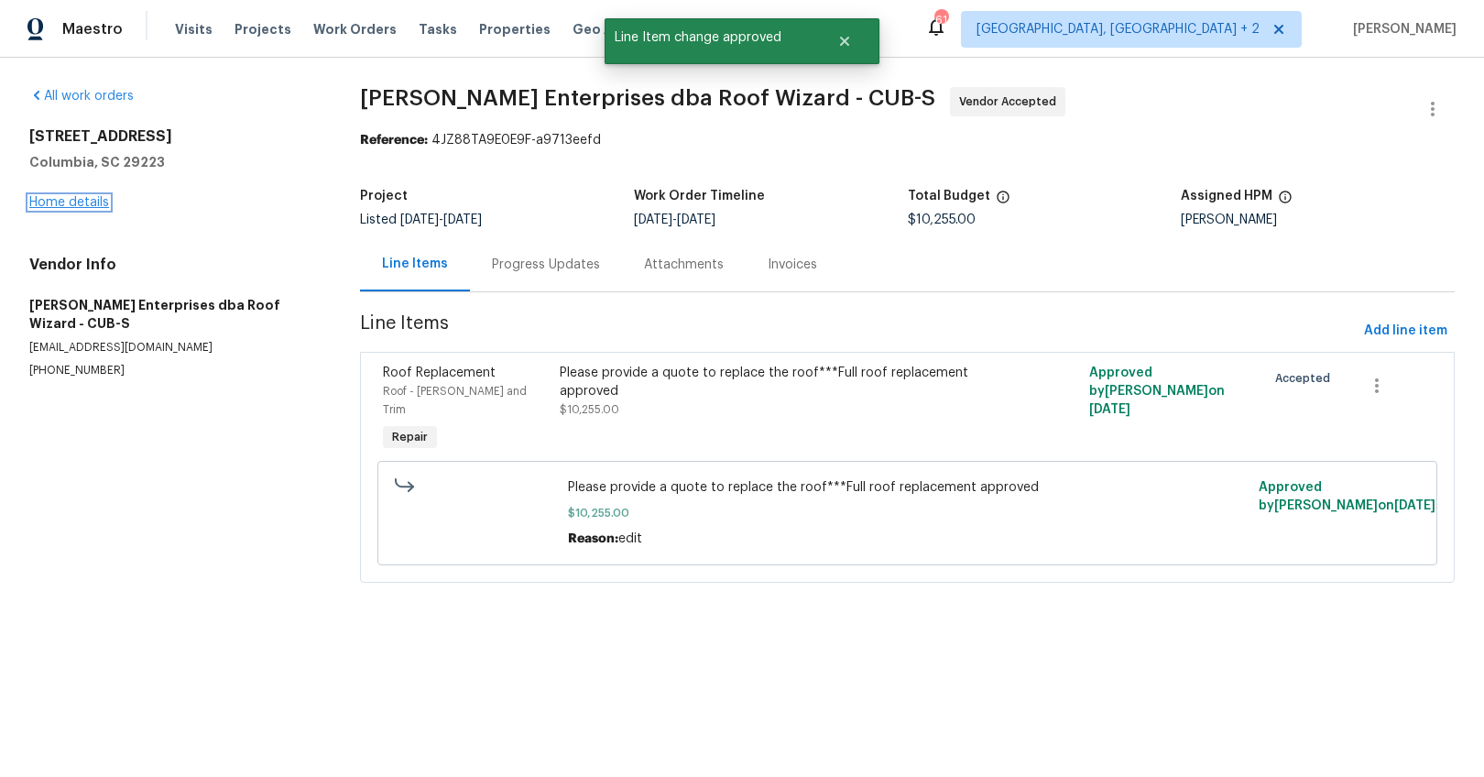
click at [74, 205] on link "Home details" at bounding box center [69, 202] width 80 height 13
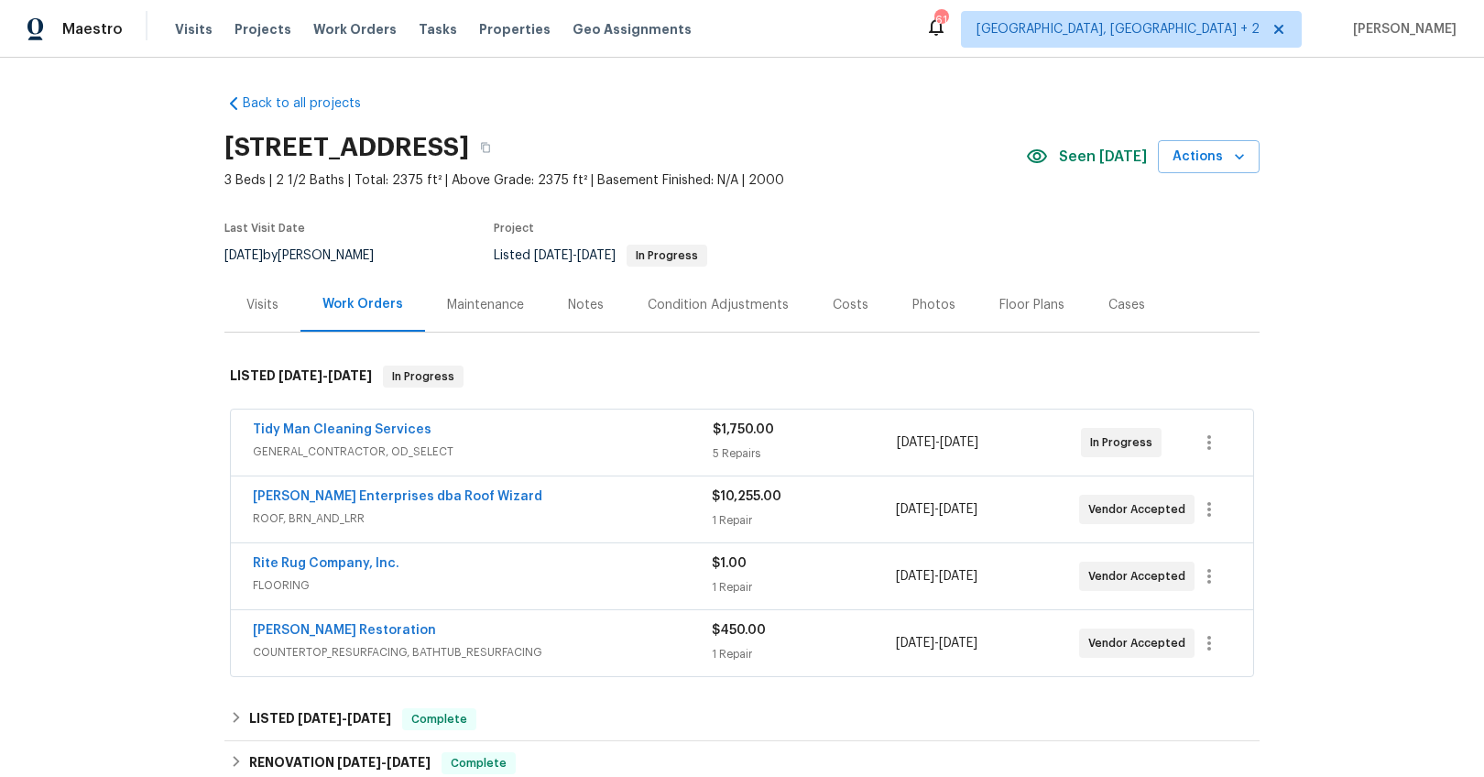
click at [583, 317] on div "Notes" at bounding box center [586, 305] width 80 height 54
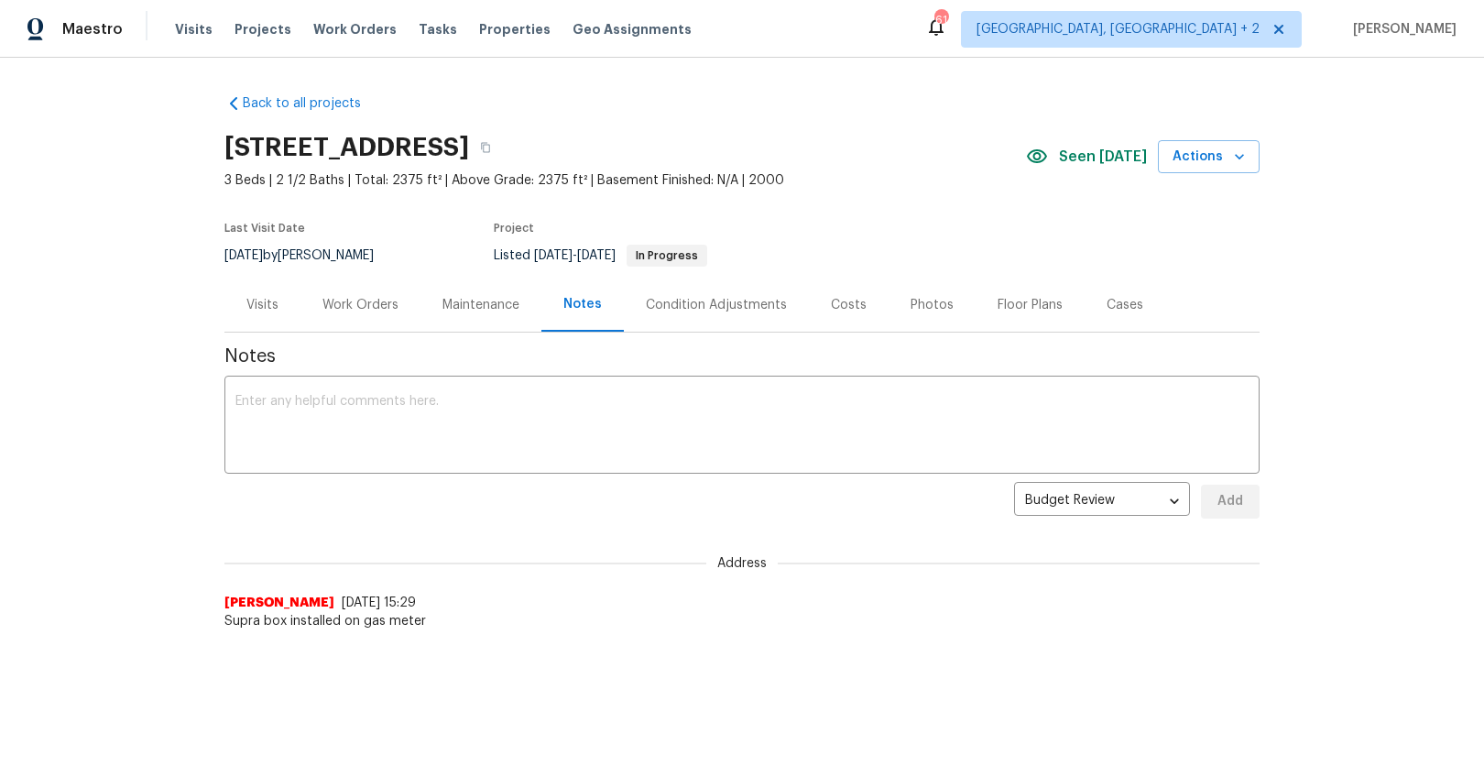
click at [301, 312] on div "Work Orders" at bounding box center [360, 305] width 120 height 54
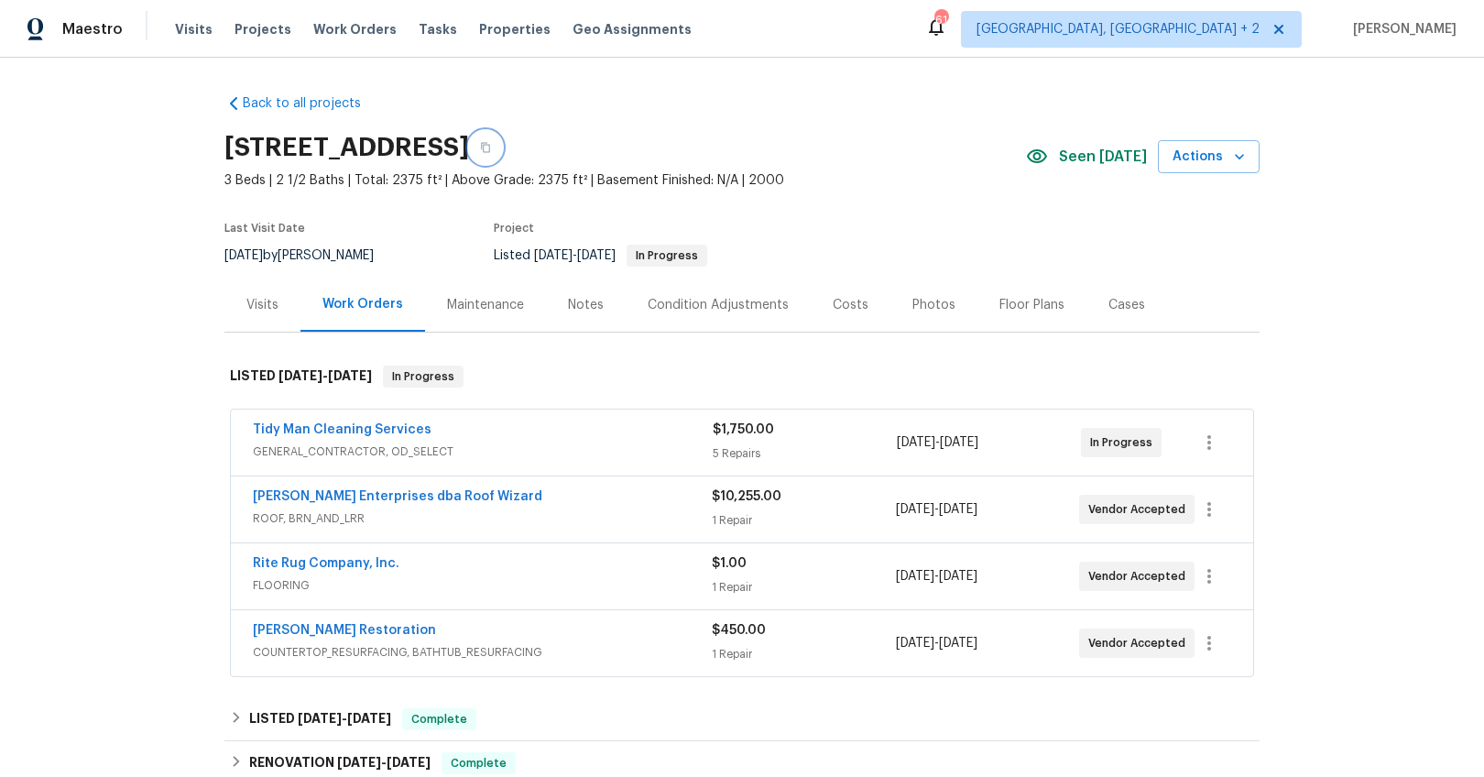
click at [490, 152] on icon "button" at bounding box center [485, 148] width 9 height 10
click at [858, 314] on div "Costs" at bounding box center [851, 305] width 80 height 54
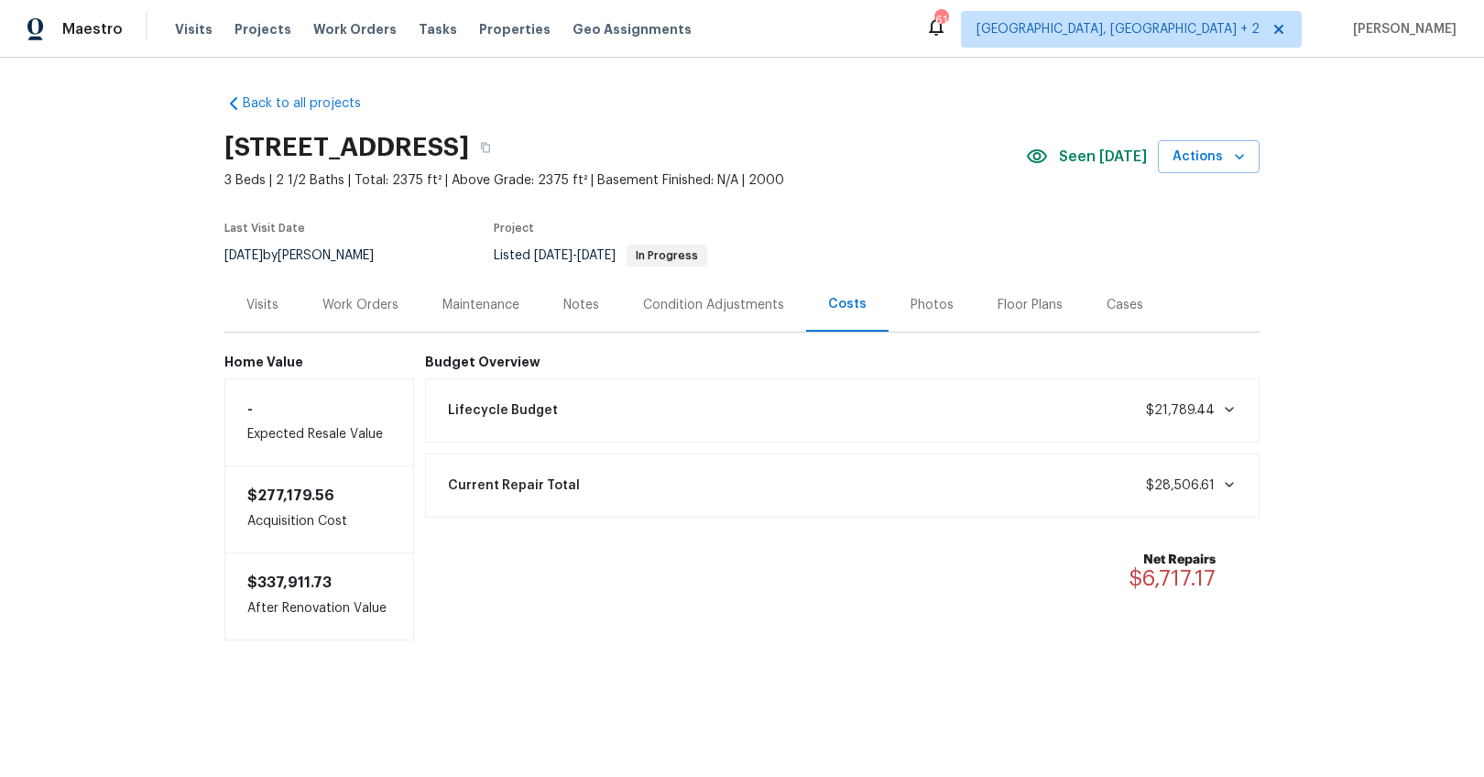
click at [369, 311] on div "Work Orders" at bounding box center [360, 305] width 76 height 18
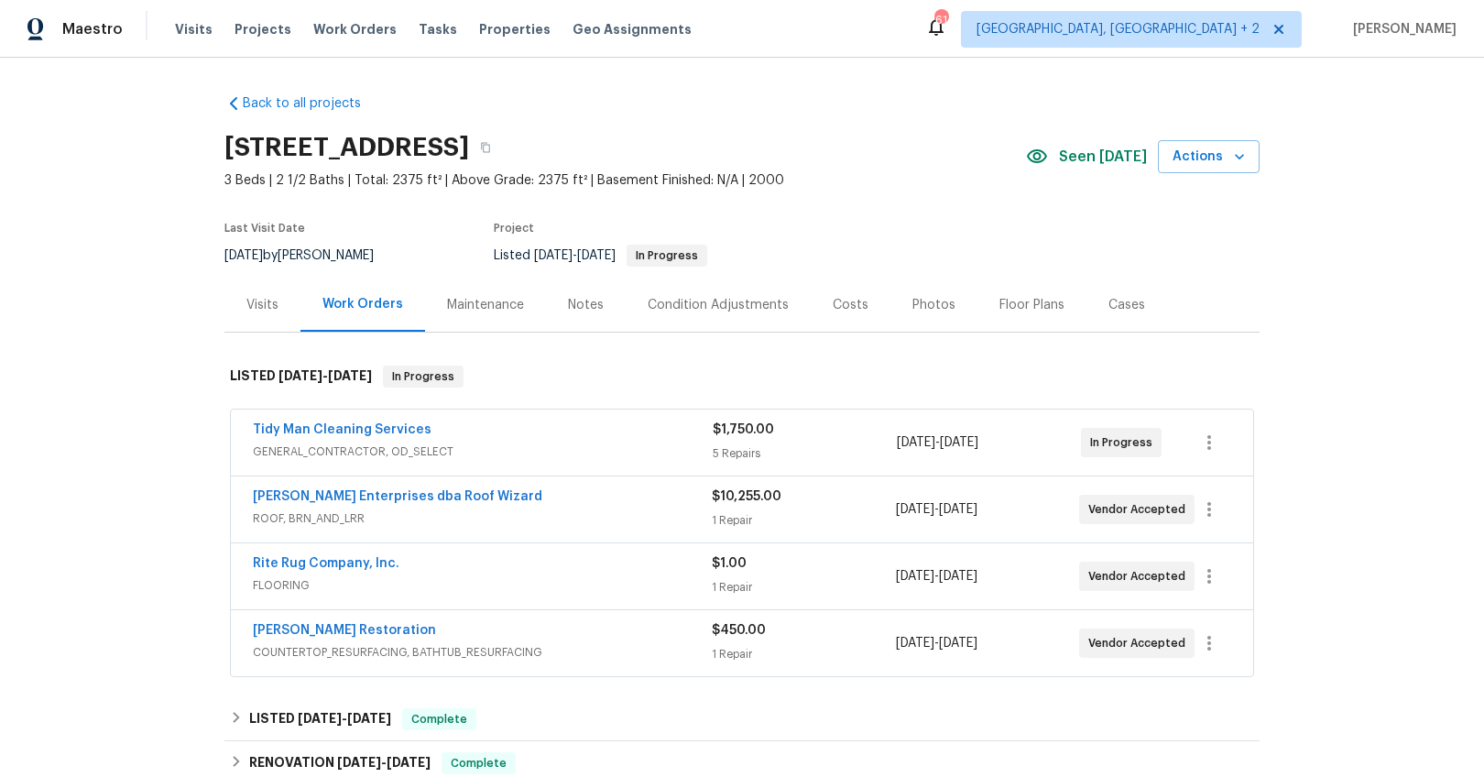
click at [244, 48] on div "Maestro Visits Projects Work Orders Tasks Properties Geo Assignments 61 Charles…" at bounding box center [742, 29] width 1484 height 58
click at [249, 36] on span "Projects" at bounding box center [263, 29] width 57 height 18
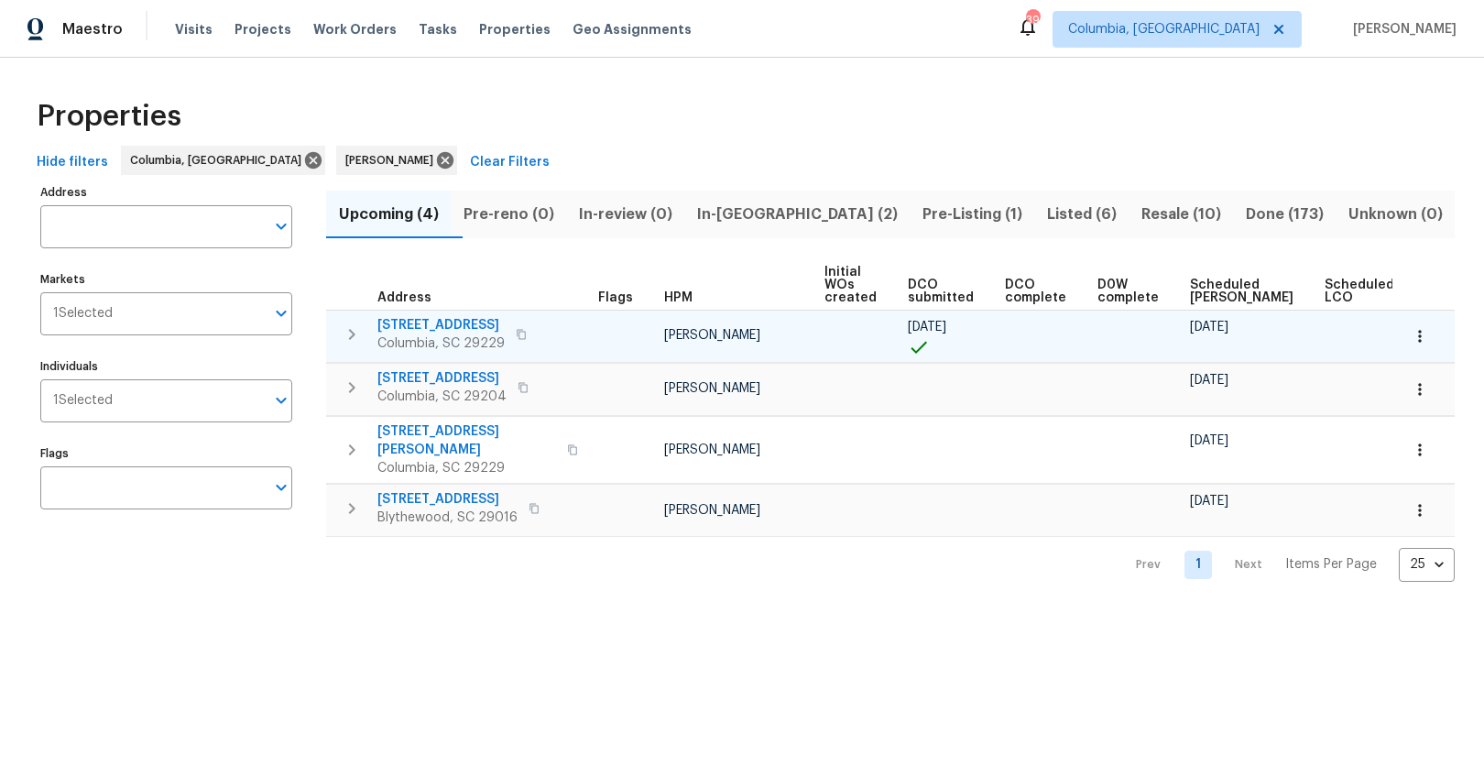
click at [438, 323] on span "[STREET_ADDRESS]" at bounding box center [440, 325] width 127 height 18
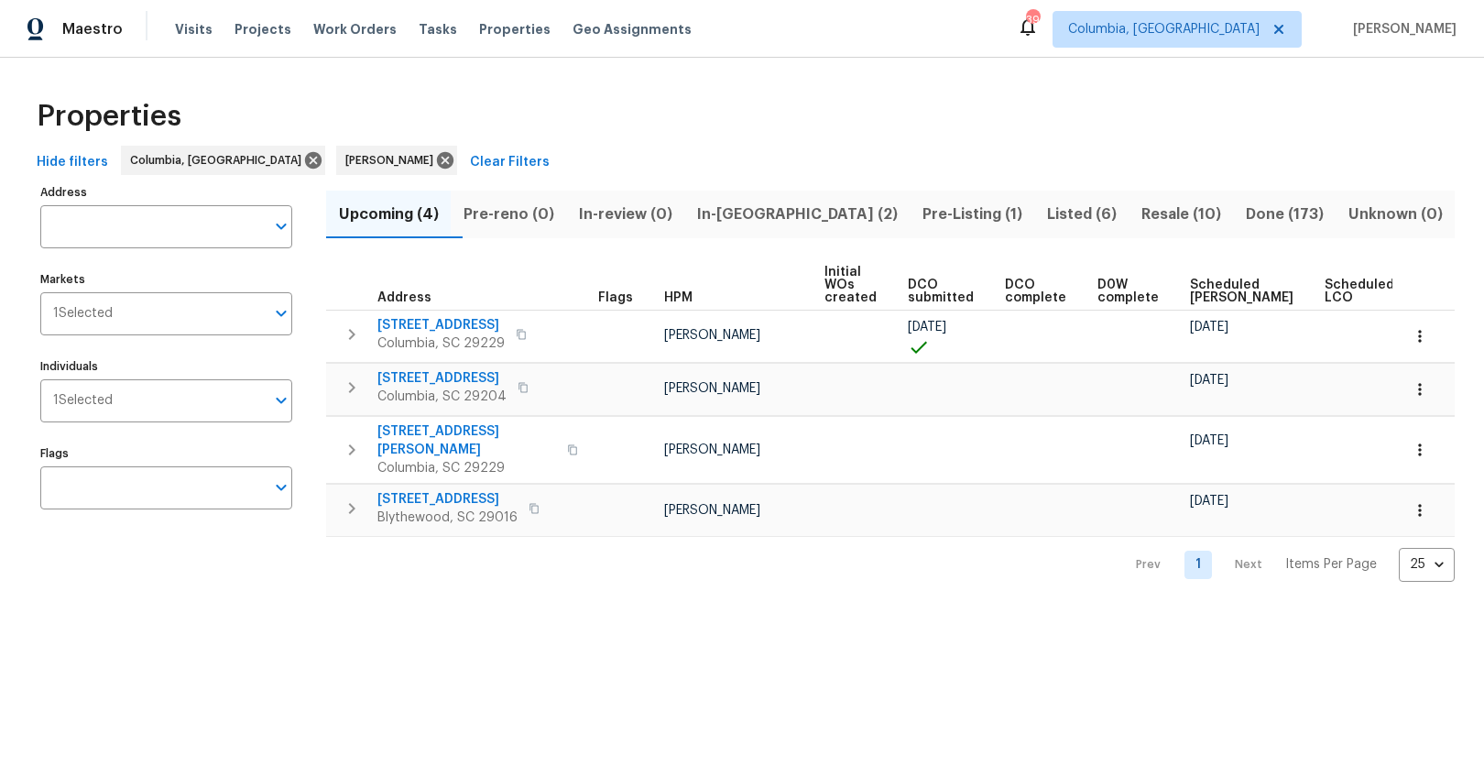
click at [805, 222] on span "In-[GEOGRAPHIC_DATA] (2)" at bounding box center [796, 215] width 203 height 26
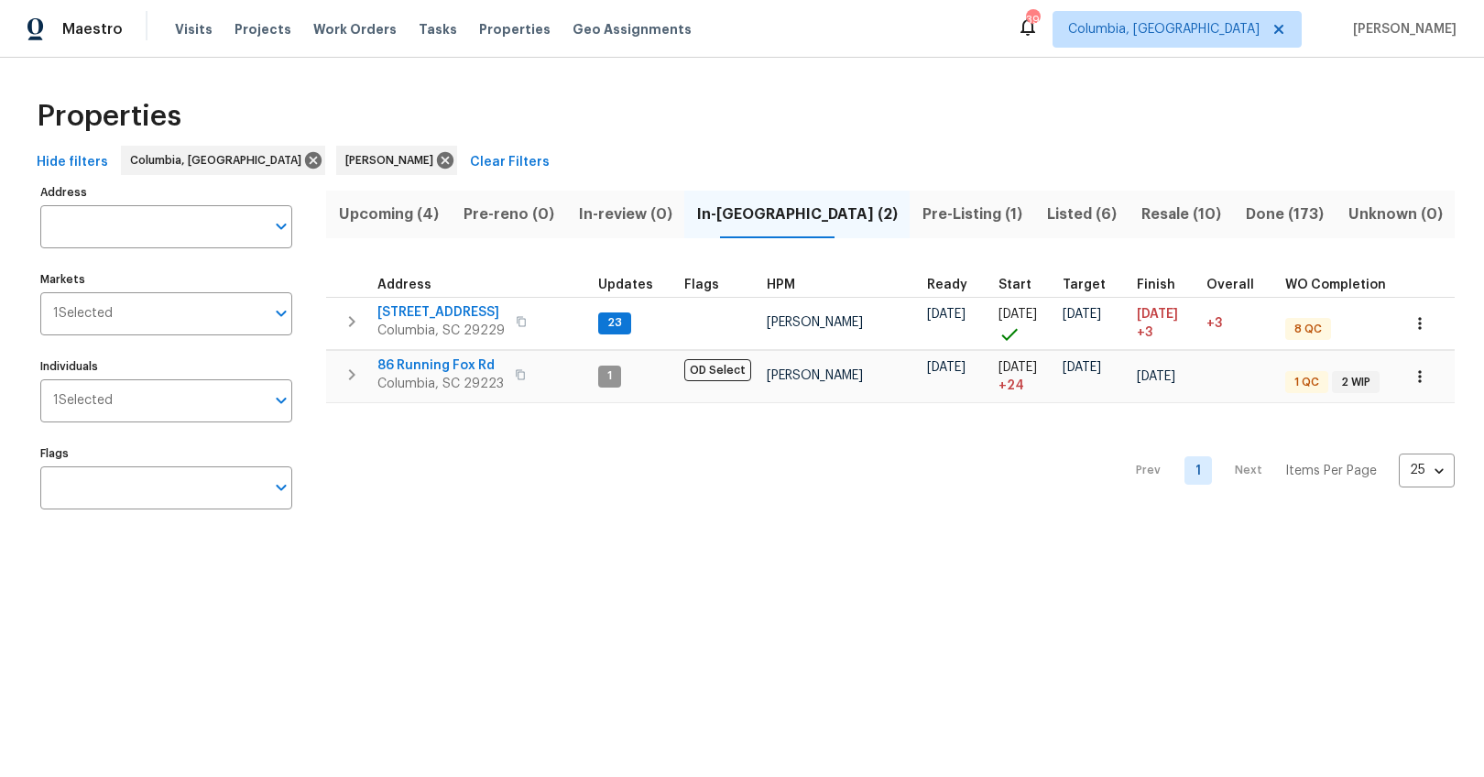
click at [921, 222] on span "Pre-Listing (1)" at bounding box center [972, 215] width 103 height 26
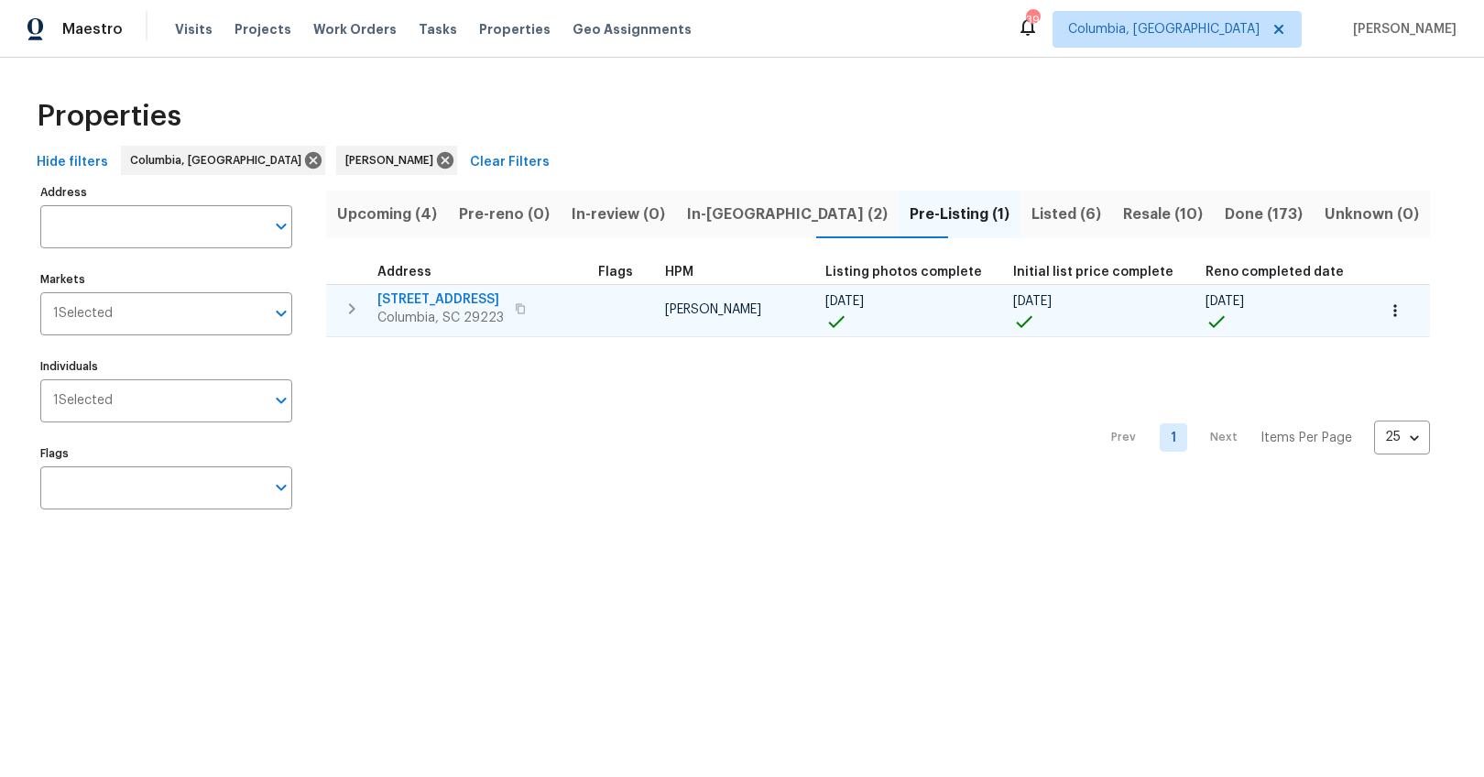
click at [518, 305] on icon "button" at bounding box center [520, 308] width 9 height 10
click at [434, 302] on span "2540 Chatsworth Rd" at bounding box center [440, 299] width 126 height 18
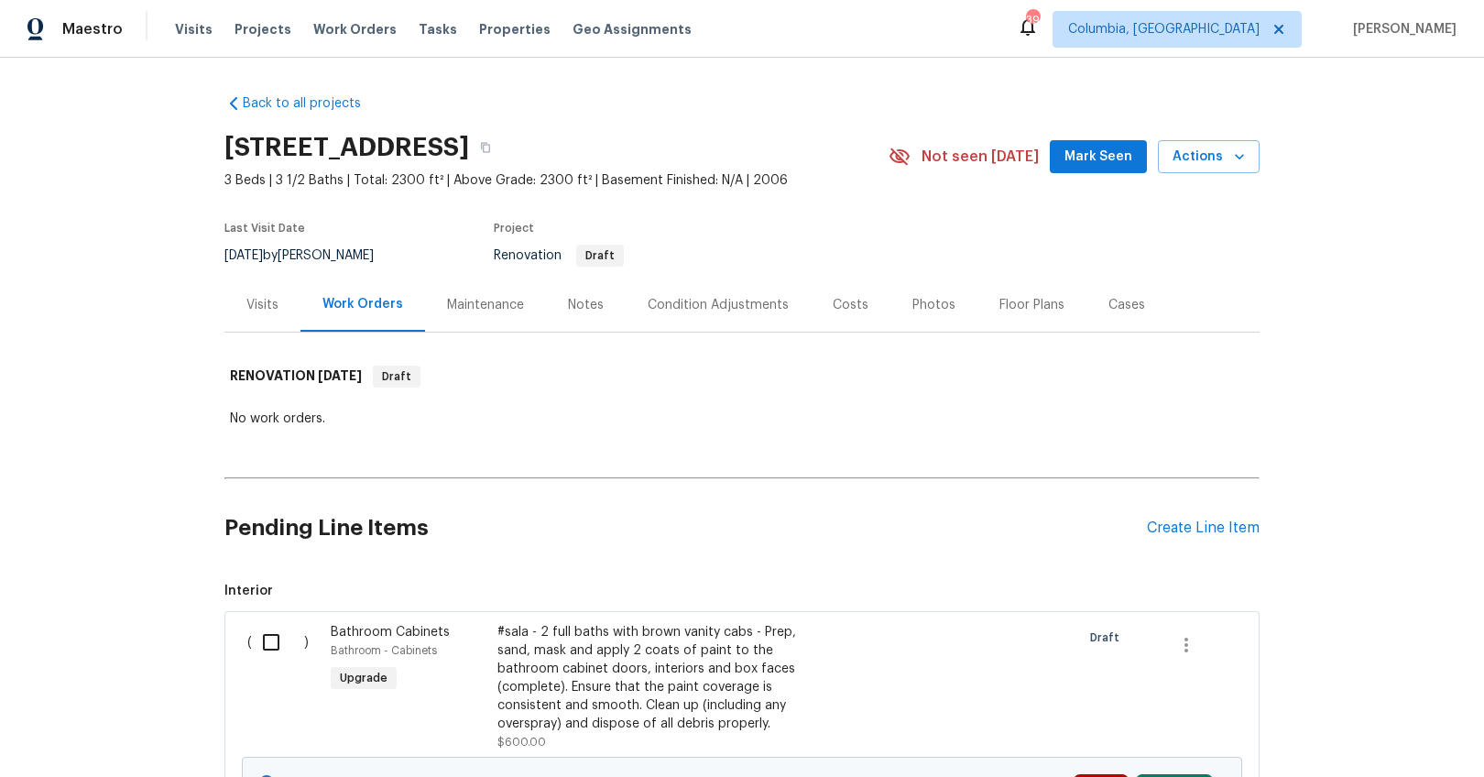
click at [833, 300] on div "Costs" at bounding box center [851, 305] width 36 height 18
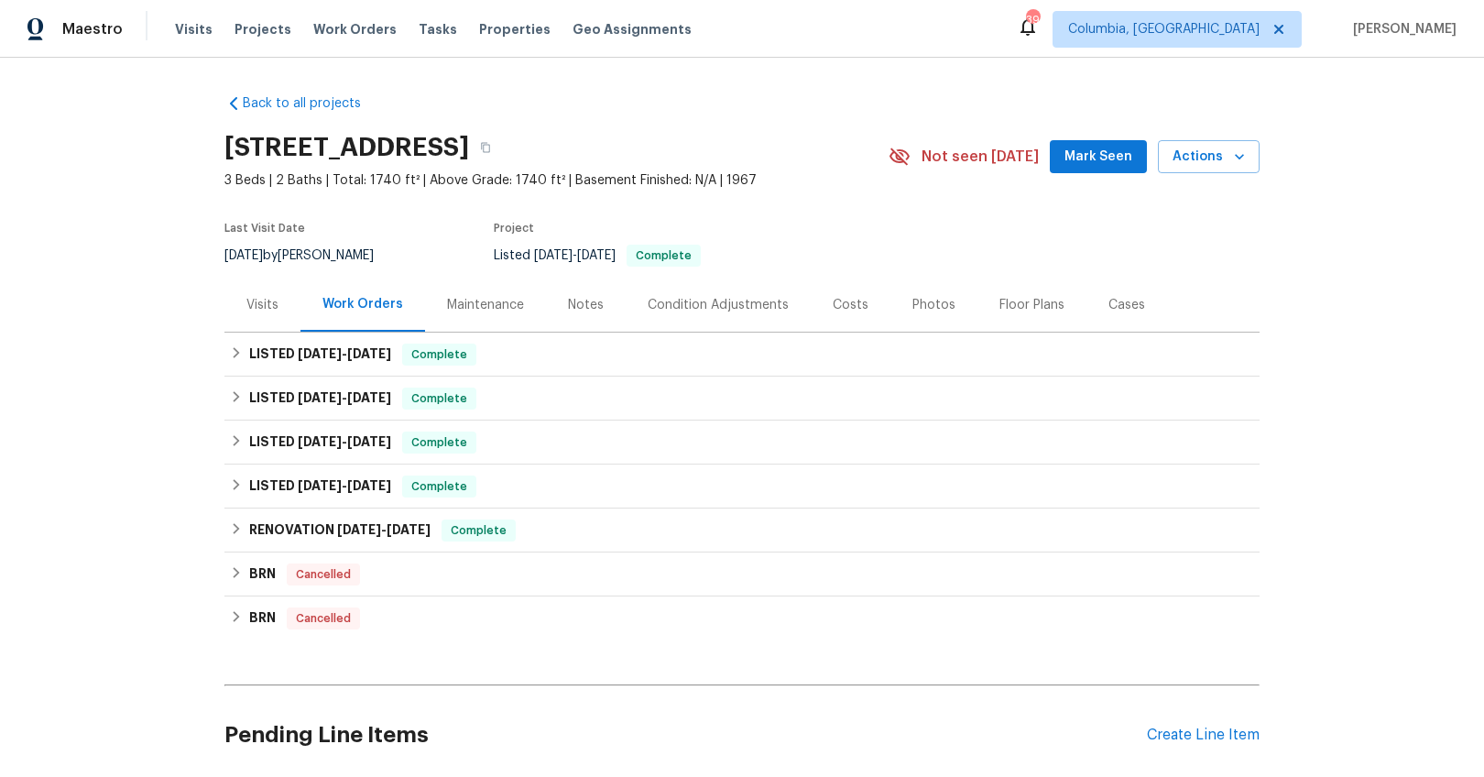
click at [234, 310] on div "Visits" at bounding box center [262, 305] width 76 height 54
